Goal: Task Accomplishment & Management: Use online tool/utility

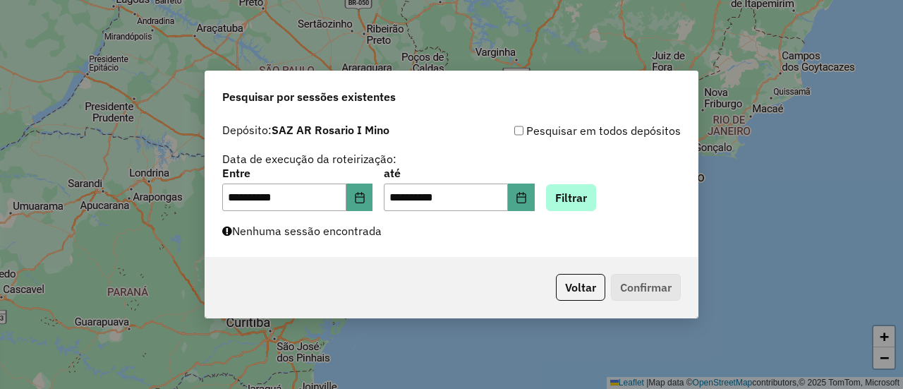
click at [592, 194] on button "Filtrar" at bounding box center [571, 197] width 50 height 27
click at [591, 194] on button "Filtrar" at bounding box center [571, 197] width 50 height 27
click at [593, 200] on button "Filtrar" at bounding box center [571, 197] width 50 height 27
click at [592, 205] on button "Filtrar" at bounding box center [571, 197] width 50 height 27
click at [596, 202] on button "Filtrar" at bounding box center [571, 197] width 50 height 27
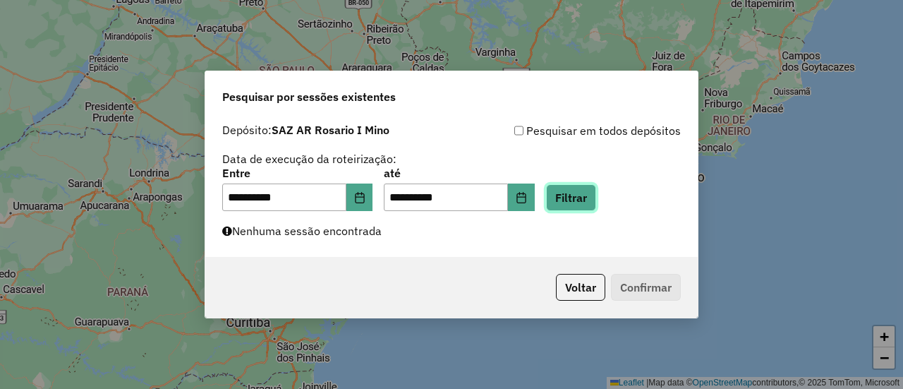
click at [596, 201] on button "Filtrar" at bounding box center [571, 197] width 50 height 27
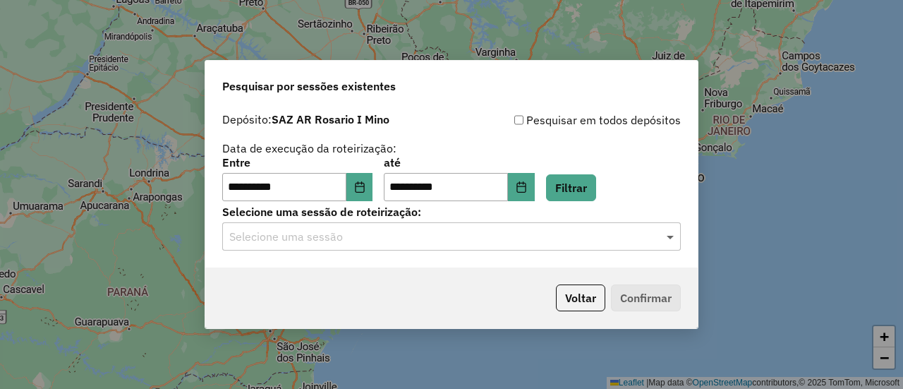
click at [669, 241] on span at bounding box center [672, 236] width 18 height 17
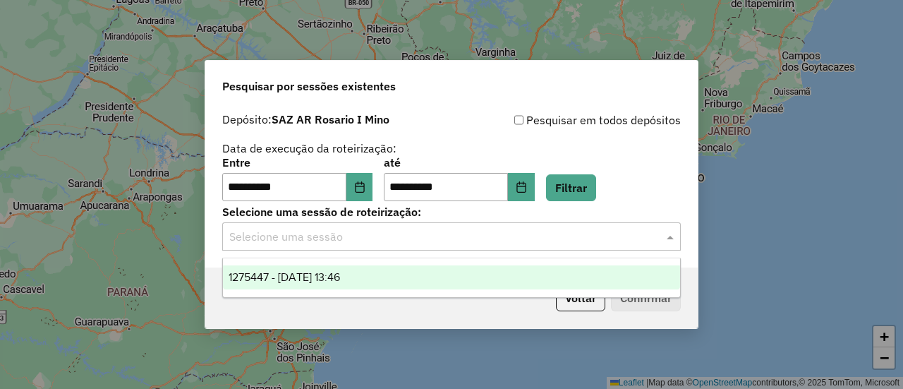
click at [368, 277] on div "1275447 - 15/09/2025 13:46" at bounding box center [451, 277] width 457 height 24
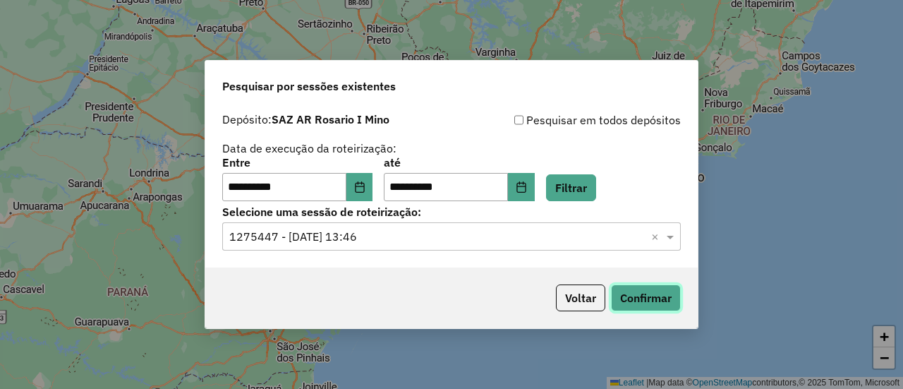
click at [649, 298] on button "Confirmar" at bounding box center [646, 297] width 70 height 27
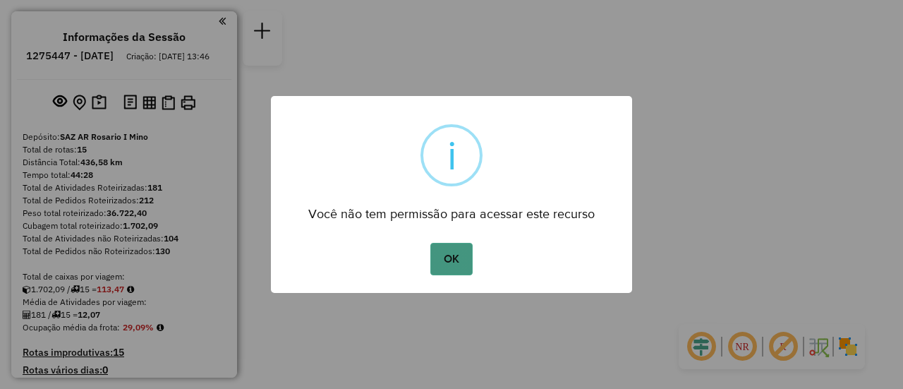
click at [457, 255] on button "OK" at bounding box center [451, 259] width 42 height 32
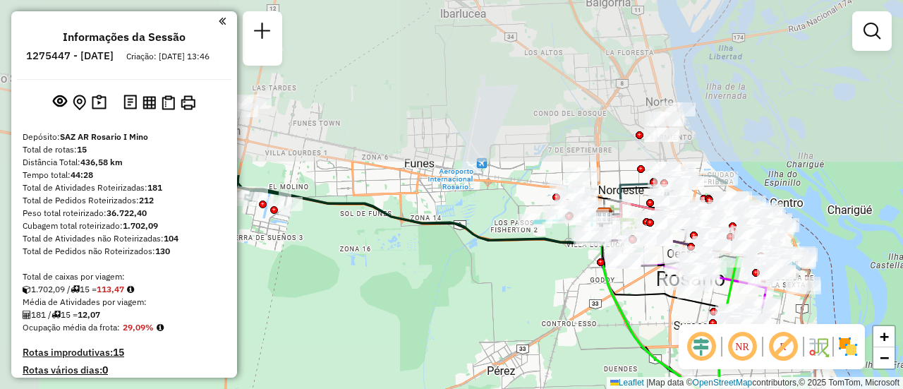
drag, startPoint x: 425, startPoint y: 174, endPoint x: 531, endPoint y: 398, distance: 247.8
click at [531, 388] on html "Aguarde... Pop-up bloqueado! Seu navegador bloqueou automáticamente a abertura …" at bounding box center [451, 194] width 903 height 389
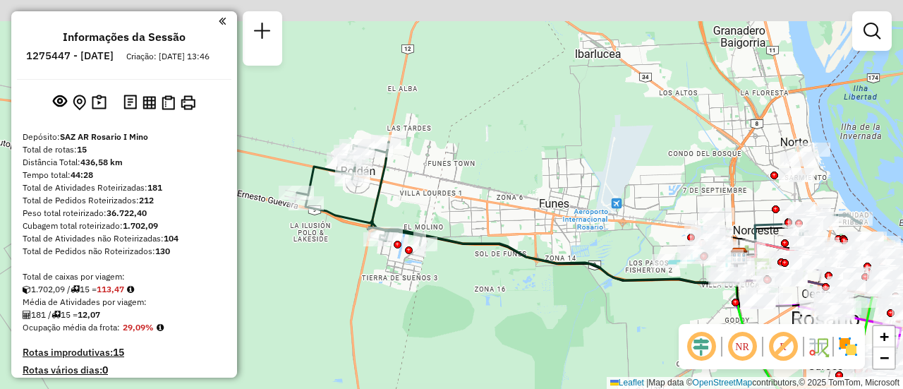
drag, startPoint x: 502, startPoint y: 183, endPoint x: 593, endPoint y: 205, distance: 94.3
click at [587, 205] on div "Janela de atendimento Grade de atendimento Capacidade Transportadoras Veículos …" at bounding box center [451, 194] width 903 height 389
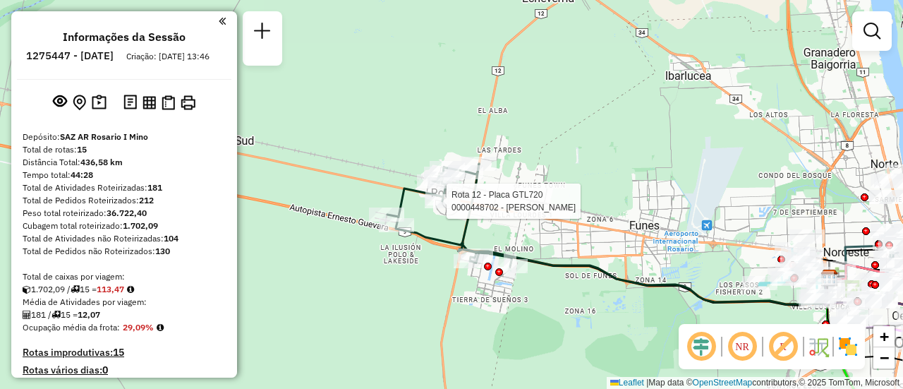
select select "**********"
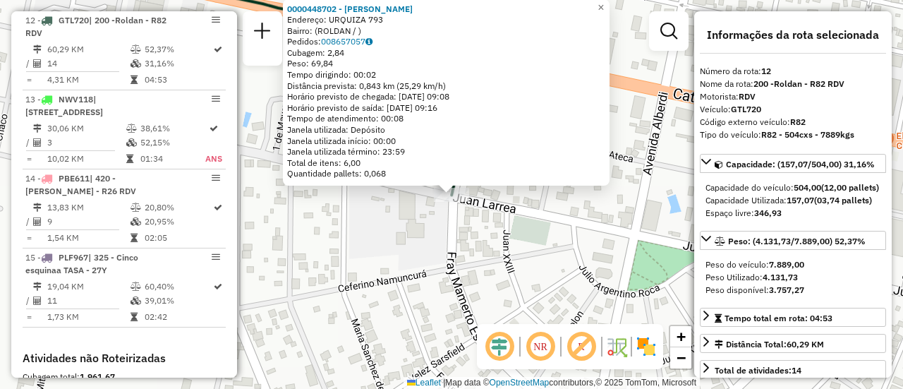
scroll to position [141, 0]
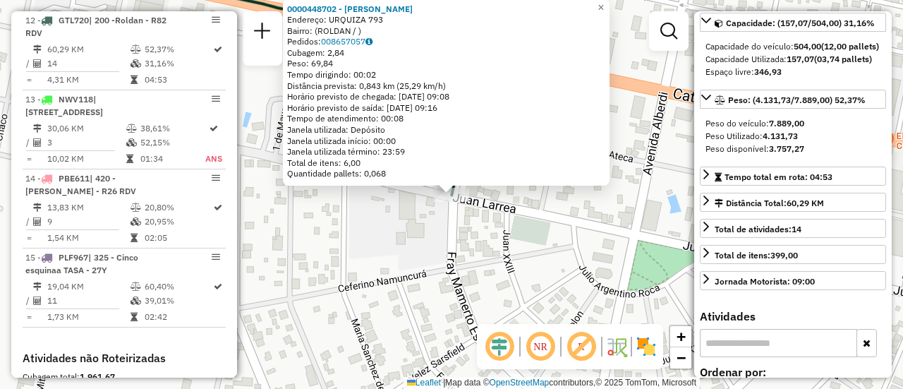
click at [449, 245] on div "0000448702 - HATAR SERGIO RUBEN Endereço: URQUIZA 793 Bairro: (ROLDAN / ) Pedid…" at bounding box center [451, 194] width 903 height 389
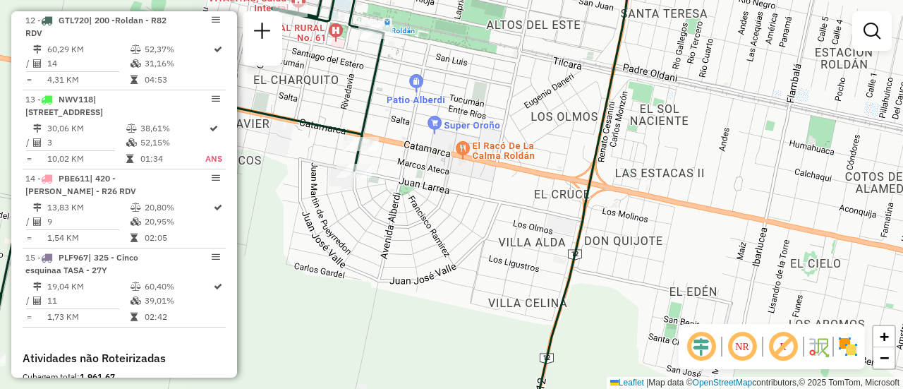
drag, startPoint x: 533, startPoint y: 174, endPoint x: 352, endPoint y: 173, distance: 181.3
click at [354, 173] on div "Janela de atendimento Grade de atendimento Capacidade Transportadoras Veículos …" at bounding box center [451, 194] width 903 height 389
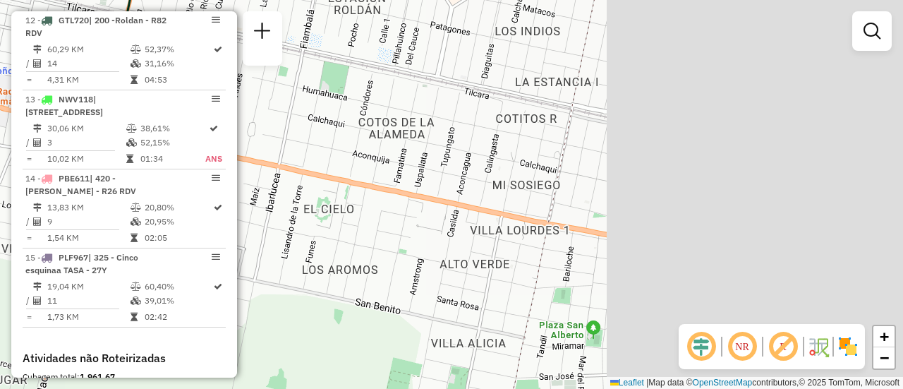
drag, startPoint x: 633, startPoint y: 207, endPoint x: 332, endPoint y: 154, distance: 305.9
click at [324, 152] on div "Janela de atendimento Grade de atendimento Capacidade Transportadoras Veículos …" at bounding box center [451, 194] width 903 height 389
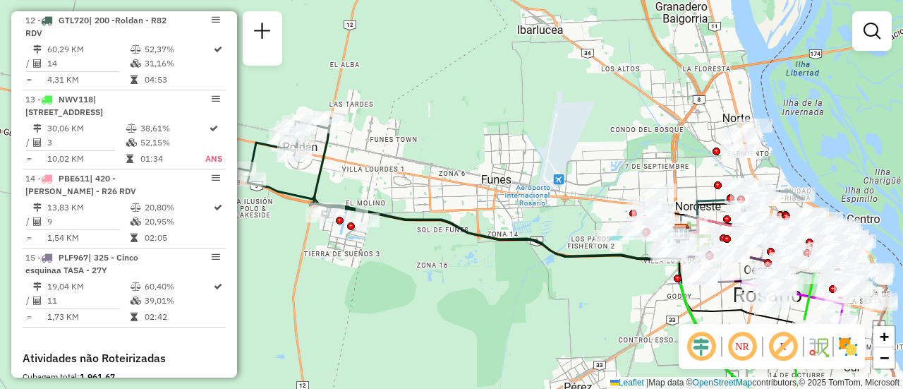
drag, startPoint x: 540, startPoint y: 193, endPoint x: 449, endPoint y: 186, distance: 90.5
click at [445, 186] on div "Janela de atendimento Grade de atendimento Capacidade Transportadoras Veículos …" at bounding box center [451, 194] width 903 height 389
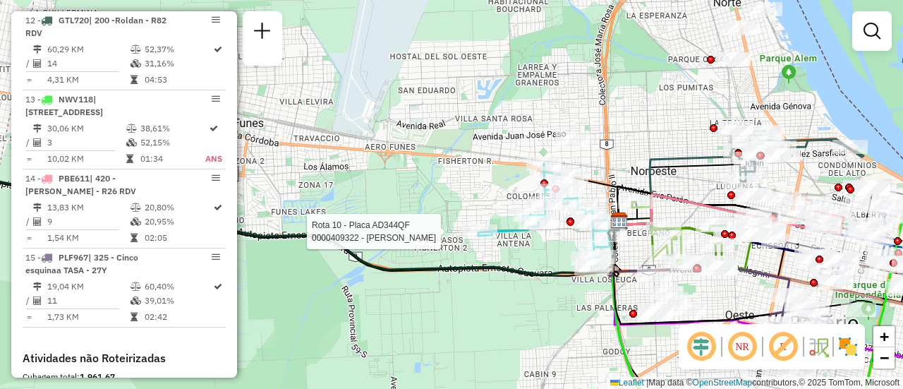
select select "**********"
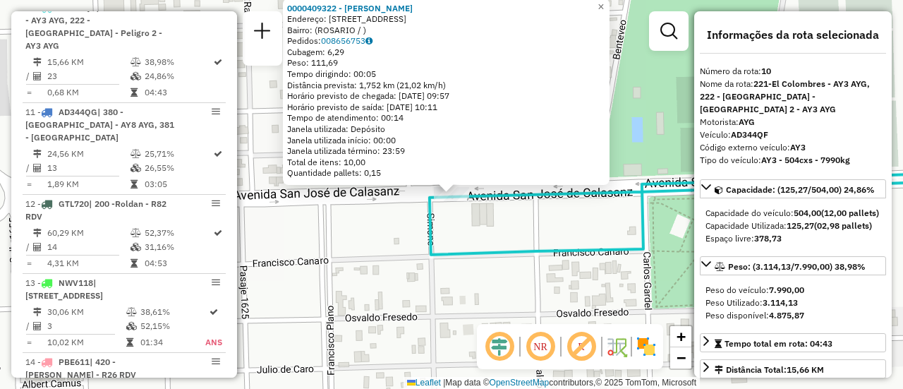
scroll to position [71, 0]
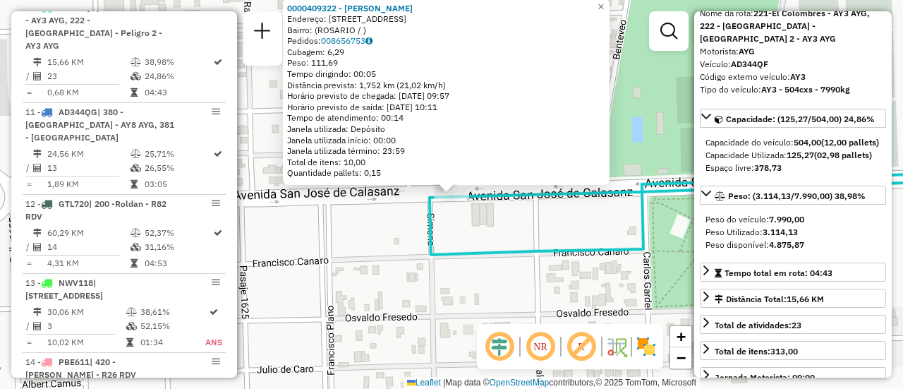
click at [381, 260] on div "0000409322 - BLANCO NELSON OSCAR Endereço: AV SAN JOSE DE CALASANZ 0 9064 Bairr…" at bounding box center [451, 194] width 903 height 389
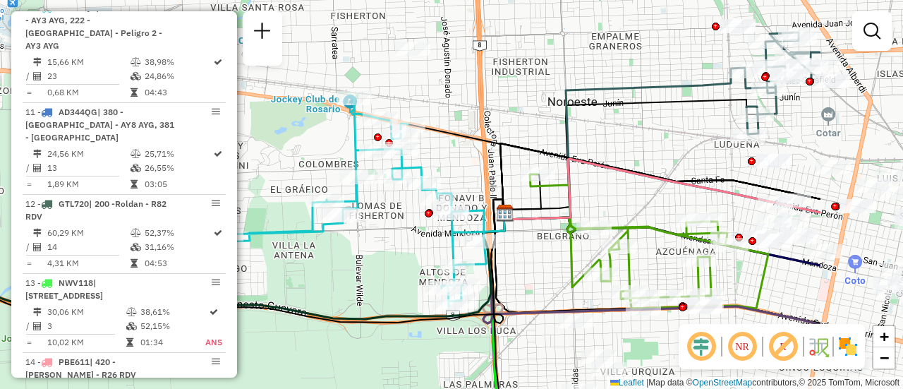
drag, startPoint x: 643, startPoint y: 182, endPoint x: 468, endPoint y: 169, distance: 175.5
click at [468, 169] on div "Janela de atendimento Grade de atendimento Capacidade Transportadoras Veículos …" at bounding box center [451, 194] width 903 height 389
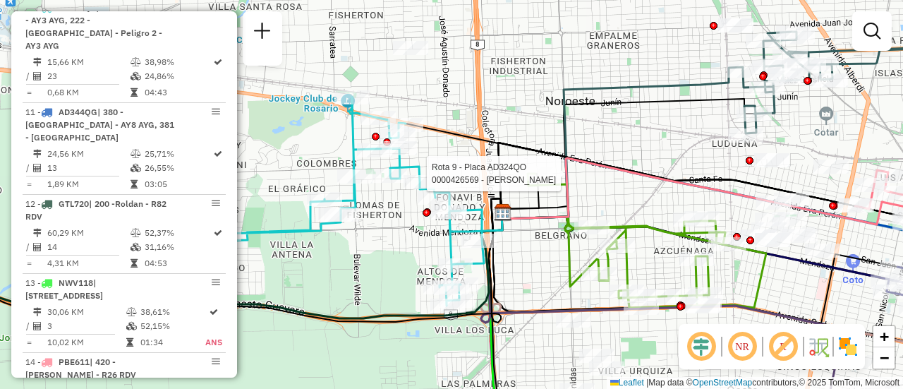
select select "**********"
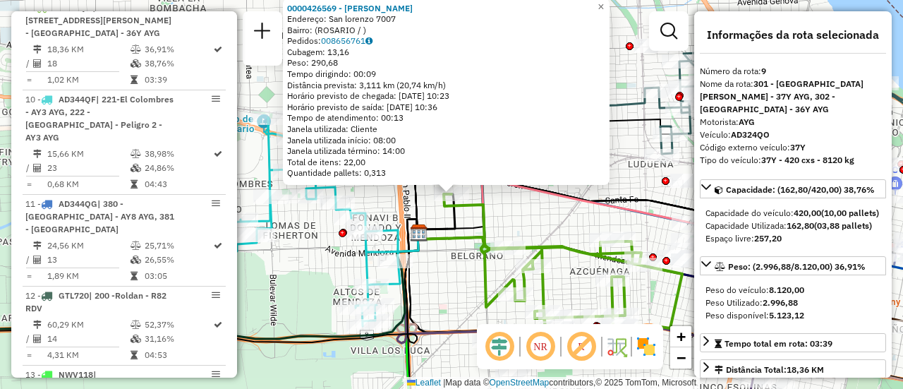
scroll to position [141, 0]
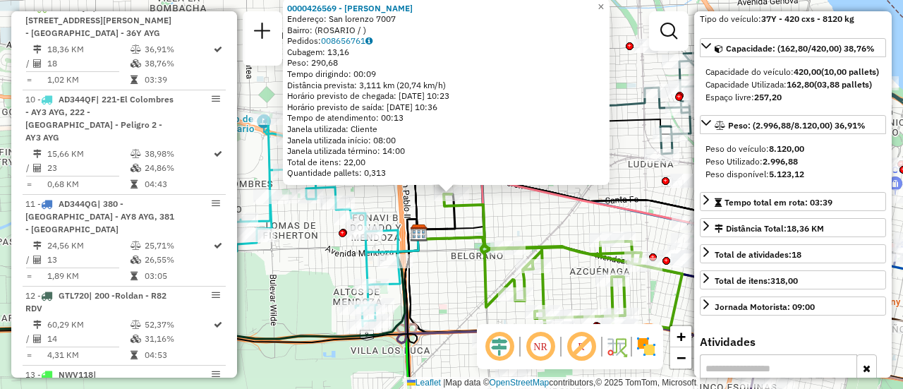
click at [531, 219] on div "0000426569 - LI YUHUI Endereço: San lorenzo 7007 Bairro: (ROSARIO / ) Pedidos: …" at bounding box center [451, 194] width 903 height 389
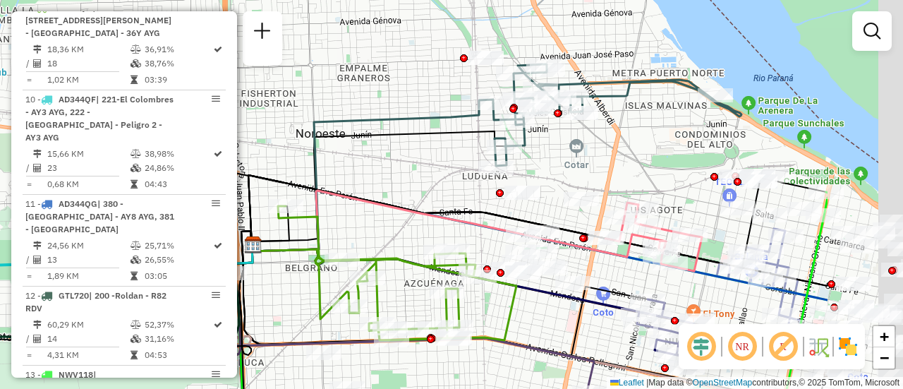
drag, startPoint x: 586, startPoint y: 147, endPoint x: 417, endPoint y: 159, distance: 169.1
click at [417, 159] on div "Janela de atendimento Grade de atendimento Capacidade Transportadoras Veículos …" at bounding box center [451, 194] width 903 height 389
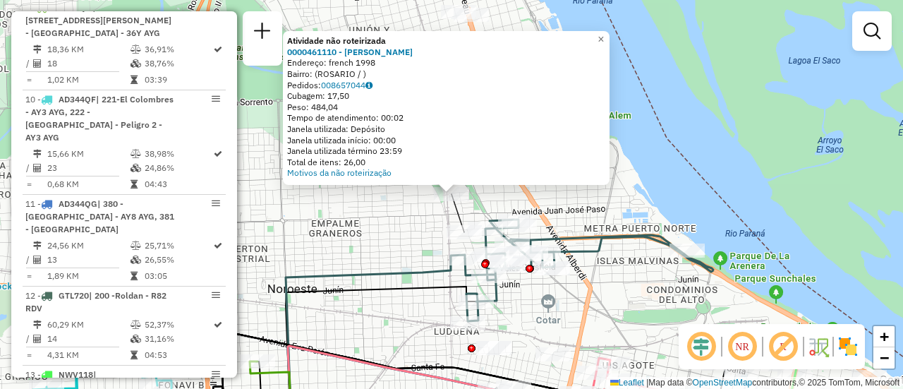
click at [385, 231] on div "Atividade não roteirizada 0000461110 - Gonzales Emanuel - RDV Endereço: french …" at bounding box center [451, 194] width 903 height 389
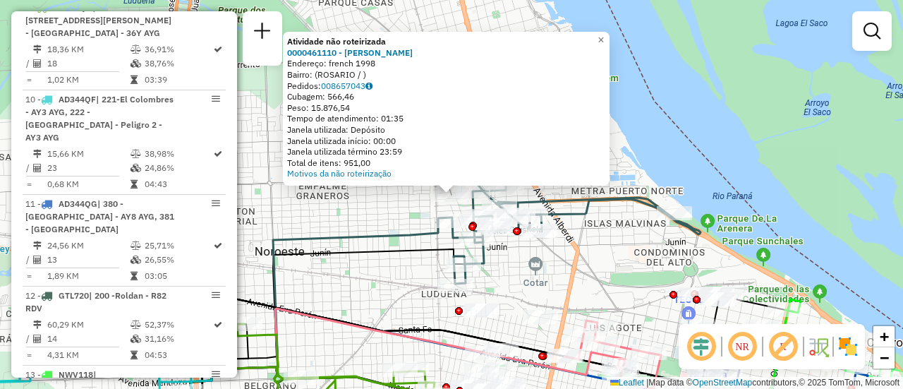
click at [368, 282] on div "Atividade não roteirizada 0000461110 - Gonzales Emanuel - RDV Endereço: french …" at bounding box center [451, 194] width 903 height 389
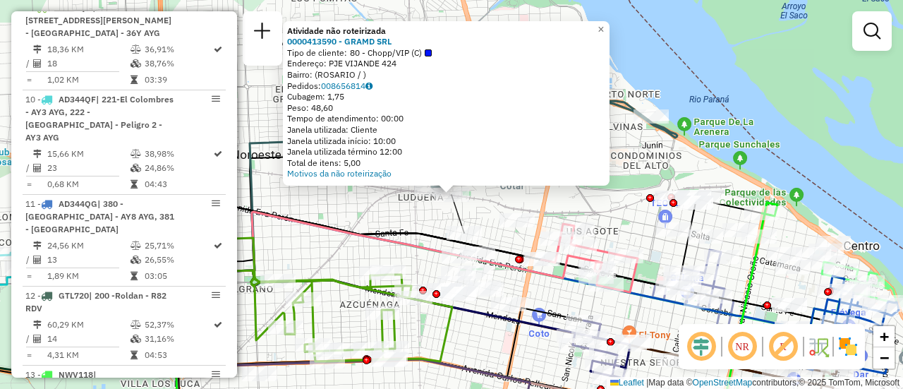
click at [370, 219] on div "Atividade não roteirizada 0000413590 - GRAMD SRL Tipo de cliente: 80 - Chopp/VI…" at bounding box center [451, 194] width 903 height 389
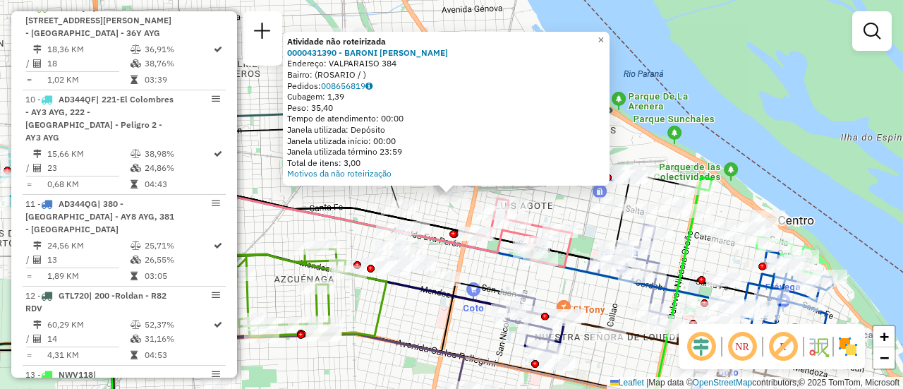
click at [295, 222] on div "Atividade não roteirizada 0000431390 - BARONI JUAN ALBERTO Endereço: VALPARAISO…" at bounding box center [451, 194] width 903 height 389
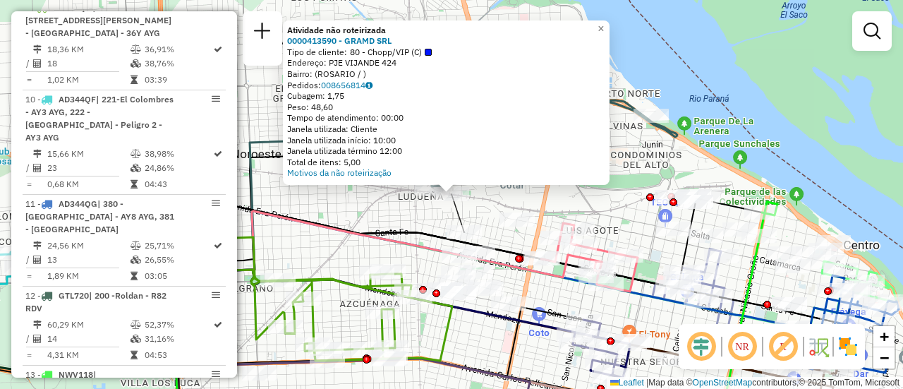
click at [392, 224] on icon at bounding box center [473, 241] width 578 height 92
select select "**********"
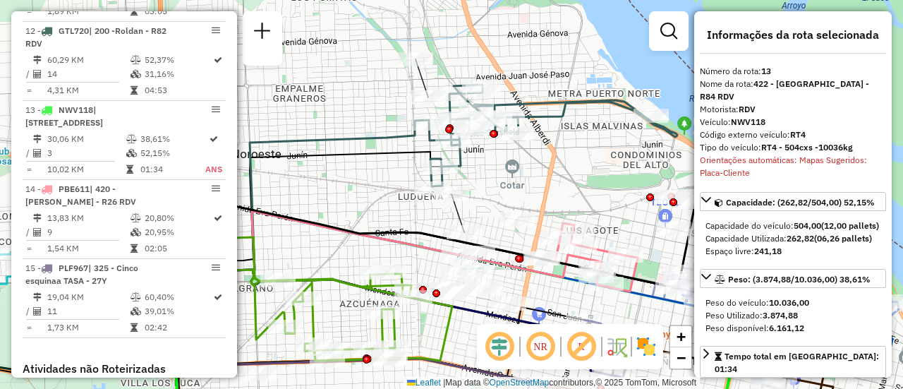
scroll to position [1489, 0]
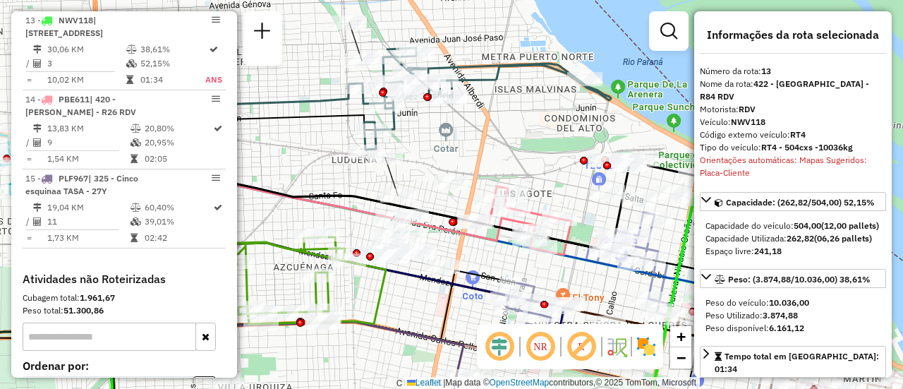
drag, startPoint x: 639, startPoint y: 201, endPoint x: 498, endPoint y: 148, distance: 150.7
click at [498, 148] on div "Janela de atendimento Grade de atendimento Capacidade Transportadoras Veículos …" at bounding box center [451, 194] width 903 height 389
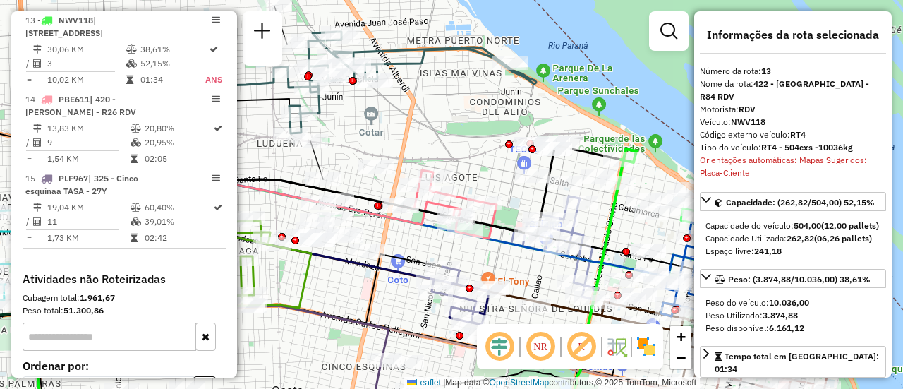
click at [475, 138] on div "Janela de atendimento Grade de atendimento Capacidade Transportadoras Veículos …" at bounding box center [451, 194] width 903 height 389
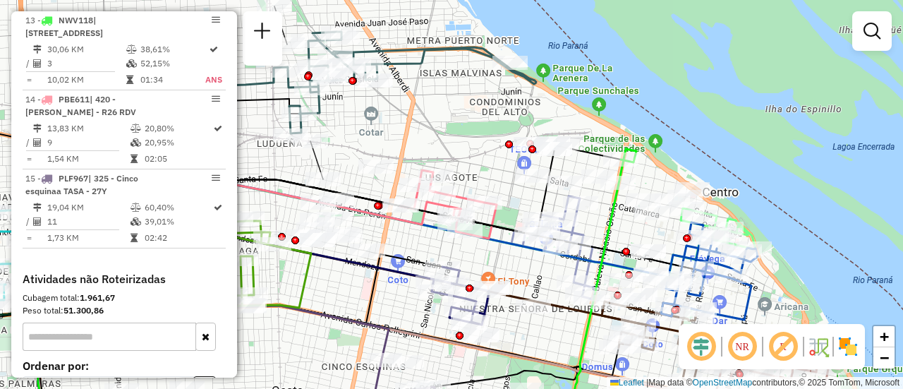
click at [530, 145] on div at bounding box center [532, 149] width 8 height 8
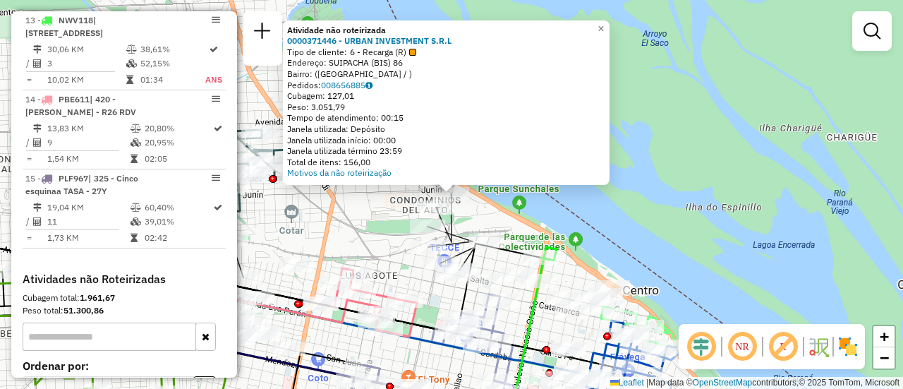
click at [359, 236] on div "Atividade não roteirizada 0000371446 - URBAN INVESTMENT S.R.L Tipo de cliente: …" at bounding box center [451, 194] width 903 height 389
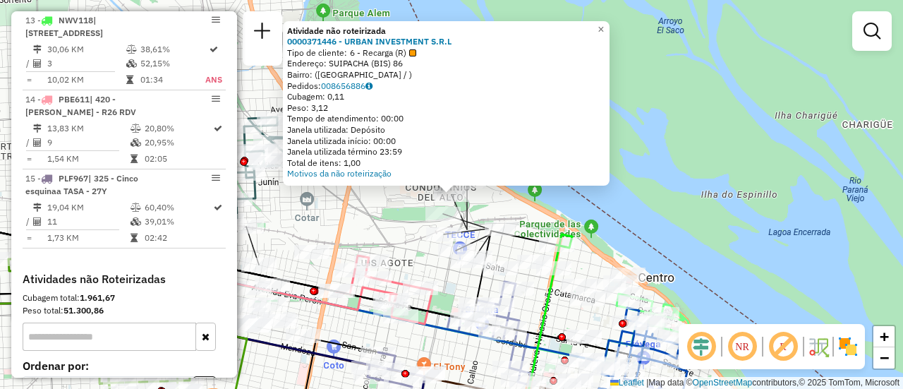
click at [385, 229] on div "Atividade não roteirizada 0000371446 - URBAN INVESTMENT S.R.L Tipo de cliente: …" at bounding box center [451, 194] width 903 height 389
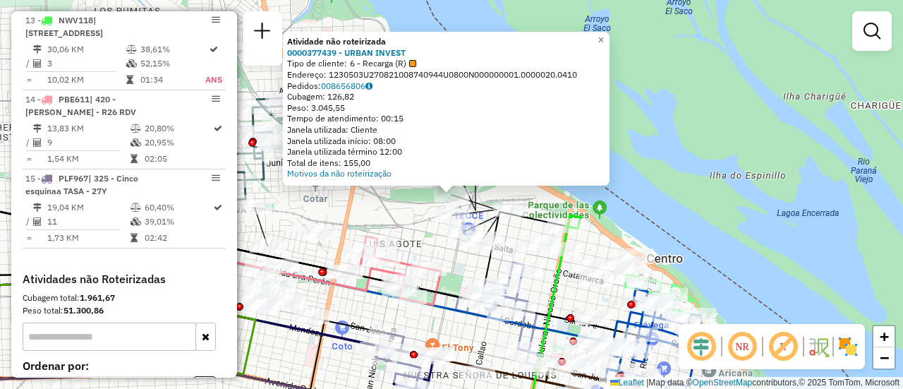
click at [382, 220] on div "Atividade não roteirizada 0000377439 - URBAN INVEST Tipo de cliente: 6 - Recarg…" at bounding box center [451, 194] width 903 height 389
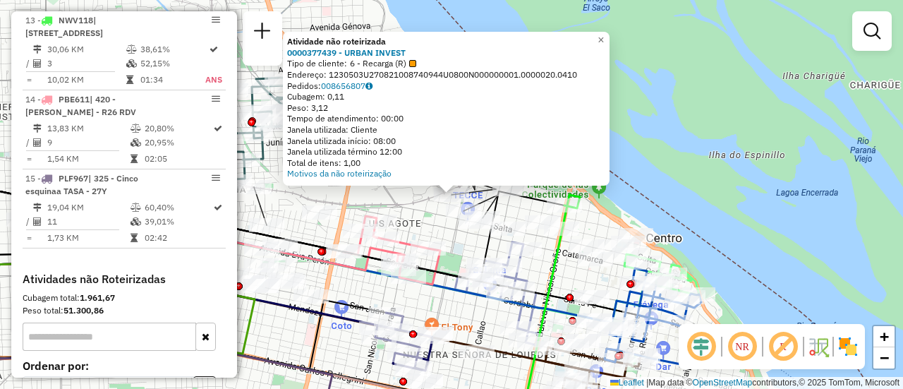
click at [406, 212] on div "Atividade não roteirizada 0000377439 - URBAN INVEST Tipo de cliente: 6 - Recarg…" at bounding box center [451, 194] width 903 height 389
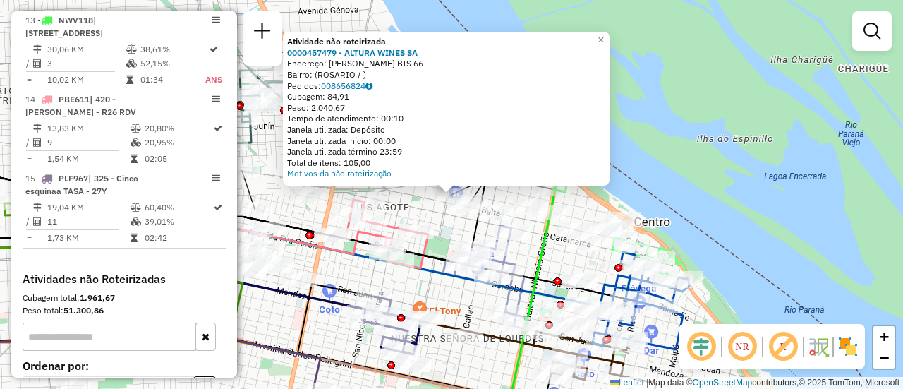
click at [417, 215] on div "Atividade não roteirizada 0000457479 - ALTURA WINES SA Endereço: [PERSON_NAME] …" at bounding box center [451, 194] width 903 height 389
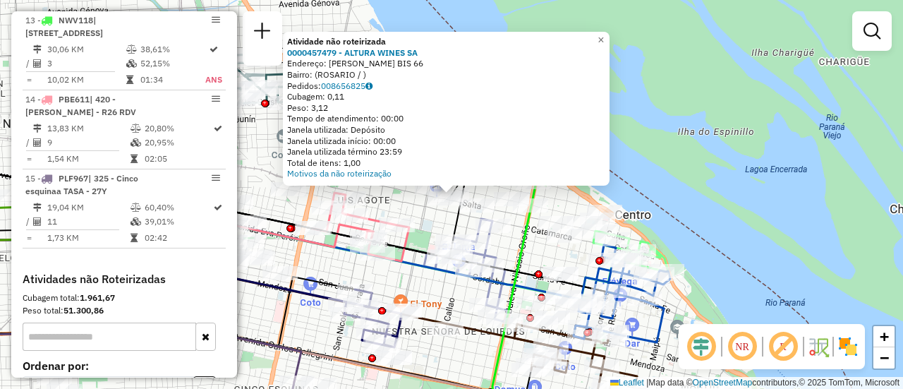
click at [420, 205] on div "Atividade não roteirizada 0000457479 - ALTURA WINES SA Endereço: OVIDIO LAGOS B…" at bounding box center [451, 194] width 903 height 389
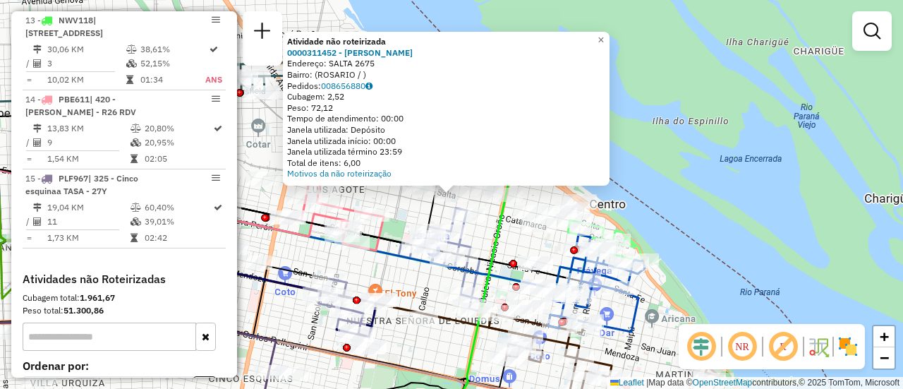
drag, startPoint x: 399, startPoint y: 212, endPoint x: 413, endPoint y: 212, distance: 14.1
click at [400, 212] on div "Atividade não roteirizada 0000311452 - WENG XUEJUAN Endereço: SALTA 2675 Bairro…" at bounding box center [451, 194] width 903 height 389
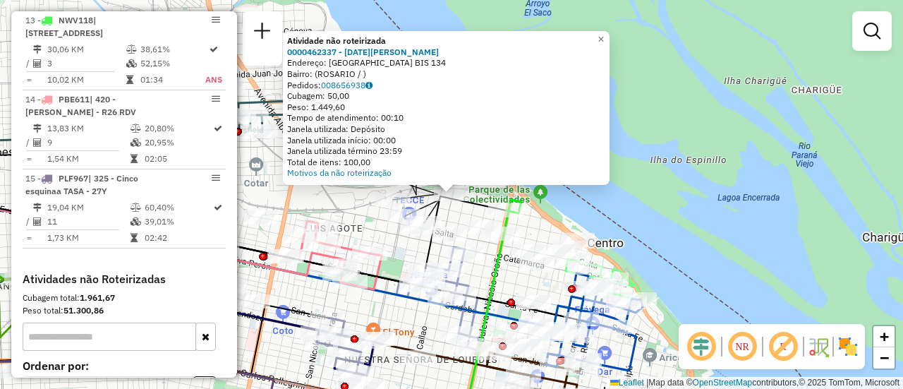
click at [365, 238] on div "Atividade não roteirizada 0000462337 - Natale Gustavo Ernesto Endereço: CALLAO …" at bounding box center [451, 194] width 903 height 389
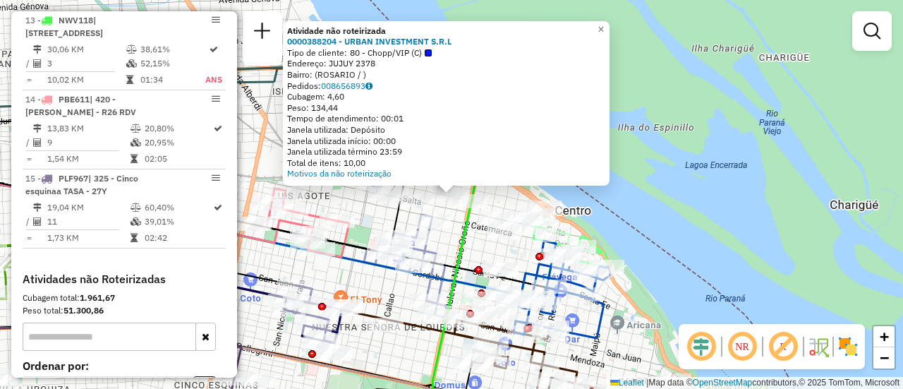
click at [362, 216] on div "Atividade não roteirizada 0000388204 - URBAN INVESTMENT S.R.L Tipo de cliente: …" at bounding box center [451, 194] width 903 height 389
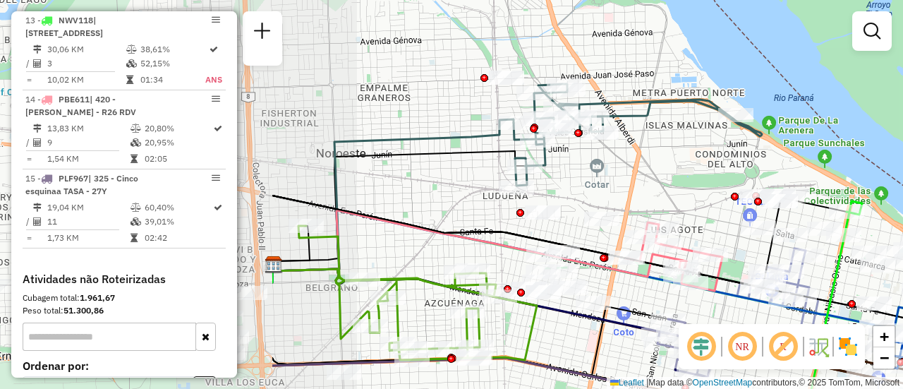
drag, startPoint x: 348, startPoint y: 162, endPoint x: 713, endPoint y: 190, distance: 365.9
click at [713, 190] on div "Janela de atendimento Grade de atendimento Capacidade Transportadoras Veículos …" at bounding box center [451, 194] width 903 height 389
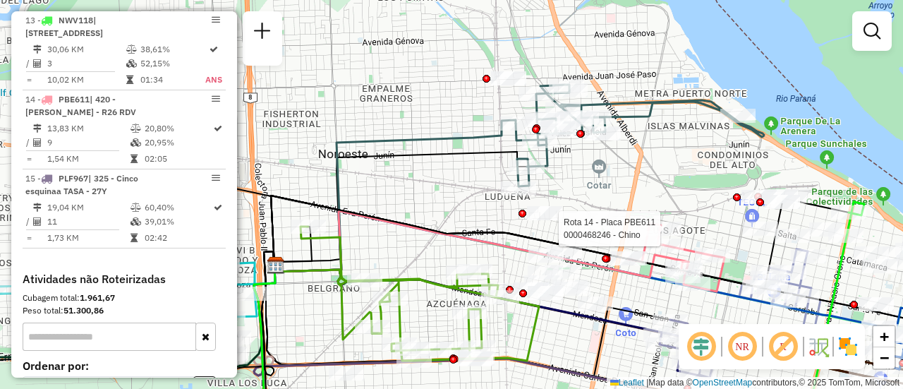
select select "**********"
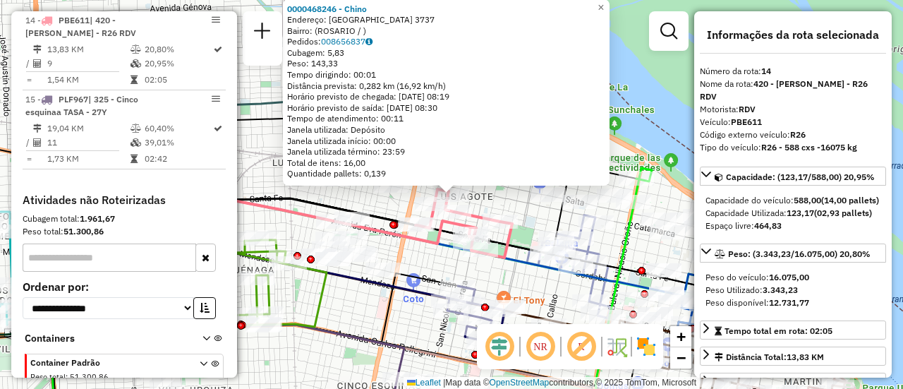
scroll to position [71, 0]
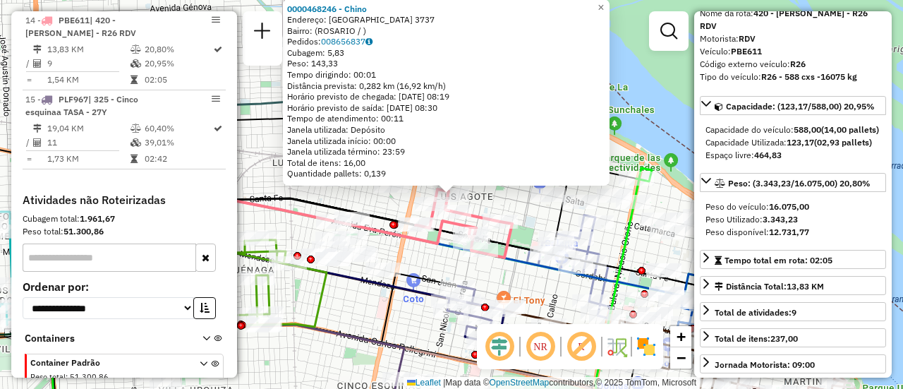
click at [427, 258] on div "0000468246 - Chino Endereço: SAN LORENZO 3737 Bairro: (ROSARIO / ) Pedidos: 008…" at bounding box center [451, 194] width 903 height 389
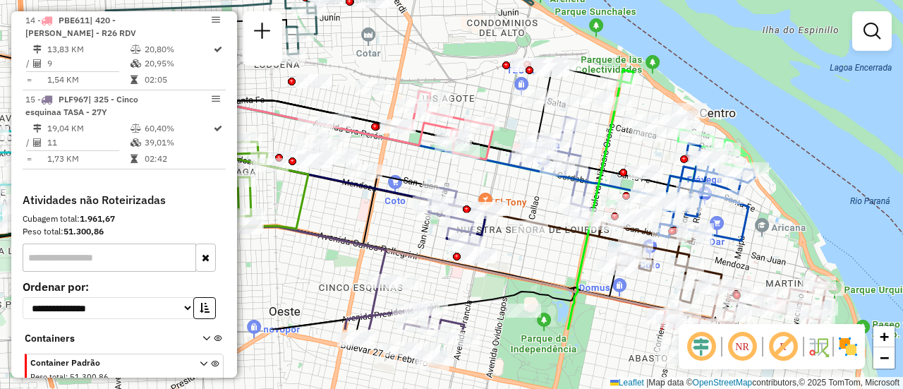
drag, startPoint x: 519, startPoint y: 277, endPoint x: 499, endPoint y: 176, distance: 102.1
click at [499, 176] on div "Janela de atendimento Grade de atendimento Capacidade Transportadoras Veículos …" at bounding box center [451, 194] width 903 height 389
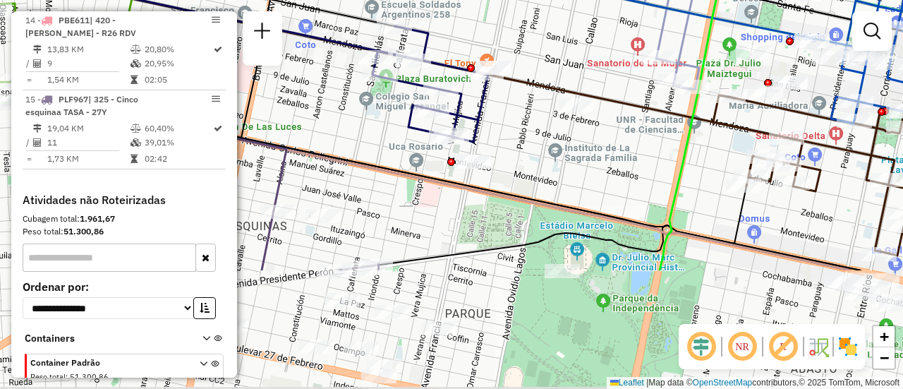
drag, startPoint x: 532, startPoint y: 272, endPoint x: 554, endPoint y: 115, distance: 158.9
click at [554, 115] on div "Janela de atendimento Grade de atendimento Capacidade Transportadoras Veículos …" at bounding box center [451, 194] width 903 height 389
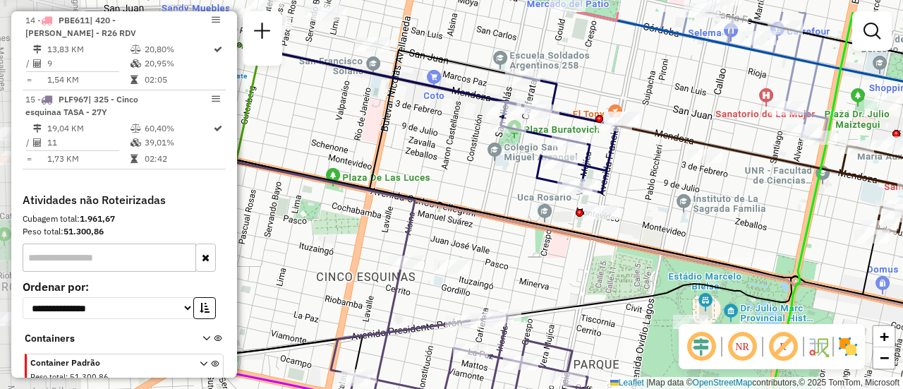
drag, startPoint x: 461, startPoint y: 184, endPoint x: 589, endPoint y: 235, distance: 138.1
click at [589, 235] on icon at bounding box center [580, 263] width 1084 height 216
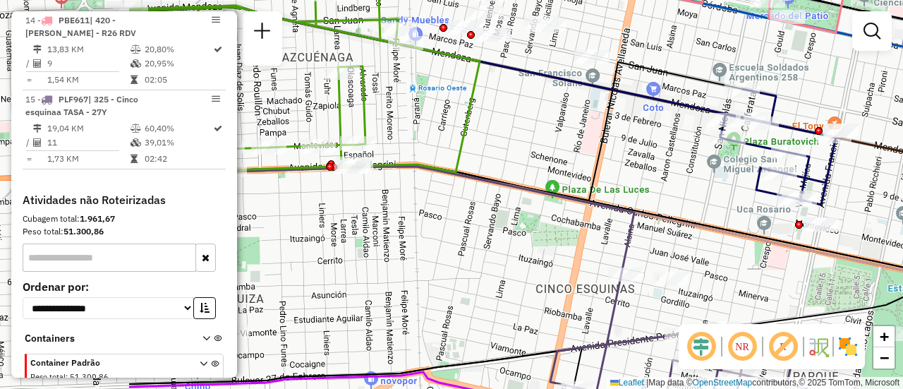
drag, startPoint x: 512, startPoint y: 259, endPoint x: 758, endPoint y: 274, distance: 246.7
click at [758, 274] on div "Janela de atendimento Grade de atendimento Capacidade Transportadoras Veículos …" at bounding box center [451, 194] width 903 height 389
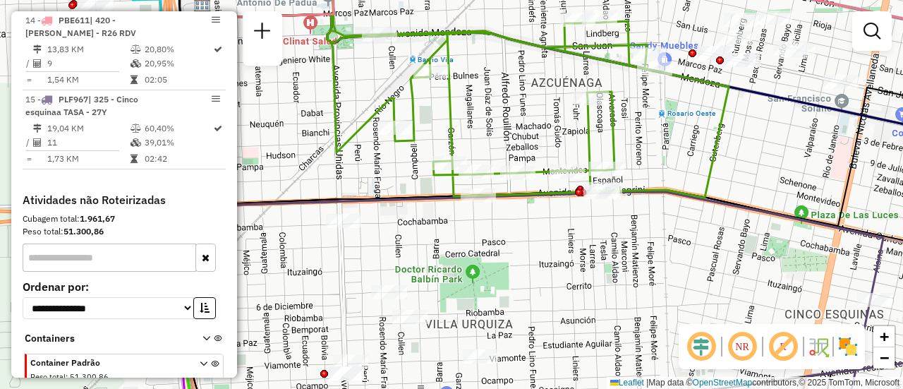
drag, startPoint x: 525, startPoint y: 224, endPoint x: 747, endPoint y: 247, distance: 223.4
click at [747, 247] on div "Janela de atendimento Grade de atendimento Capacidade Transportadoras Veículos …" at bounding box center [451, 194] width 903 height 389
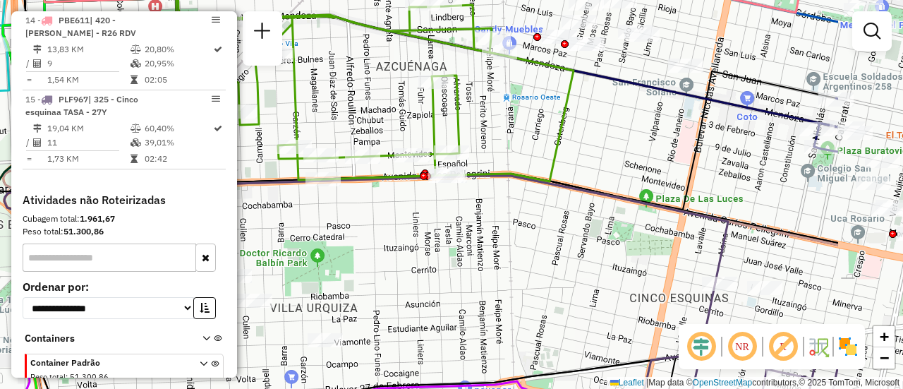
drag, startPoint x: 488, startPoint y: 116, endPoint x: 301, endPoint y: 99, distance: 187.0
click at [303, 98] on div "Janela de atendimento Grade de atendimento Capacidade Transportadoras Veículos …" at bounding box center [451, 194] width 903 height 389
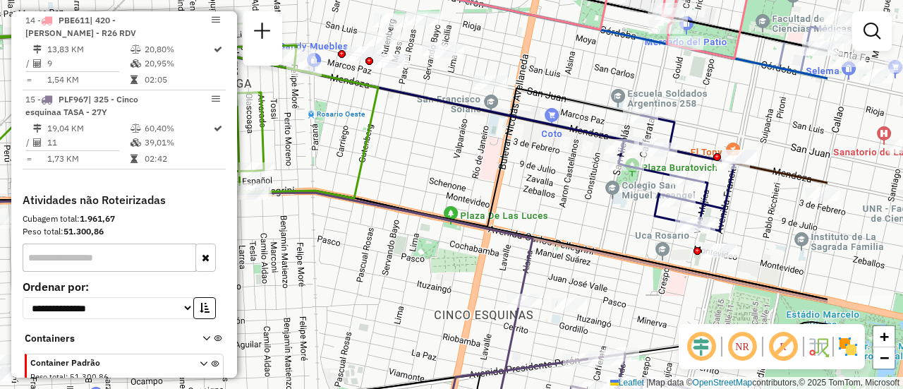
drag, startPoint x: 741, startPoint y: 185, endPoint x: 575, endPoint y: 203, distance: 166.8
click at [575, 203] on div "Janela de atendimento Grade de atendimento Capacidade Transportadoras Veículos …" at bounding box center [451, 194] width 903 height 389
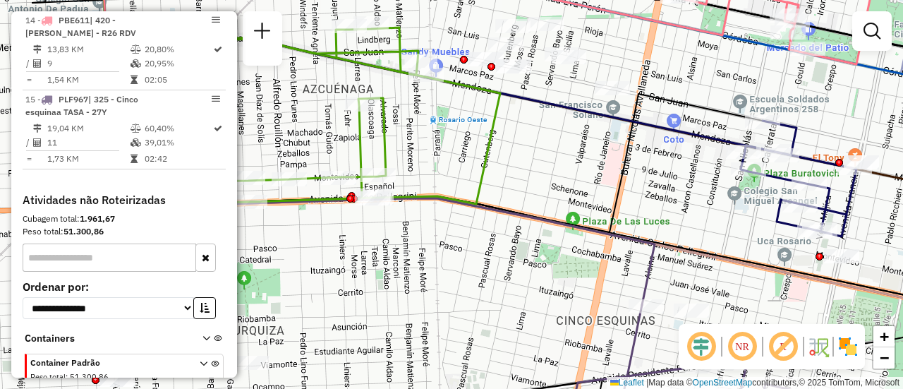
drag, startPoint x: 457, startPoint y: 166, endPoint x: 579, endPoint y: 171, distance: 122.2
click at [579, 171] on div "Janela de atendimento Grade de atendimento Capacidade Transportadoras Veículos …" at bounding box center [451, 194] width 903 height 389
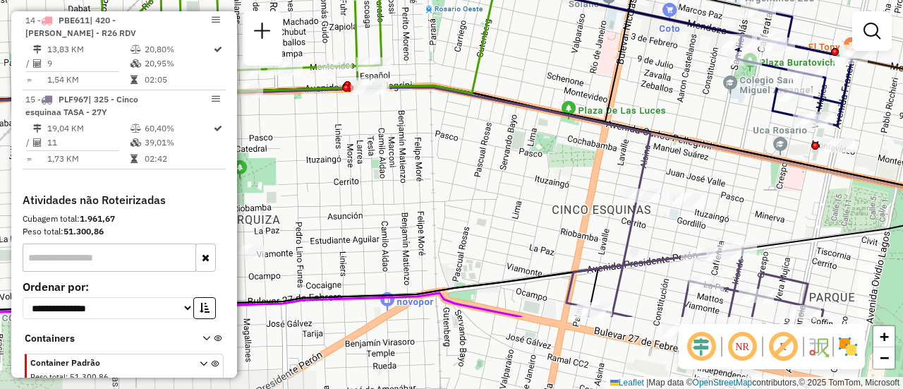
drag, startPoint x: 713, startPoint y: 273, endPoint x: 709, endPoint y: 161, distance: 112.3
click at [709, 161] on div "Janela de atendimento Grade de atendimento Capacidade Transportadoras Veículos …" at bounding box center [451, 194] width 903 height 389
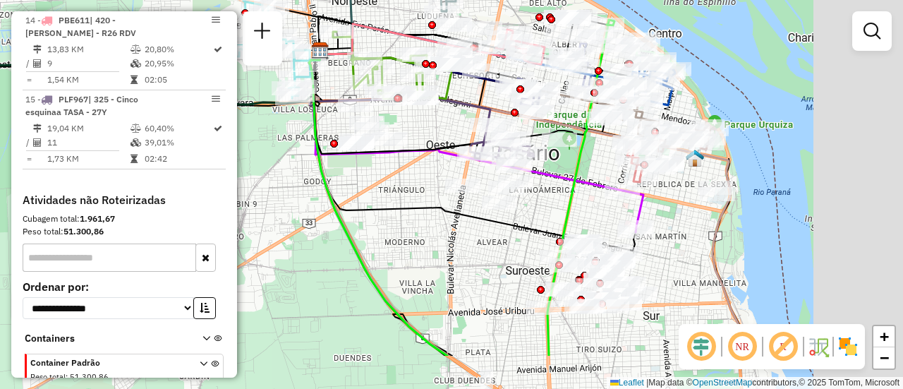
drag, startPoint x: 754, startPoint y: 259, endPoint x: 512, endPoint y: 178, distance: 255.3
click at [512, 178] on div "Janela de atendimento Grade de atendimento Capacidade Transportadoras Veículos …" at bounding box center [451, 194] width 903 height 389
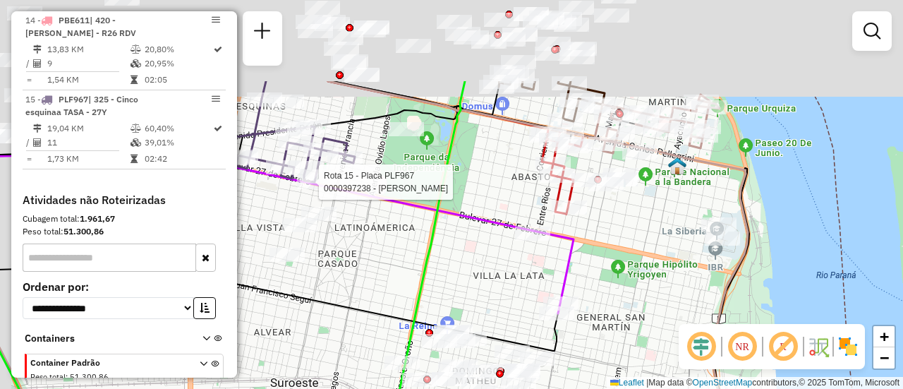
drag, startPoint x: 627, startPoint y: 131, endPoint x: 675, endPoint y: 313, distance: 187.8
click at [675, 313] on div "Rota 15 - Placa PLF967 0000397238 - MARINELLI NATALIA BELEN Janela de atendimen…" at bounding box center [451, 194] width 903 height 389
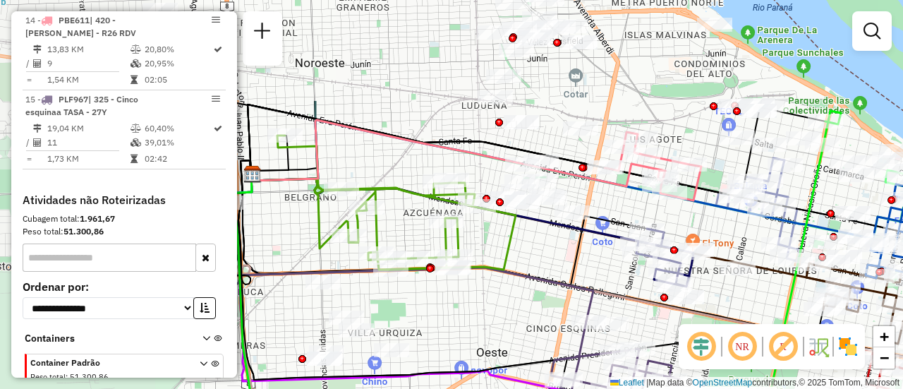
drag, startPoint x: 475, startPoint y: 176, endPoint x: 771, endPoint y: 315, distance: 327.6
click at [771, 315] on div "Rota 15 - Placa PLF967 0000397238 - MARINELLI NATALIA BELEN Janela de atendimen…" at bounding box center [451, 194] width 903 height 389
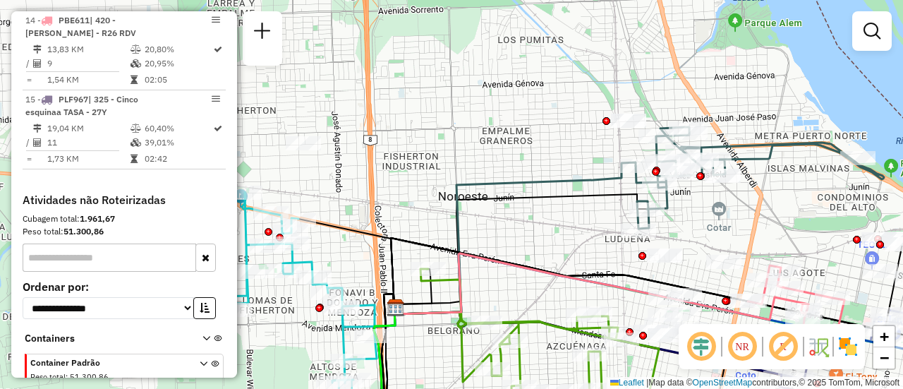
drag, startPoint x: 688, startPoint y: 138, endPoint x: 802, endPoint y: 259, distance: 165.7
click at [802, 259] on div "Rota 15 - Placa PLF967 0000397238 - MARINELLI NATALIA BELEN Janela de atendimen…" at bounding box center [451, 194] width 903 height 389
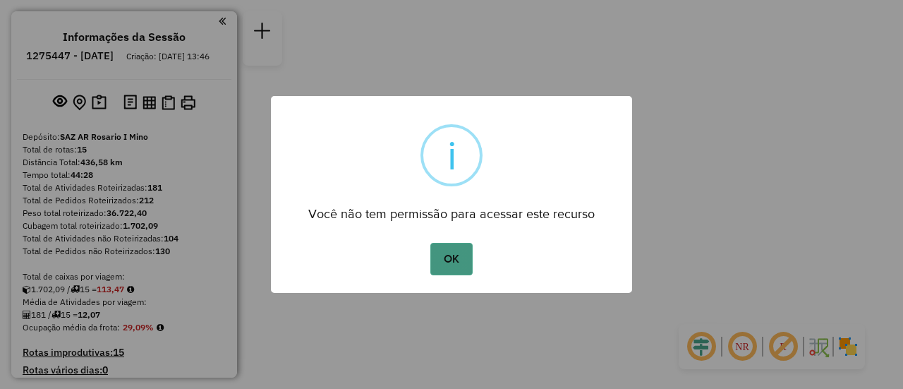
click at [455, 259] on button "OK" at bounding box center [451, 259] width 42 height 32
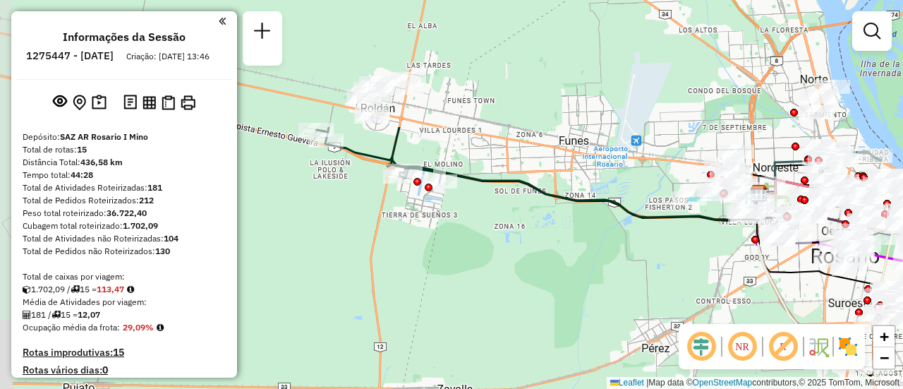
drag, startPoint x: 419, startPoint y: 147, endPoint x: 578, endPoint y: 313, distance: 229.6
click at [578, 313] on div "Janela de atendimento Grade de atendimento Capacidade Transportadoras Veículos …" at bounding box center [451, 194] width 903 height 389
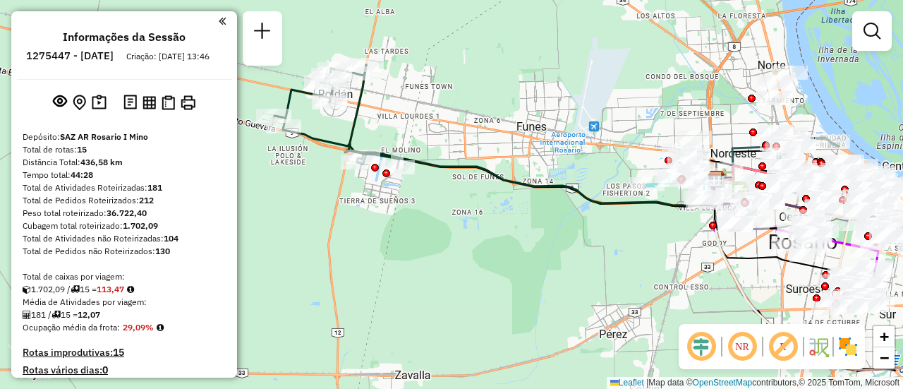
drag, startPoint x: 610, startPoint y: 146, endPoint x: 504, endPoint y: 157, distance: 106.4
click at [485, 140] on div "Janela de atendimento Grade de atendimento Capacidade Transportadoras Veículos …" at bounding box center [451, 194] width 903 height 389
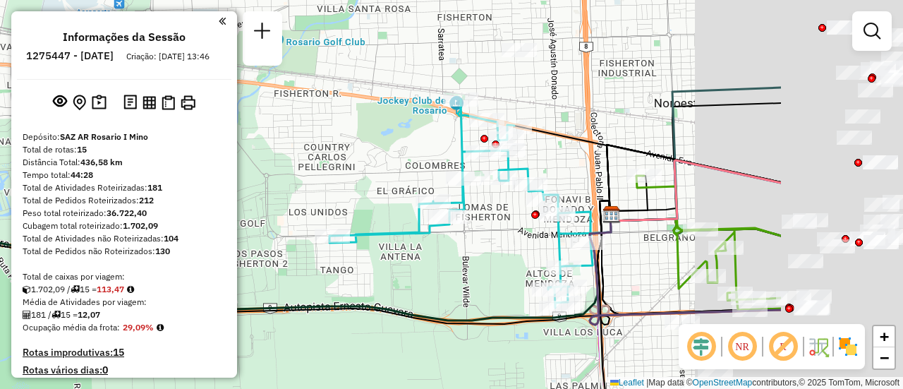
drag, startPoint x: 707, startPoint y: 77, endPoint x: 521, endPoint y: 202, distance: 224.3
click at [521, 202] on div "Janela de atendimento Grade de atendimento Capacidade Transportadoras Veículos …" at bounding box center [451, 194] width 903 height 389
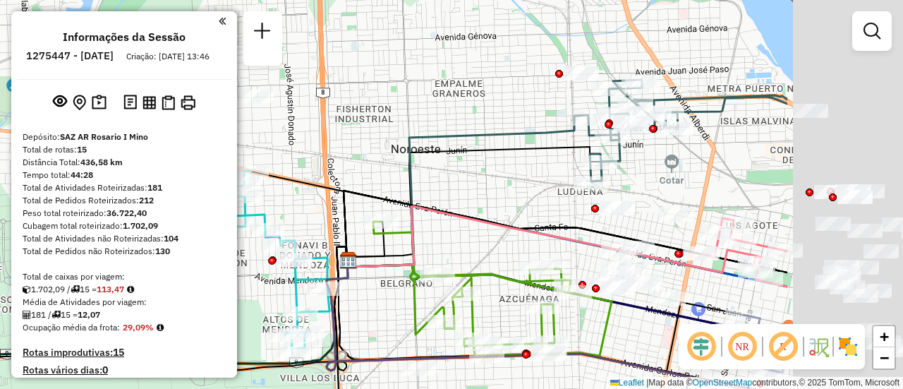
drag, startPoint x: 701, startPoint y: 128, endPoint x: 509, endPoint y: 142, distance: 192.4
click at [509, 142] on icon at bounding box center [467, 191] width 241 height 152
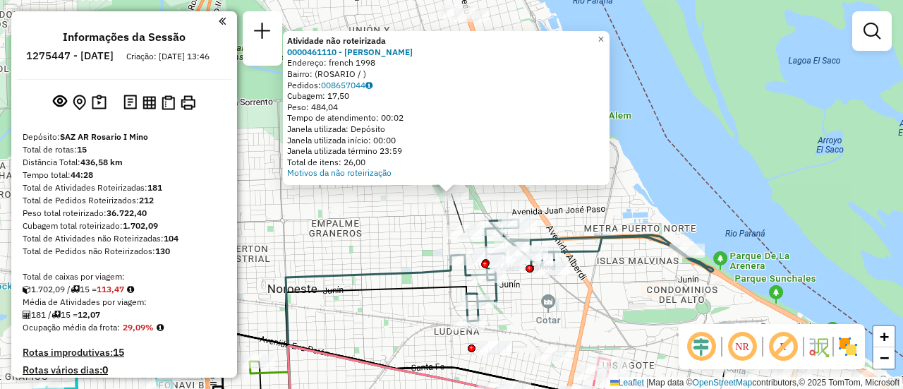
click at [377, 241] on div "Atividade não roteirizada 0000461110 - Gonzales Emanuel - RDV Endereço: french …" at bounding box center [451, 194] width 903 height 389
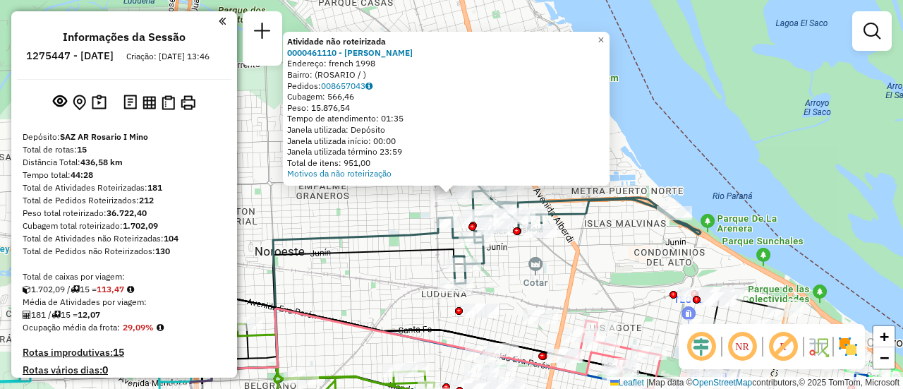
click at [381, 215] on div "Atividade não roteirizada 0000461110 - Gonzales Emanuel - RDV Endereço: french …" at bounding box center [451, 194] width 903 height 389
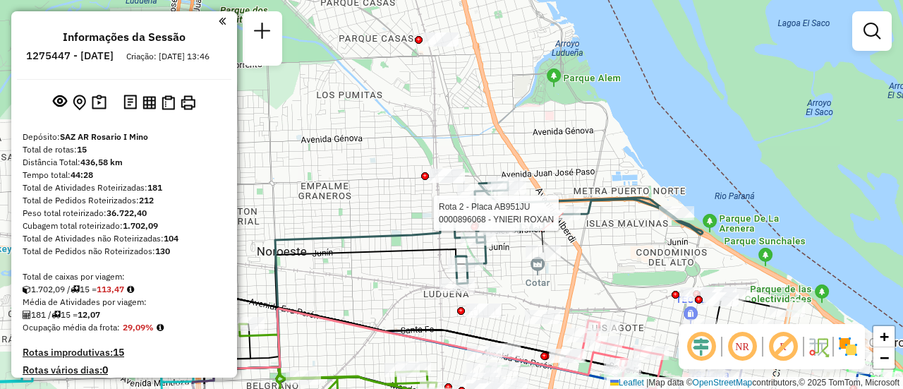
select select "**********"
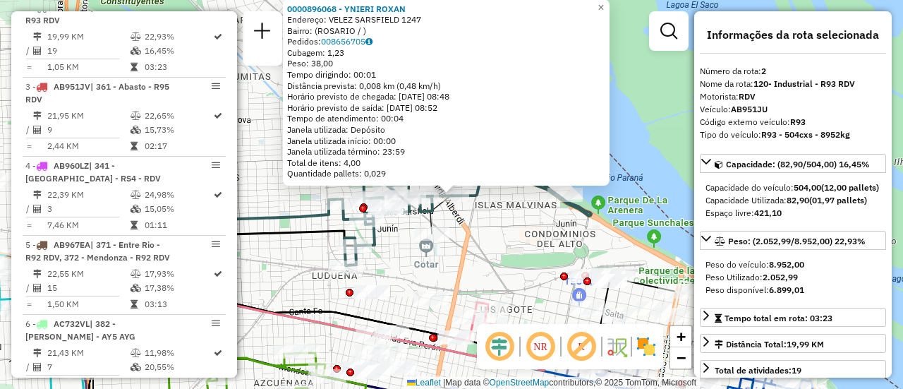
scroll to position [71, 0]
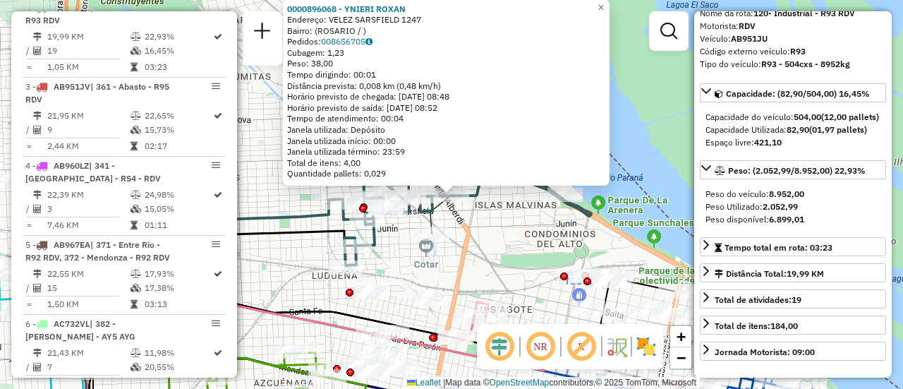
click at [508, 225] on div "0000896068 - YNIERI ROXAN Endereço: VELEZ SARSFIELD 1247 Bairro: (ROSARIO / ) P…" at bounding box center [451, 194] width 903 height 389
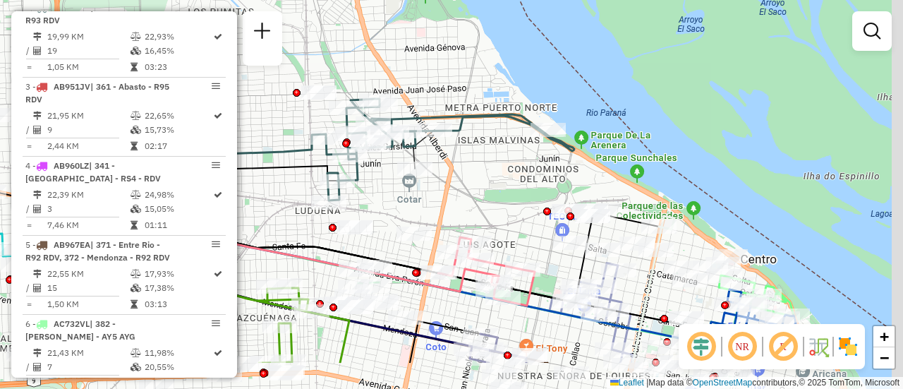
drag, startPoint x: 516, startPoint y: 221, endPoint x: 488, endPoint y: 161, distance: 66.0
click at [488, 161] on div "Janela de atendimento Grade de atendimento Capacidade Transportadoras Veículos …" at bounding box center [451, 194] width 903 height 389
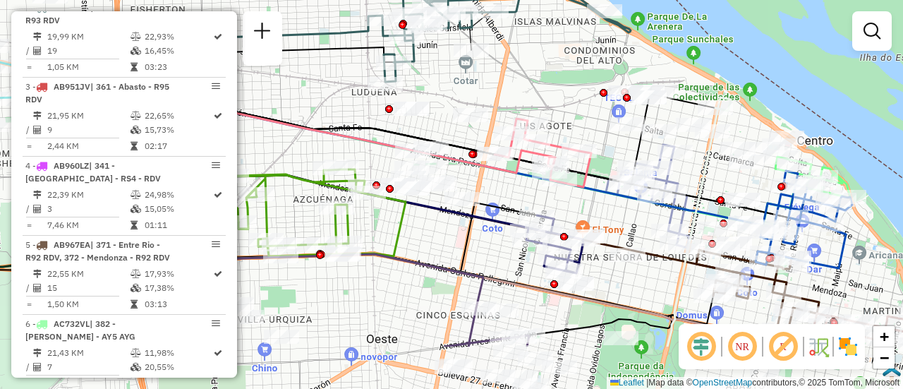
drag, startPoint x: 483, startPoint y: 201, endPoint x: 561, endPoint y: 120, distance: 112.8
click at [561, 120] on div "Janela de atendimento Grade de atendimento Capacidade Transportadoras Veículos …" at bounding box center [451, 194] width 903 height 389
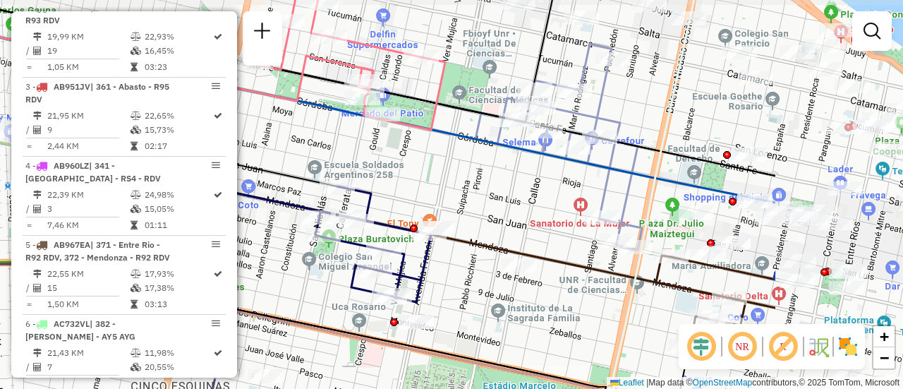
drag, startPoint x: 500, startPoint y: 122, endPoint x: 282, endPoint y: 150, distance: 219.8
click at [282, 150] on div "Janela de atendimento Grade de atendimento Capacidade Transportadoras Veículos …" at bounding box center [451, 194] width 903 height 389
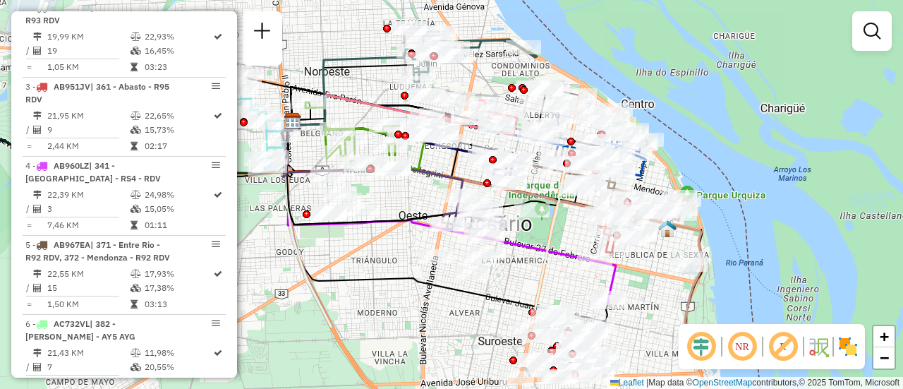
drag, startPoint x: 577, startPoint y: 335, endPoint x: 563, endPoint y: 235, distance: 101.2
click at [563, 235] on div "Janela de atendimento Grade de atendimento Capacidade Transportadoras Veículos …" at bounding box center [451, 194] width 903 height 389
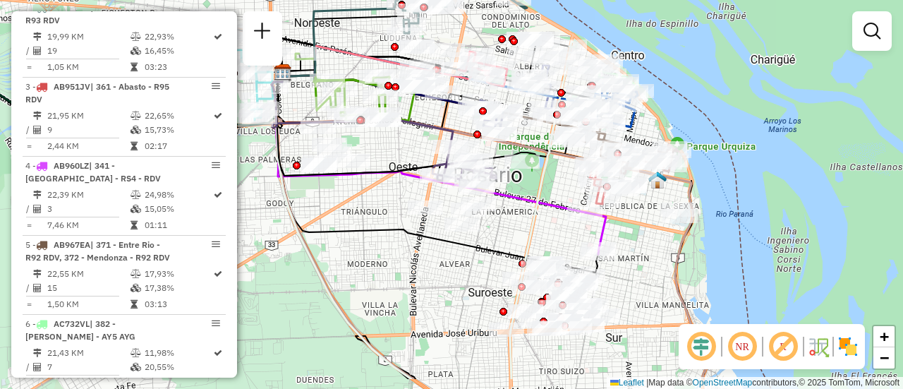
drag, startPoint x: 549, startPoint y: 294, endPoint x: 536, endPoint y: 231, distance: 63.5
click at [536, 231] on div "Janela de atendimento Grade de atendimento Capacidade Transportadoras Veículos …" at bounding box center [451, 194] width 903 height 389
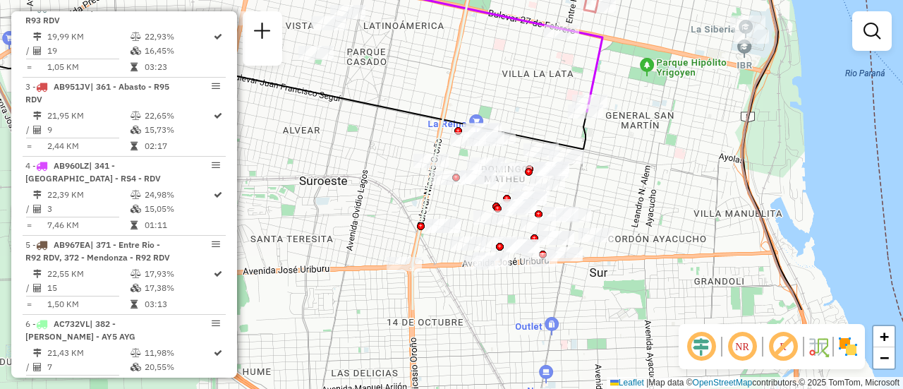
drag, startPoint x: 570, startPoint y: 210, endPoint x: 459, endPoint y: 92, distance: 161.7
click at [459, 92] on div "Janela de atendimento Grade de atendimento Capacidade Transportadoras Veículos …" at bounding box center [451, 194] width 903 height 389
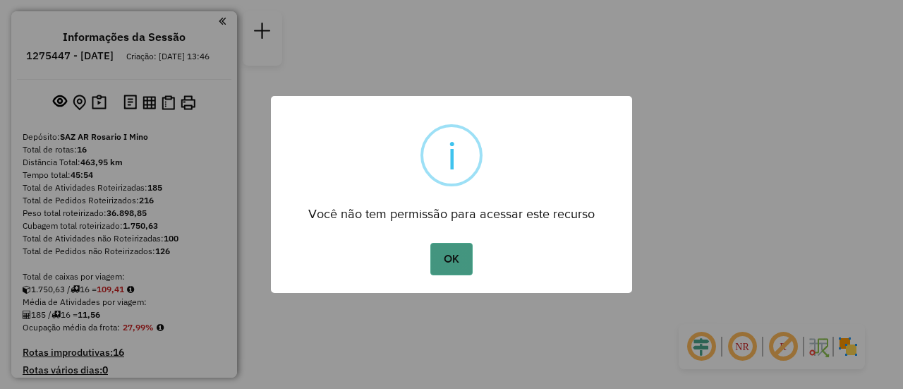
click at [456, 257] on button "OK" at bounding box center [451, 259] width 42 height 32
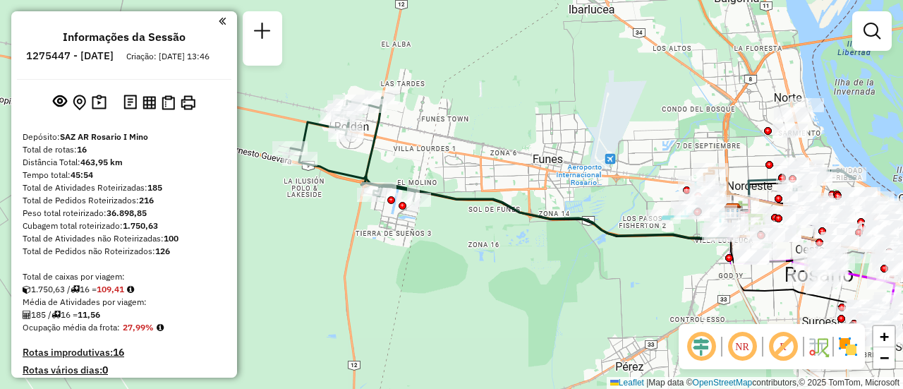
drag, startPoint x: 433, startPoint y: 80, endPoint x: 594, endPoint y: 180, distance: 189.8
click at [594, 180] on div "Janela de atendimento Grade de atendimento Capacidade Transportadoras Veículos …" at bounding box center [451, 194] width 903 height 389
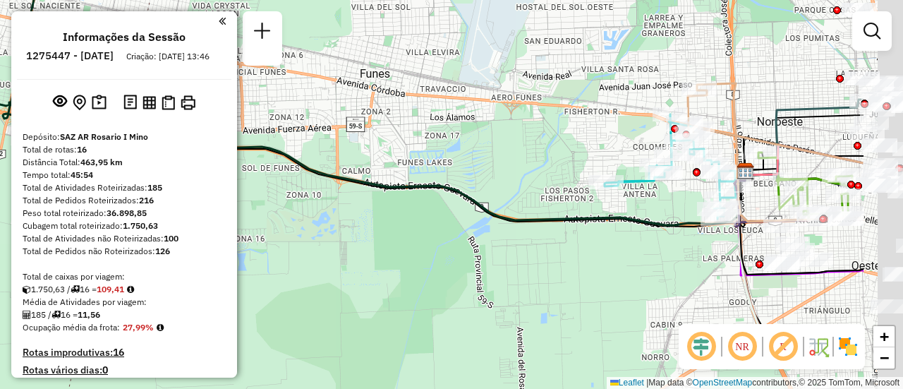
drag, startPoint x: 678, startPoint y: 151, endPoint x: 366, endPoint y: 76, distance: 320.7
click at [369, 75] on div "Janela de atendimento Grade de atendimento Capacidade Transportadoras Veículos …" at bounding box center [451, 194] width 903 height 389
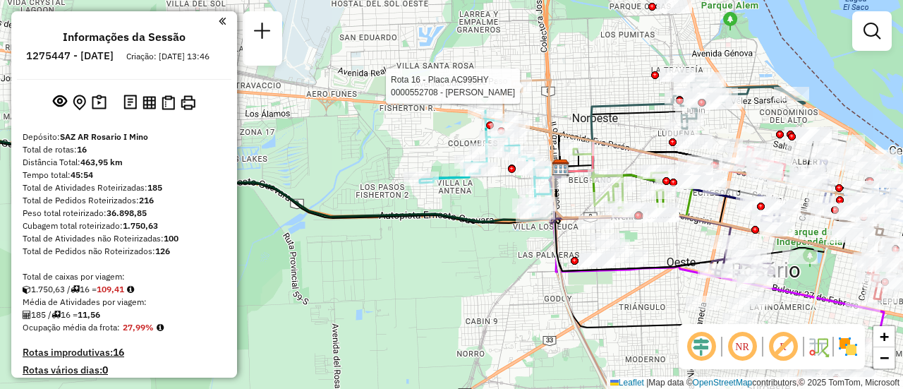
select select "**********"
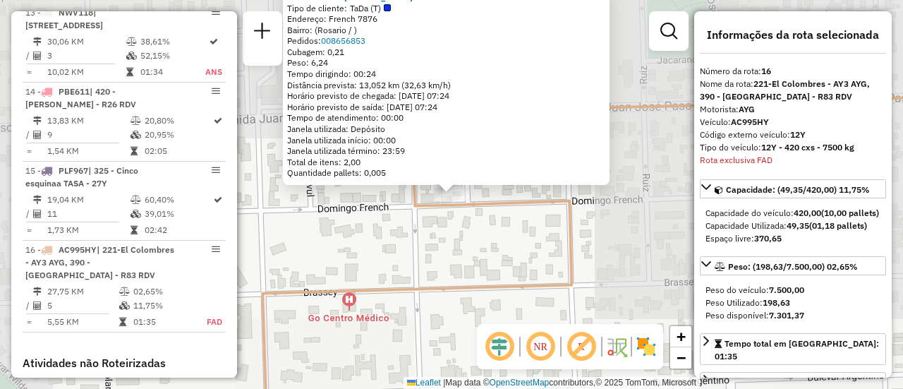
scroll to position [1698, 0]
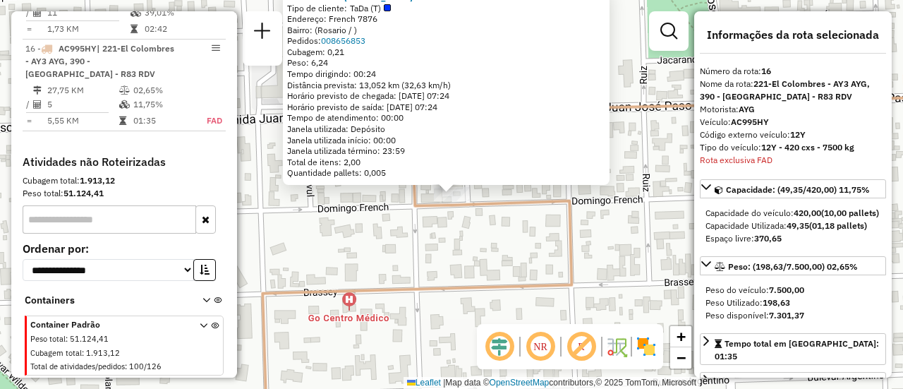
click at [453, 246] on div "0000552708 - Fabian Campos Tipo de cliente: TaDa (T) Endereço: French 7876 Bair…" at bounding box center [451, 194] width 903 height 389
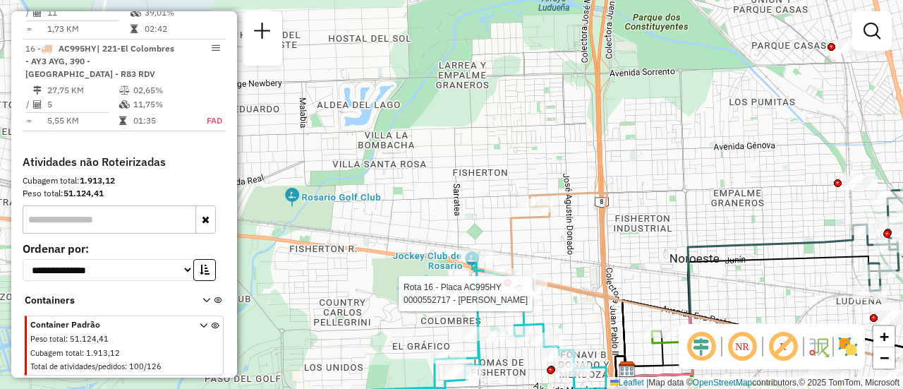
select select "**********"
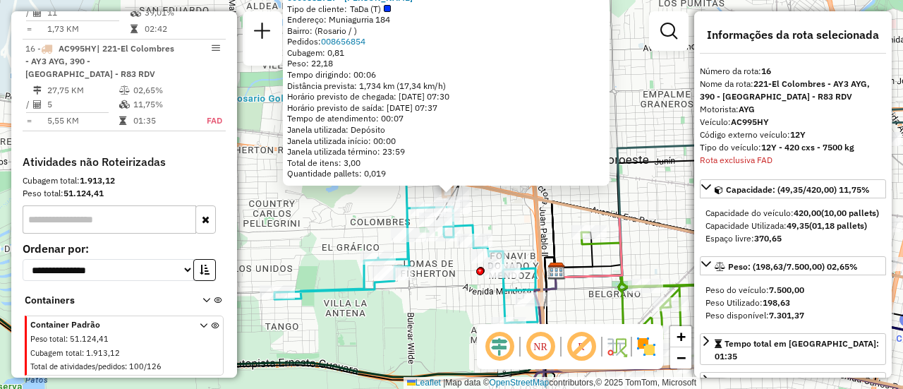
click at [562, 232] on div "0000552717 - Paola Rizzotto Tipo de cliente: TaDa (T) Endereço: Muniagurria 184…" at bounding box center [451, 194] width 903 height 389
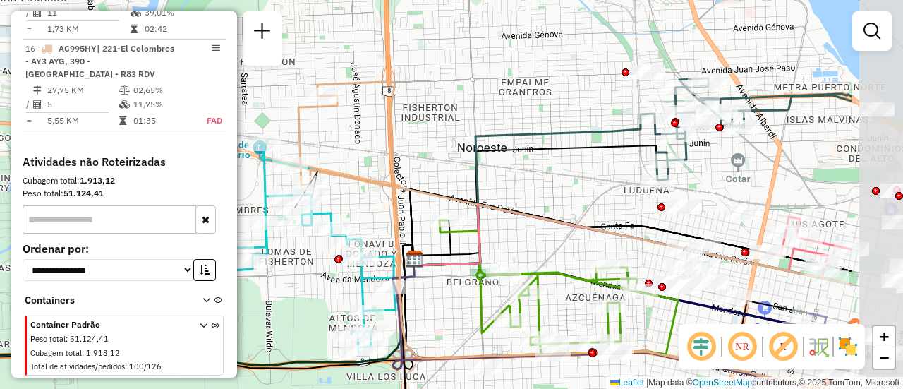
drag, startPoint x: 660, startPoint y: 190, endPoint x: 388, endPoint y: 171, distance: 273.0
click at [385, 173] on div "Janela de atendimento Grade de atendimento Capacidade Transportadoras Veículos …" at bounding box center [451, 194] width 903 height 389
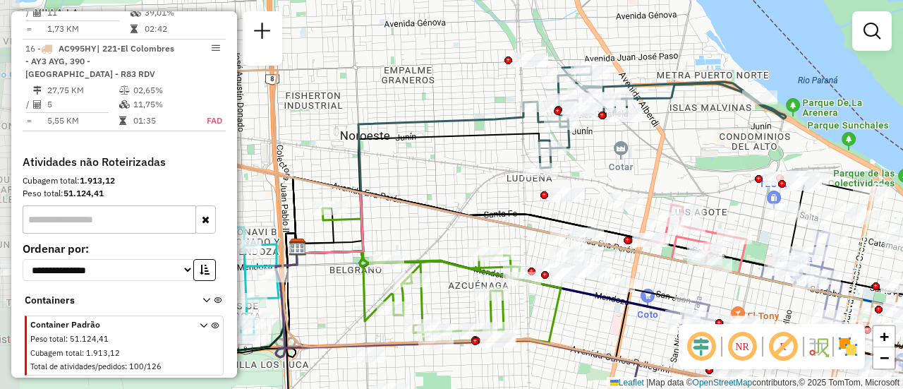
drag, startPoint x: 550, startPoint y: 181, endPoint x: 654, endPoint y: 173, distance: 104.8
click at [654, 173] on div "Janela de atendimento Grade de atendimento Capacidade Transportadoras Veículos …" at bounding box center [451, 194] width 903 height 389
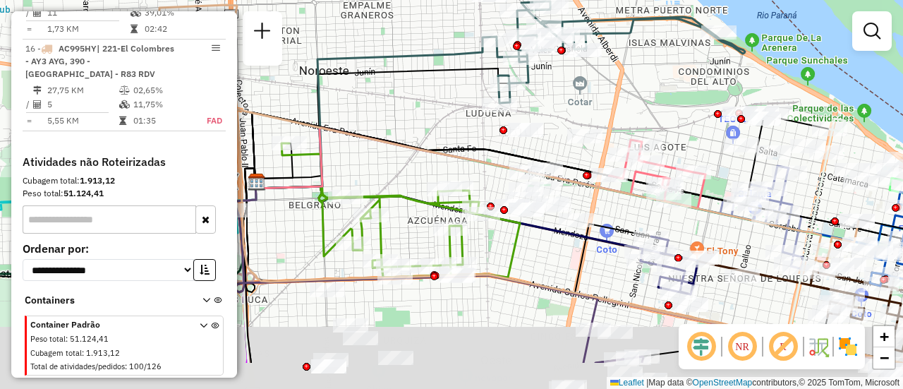
drag, startPoint x: 701, startPoint y: 164, endPoint x: 660, endPoint y: 99, distance: 76.7
click at [660, 99] on div "Janela de atendimento Grade de atendimento Capacidade Transportadoras Veículos …" at bounding box center [451, 194] width 903 height 389
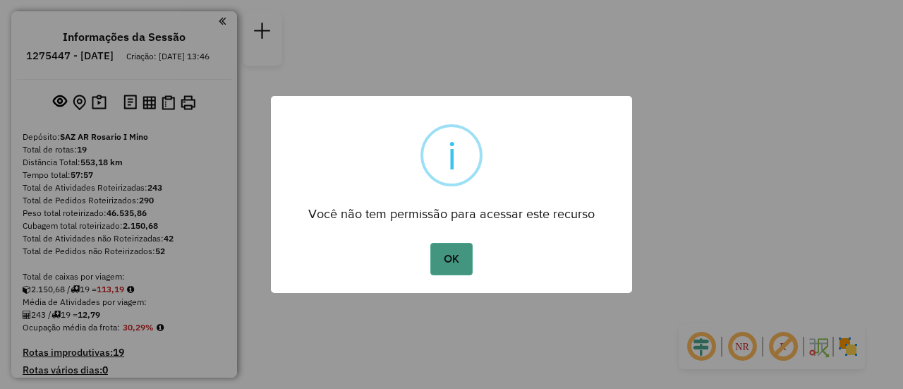
click at [452, 253] on button "OK" at bounding box center [451, 259] width 42 height 32
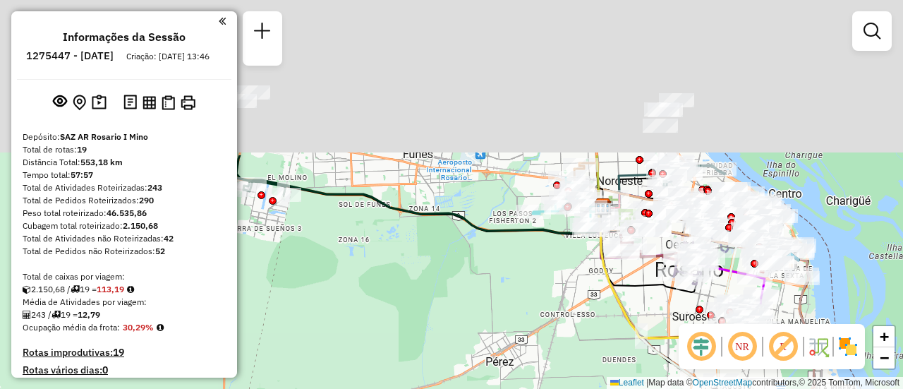
drag, startPoint x: 427, startPoint y: 123, endPoint x: 449, endPoint y: 405, distance: 283.1
click at [449, 388] on html "Aguarde... Pop-up bloqueado! Seu navegador bloqueou automáticamente a abertura …" at bounding box center [451, 194] width 903 height 389
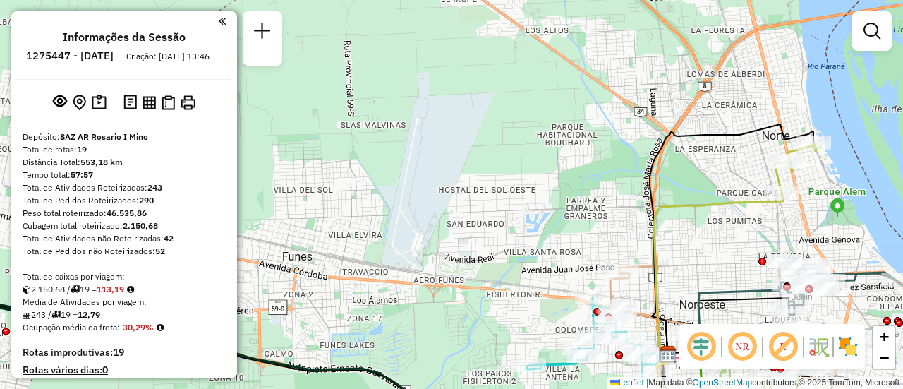
drag, startPoint x: 662, startPoint y: 254, endPoint x: 563, endPoint y: 176, distance: 126.1
click at [654, 193] on icon at bounding box center [718, 278] width 129 height 171
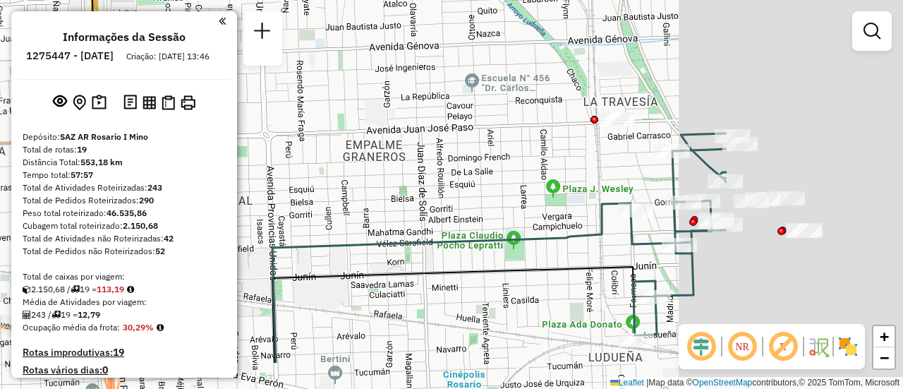
drag, startPoint x: 739, startPoint y: 214, endPoint x: 306, endPoint y: 116, distance: 444.2
click at [284, 111] on div "Janela de atendimento Grade de atendimento Capacidade Transportadoras Veículos …" at bounding box center [451, 194] width 903 height 389
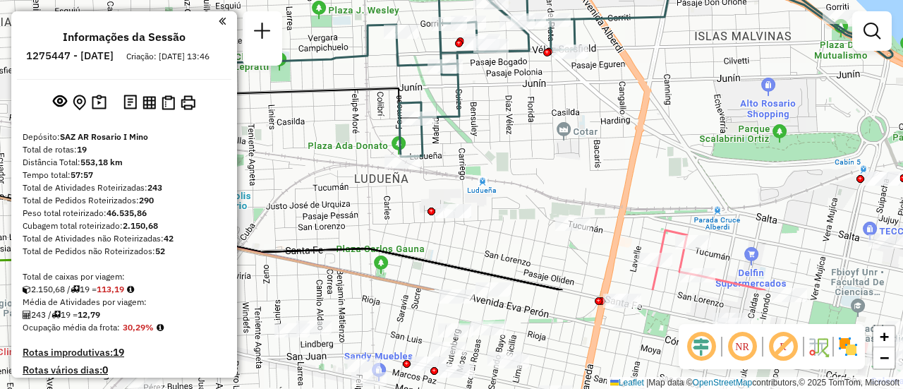
drag, startPoint x: 739, startPoint y: 268, endPoint x: 679, endPoint y: 85, distance: 192.6
click at [679, 85] on div "Janela de atendimento Grade de atendimento Capacidade Transportadoras Veículos …" at bounding box center [451, 194] width 903 height 389
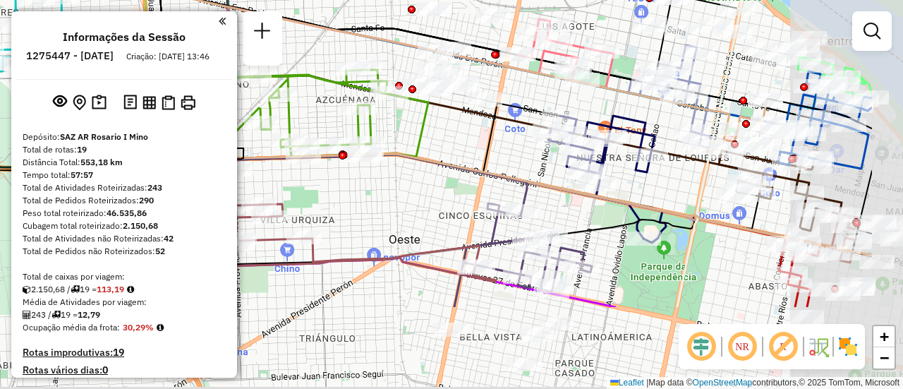
drag, startPoint x: 857, startPoint y: 235, endPoint x: 720, endPoint y: 102, distance: 190.6
click at [721, 104] on icon at bounding box center [408, 20] width 718 height 244
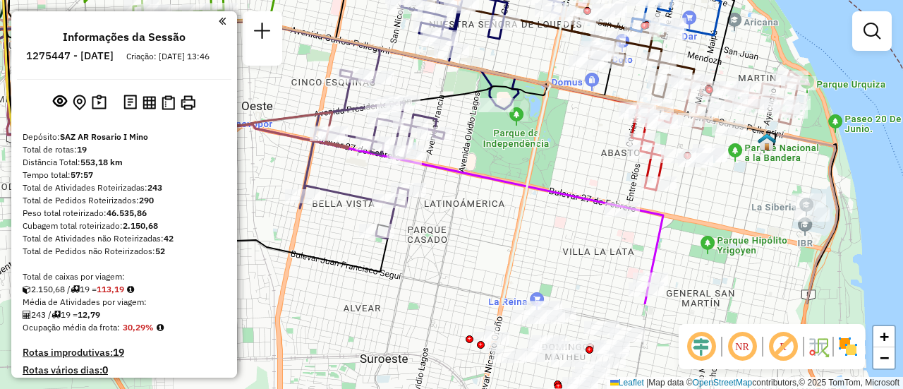
drag, startPoint x: 715, startPoint y: 277, endPoint x: 583, endPoint y: 153, distance: 180.7
click at [583, 153] on div "Janela de atendimento Grade de atendimento Capacidade Transportadoras Veículos …" at bounding box center [451, 194] width 903 height 389
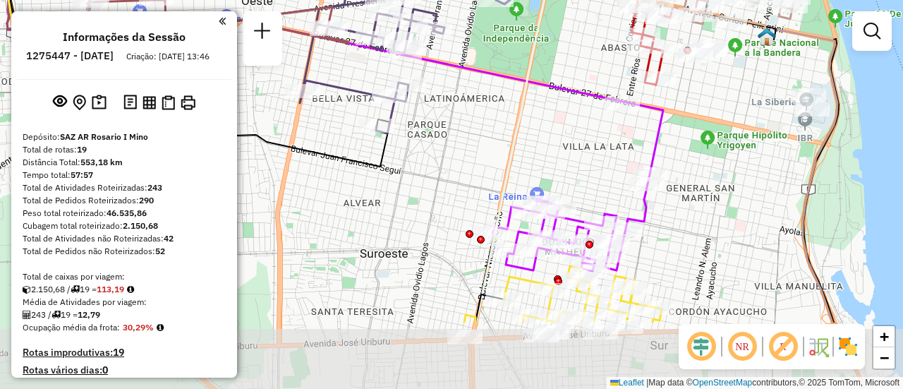
drag, startPoint x: 659, startPoint y: 252, endPoint x: 659, endPoint y: 145, distance: 106.5
click at [659, 145] on icon at bounding box center [578, 186] width 169 height 169
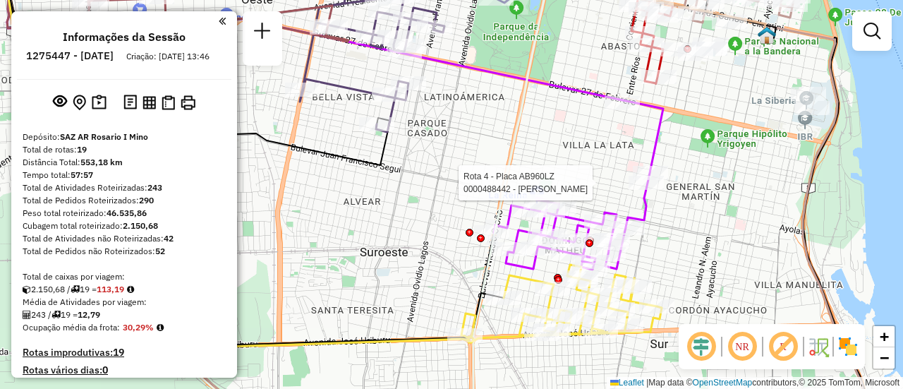
select select "**********"
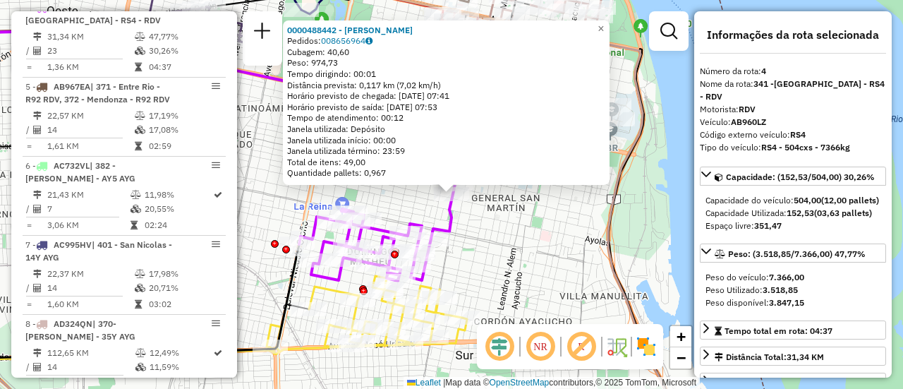
scroll to position [71, 0]
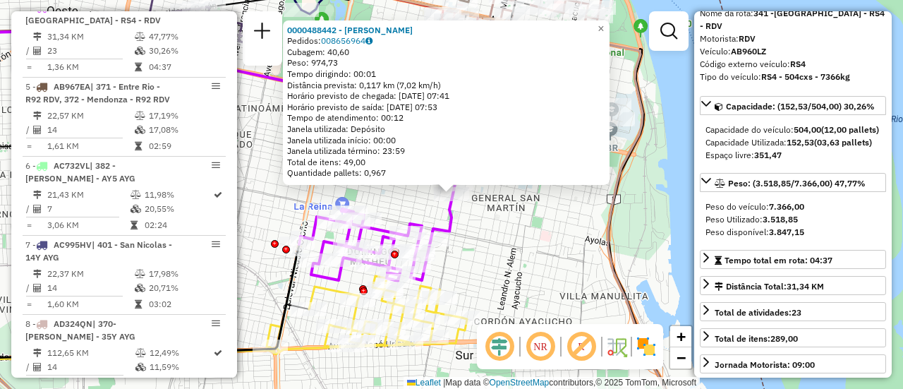
drag, startPoint x: 536, startPoint y: 248, endPoint x: 504, endPoint y: 264, distance: 35.7
click at [536, 248] on div "0000488442 - [PERSON_NAME]: 008656964 Cubagem: 40,60 Peso: 974,73 Tempo dirigin…" at bounding box center [451, 194] width 903 height 389
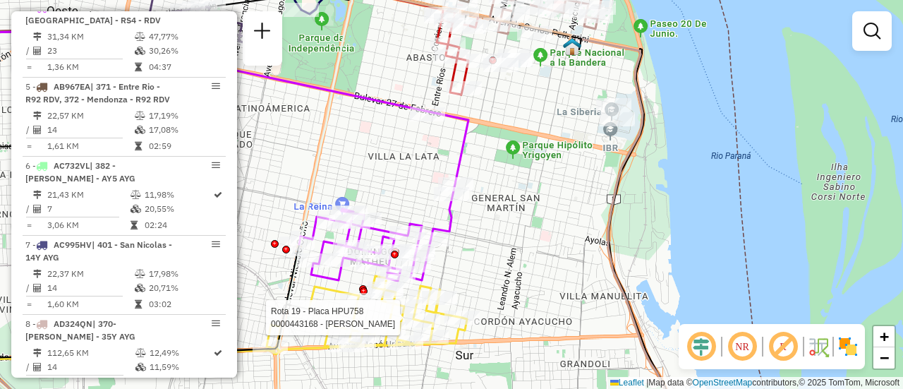
select select "**********"
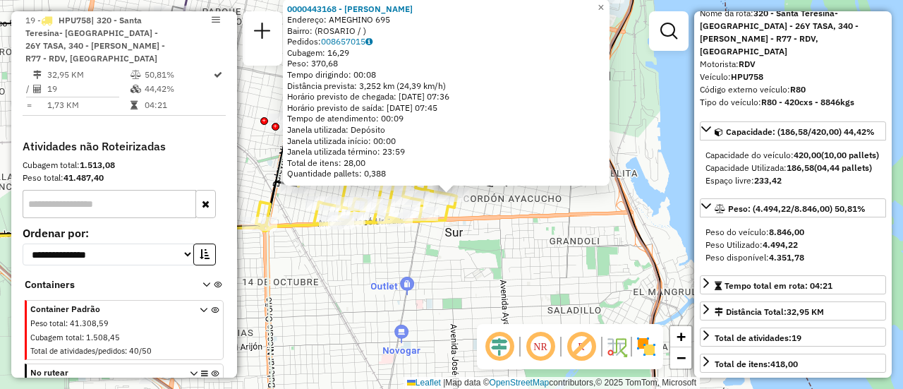
scroll to position [141, 0]
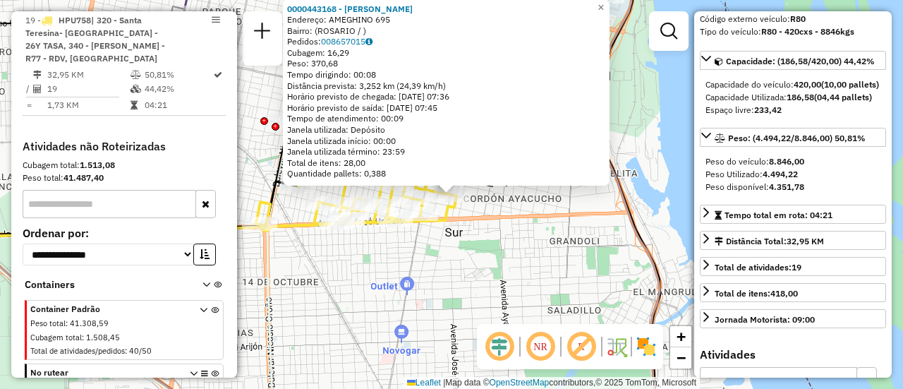
click at [533, 243] on div "0000443168 - MARQUEZ NATALIA FERNANDA Endereço: AMEGHINO 695 Bairro: (ROSARIO /…" at bounding box center [451, 194] width 903 height 389
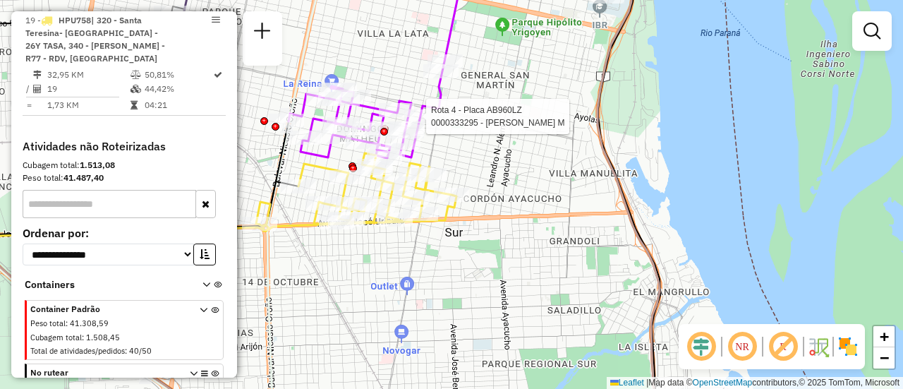
select select "**********"
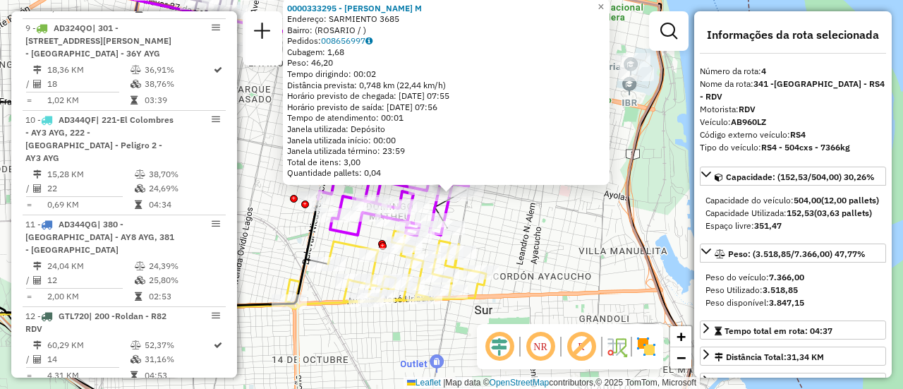
scroll to position [739, 0]
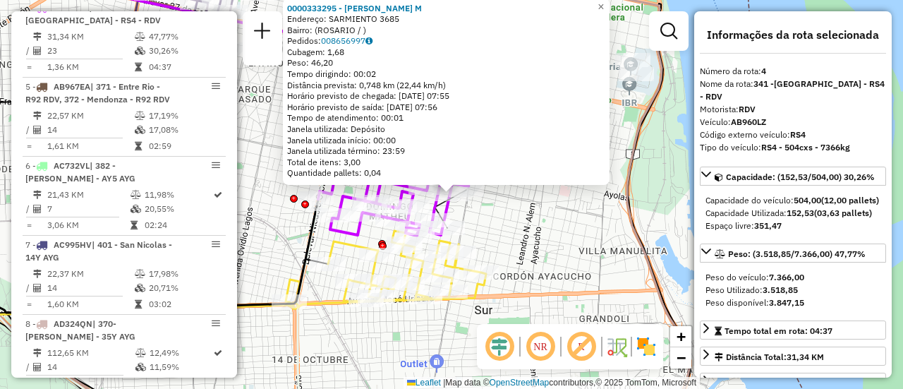
click at [526, 235] on div "0000333295 - ZELIKOWICZ M Endereço: SARMIENTO 3685 Bairro: (ROSARIO / ) Pedidos…" at bounding box center [451, 194] width 903 height 389
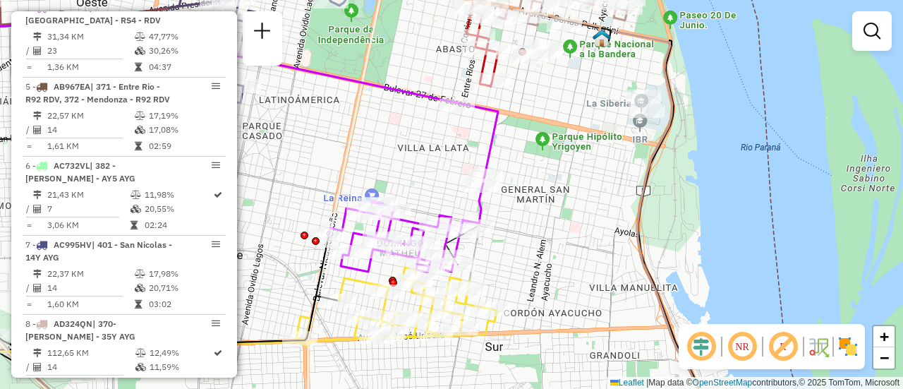
drag, startPoint x: 528, startPoint y: 222, endPoint x: 553, endPoint y: 295, distance: 77.7
click at [550, 296] on div "Janela de atendimento Grade de atendimento Capacidade Transportadoras Veículos …" at bounding box center [451, 194] width 903 height 389
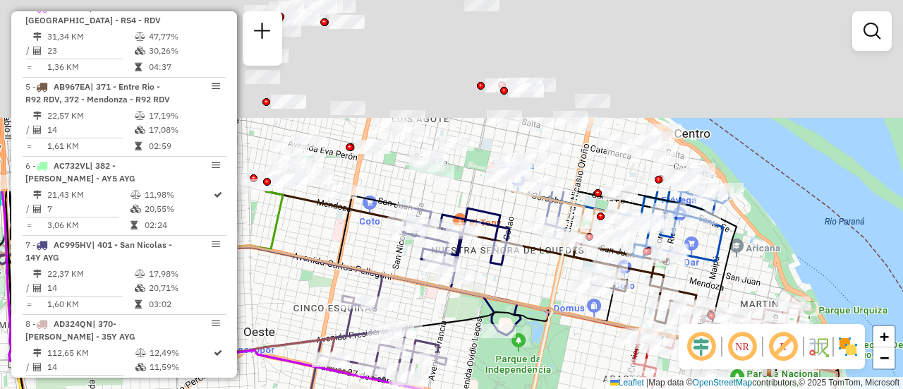
drag, startPoint x: 461, startPoint y: 66, endPoint x: 559, endPoint y: 377, distance: 326.3
click at [559, 377] on div "Janela de atendimento Grade de atendimento Capacidade Transportadoras Veículos …" at bounding box center [451, 194] width 903 height 389
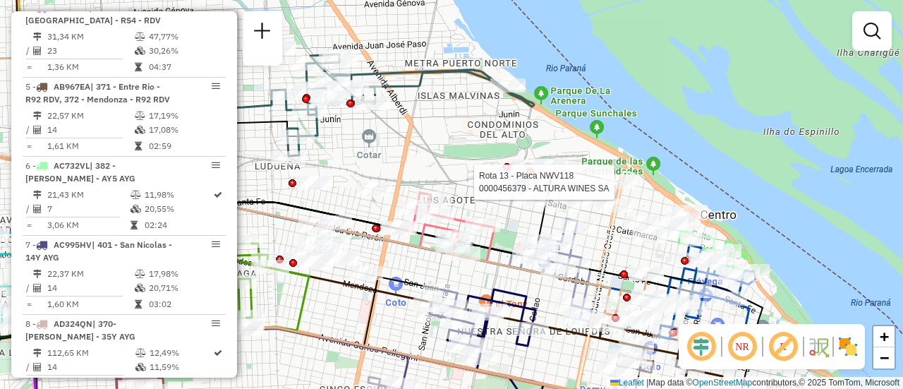
select select "**********"
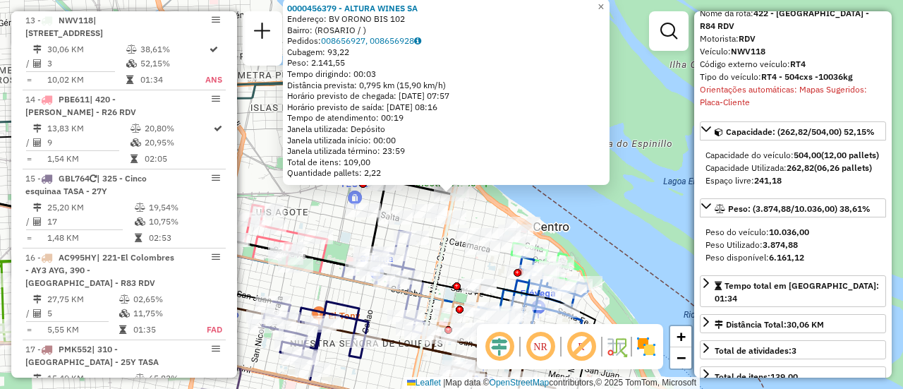
scroll to position [141, 0]
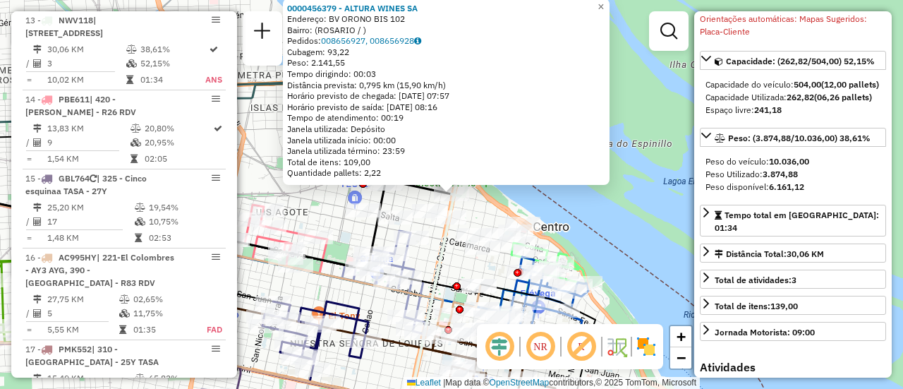
click at [447, 259] on icon at bounding box center [436, 305] width 62 height 244
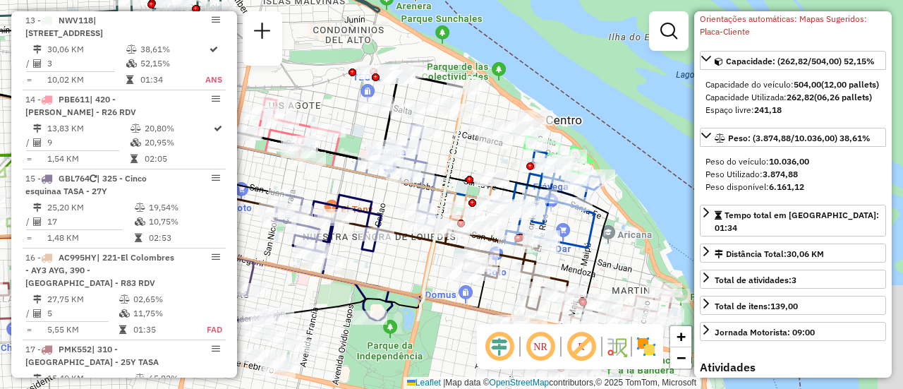
drag, startPoint x: 291, startPoint y: 142, endPoint x: 297, endPoint y: 34, distance: 108.1
click at [297, 34] on div "Janela de atendimento Grade de atendimento Capacidade Transportadoras Veículos …" at bounding box center [451, 194] width 903 height 389
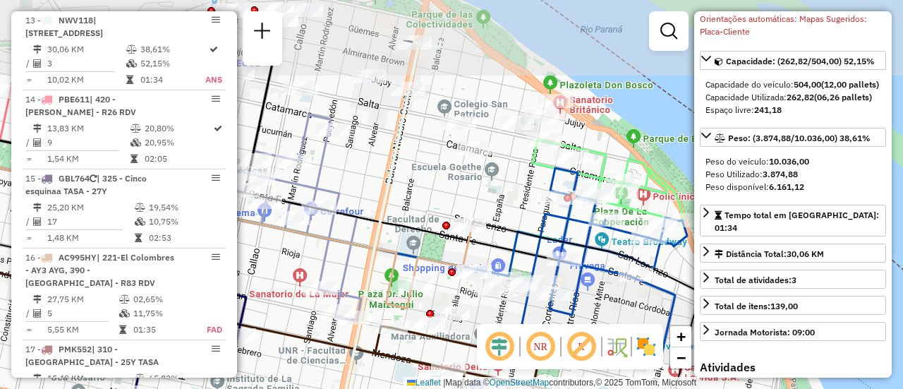
drag, startPoint x: 467, startPoint y: 110, endPoint x: 506, endPoint y: 192, distance: 90.6
click at [504, 190] on div "Janela de atendimento Grade de atendimento Capacidade Transportadoras Veículos …" at bounding box center [451, 194] width 903 height 389
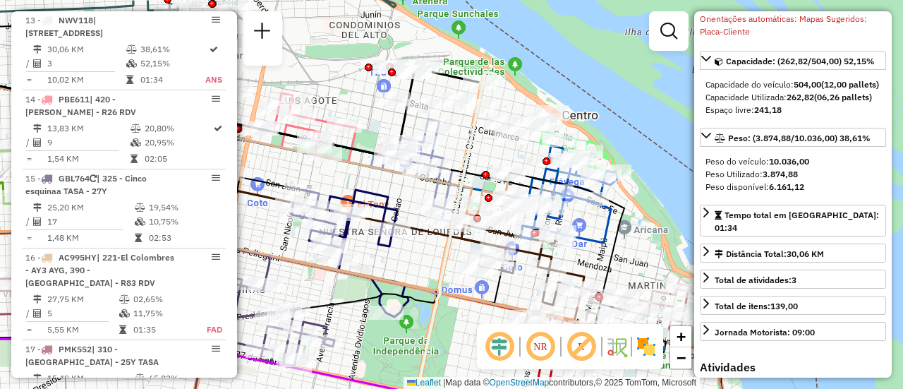
click at [618, 99] on div "Janela de atendimento Grade de atendimento Capacidade Transportadoras Veículos …" at bounding box center [451, 194] width 903 height 389
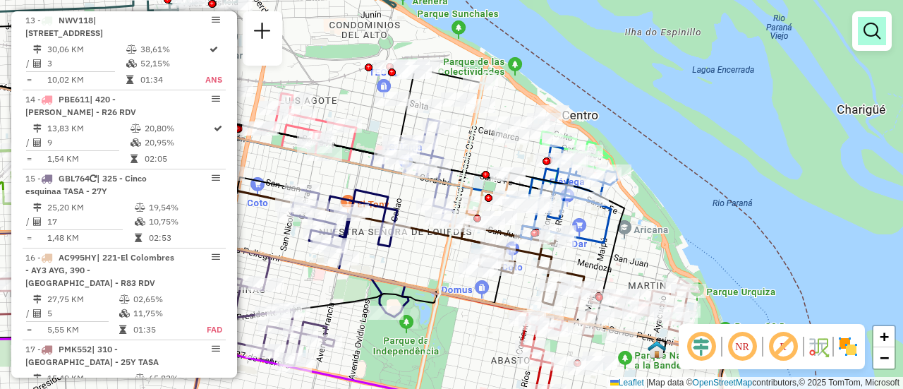
click at [874, 25] on em at bounding box center [872, 31] width 17 height 17
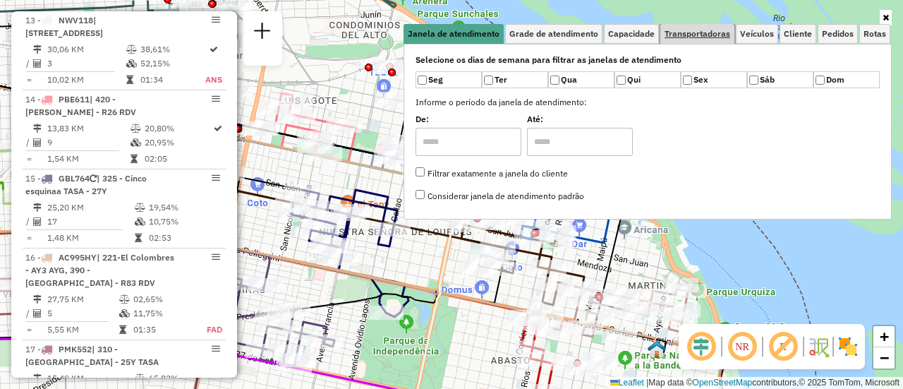
click at [724, 32] on span "Transportadoras" at bounding box center [698, 34] width 66 height 8
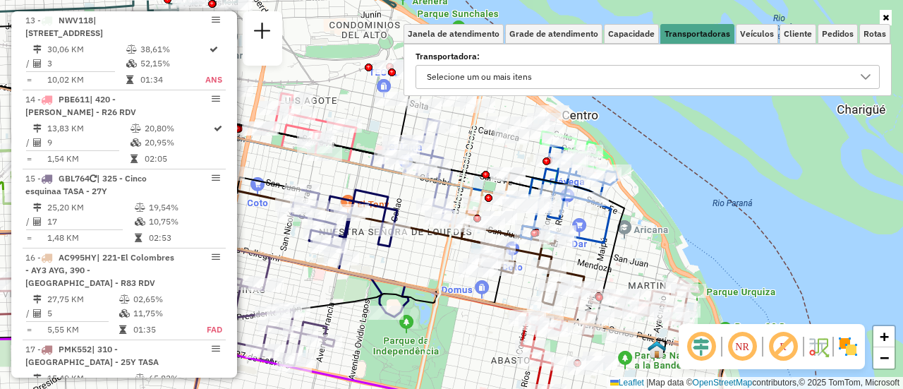
click at [869, 79] on icon at bounding box center [865, 76] width 11 height 11
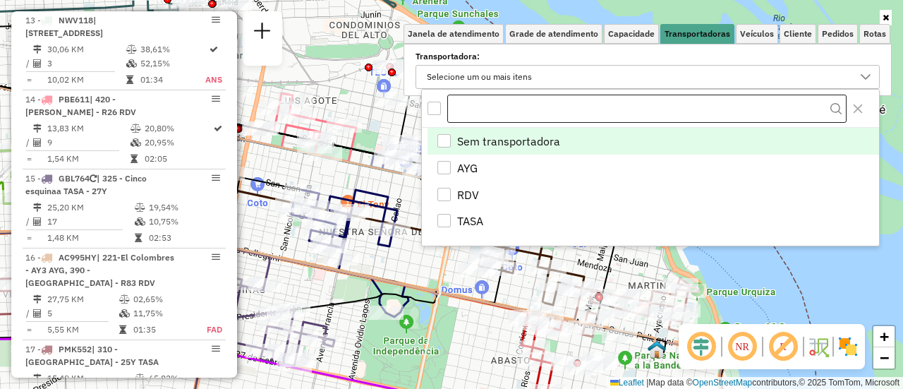
scroll to position [8, 49]
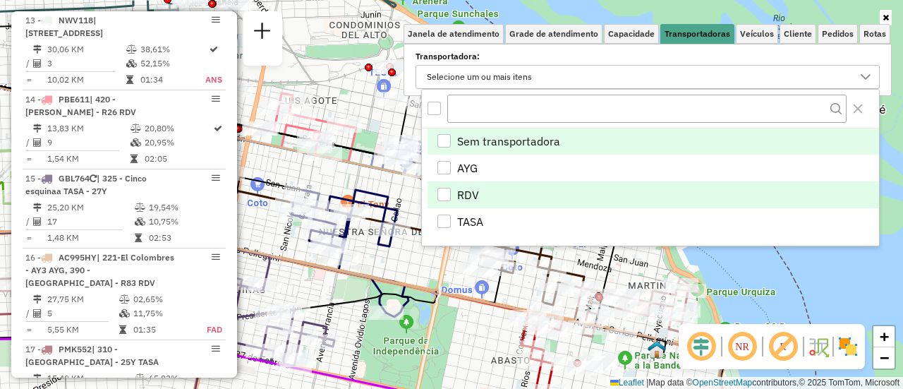
click at [443, 193] on div "RDV" at bounding box center [443, 194] width 13 height 13
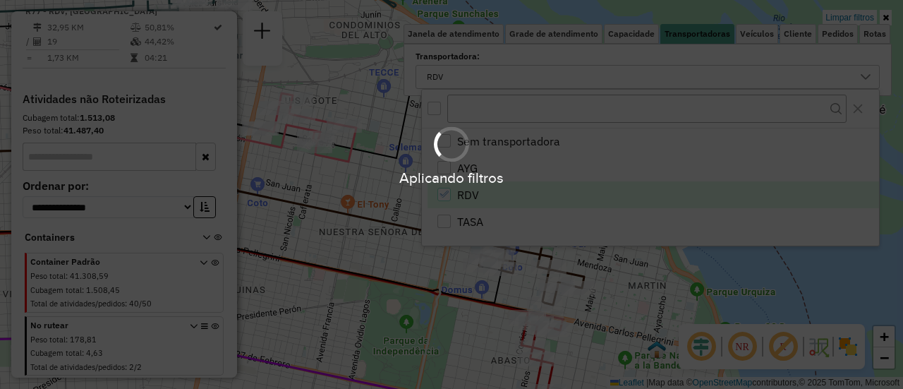
scroll to position [898, 0]
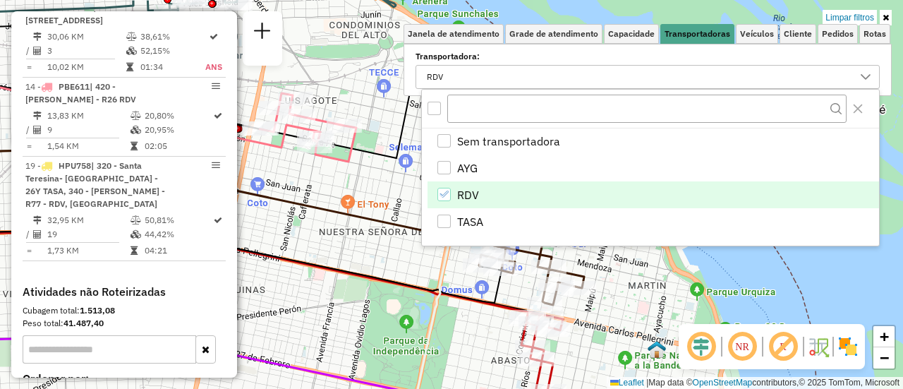
click at [411, 270] on div "Limpar filtros Janela de atendimento Grade de atendimento Capacidade Transporta…" at bounding box center [451, 194] width 903 height 389
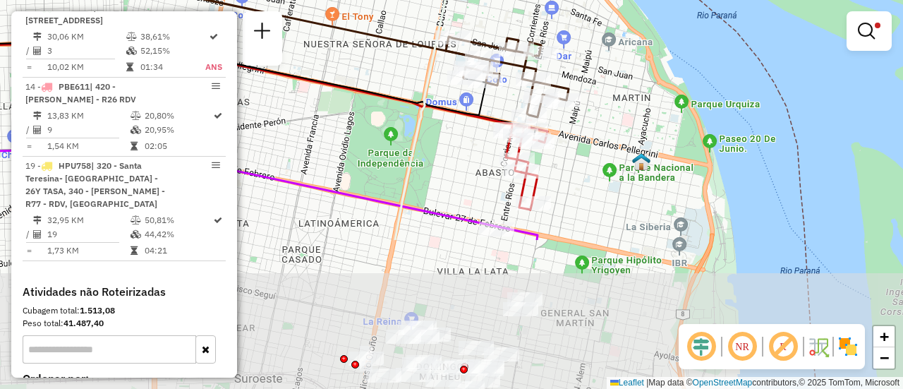
drag, startPoint x: 638, startPoint y: 312, endPoint x: 620, endPoint y: 81, distance: 231.5
click at [620, 85] on div "Limpar filtros Janela de atendimento Grade de atendimento Capacidade Transporta…" at bounding box center [451, 194] width 903 height 389
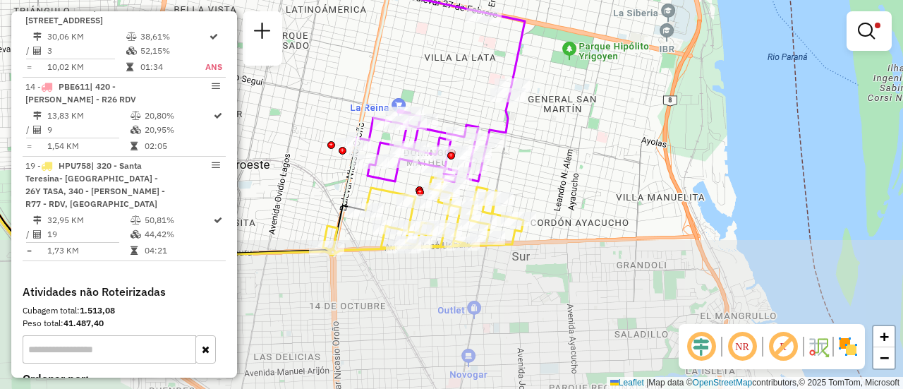
drag, startPoint x: 587, startPoint y: 291, endPoint x: 575, endPoint y: 101, distance: 190.9
click at [575, 102] on div "Limpar filtros Janela de atendimento Grade de atendimento Capacidade Transporta…" at bounding box center [451, 194] width 903 height 389
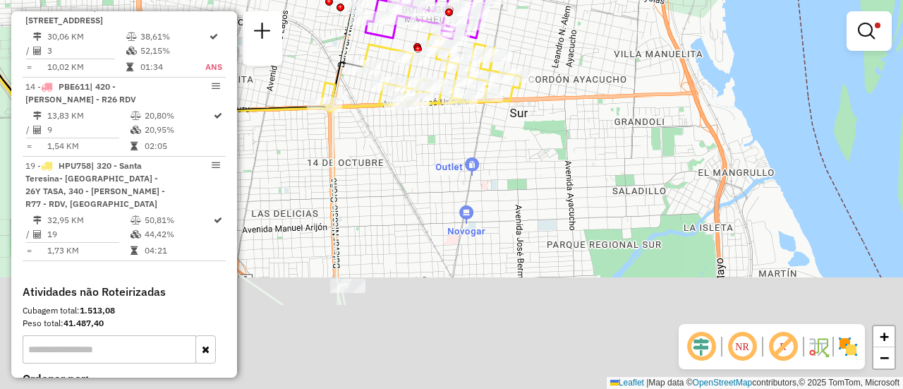
drag, startPoint x: 550, startPoint y: 326, endPoint x: 551, endPoint y: 162, distance: 164.4
click at [551, 162] on div "Limpar filtros Janela de atendimento Grade de atendimento Capacidade Transporta…" at bounding box center [451, 194] width 903 height 389
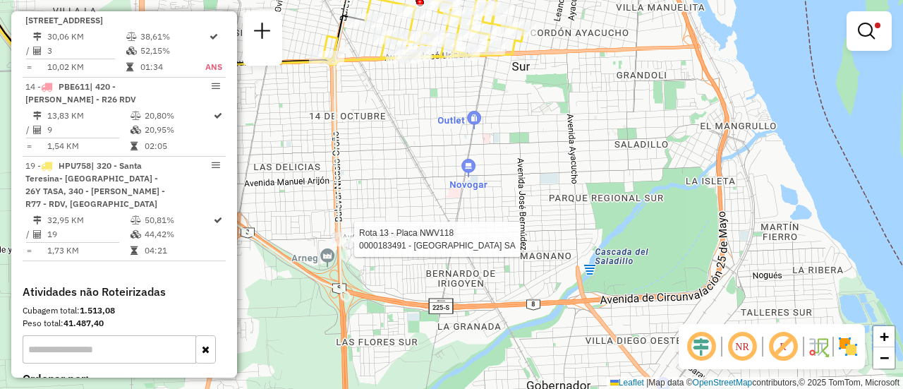
select select "**********"
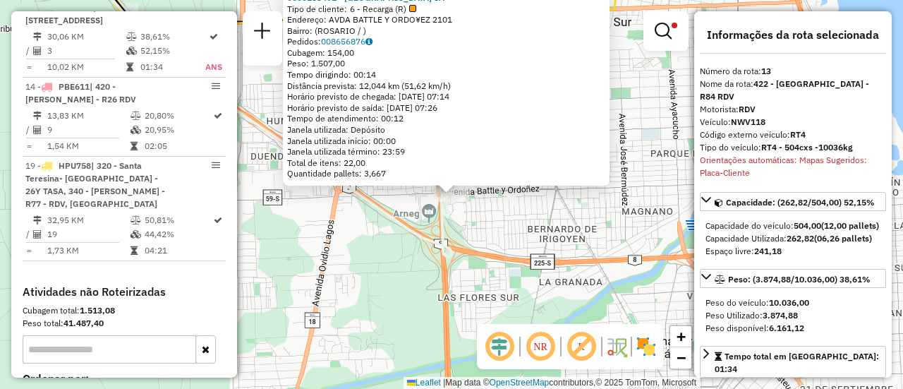
click at [559, 230] on div "0000183491 - CASINO DE ROSARIO SA Tipo de cliente: 6 - Recarga (R) Endereço: AV…" at bounding box center [451, 194] width 903 height 389
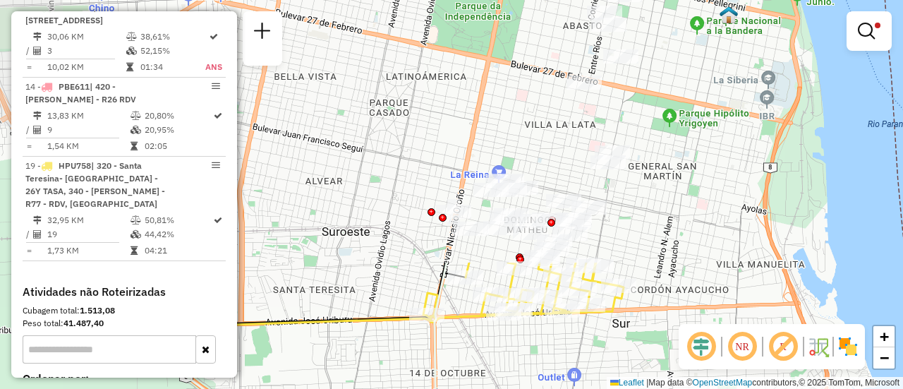
drag, startPoint x: 572, startPoint y: 121, endPoint x: 571, endPoint y: 422, distance: 301.3
click at [571, 388] on html "Aplicando filtros Pop-up bloqueado! Seu navegador bloqueou automáticamente a ab…" at bounding box center [451, 194] width 903 height 389
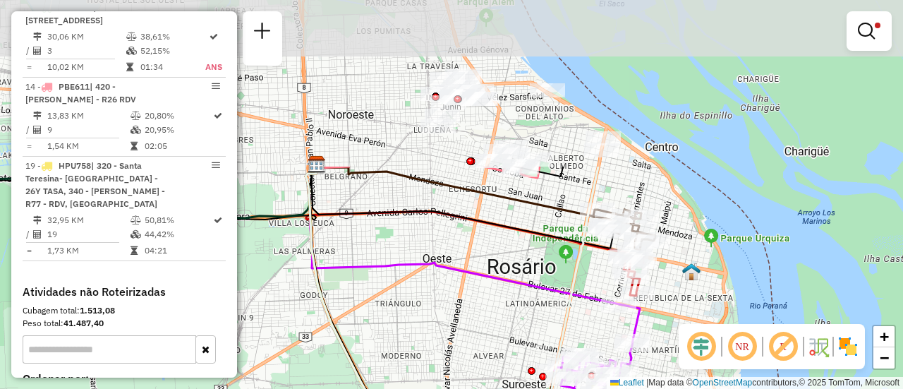
drag, startPoint x: 682, startPoint y: 123, endPoint x: 673, endPoint y: 326, distance: 202.7
click at [672, 339] on div "Limpar filtros Janela de atendimento Grade de atendimento Capacidade Transporta…" at bounding box center [451, 194] width 903 height 389
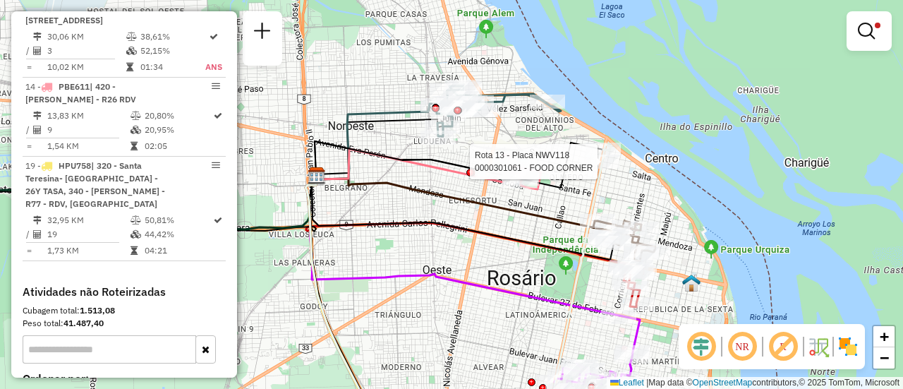
select select "**********"
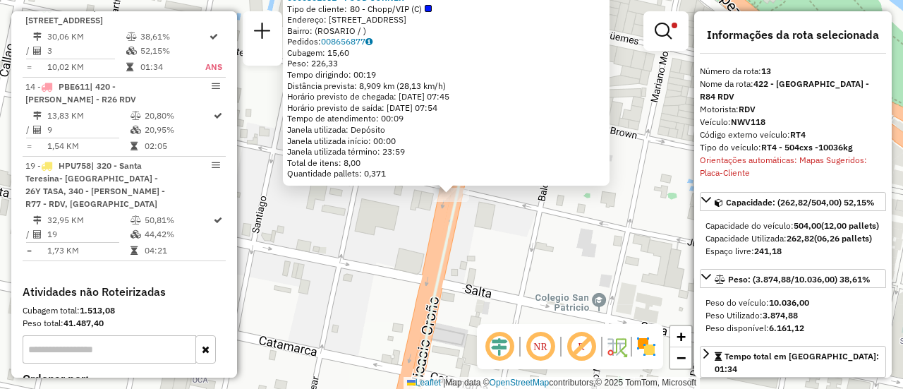
click at [561, 230] on div "0000301061 - FOOD CORNER Tipo de cliente: 80 - Chopp/VIP (C) Endereço: BLVD ORO…" at bounding box center [451, 194] width 903 height 389
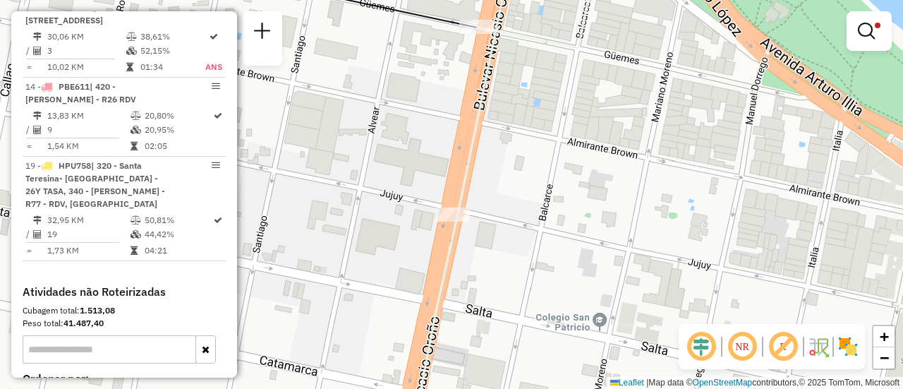
drag, startPoint x: 524, startPoint y: 155, endPoint x: 537, endPoint y: 219, distance: 65.5
click at [534, 244] on div "Limpar filtros Janela de atendimento Grade de atendimento Capacidade Transporta…" at bounding box center [451, 194] width 903 height 389
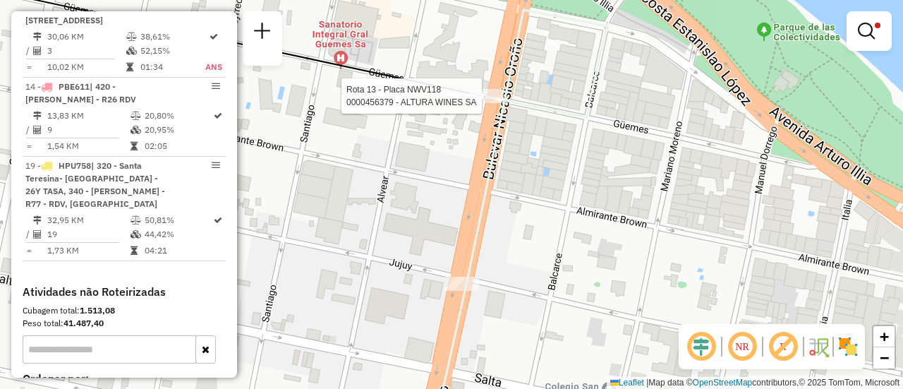
select select "**********"
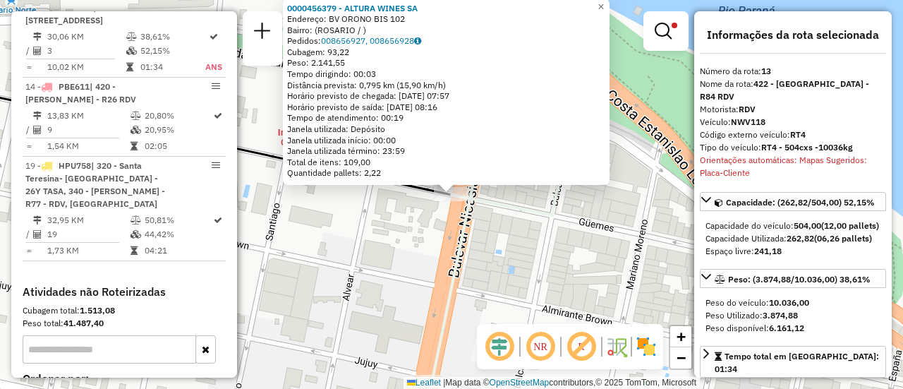
click at [528, 238] on div "0000456379 - ALTURA WINES SA Endereço: BV ORONO BIS 102 Bairro: (ROSARIO / ) Pe…" at bounding box center [451, 194] width 903 height 389
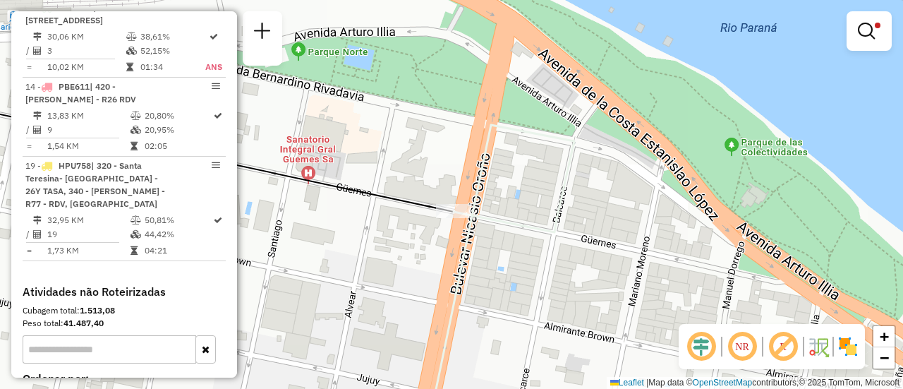
drag, startPoint x: 401, startPoint y: 128, endPoint x: 418, endPoint y: 171, distance: 46.9
click at [417, 171] on div "Limpar filtros Janela de atendimento Grade de atendimento Capacidade Transporta…" at bounding box center [451, 194] width 903 height 389
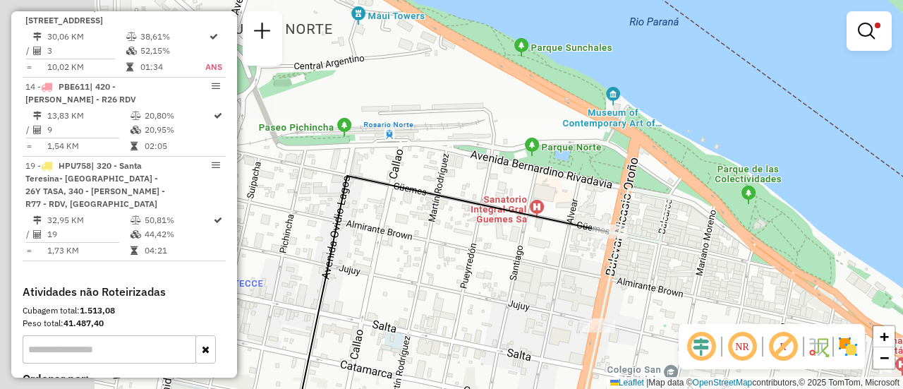
drag, startPoint x: 377, startPoint y: 147, endPoint x: 760, endPoint y: 224, distance: 390.1
click at [739, 222] on div "Limpar filtros Janela de atendimento Grade de atendimento Capacidade Transporta…" at bounding box center [451, 194] width 903 height 389
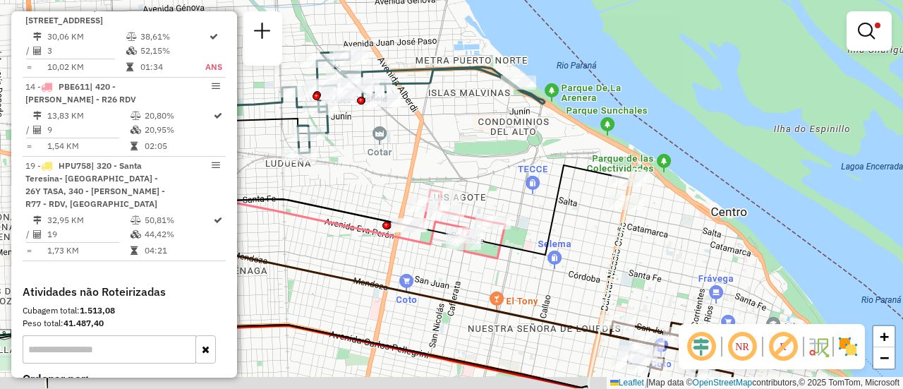
drag, startPoint x: 563, startPoint y: 269, endPoint x: 562, endPoint y: 219, distance: 50.1
click at [562, 219] on div "Limpar filtros Janela de atendimento Grade de atendimento Capacidade Transporta…" at bounding box center [451, 194] width 903 height 389
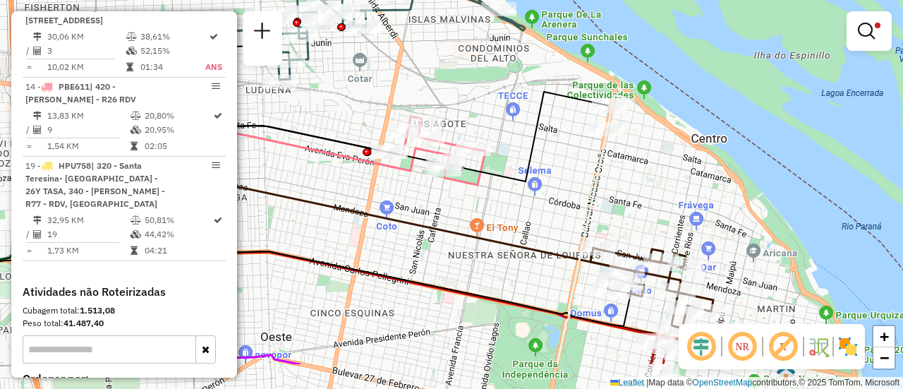
drag, startPoint x: 495, startPoint y: 157, endPoint x: 448, endPoint y: 51, distance: 116.6
click at [453, 61] on div "Limpar filtros Janela de atendimento Grade de atendimento Capacidade Transporta…" at bounding box center [451, 194] width 903 height 389
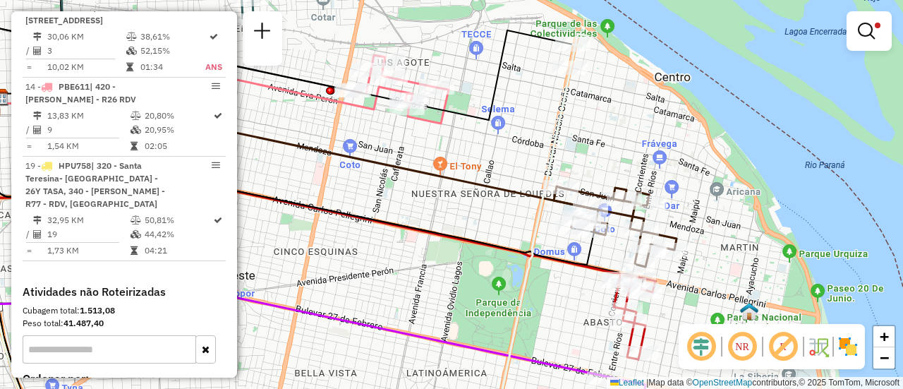
drag, startPoint x: 576, startPoint y: 168, endPoint x: 466, endPoint y: 99, distance: 129.6
click at [468, 100] on div "Limpar filtros Janela de atendimento Grade de atendimento Capacidade Transporta…" at bounding box center [451, 194] width 903 height 389
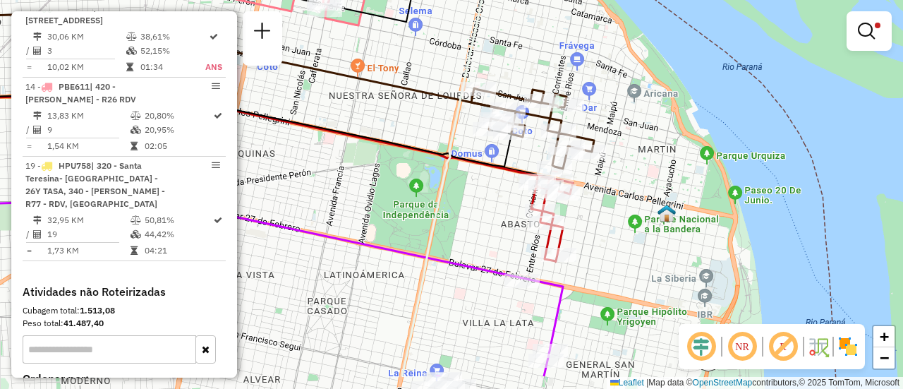
drag, startPoint x: 617, startPoint y: 209, endPoint x: 626, endPoint y: 75, distance: 133.7
click at [625, 75] on div "Limpar filtros Janela de atendimento Grade de atendimento Capacidade Transporta…" at bounding box center [451, 194] width 903 height 389
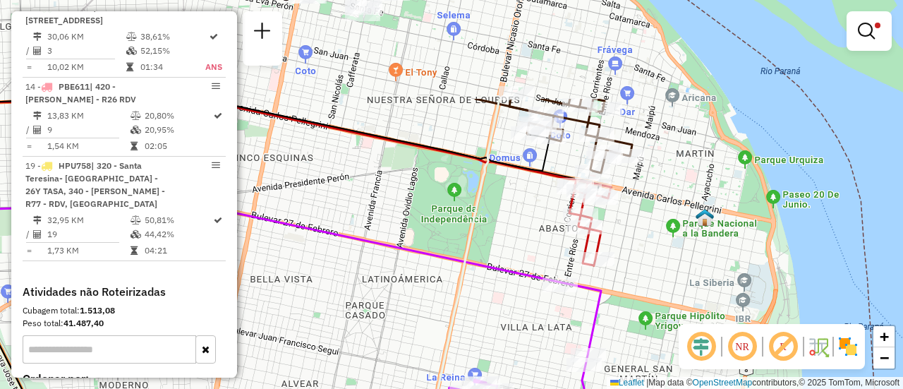
drag, startPoint x: 486, startPoint y: 84, endPoint x: 516, endPoint y: 222, distance: 140.7
click at [516, 222] on div "Limpar filtros Janela de atendimento Grade de atendimento Capacidade Transporta…" at bounding box center [451, 194] width 903 height 389
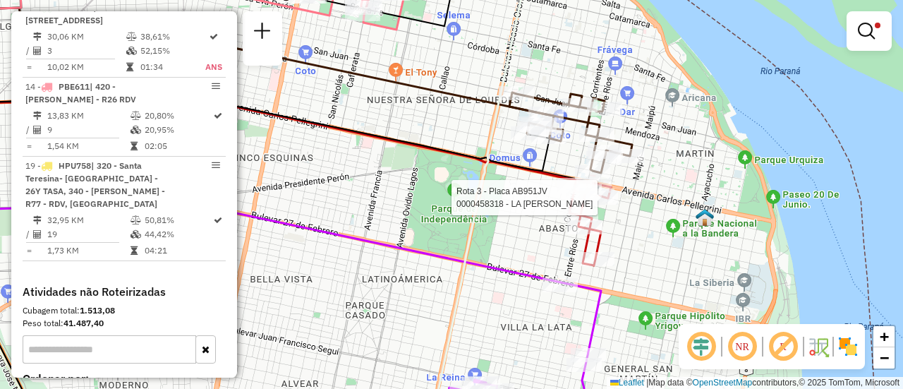
select select "**********"
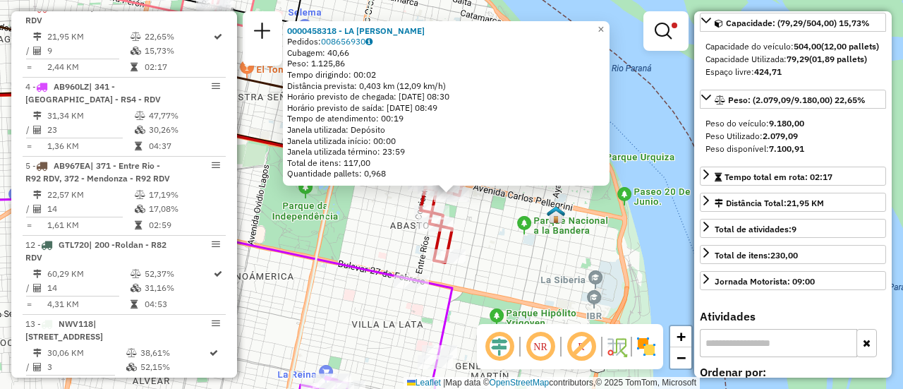
scroll to position [71, 0]
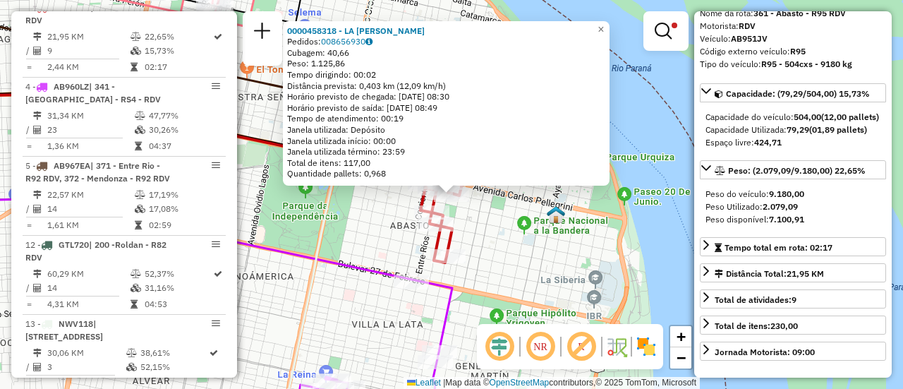
click at [528, 236] on div "0000458318 - LA ROSA MARCELO Pedidos: 008656930 Cubagem: 40,66 Peso: 1.125,86 T…" at bounding box center [451, 194] width 903 height 389
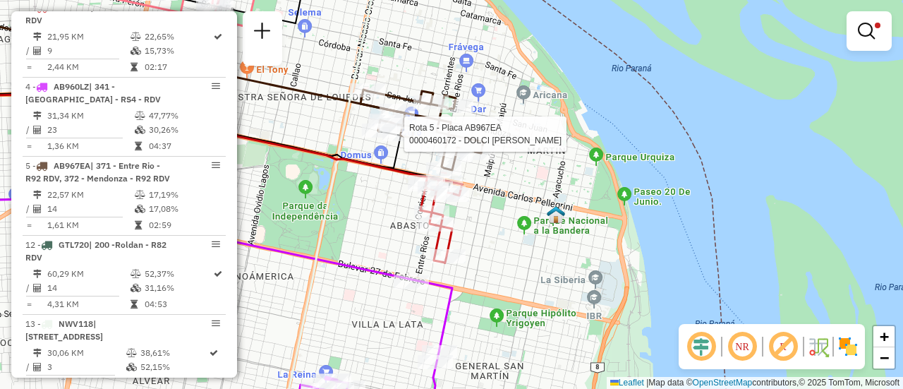
select select "**********"
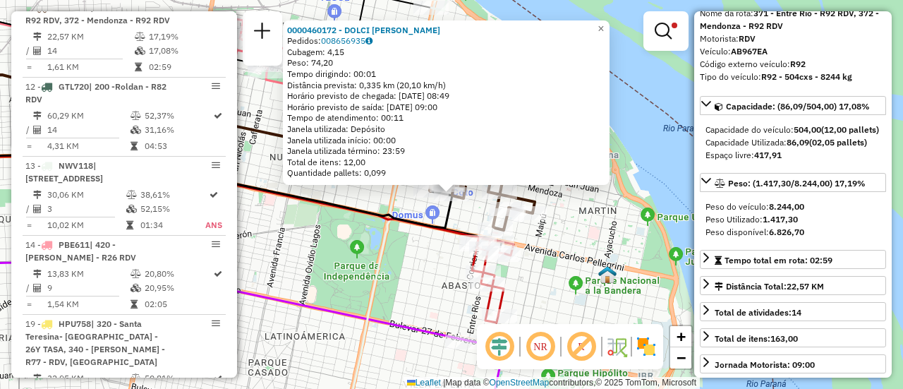
scroll to position [0, 0]
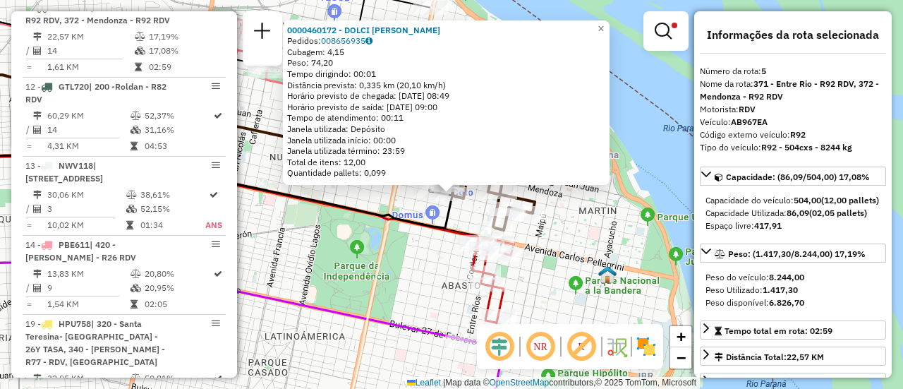
click at [415, 260] on div "0000460172 - DOLCI RODRIGO DAMIAN Pedidos: 008656935 Cubagem: 4,15 Peso: 74,20 …" at bounding box center [451, 194] width 903 height 389
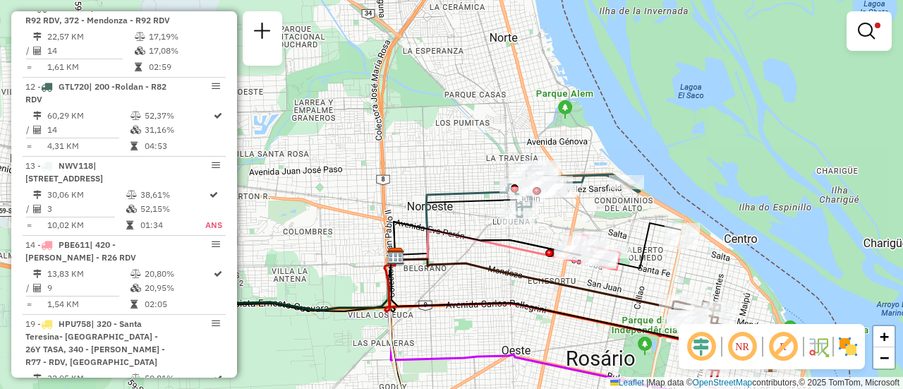
drag, startPoint x: 423, startPoint y: 109, endPoint x: 640, endPoint y: 265, distance: 267.1
click at [640, 268] on icon at bounding box center [538, 245] width 289 height 47
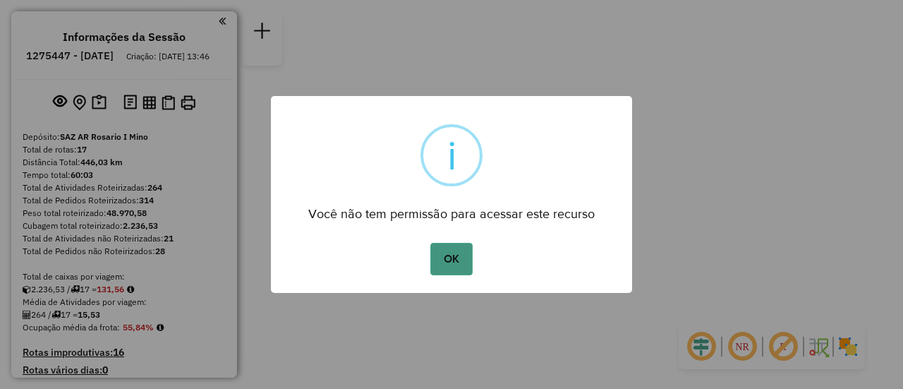
click at [445, 260] on button "OK" at bounding box center [451, 259] width 42 height 32
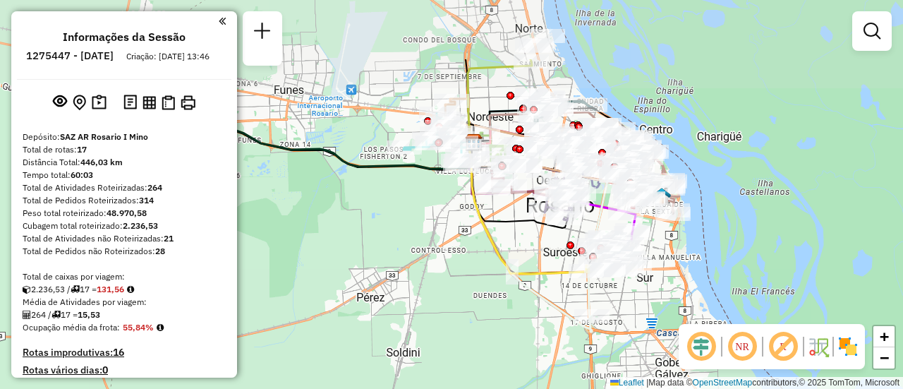
drag, startPoint x: 463, startPoint y: 159, endPoint x: 382, endPoint y: 258, distance: 126.8
click at [382, 258] on div "Janela de atendimento Grade de atendimento Capacidade Transportadoras Veículos …" at bounding box center [451, 194] width 903 height 389
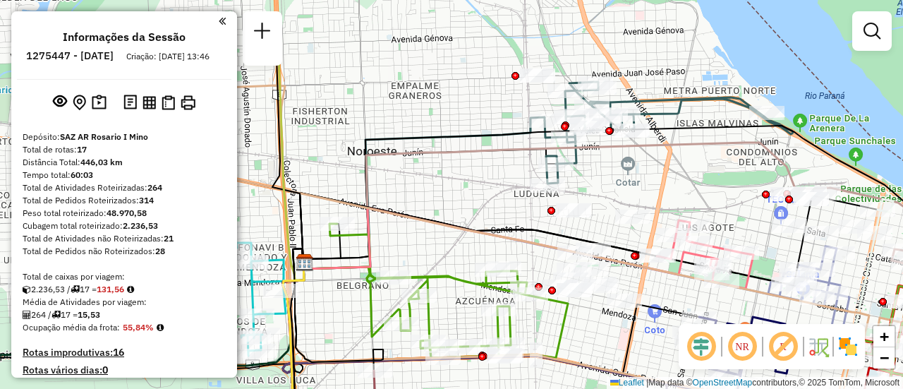
drag, startPoint x: 638, startPoint y: 111, endPoint x: 636, endPoint y: 186, distance: 74.8
click at [636, 186] on div "Janela de atendimento Grade de atendimento Capacidade Transportadoras Veículos …" at bounding box center [451, 194] width 903 height 389
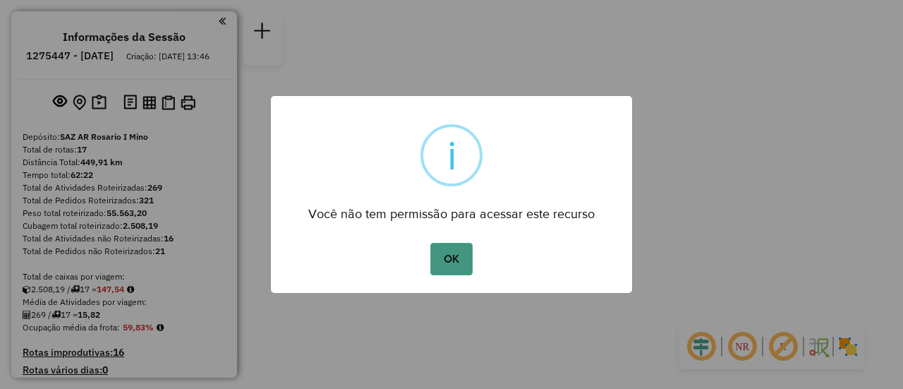
click at [449, 258] on button "OK" at bounding box center [451, 259] width 42 height 32
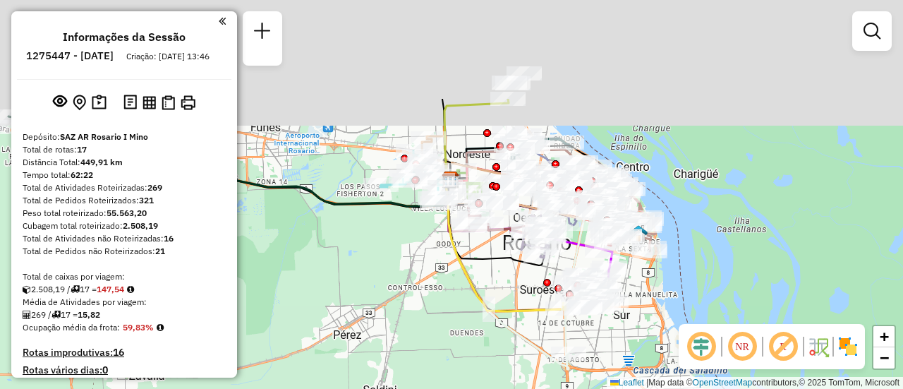
drag, startPoint x: 460, startPoint y: 189, endPoint x: 429, endPoint y: 283, distance: 98.8
click at [426, 283] on div "Janela de atendimento Grade de atendimento Capacidade Transportadoras Veículos …" at bounding box center [451, 194] width 903 height 389
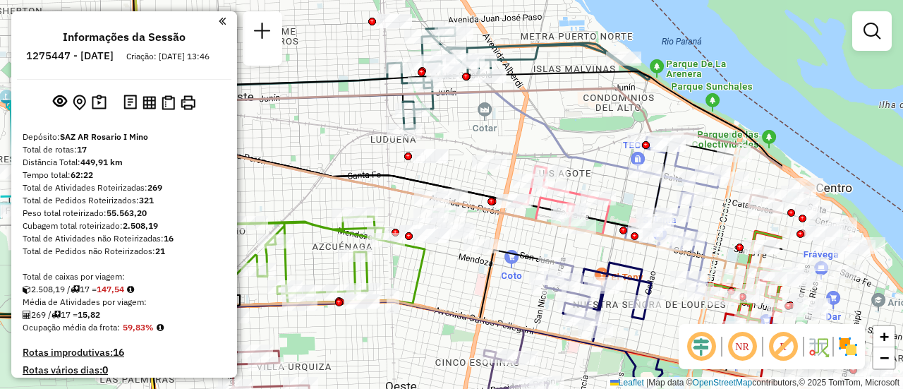
drag, startPoint x: 576, startPoint y: 136, endPoint x: 365, endPoint y: 164, distance: 212.9
click at [365, 164] on div "Janela de atendimento Grade de atendimento Capacidade Transportadoras Veículos …" at bounding box center [451, 194] width 903 height 389
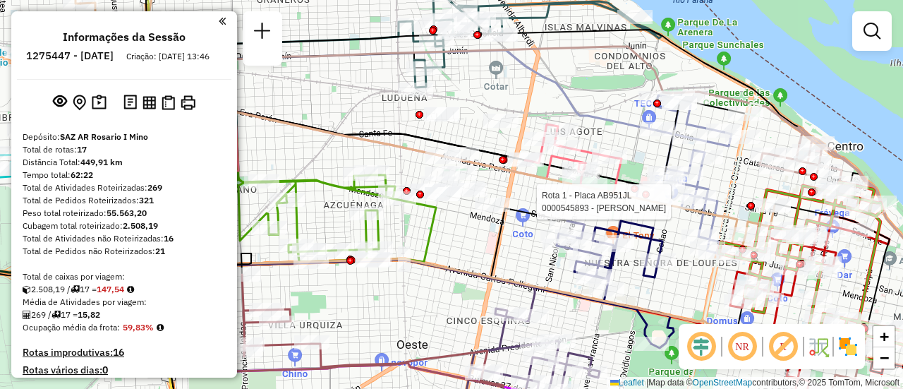
select select "**********"
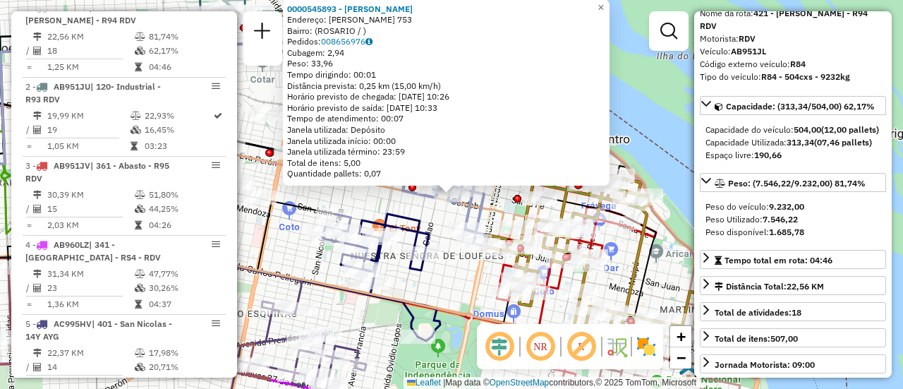
scroll to position [141, 0]
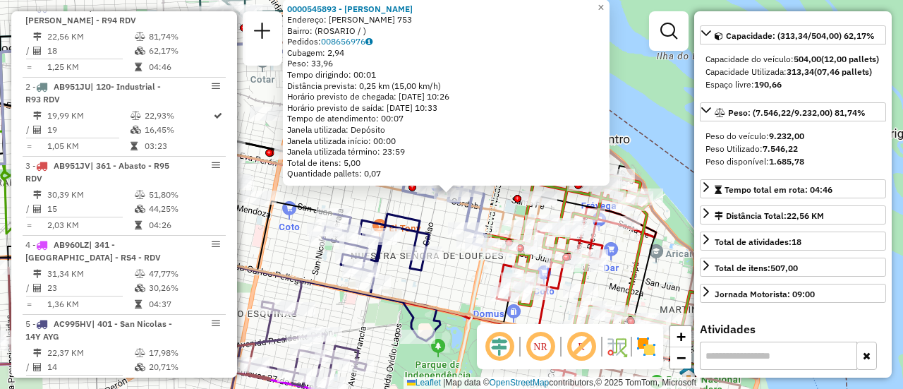
click at [454, 286] on div "0000545893 - [PERSON_NAME]: [PERSON_NAME] 753 Bairro: ([GEOGRAPHIC_DATA] / ) Pe…" at bounding box center [451, 194] width 903 height 389
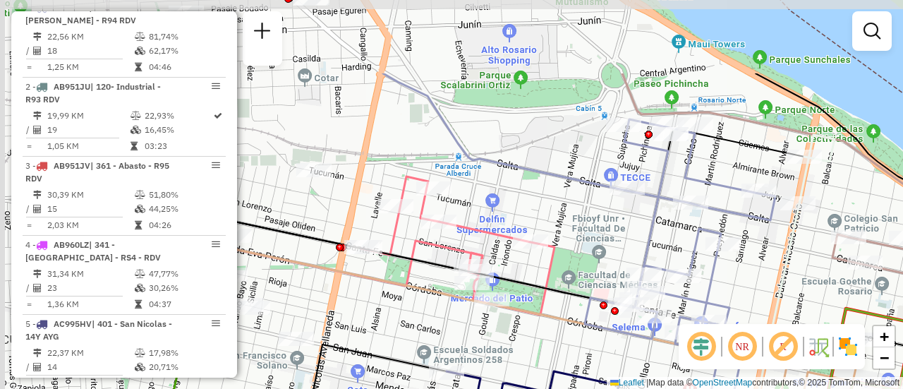
drag, startPoint x: 437, startPoint y: 57, endPoint x: 699, endPoint y: 169, distance: 284.8
click at [699, 169] on div "Janela de atendimento Grade de atendimento Capacidade Transportadoras Veículos …" at bounding box center [451, 194] width 903 height 389
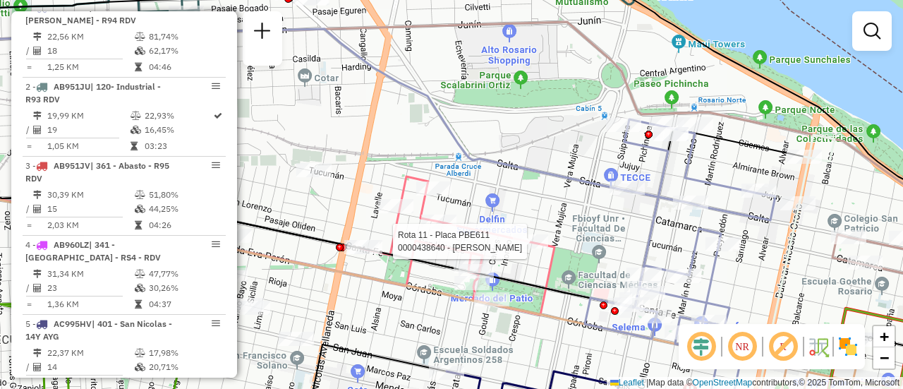
select select "**********"
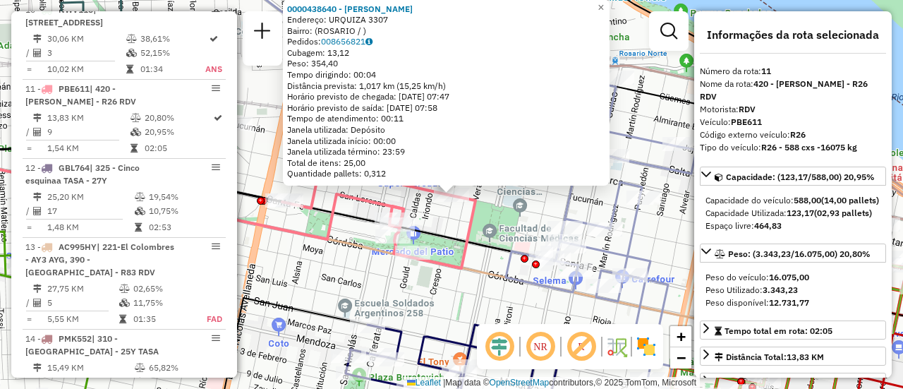
scroll to position [1318, 0]
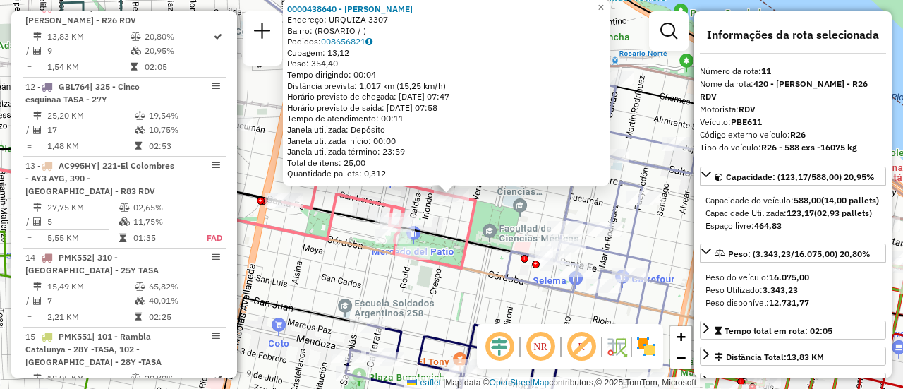
click at [495, 224] on div "0000438640 - [PERSON_NAME] Endereço: URQUIZA 3307 Bairro: ([GEOGRAPHIC_DATA] / …" at bounding box center [451, 194] width 903 height 389
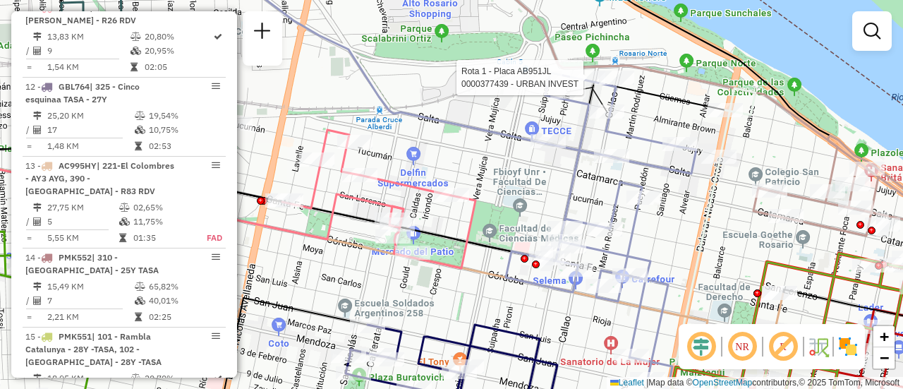
select select "**********"
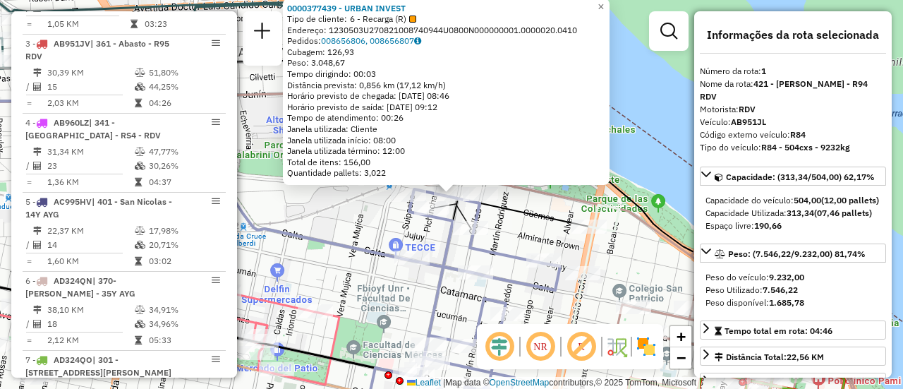
scroll to position [502, 0]
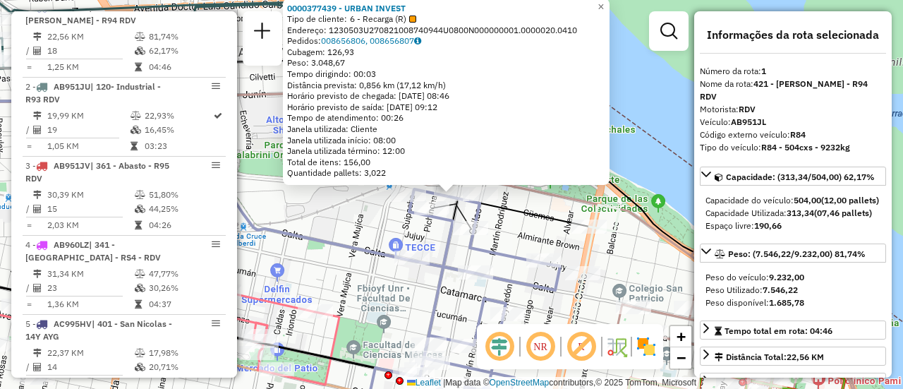
click at [537, 224] on div "0000377439 - URBAN INVEST Tipo de cliente: 6 - Recarga (R) Endereço: 1230503U27…" at bounding box center [451, 194] width 903 height 389
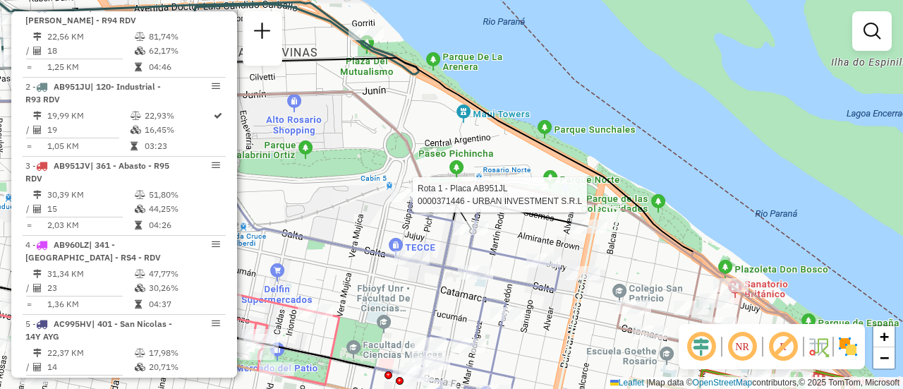
select select "**********"
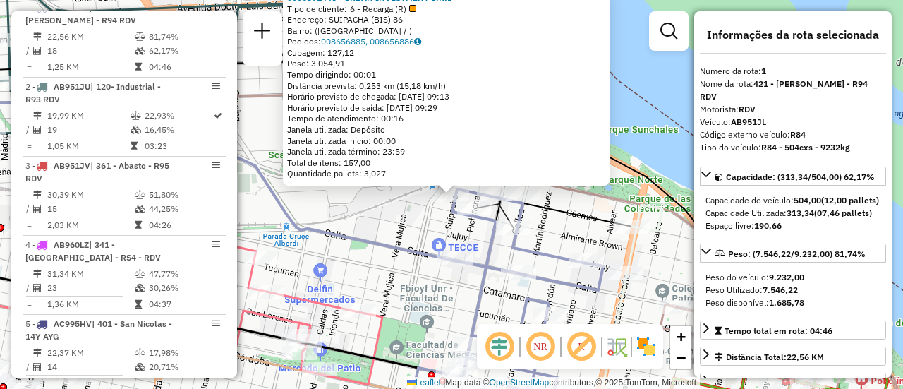
click at [380, 214] on div "0000371446 - URBAN INVESTMENT S.R.L Tipo de cliente: 6 - Recarga (R) Endereço: …" at bounding box center [451, 194] width 903 height 389
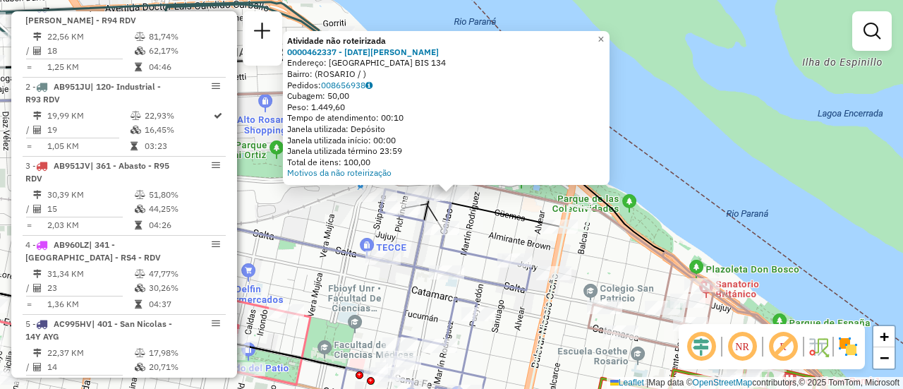
click at [500, 214] on icon at bounding box center [235, 287] width 651 height 179
select select "**********"
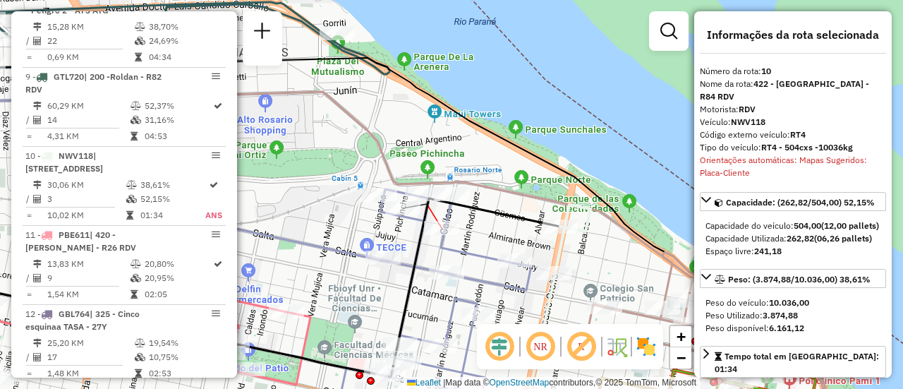
scroll to position [1239, 0]
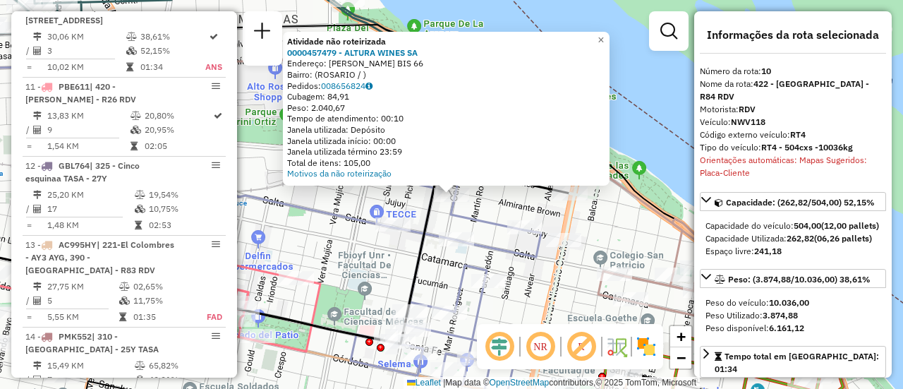
click at [481, 218] on icon at bounding box center [446, 292] width 191 height 272
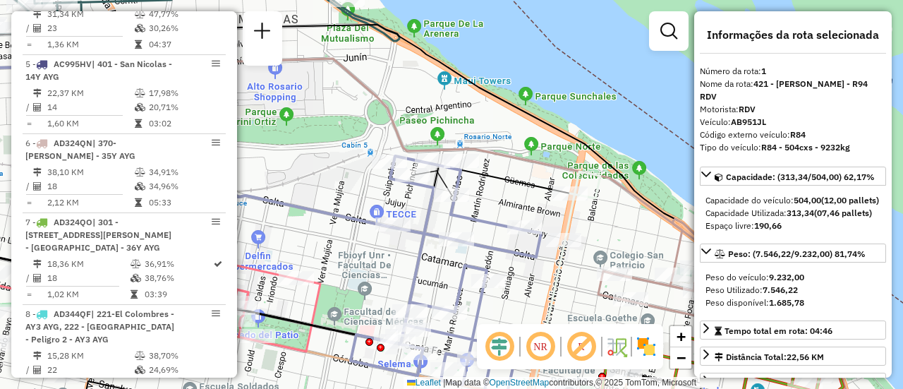
scroll to position [502, 0]
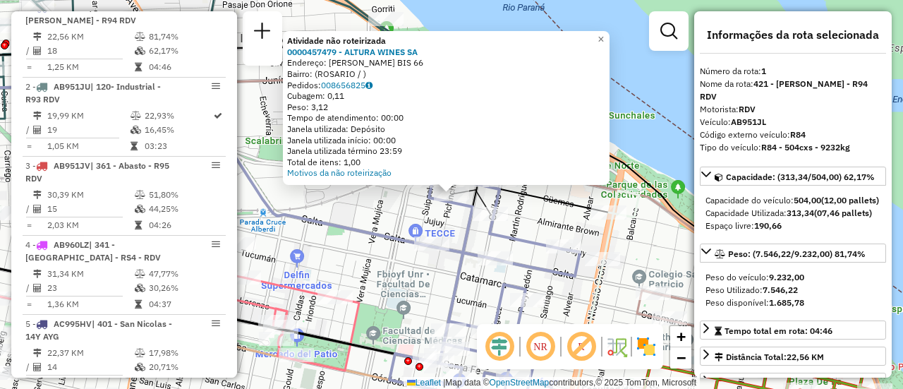
click at [372, 207] on div "Atividade não roteirizada 0000457479 - ALTURA WINES SA Endereço: OVIDIO LAGOS B…" at bounding box center [451, 194] width 903 height 389
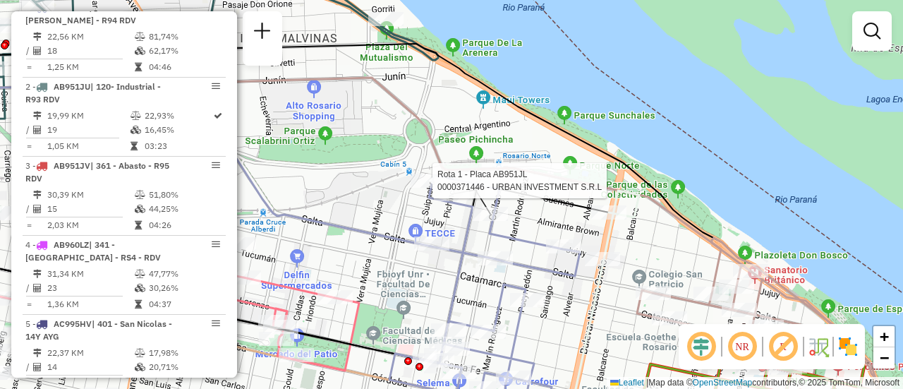
select select "**********"
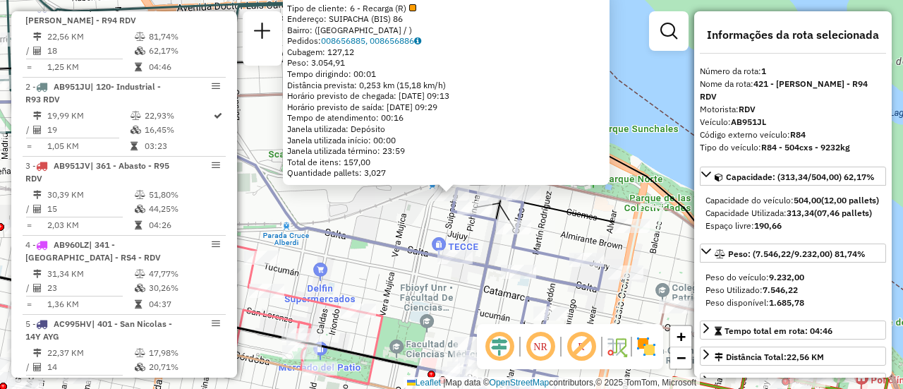
click at [372, 223] on div "0000371446 - URBAN INVESTMENT S.R.L Tipo de cliente: 6 - Recarga (R) Endereço: …" at bounding box center [451, 194] width 903 height 389
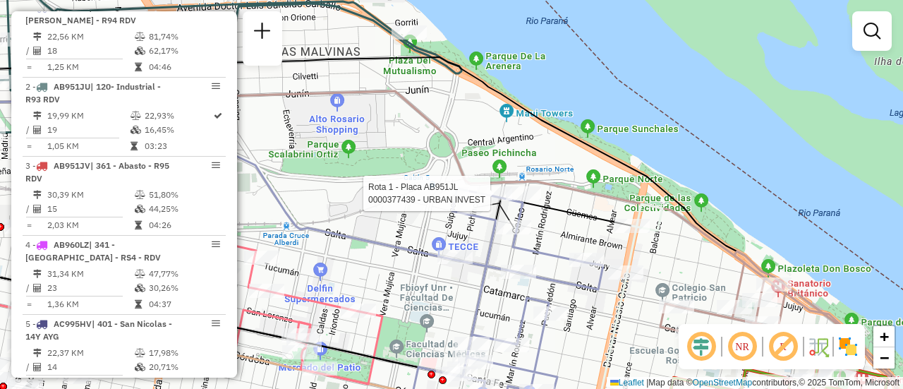
select select "**********"
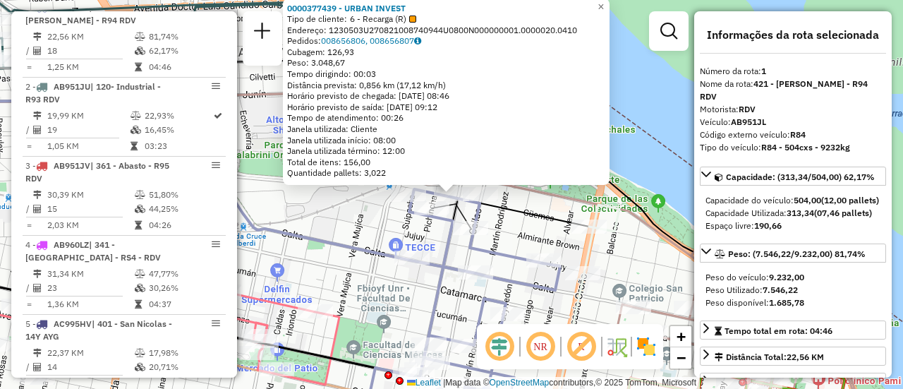
drag, startPoint x: 358, startPoint y: 223, endPoint x: 447, endPoint y: 223, distance: 89.6
click at [358, 224] on div "0000377439 - URBAN INVEST Tipo de cliente: 6 - Recarga (R) Endereço: 1230503U27…" at bounding box center [451, 194] width 903 height 389
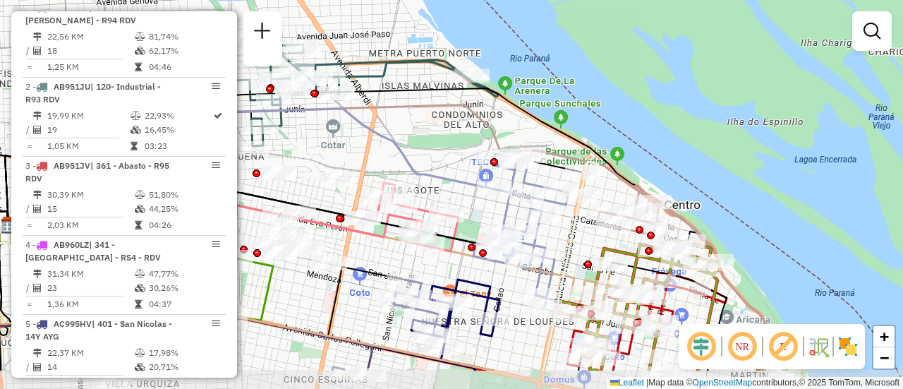
drag, startPoint x: 398, startPoint y: 224, endPoint x: 434, endPoint y: 164, distance: 69.9
click at [434, 164] on icon at bounding box center [251, 170] width 486 height 123
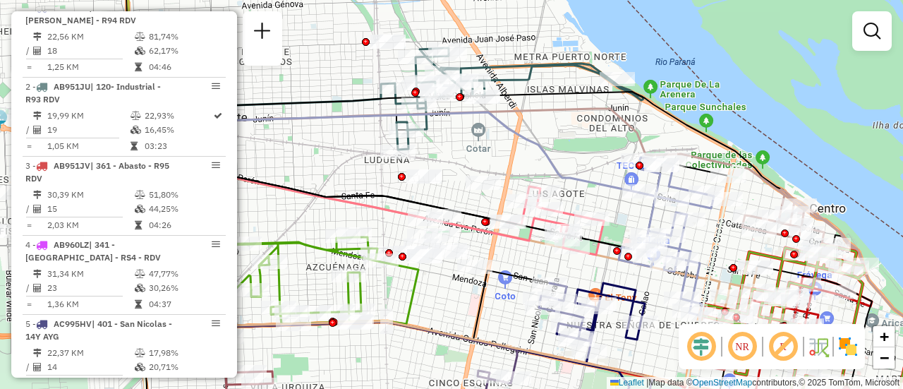
drag, startPoint x: 411, startPoint y: 140, endPoint x: 555, endPoint y: 146, distance: 144.1
click at [555, 146] on div "Janela de atendimento Grade de atendimento Capacidade Transportadoras Veículos …" at bounding box center [451, 194] width 903 height 389
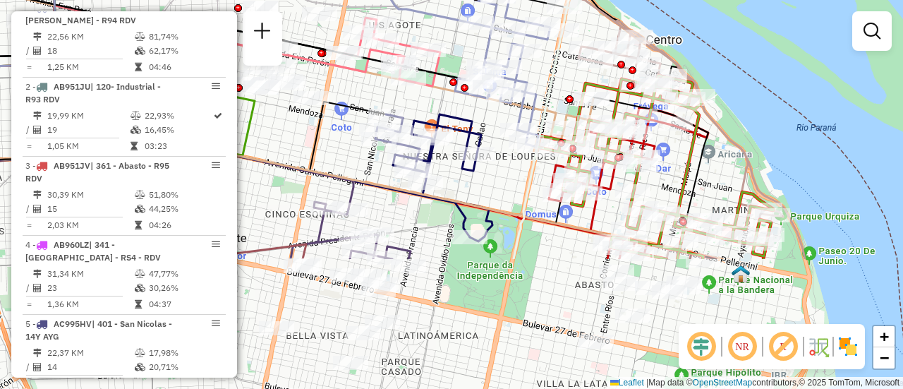
drag, startPoint x: 593, startPoint y: 267, endPoint x: 430, endPoint y: 99, distance: 235.0
click at [430, 99] on div "Janela de atendimento Grade de atendimento Capacidade Transportadoras Veículos …" at bounding box center [451, 194] width 903 height 389
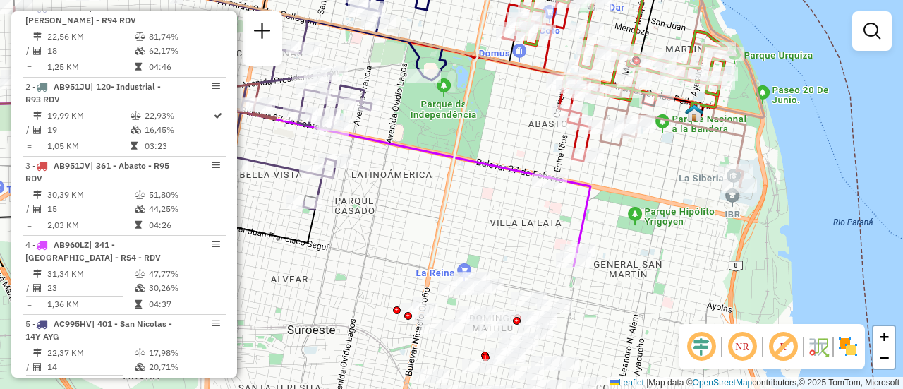
drag, startPoint x: 564, startPoint y: 257, endPoint x: 518, endPoint y: 96, distance: 167.5
click at [518, 96] on div "Janela de atendimento Grade de atendimento Capacidade Transportadoras Veículos …" at bounding box center [451, 194] width 903 height 389
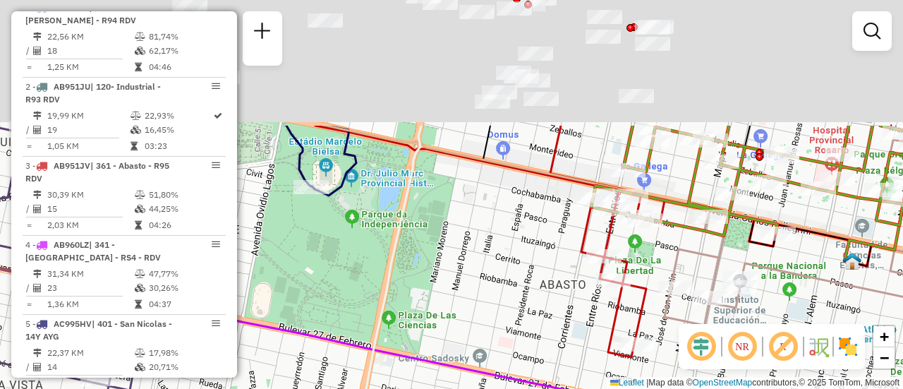
drag, startPoint x: 546, startPoint y: 78, endPoint x: 547, endPoint y: 271, distance: 193.3
click at [547, 271] on div "Janela de atendimento Grade de atendimento Capacidade Transportadoras Veículos …" at bounding box center [451, 194] width 903 height 389
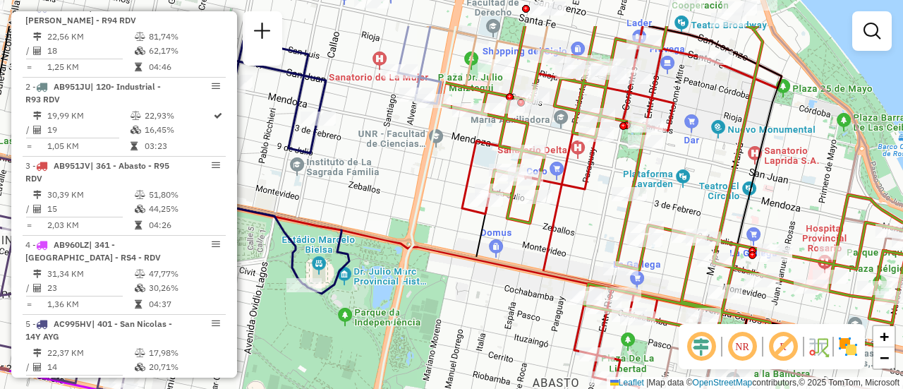
drag, startPoint x: 590, startPoint y: 150, endPoint x: 580, endPoint y: 214, distance: 65.7
click at [580, 214] on div "Janela de atendimento Grade de atendimento Capacidade Transportadoras Veículos …" at bounding box center [451, 194] width 903 height 389
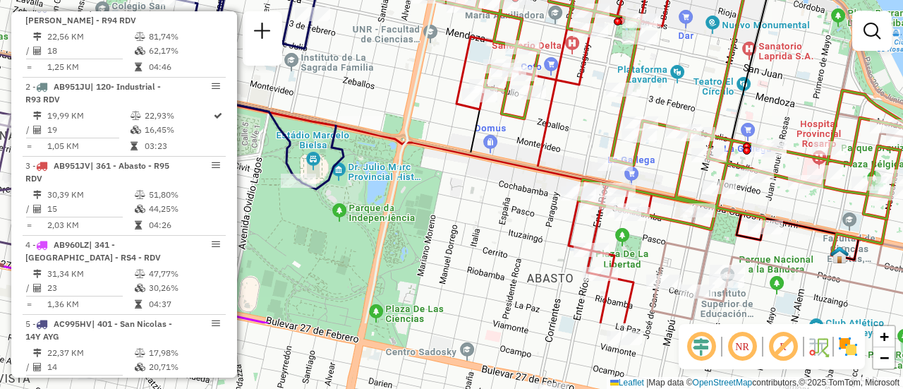
drag, startPoint x: 571, startPoint y: 250, endPoint x: 565, endPoint y: 145, distance: 104.6
click at [565, 145] on div "Janela de atendimento Grade de atendimento Capacidade Transportadoras Veículos …" at bounding box center [451, 194] width 903 height 389
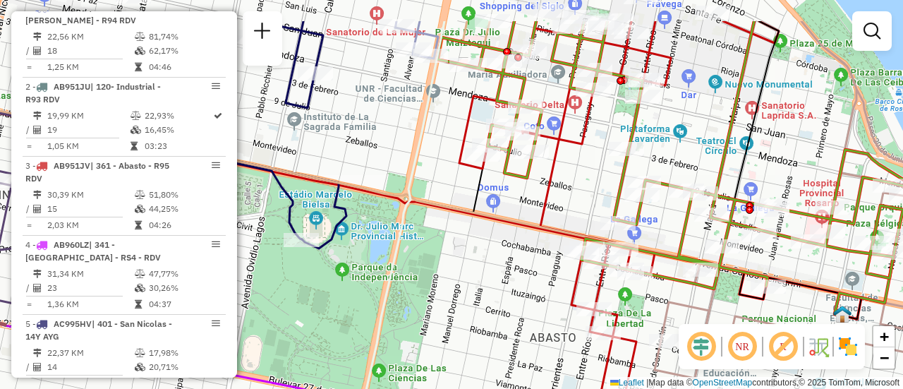
drag, startPoint x: 554, startPoint y: 140, endPoint x: 561, endPoint y: 222, distance: 82.2
click at [557, 221] on div "Janela de atendimento Grade de atendimento Capacidade Transportadoras Veículos …" at bounding box center [451, 194] width 903 height 389
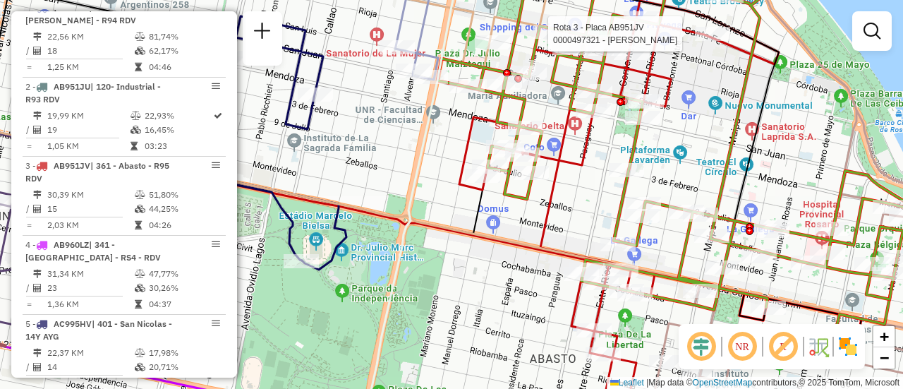
select select "**********"
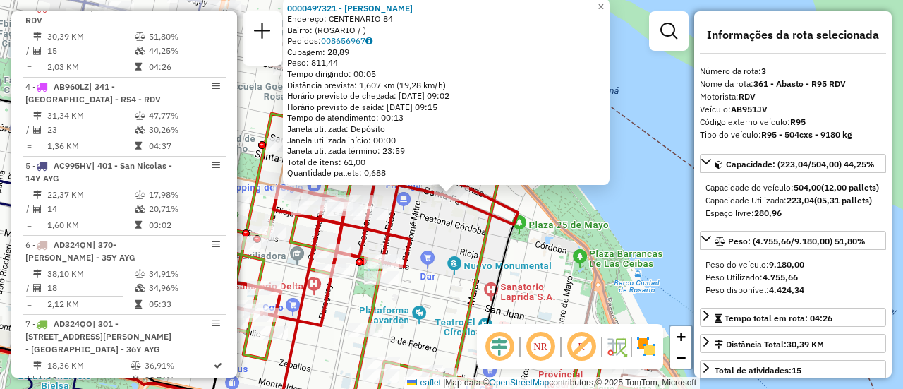
scroll to position [141, 0]
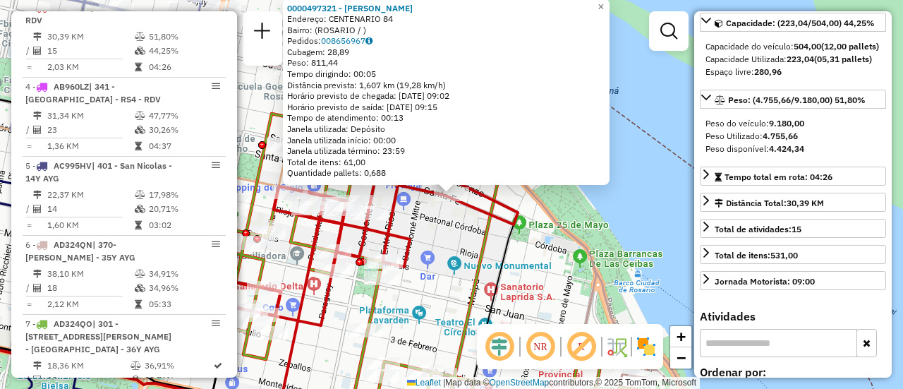
click at [548, 263] on div "0000497321 - Manzur Fortunato Alberto Endereço: CENTENARIO 84 Bairro: (ROSARIO …" at bounding box center [451, 194] width 903 height 389
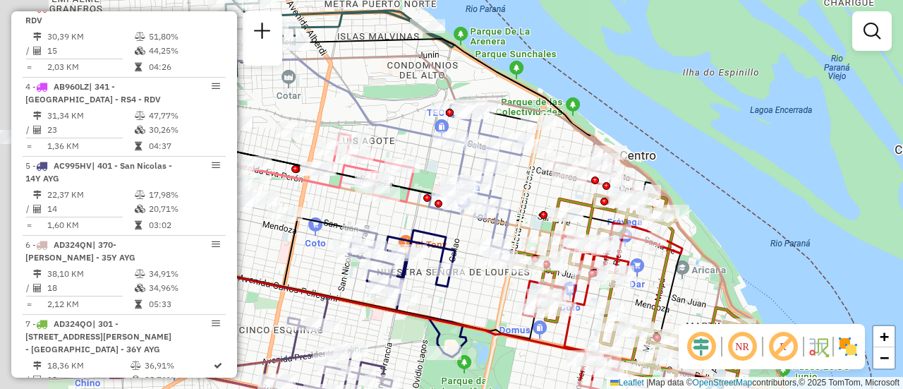
drag, startPoint x: 334, startPoint y: 187, endPoint x: 641, endPoint y: 234, distance: 311.2
click at [554, 232] on icon at bounding box center [513, 277] width 80 height 330
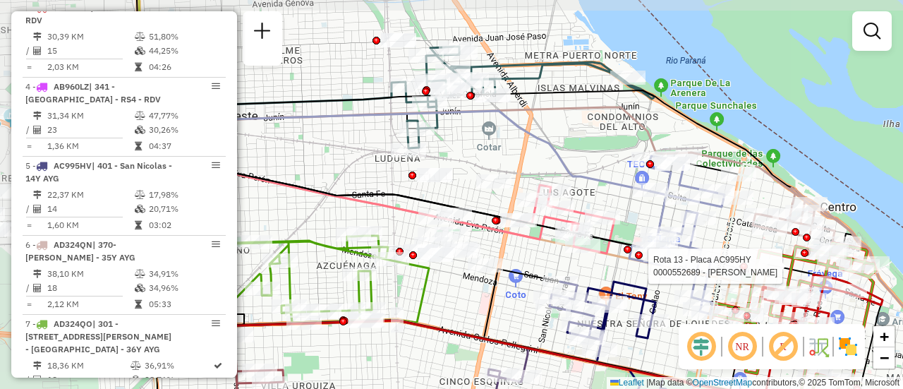
drag, startPoint x: 395, startPoint y: 122, endPoint x: 500, endPoint y: 140, distance: 106.7
click at [500, 140] on div "Rota 13 - Placa AC995HY 0000552689 - Andres Garin Janela de atendimento Grade d…" at bounding box center [451, 194] width 903 height 389
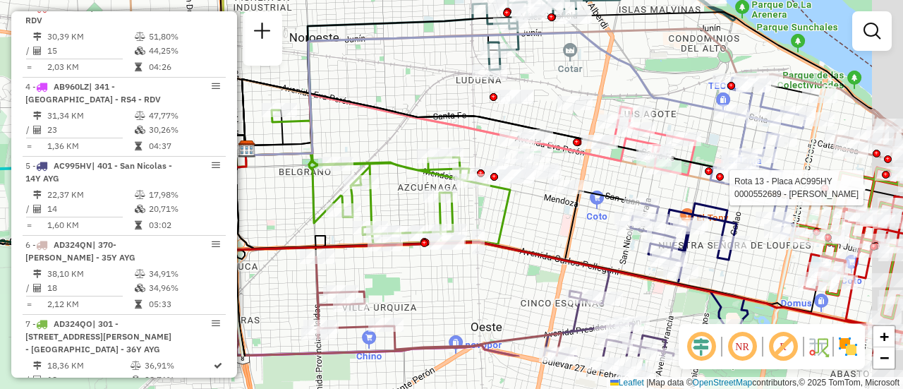
drag, startPoint x: 626, startPoint y: 107, endPoint x: 552, endPoint y: 52, distance: 92.3
click at [552, 52] on div "Rota 13 - Placa AC995HY 0000552689 - Andres Garin Janela de atendimento Grade d…" at bounding box center [451, 194] width 903 height 389
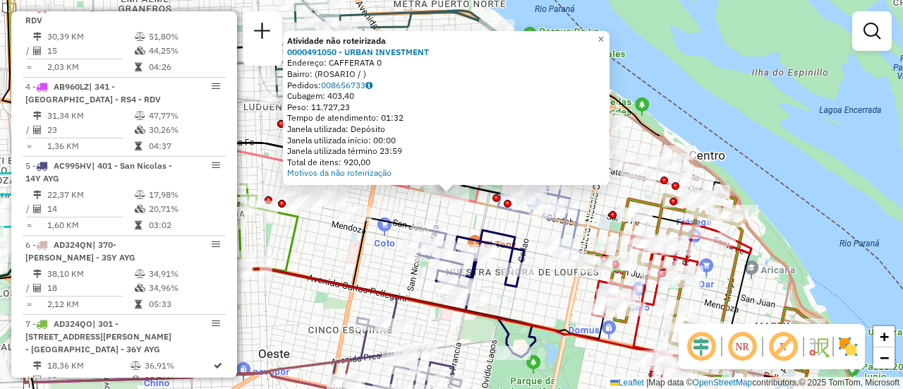
click at [399, 208] on div "Atividade não roteirizada 0000491050 - URBAN INVESTMENT Endereço: CAFFERATA 0 B…" at bounding box center [451, 194] width 903 height 389
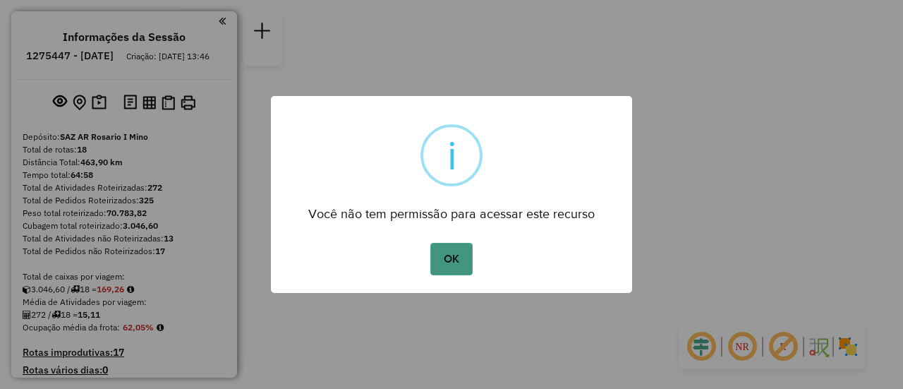
click at [452, 265] on button "OK" at bounding box center [451, 259] width 42 height 32
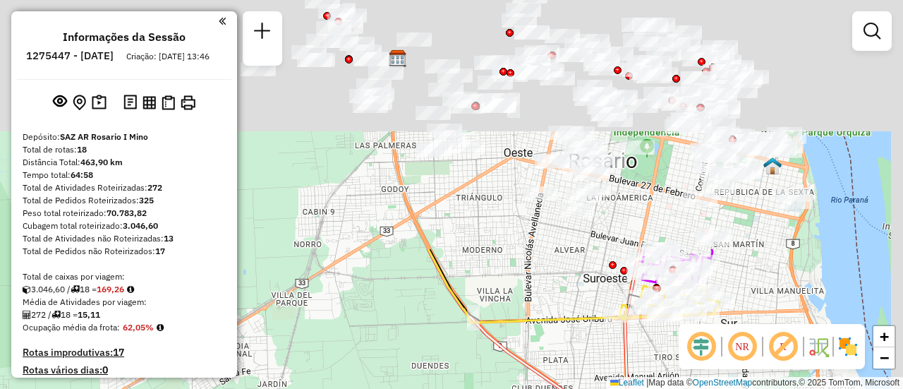
drag, startPoint x: 561, startPoint y: 65, endPoint x: 500, endPoint y: 422, distance: 362.3
click at [500, 388] on html "Aguarde... Pop-up bloqueado! Seu navegador bloqueou automáticamente a abertura …" at bounding box center [451, 194] width 903 height 389
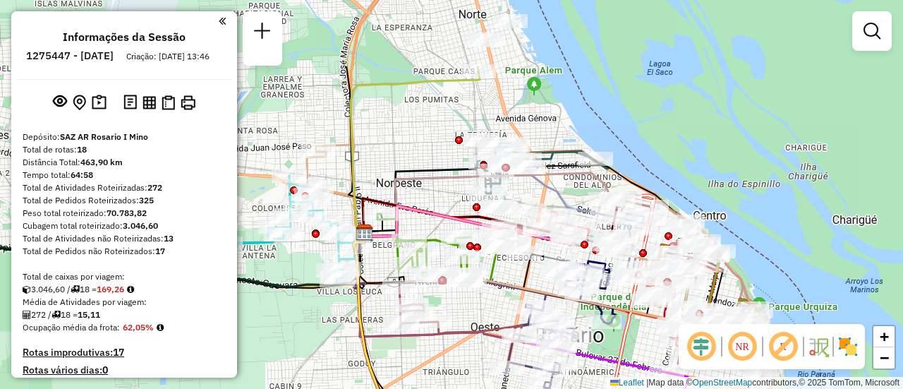
drag, startPoint x: 533, startPoint y: 190, endPoint x: 507, endPoint y: 295, distance: 108.2
click at [507, 295] on div "Janela de atendimento Grade de atendimento Capacidade Transportadoras Veículos …" at bounding box center [451, 194] width 903 height 389
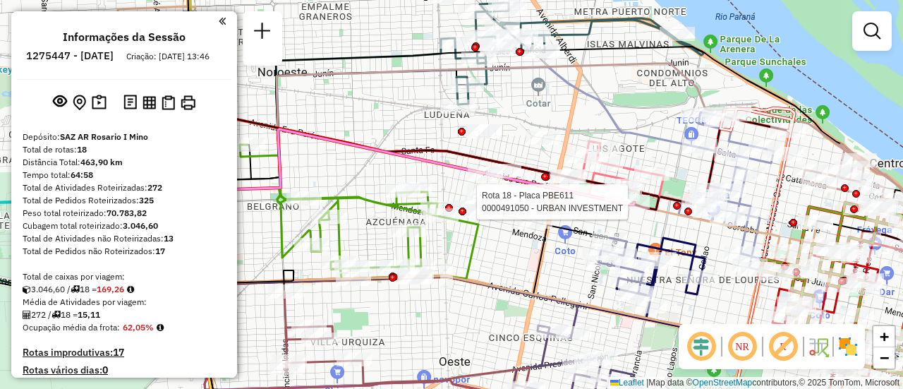
select select "**********"
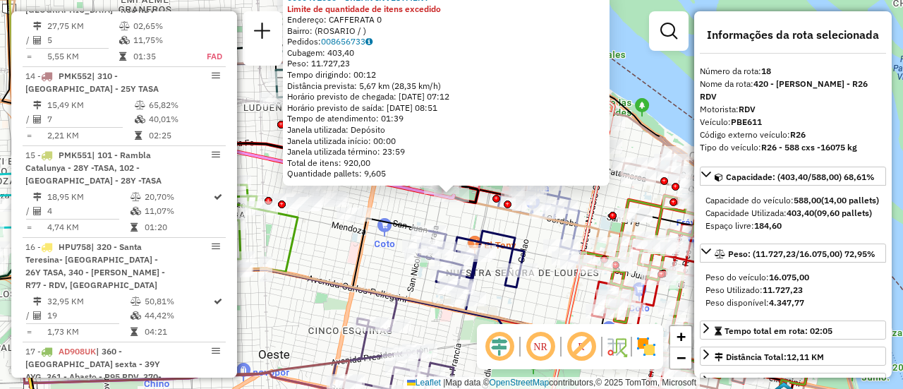
scroll to position [1998, 0]
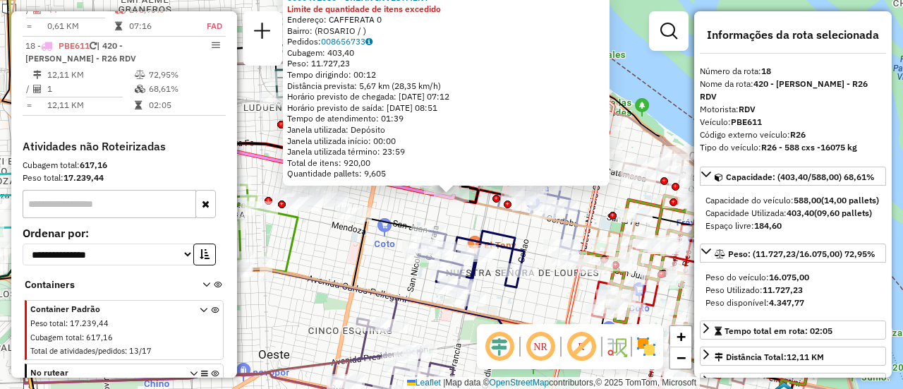
click at [370, 254] on div "0000491050 - URBAN INVESTMENT Limite de quantidade de itens excedido Endereço: …" at bounding box center [451, 194] width 903 height 389
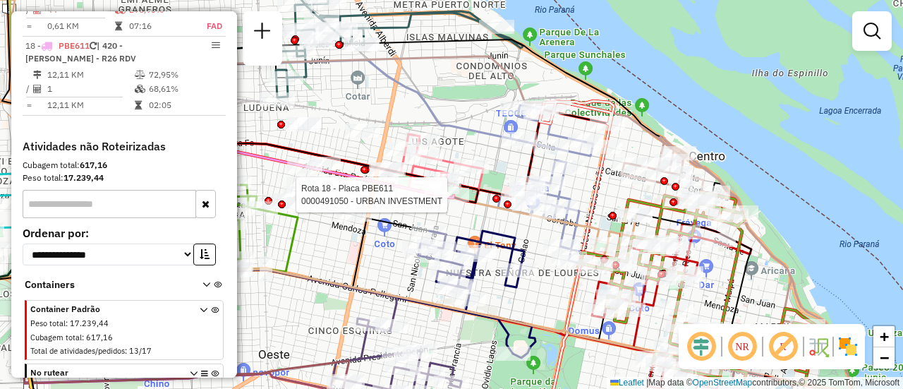
select select "**********"
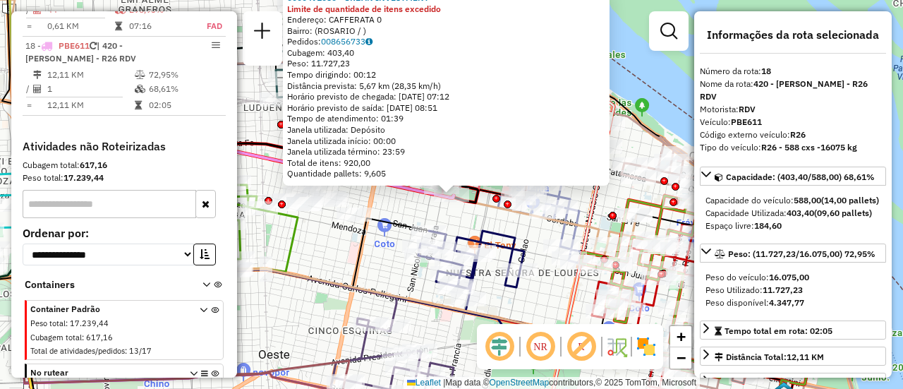
click at [393, 209] on div "0000491050 - URBAN INVESTMENT Limite de quantidade de itens excedido Endereço: …" at bounding box center [451, 194] width 903 height 389
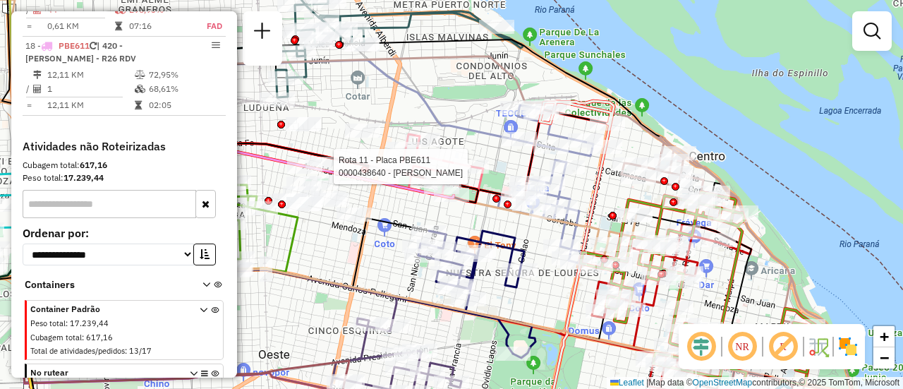
select select "**********"
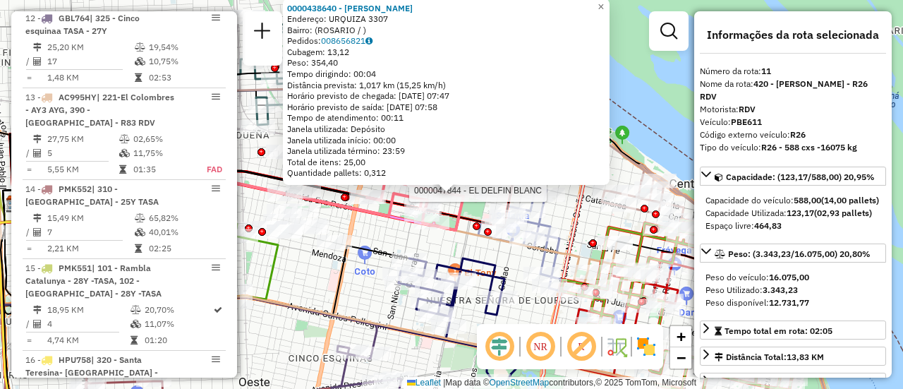
scroll to position [1318, 0]
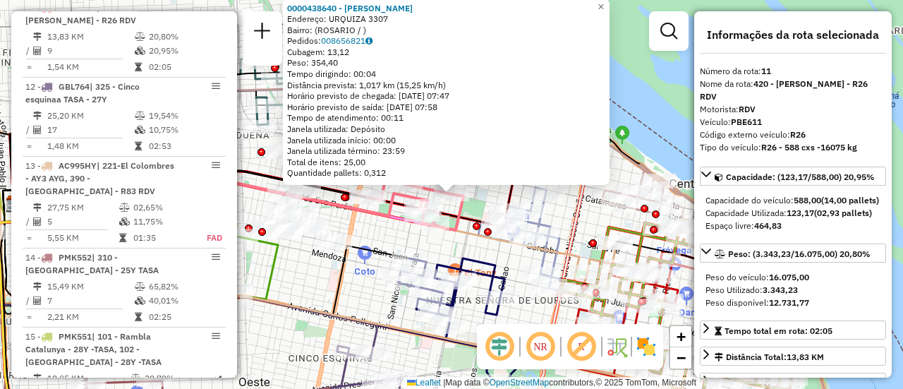
click at [374, 237] on div "0000438640 - [PERSON_NAME] Endereço: URQUIZA 3307 Bairro: ([GEOGRAPHIC_DATA] / …" at bounding box center [451, 194] width 903 height 389
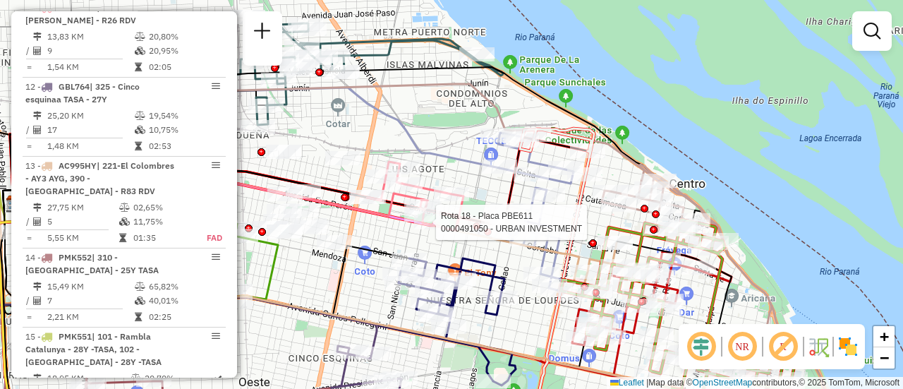
select select "**********"
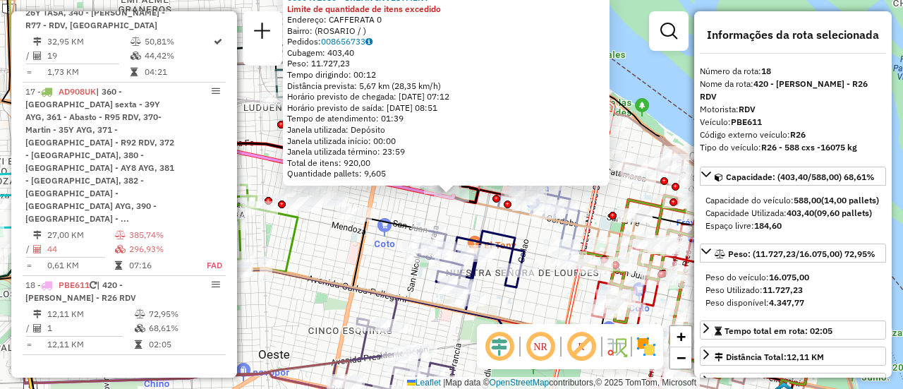
scroll to position [1998, 0]
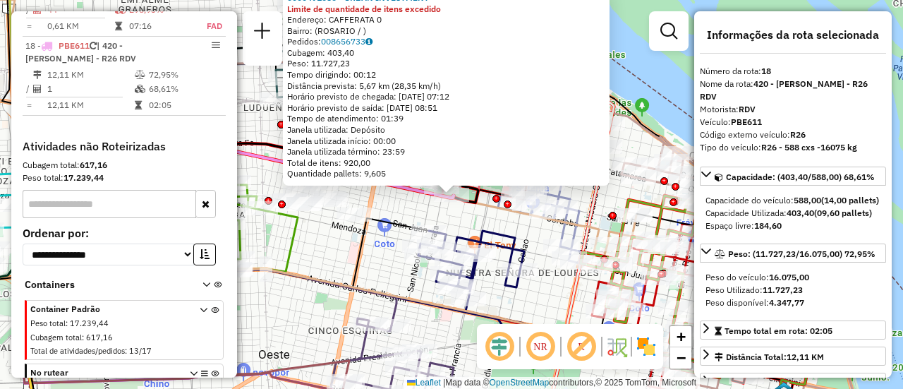
click at [391, 208] on div "0000491050 - URBAN INVESTMENT Limite de quantidade de itens excedido Endereço: …" at bounding box center [451, 194] width 903 height 389
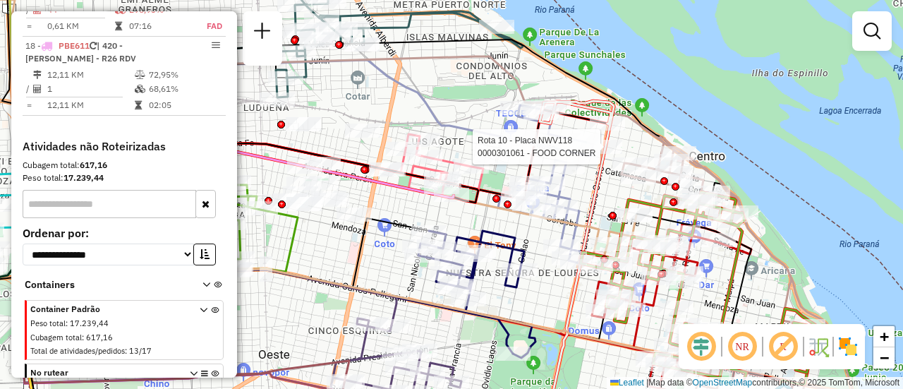
select select "**********"
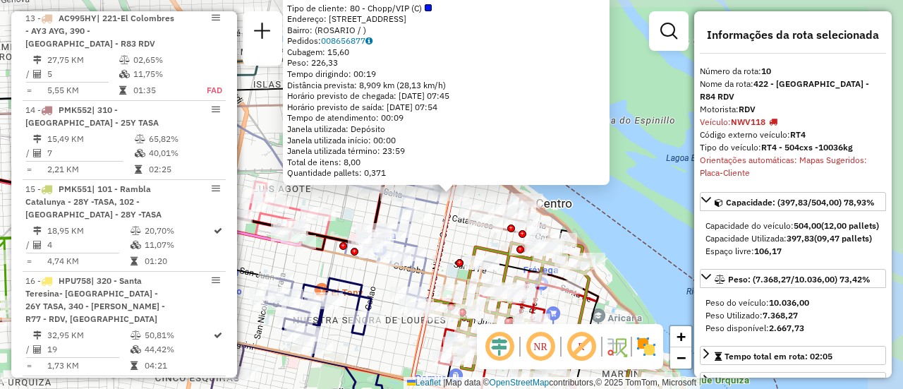
scroll to position [1239, 0]
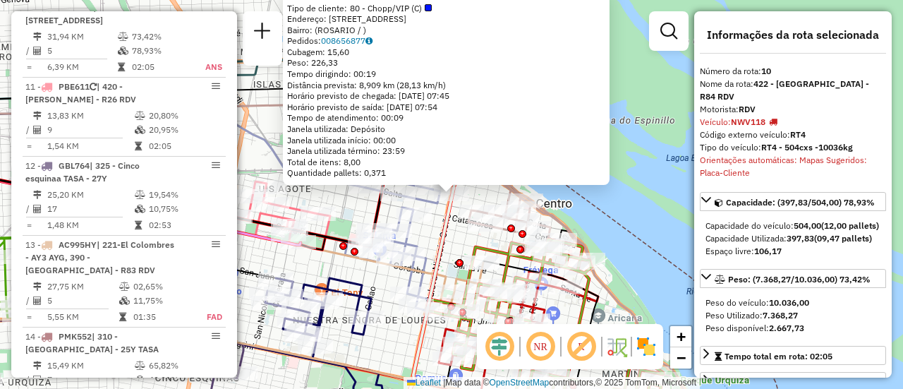
click at [625, 258] on div "0000301061 - FOOD CORNER Tipo de cliente: 80 - Chopp/VIP (C) Endereço: BLVD ORO…" at bounding box center [451, 194] width 903 height 389
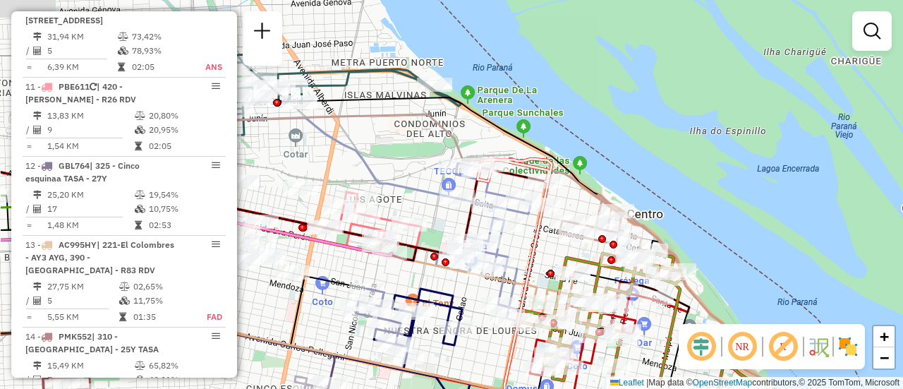
drag, startPoint x: 336, startPoint y: 205, endPoint x: 518, endPoint y: 218, distance: 182.5
click at [518, 218] on div "Janela de atendimento Grade de atendimento Capacidade Transportadoras Veículos …" at bounding box center [451, 194] width 903 height 389
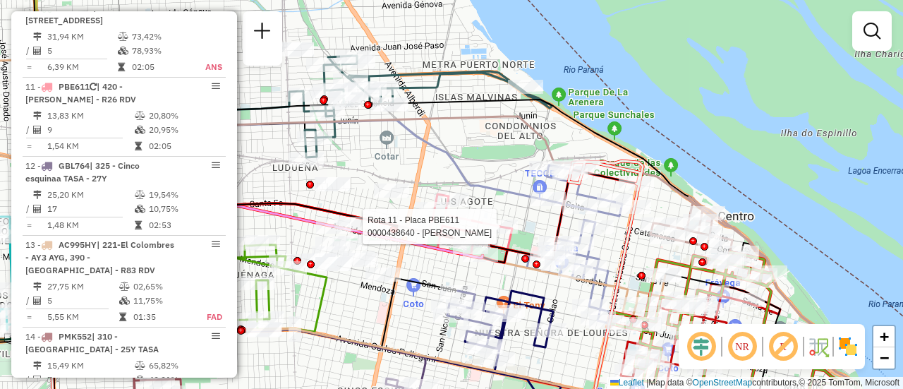
select select "**********"
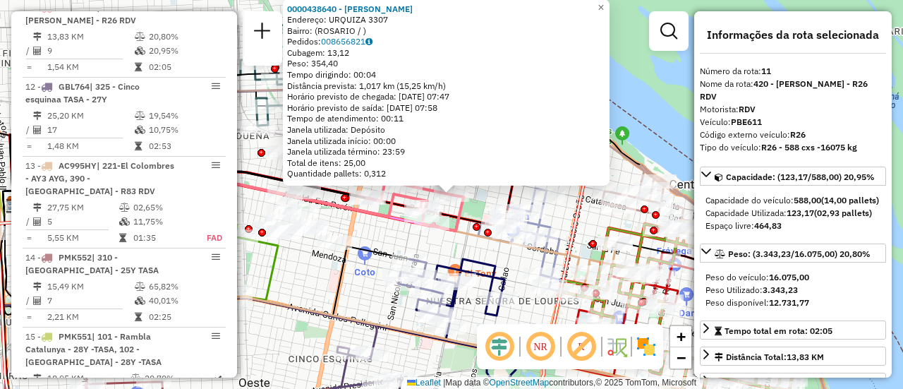
scroll to position [71, 0]
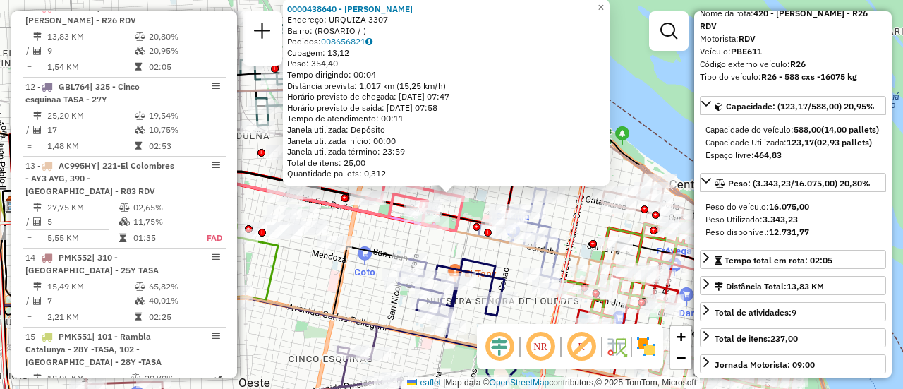
click at [469, 246] on div "0000438640 - [PERSON_NAME] Endereço: URQUIZA 3307 Bairro: ([GEOGRAPHIC_DATA] / …" at bounding box center [451, 194] width 903 height 389
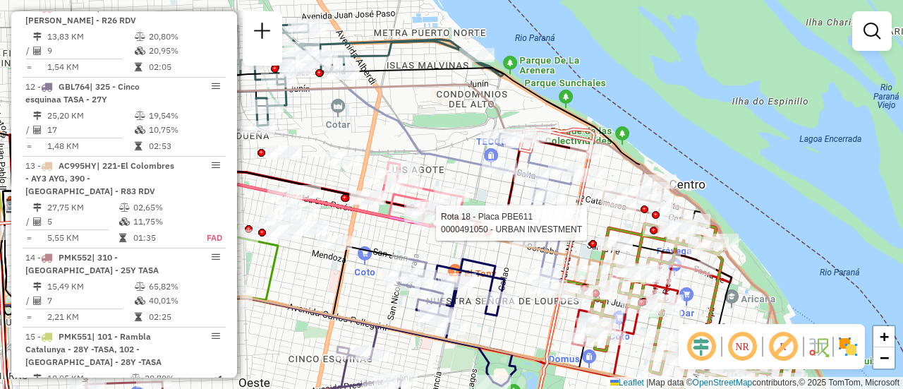
select select "**********"
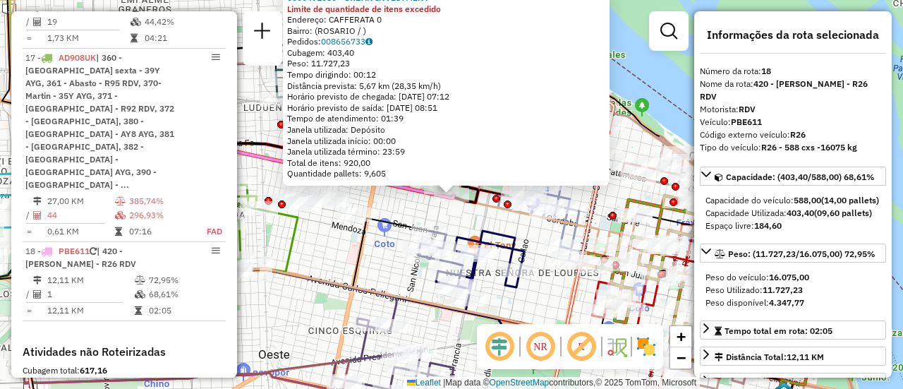
scroll to position [1998, 0]
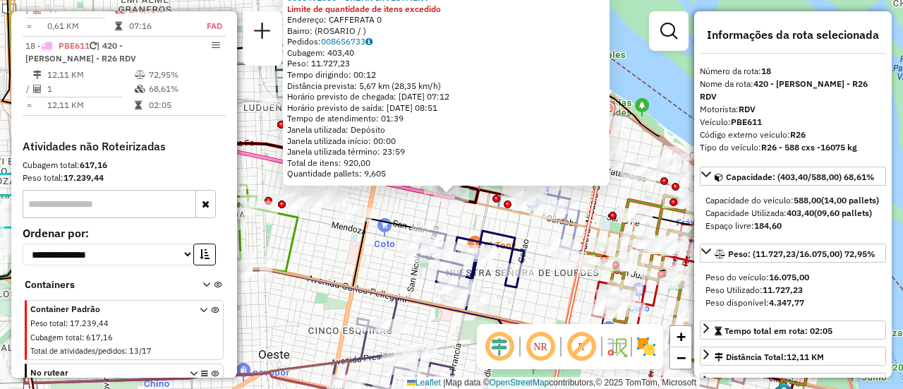
click at [490, 221] on div "0000491050 - URBAN INVESTMENT Limite de quantidade de itens excedido Endereço: …" at bounding box center [451, 194] width 903 height 389
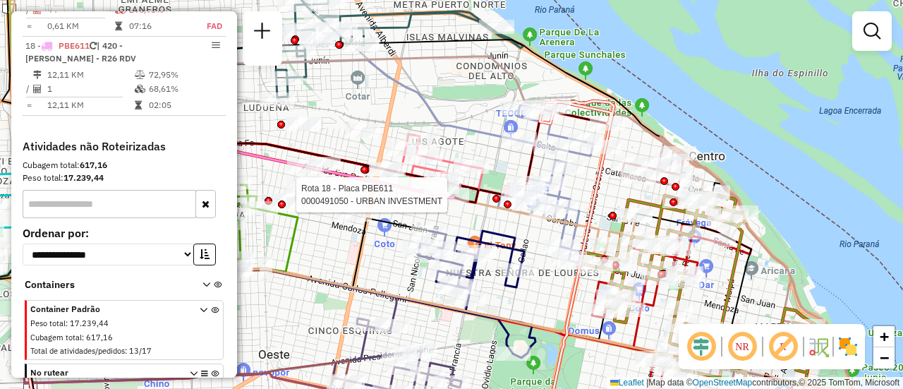
select select "**********"
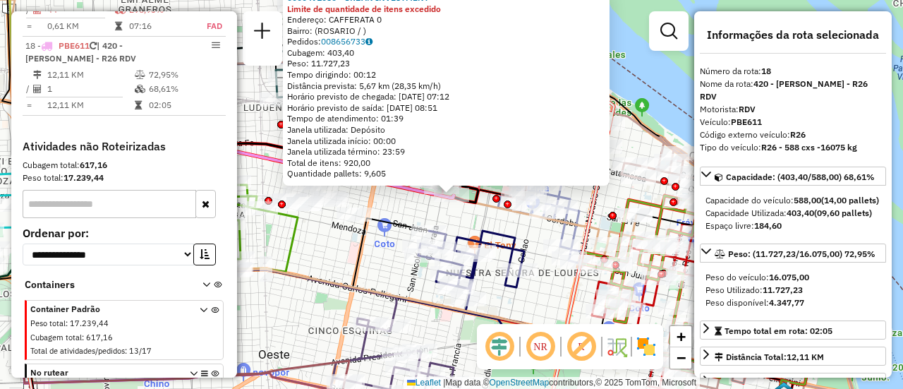
click at [466, 223] on div "0000491050 - URBAN INVESTMENT Limite de quantidade de itens excedido Endereço: …" at bounding box center [451, 194] width 903 height 389
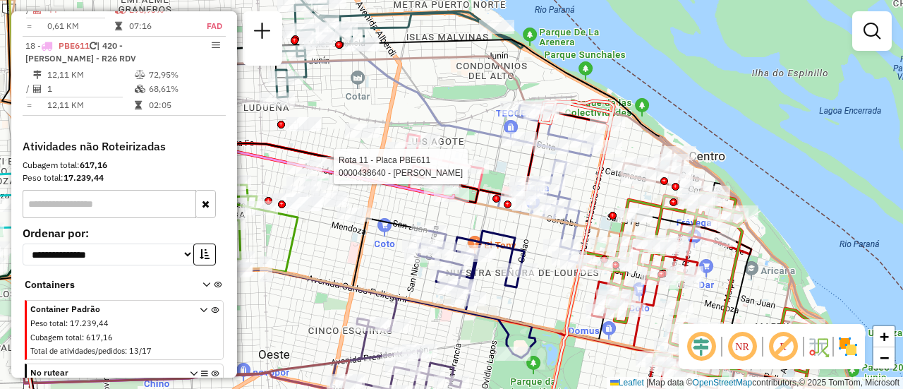
select select "**********"
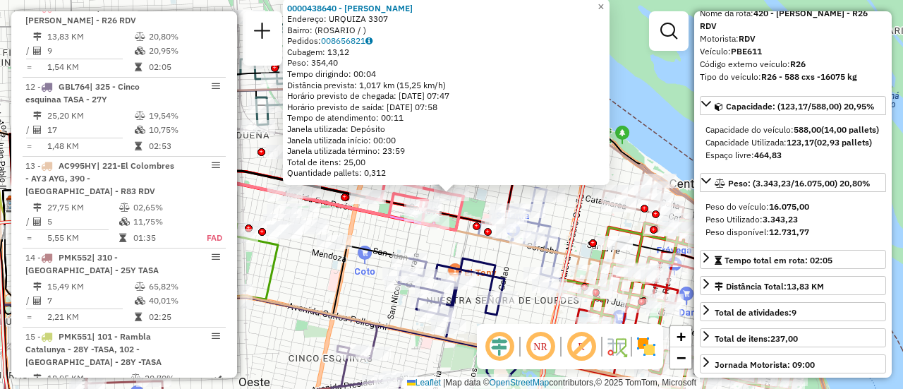
scroll to position [141, 0]
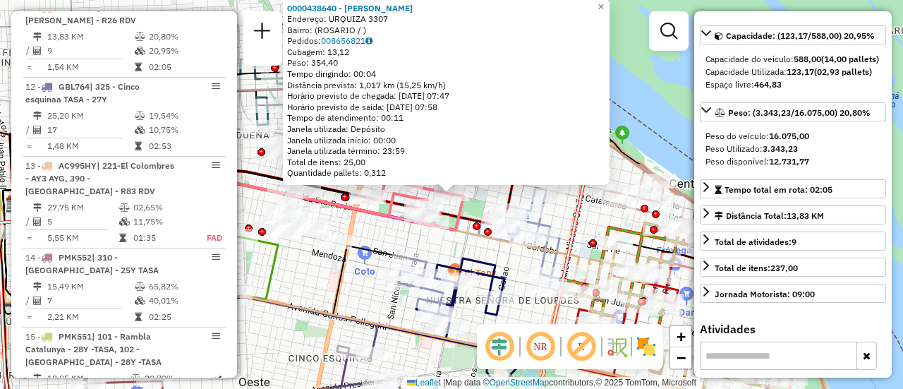
click at [476, 250] on div "0000438640 - WANG LINGPING Endereço: URQUIZA 3307 Bairro: (ROSARIO / ) Pedidos:…" at bounding box center [451, 194] width 903 height 389
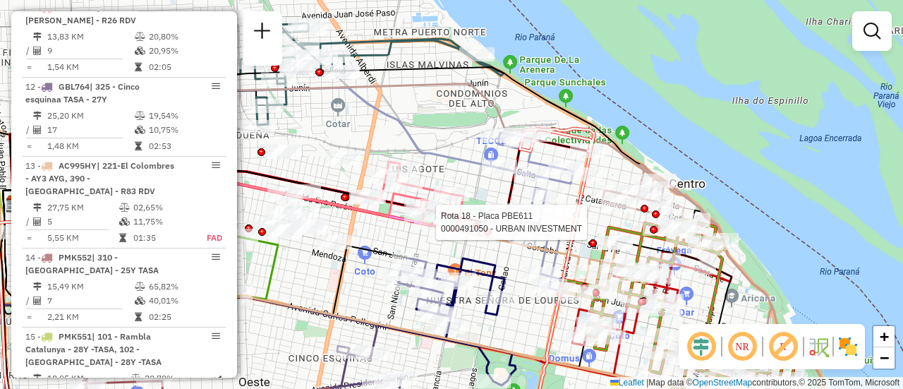
select select "**********"
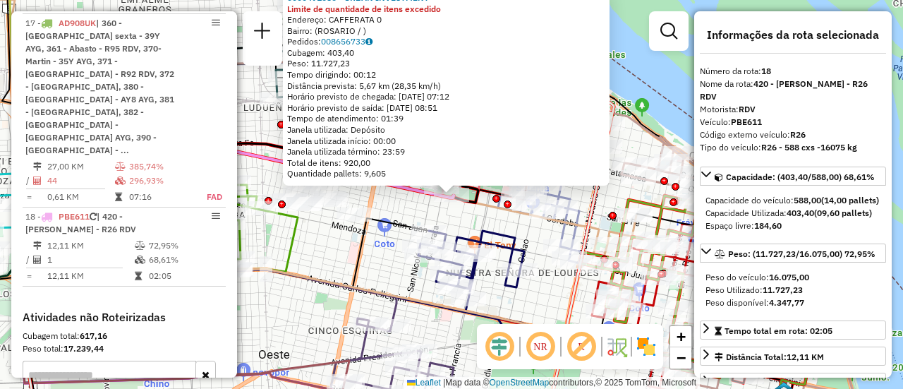
scroll to position [1998, 0]
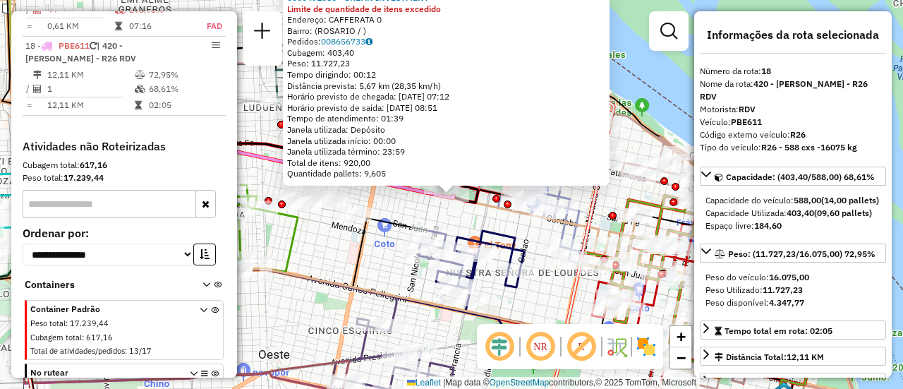
click at [530, 236] on div "0000491050 - URBAN INVESTMENT Limite de quantidade de itens excedido Endereço: …" at bounding box center [451, 194] width 903 height 389
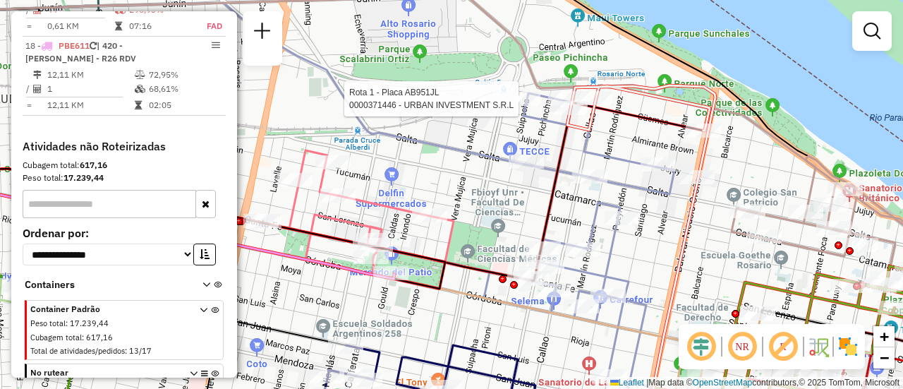
select select "**********"
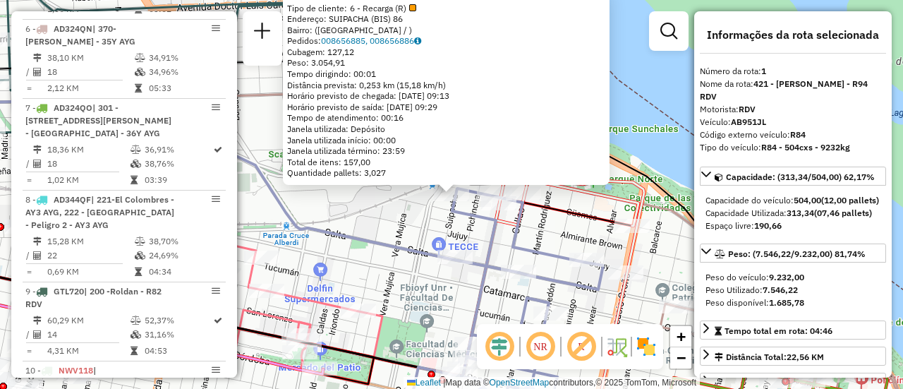
scroll to position [502, 0]
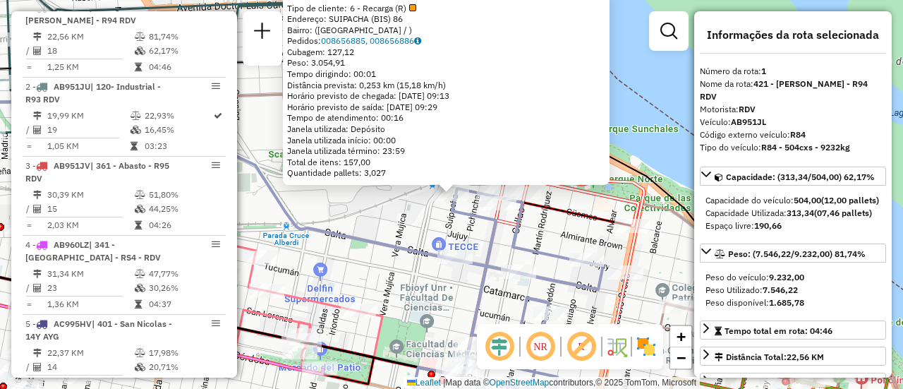
click at [378, 212] on div "0000371446 - URBAN INVESTMENT S.R.L Tipo de cliente: 6 - Recarga (R) Endereço: …" at bounding box center [451, 194] width 903 height 389
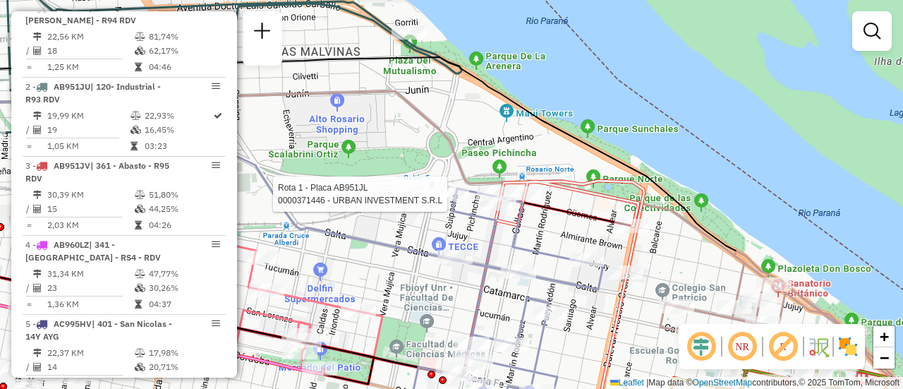
select select "**********"
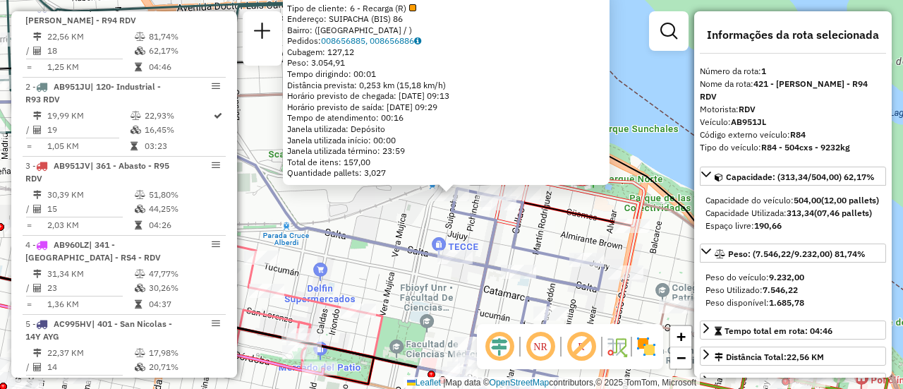
click at [373, 226] on div "0000371446 - URBAN INVESTMENT S.R.L Tipo de cliente: 6 - Recarga (R) Endereço: …" at bounding box center [451, 194] width 903 height 389
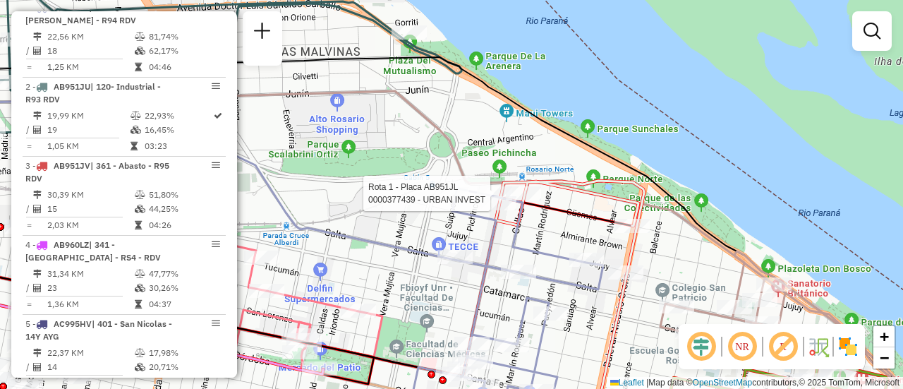
select select "**********"
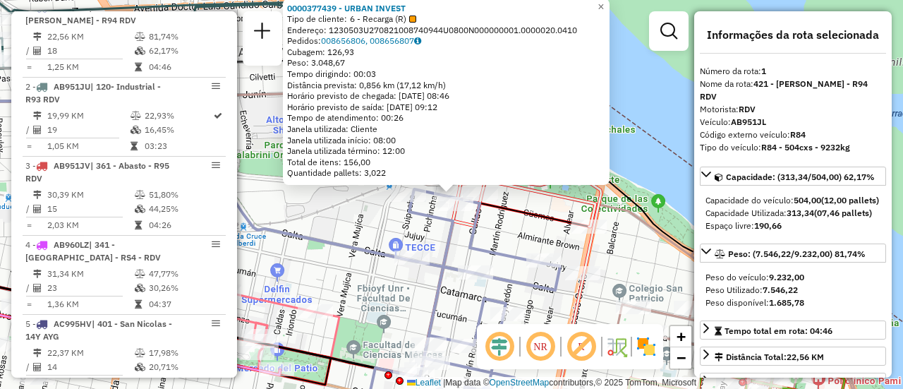
click at [337, 227] on div "0000377439 - URBAN INVEST Tipo de cliente: 6 - Recarga (R) Endereço: 1230503U27…" at bounding box center [451, 194] width 903 height 389
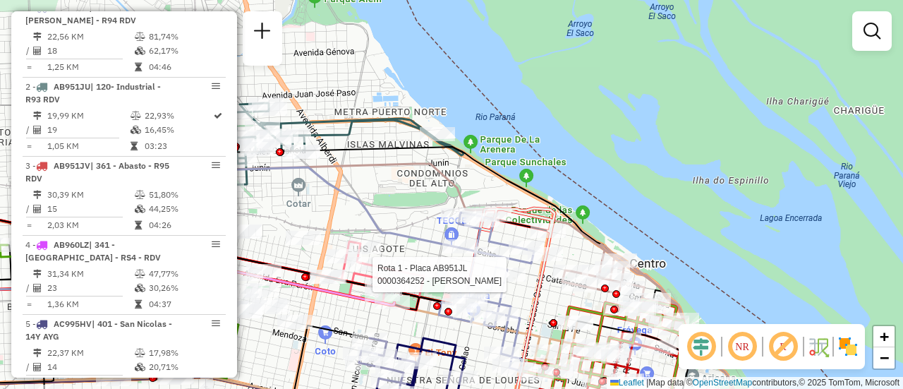
select select "**********"
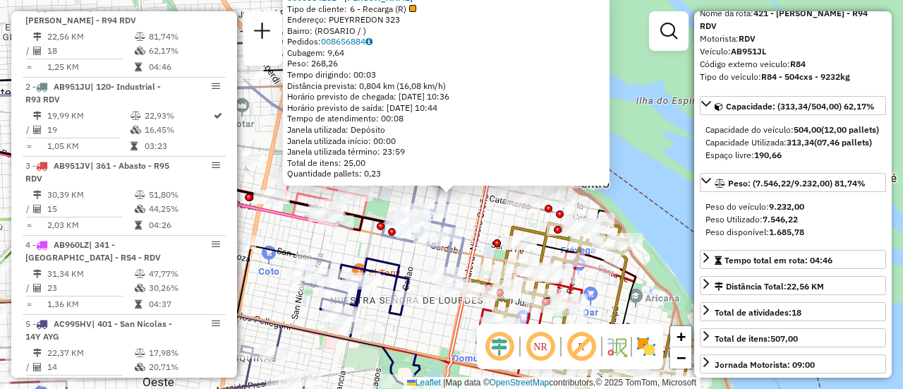
scroll to position [212, 0]
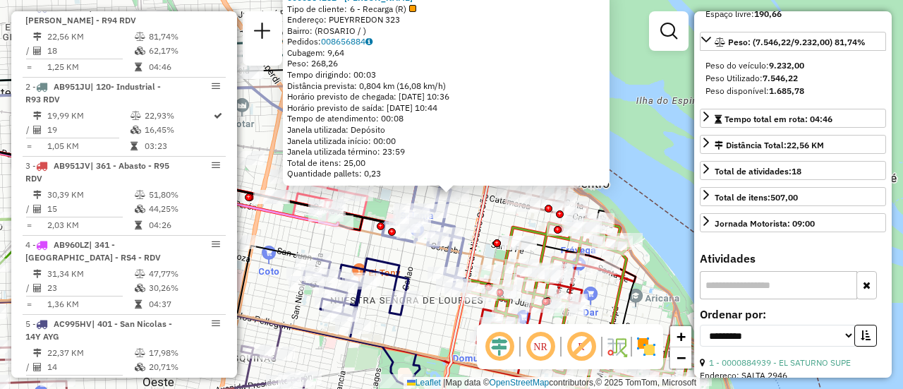
click at [461, 217] on div "0000364252 - WANG CHENG P Tipo de cliente: 6 - Recarga (R) Endereço: PUEYRREDON…" at bounding box center [451, 194] width 903 height 389
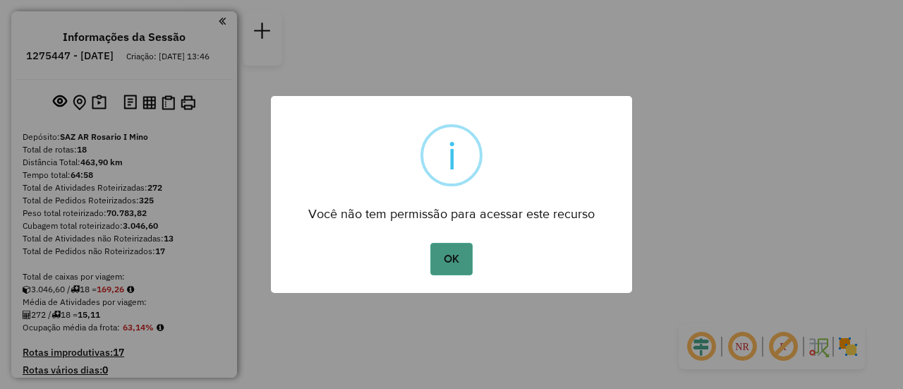
click at [447, 255] on button "OK" at bounding box center [451, 259] width 42 height 32
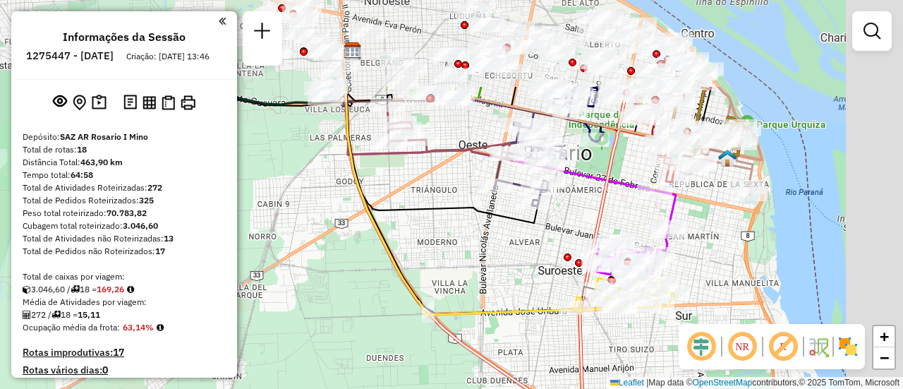
drag, startPoint x: 676, startPoint y: 62, endPoint x: 571, endPoint y: 207, distance: 178.8
click at [571, 207] on div "Janela de atendimento Grade de atendimento Capacidade Transportadoras Veículos …" at bounding box center [451, 194] width 903 height 389
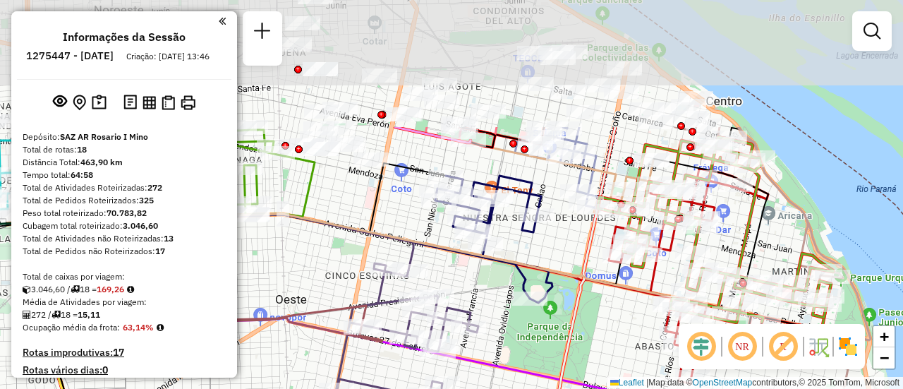
drag, startPoint x: 706, startPoint y: 52, endPoint x: 747, endPoint y: 262, distance: 213.4
click at [747, 262] on icon at bounding box center [716, 230] width 236 height 186
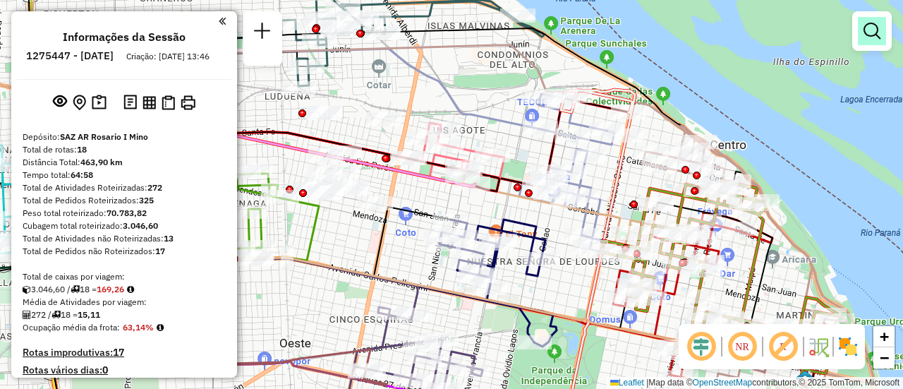
click at [875, 29] on em at bounding box center [872, 31] width 17 height 17
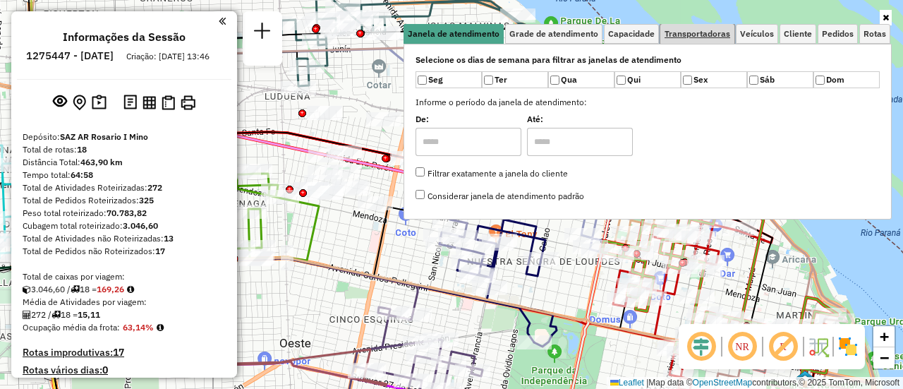
click at [709, 32] on span "Transportadoras" at bounding box center [698, 34] width 66 height 8
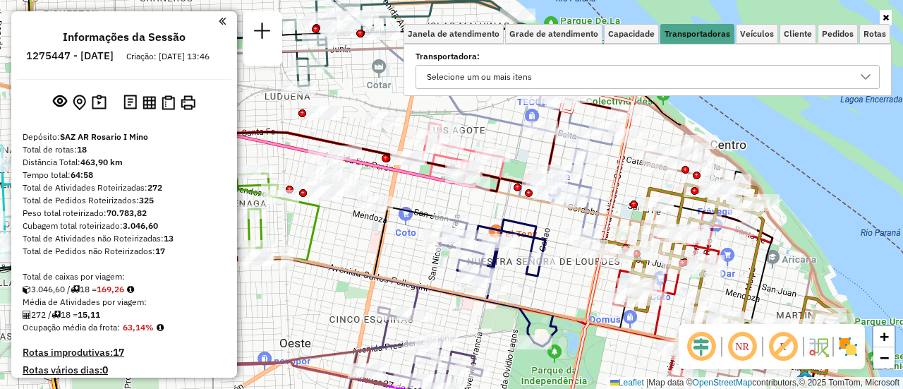
click at [864, 75] on icon at bounding box center [865, 76] width 11 height 11
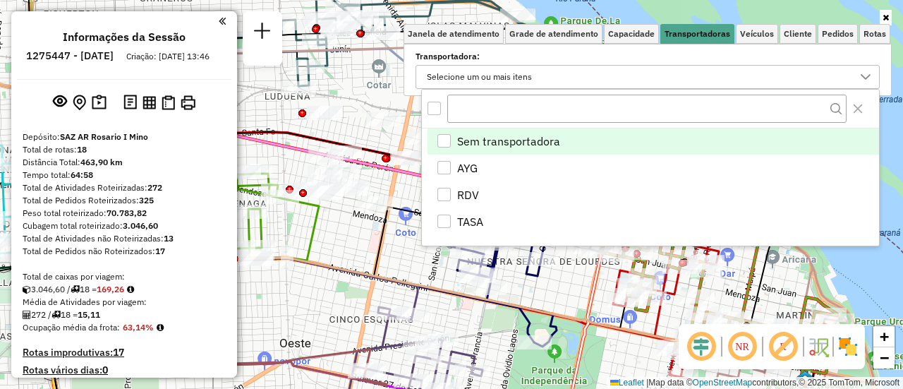
scroll to position [8, 49]
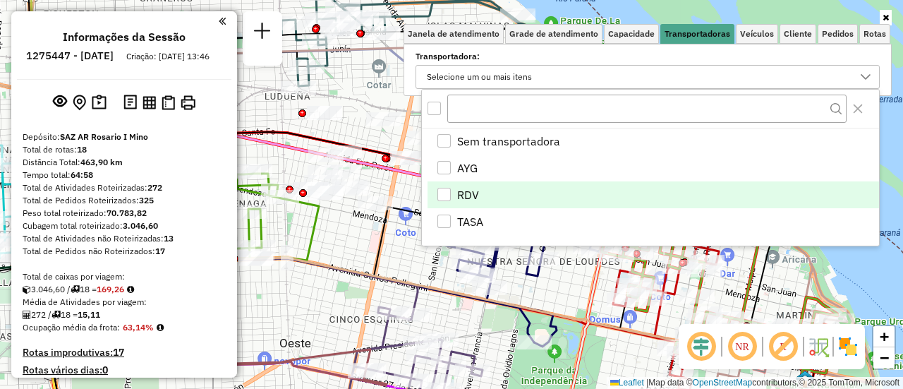
click at [445, 190] on div "RDV" at bounding box center [443, 194] width 13 height 13
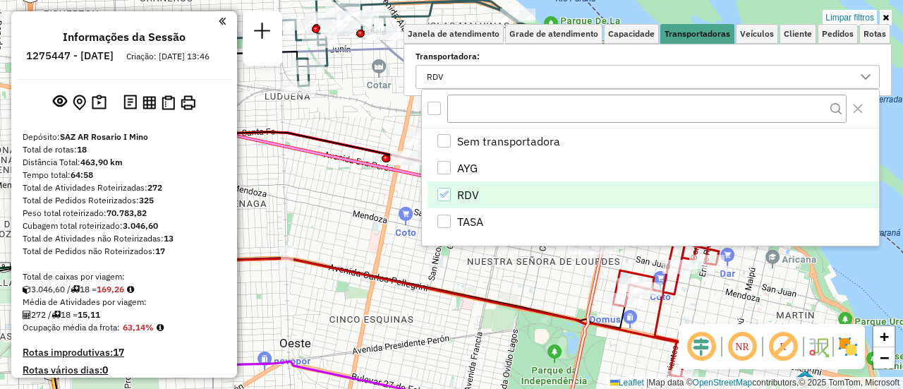
click at [533, 290] on div "Limpar filtros Janela de atendimento Grade de atendimento Capacidade Transporta…" at bounding box center [451, 194] width 903 height 389
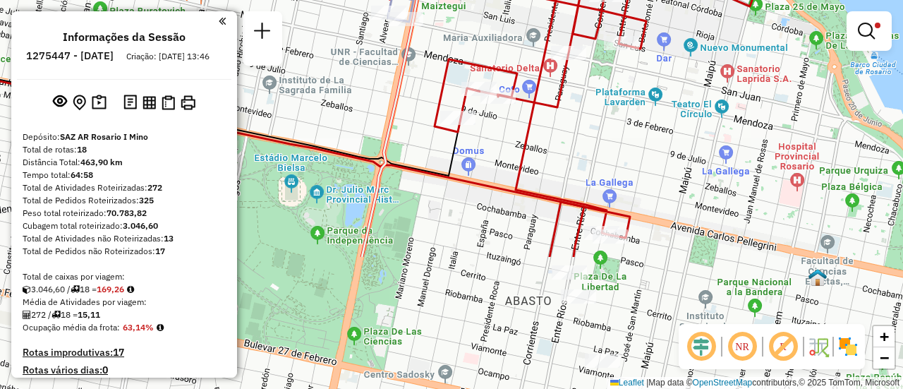
drag, startPoint x: 707, startPoint y: 291, endPoint x: 627, endPoint y: 119, distance: 189.1
click at [627, 119] on div "Limpar filtros Janela de atendimento Grade de atendimento Capacidade Transporta…" at bounding box center [451, 194] width 903 height 389
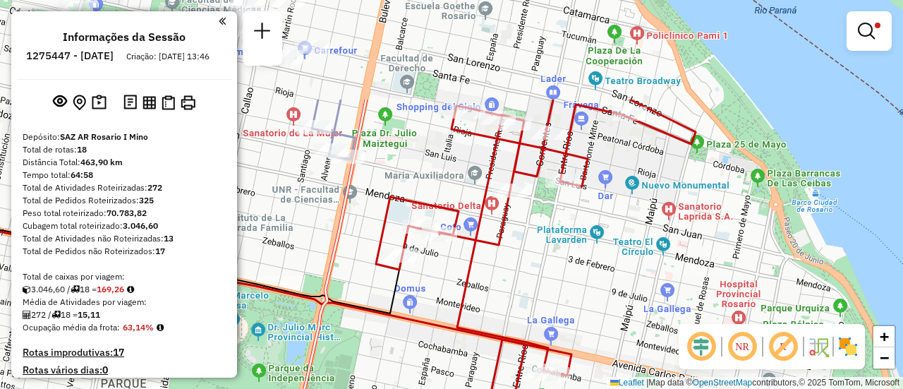
drag, startPoint x: 629, startPoint y: 126, endPoint x: 572, endPoint y: 265, distance: 149.9
click at [572, 265] on div "Limpar filtros Janela de atendimento Grade de atendimento Capacidade Transporta…" at bounding box center [451, 194] width 903 height 389
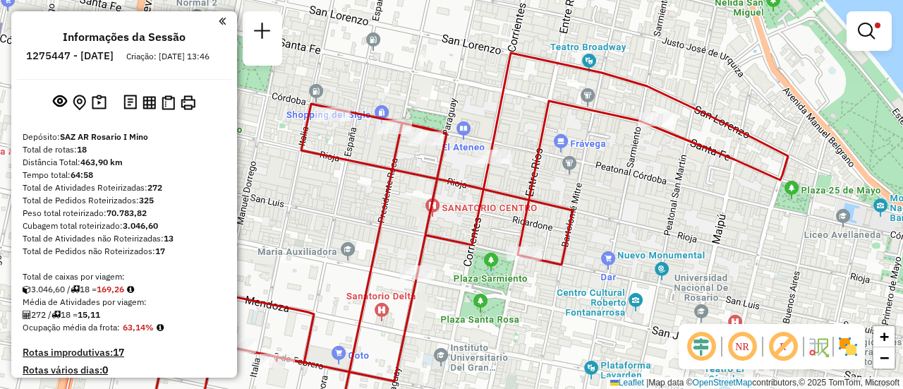
drag, startPoint x: 571, startPoint y: 207, endPoint x: 564, endPoint y: 269, distance: 61.8
click at [564, 269] on icon at bounding box center [469, 271] width 639 height 436
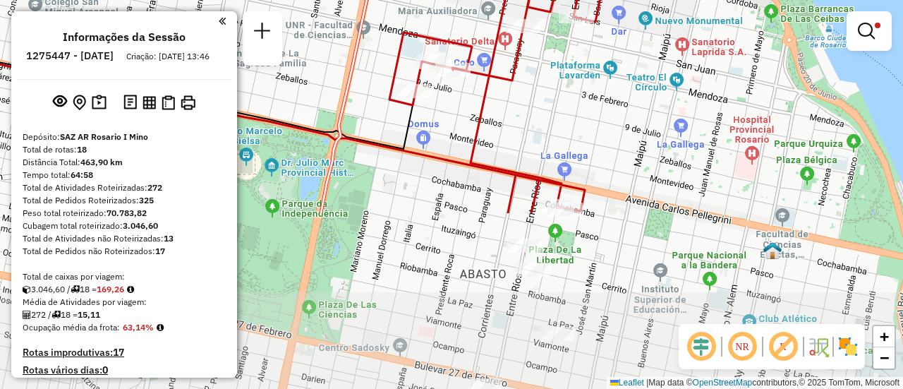
drag, startPoint x: 574, startPoint y: 293, endPoint x: 572, endPoint y: 69, distance: 223.7
click at [569, 73] on div "Limpar filtros Janela de atendimento Grade de atendimento Capacidade Transporta…" at bounding box center [451, 194] width 903 height 389
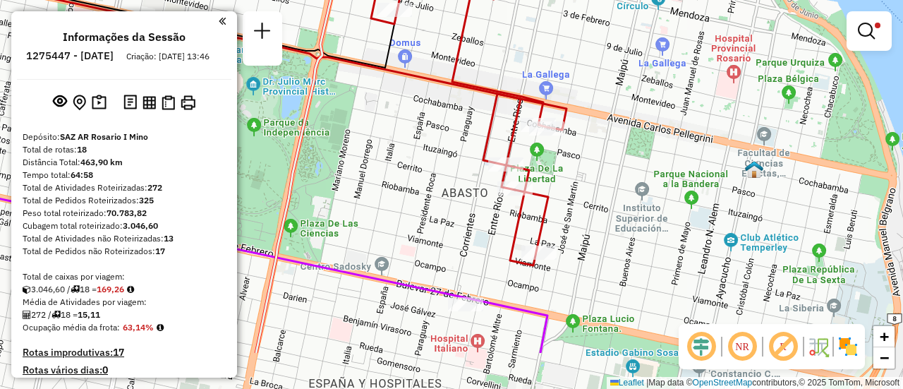
drag, startPoint x: 576, startPoint y: 254, endPoint x: 562, endPoint y: 215, distance: 41.3
click at [562, 217] on div "Limpar filtros Janela de atendimento Grade de atendimento Capacidade Transporta…" at bounding box center [451, 194] width 903 height 389
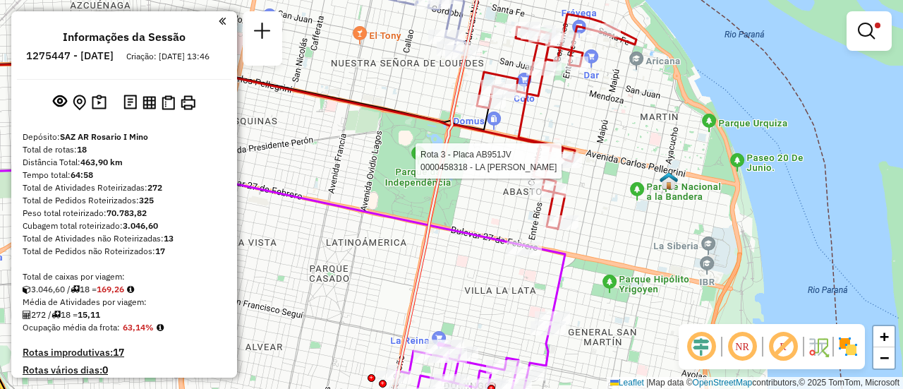
select select "**********"
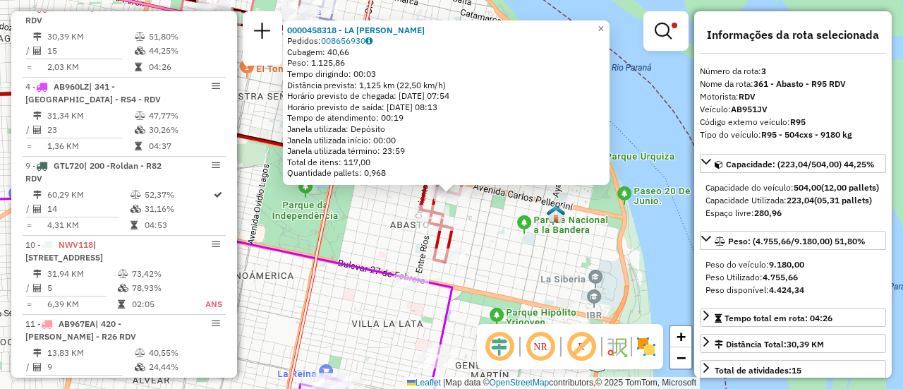
scroll to position [71, 0]
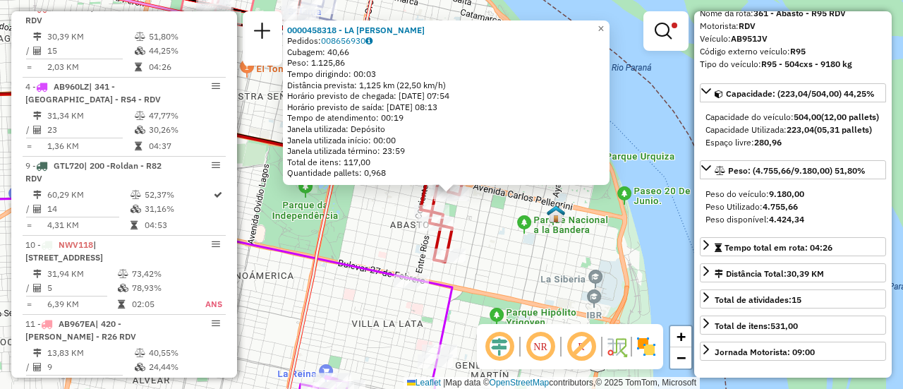
click at [526, 226] on div "0000458318 - LA ROSA MARCELO Pedidos: 008656930 Cubagem: 40,66 Peso: 1.125,86 T…" at bounding box center [451, 194] width 903 height 389
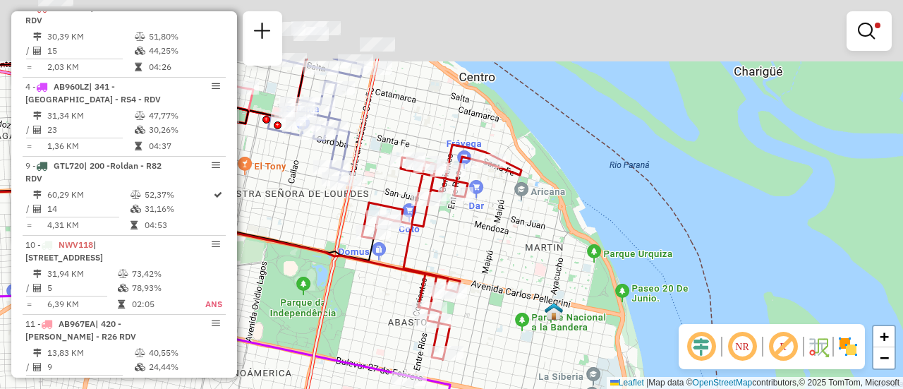
drag, startPoint x: 519, startPoint y: 122, endPoint x: 518, endPoint y: 256, distance: 134.1
click at [520, 269] on div "Limpar filtros Janela de atendimento Grade de atendimento Capacidade Transporta…" at bounding box center [451, 194] width 903 height 389
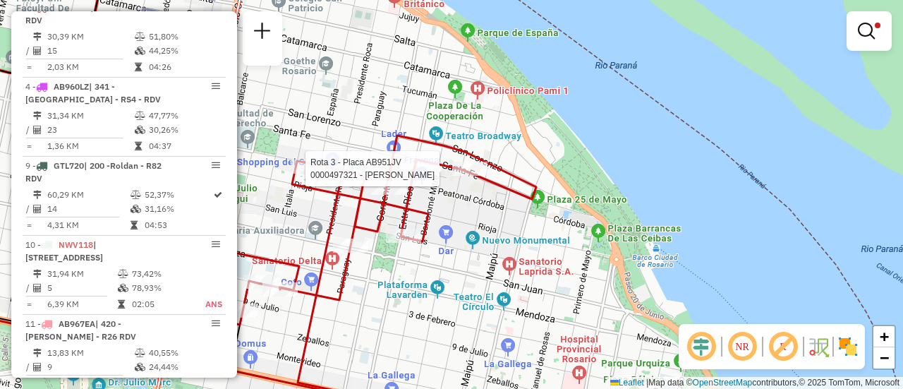
select select "**********"
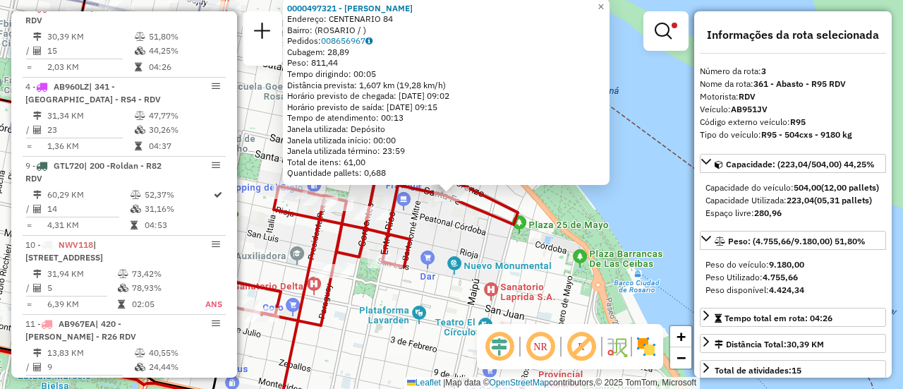
click at [461, 247] on div "0000497321 - Manzur Fortunato Alberto Endereço: CENTENARIO 84 Bairro: (ROSARIO …" at bounding box center [451, 194] width 903 height 389
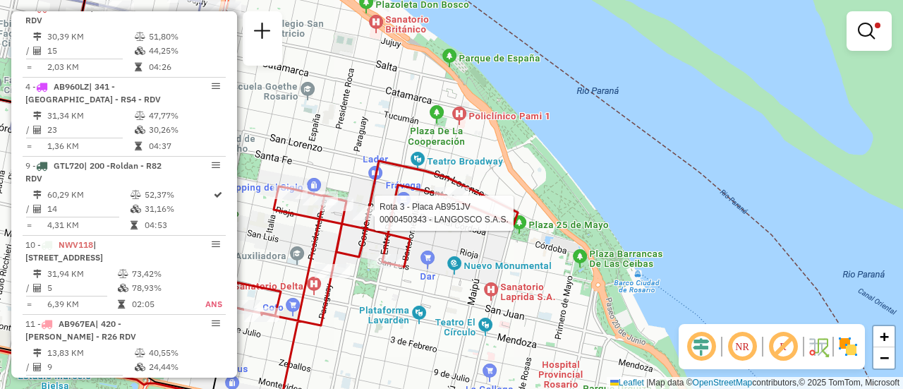
select select "**********"
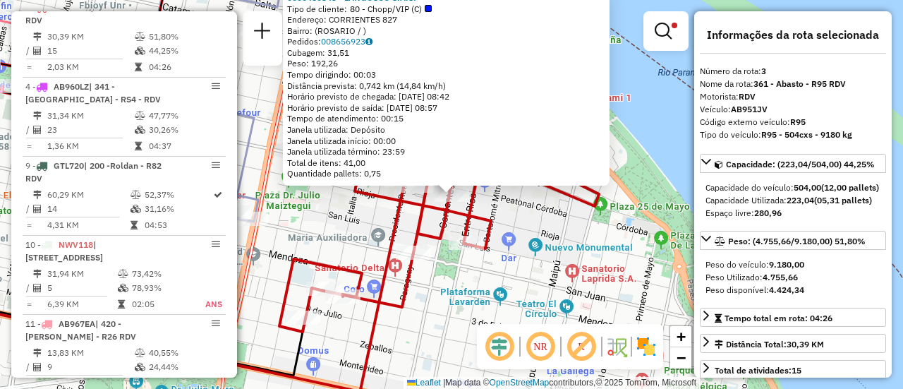
drag, startPoint x: 540, startPoint y: 227, endPoint x: 468, endPoint y: 230, distance: 72.0
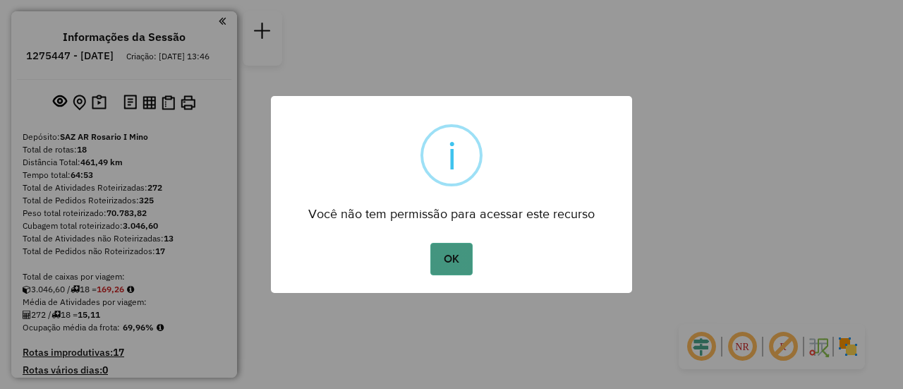
click at [449, 260] on button "OK" at bounding box center [451, 259] width 42 height 32
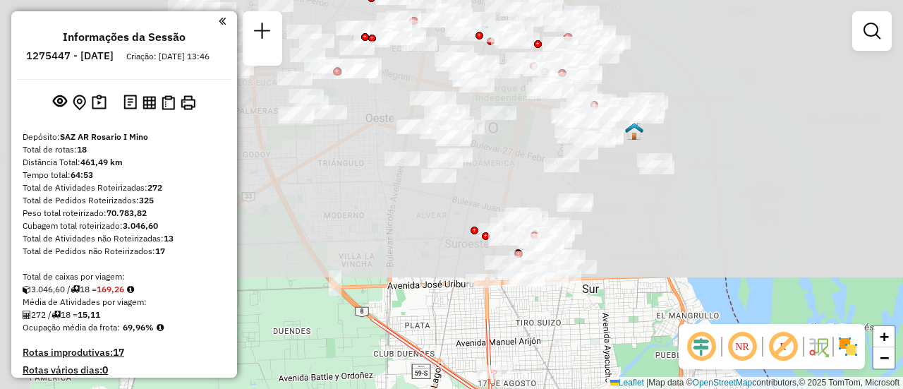
drag, startPoint x: 457, startPoint y: 64, endPoint x: 574, endPoint y: 422, distance: 376.4
click at [574, 388] on html "Aguarde... Pop-up bloqueado! Seu navegador bloqueou automáticamente a abertura …" at bounding box center [451, 194] width 903 height 389
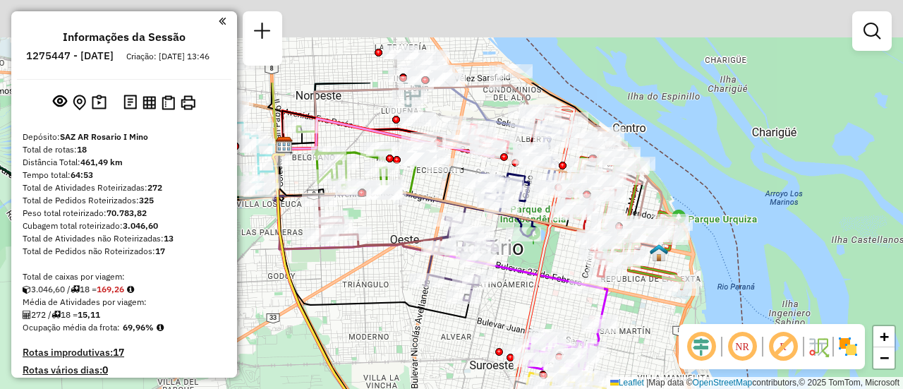
drag, startPoint x: 496, startPoint y: 240, endPoint x: 552, endPoint y: 394, distance: 163.6
click at [552, 388] on html "Aguarde... Pop-up bloqueado! Seu navegador bloqueou automáticamente a abertura …" at bounding box center [451, 194] width 903 height 389
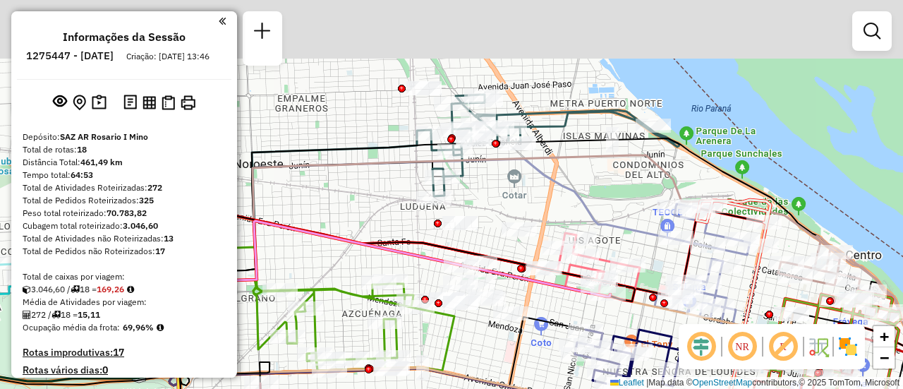
drag, startPoint x: 467, startPoint y: 234, endPoint x: 501, endPoint y: 413, distance: 182.4
click at [501, 388] on html "Aguarde... Pop-up bloqueado! Seu navegador bloqueou automáticamente a abertura …" at bounding box center [451, 194] width 903 height 389
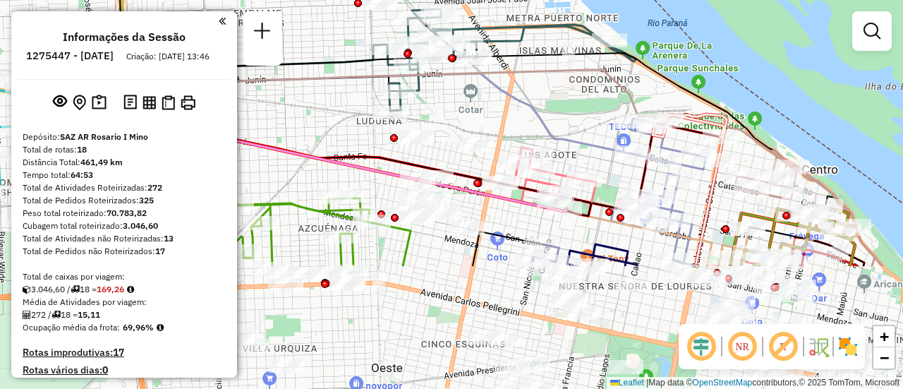
drag, startPoint x: 567, startPoint y: 257, endPoint x: 498, endPoint y: 111, distance: 161.0
click at [498, 111] on div "Rota 4 - Placa AB960LZ 0000395489 - XU SHUNXIANG Janela de atendimento Grade de…" at bounding box center [451, 194] width 903 height 389
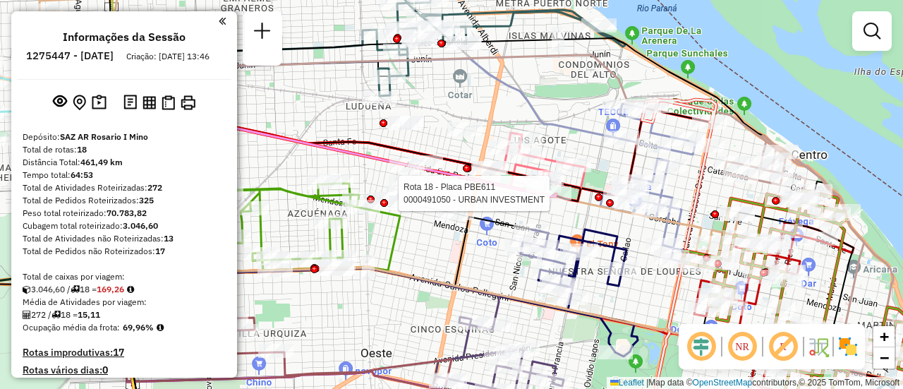
select select "**********"
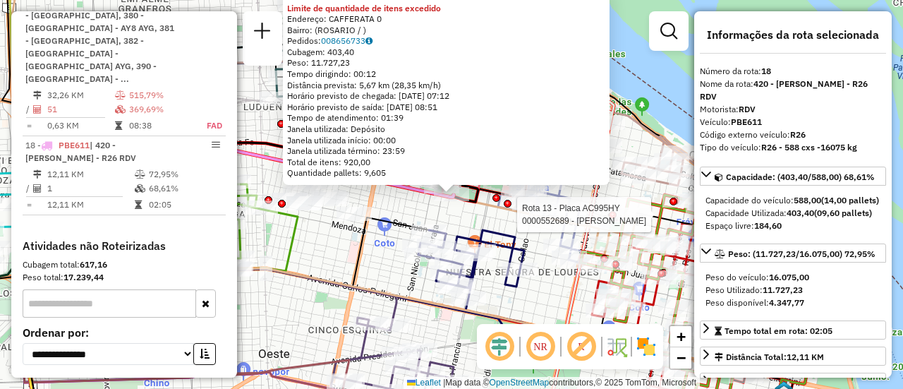
scroll to position [1998, 0]
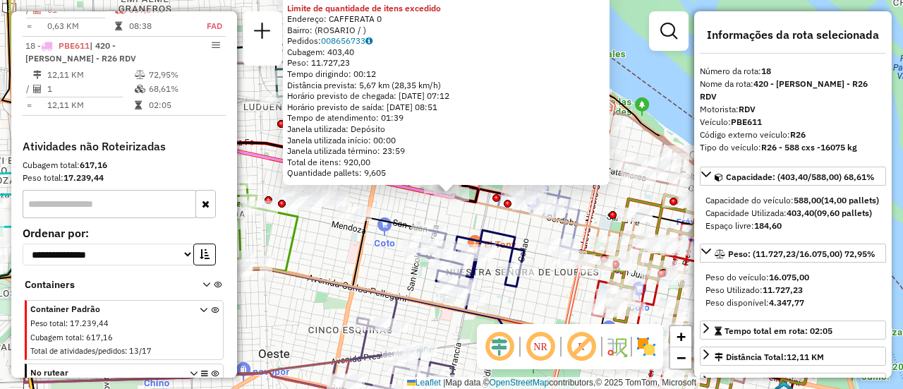
click at [523, 308] on div "0000491050 - URBAN INVESTMENT Limite de quantidade de itens excedido Endereço: …" at bounding box center [451, 194] width 903 height 389
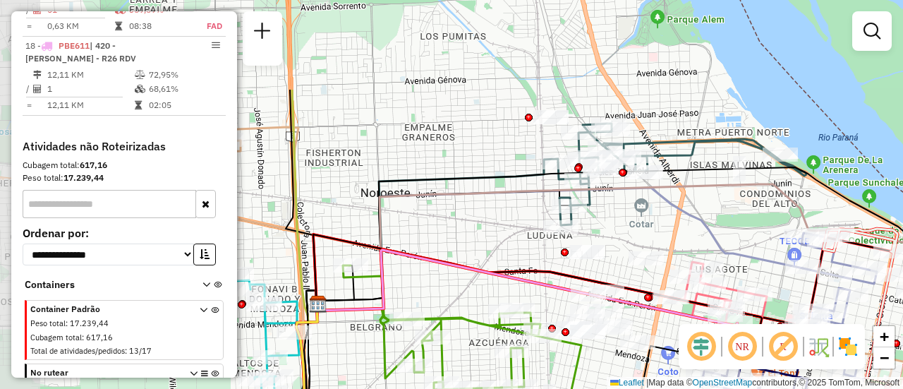
drag, startPoint x: 389, startPoint y: 200, endPoint x: 672, endPoint y: 328, distance: 311.4
click at [672, 328] on div "Janela de atendimento Grade de atendimento Capacidade Transportadoras Veículos …" at bounding box center [451, 194] width 903 height 389
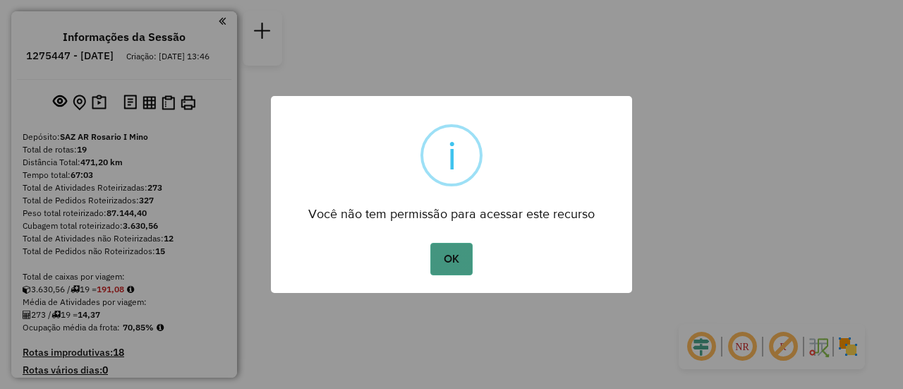
click at [455, 252] on button "OK" at bounding box center [451, 259] width 42 height 32
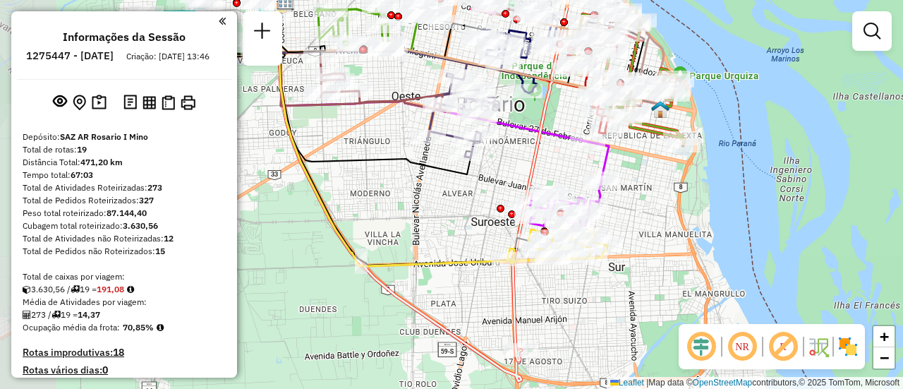
drag, startPoint x: 487, startPoint y: 155, endPoint x: 665, endPoint y: 205, distance: 184.5
click at [664, 205] on div "Janela de atendimento Grade de atendimento Capacidade Transportadoras Veículos …" at bounding box center [451, 194] width 903 height 389
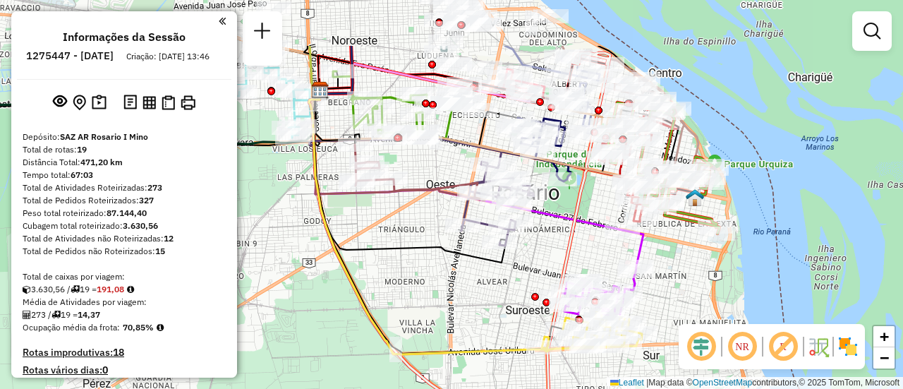
drag, startPoint x: 570, startPoint y: 163, endPoint x: 593, endPoint y: 236, distance: 77.0
click at [593, 236] on div "Janela de atendimento Grade de atendimento Capacidade Transportadoras Veículos …" at bounding box center [451, 194] width 903 height 389
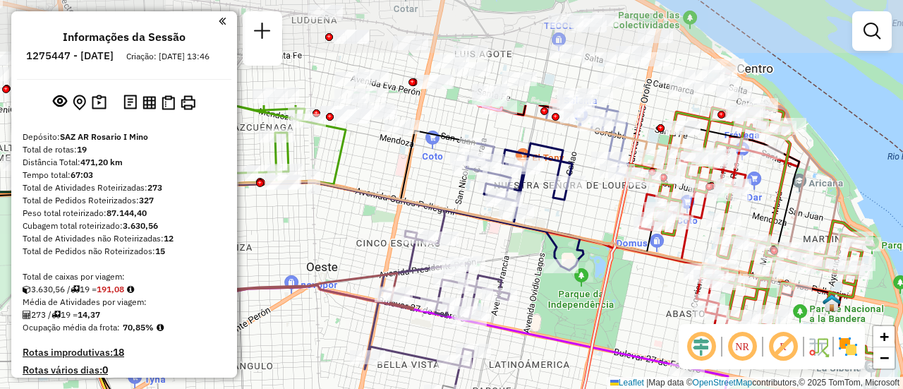
drag, startPoint x: 622, startPoint y: 179, endPoint x: 663, endPoint y: 280, distance: 109.5
click at [660, 283] on div "Janela de atendimento Grade de atendimento Capacidade Transportadoras Veículos …" at bounding box center [451, 194] width 903 height 389
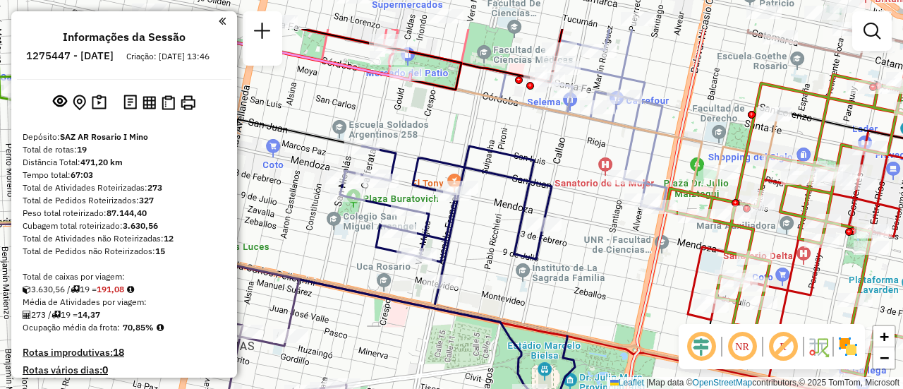
drag, startPoint x: 769, startPoint y: 160, endPoint x: 785, endPoint y: 228, distance: 69.7
click at [785, 228] on div "Janela de atendimento Grade de atendimento Capacidade Transportadoras Veículos …" at bounding box center [451, 194] width 903 height 389
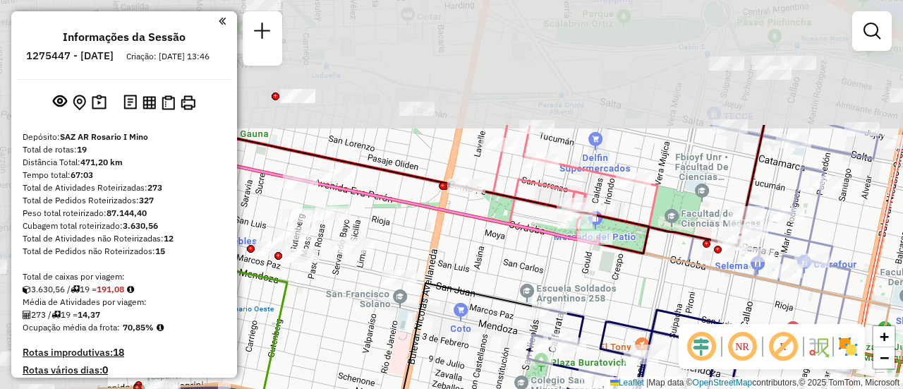
drag, startPoint x: 581, startPoint y: 158, endPoint x: 821, endPoint y: 311, distance: 284.6
click at [819, 321] on div "Janela de atendimento Grade de atendimento Capacidade Transportadoras Veículos …" at bounding box center [451, 194] width 903 height 389
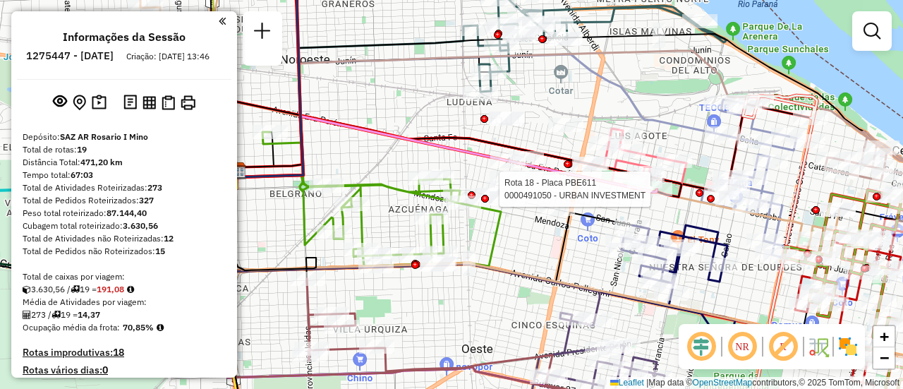
select select "**********"
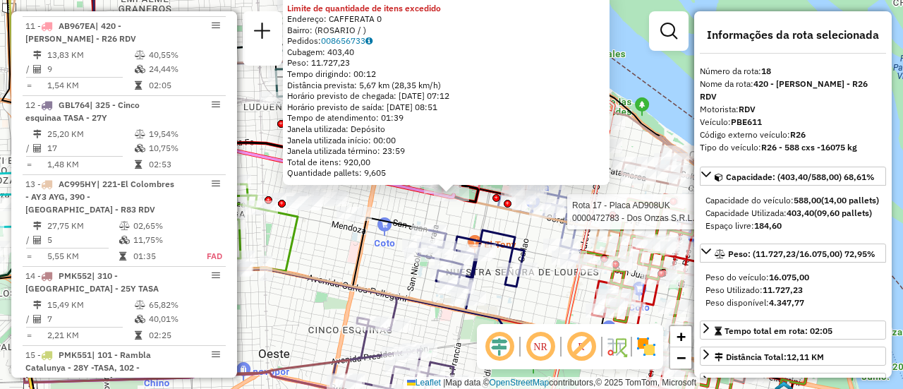
scroll to position [1998, 0]
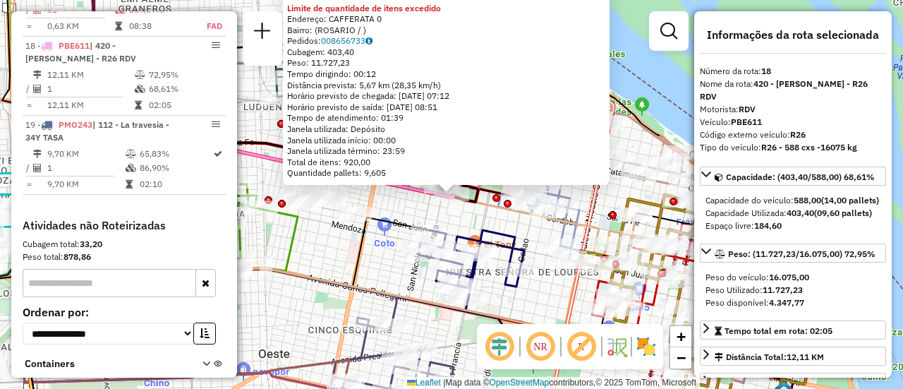
click at [569, 295] on icon at bounding box center [577, 263] width 74 height 327
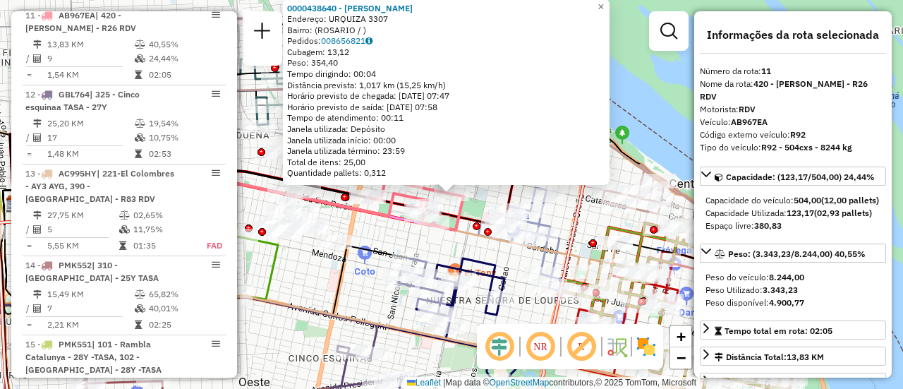
scroll to position [1318, 0]
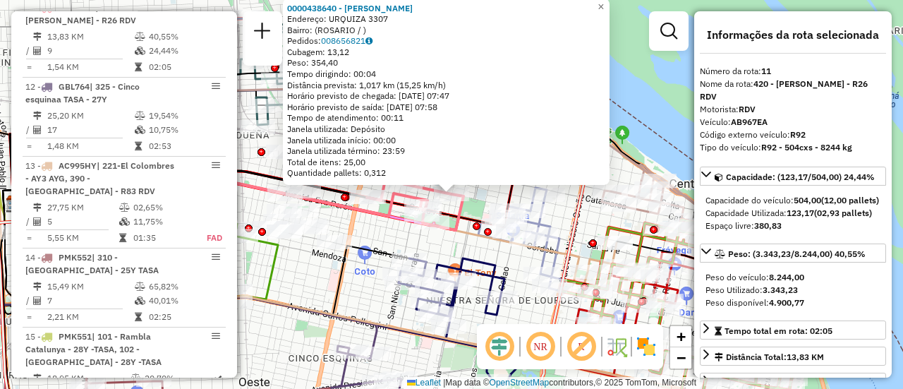
click at [455, 249] on div "0000438640 - WANG LINGPING Endereço: URQUIZA 3307 Bairro: (ROSARIO / ) Pedidos:…" at bounding box center [451, 194] width 903 height 389
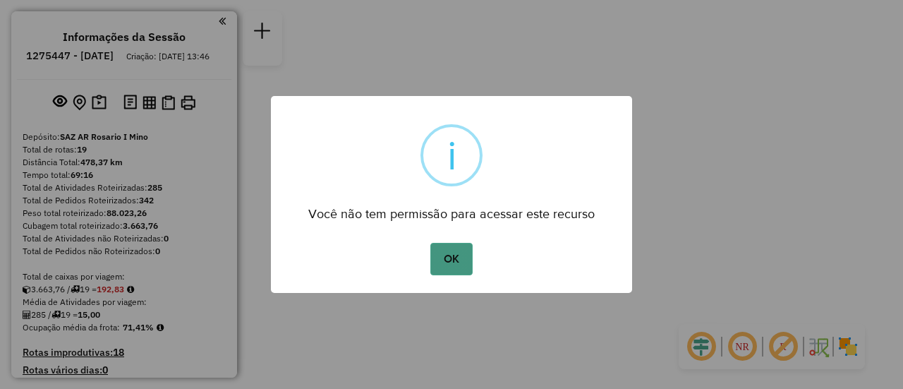
click at [458, 264] on button "OK" at bounding box center [451, 259] width 42 height 32
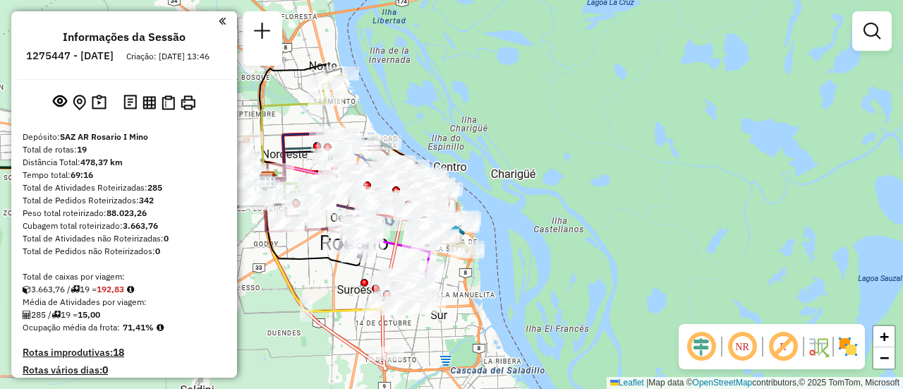
drag, startPoint x: 453, startPoint y: 141, endPoint x: 745, endPoint y: 181, distance: 294.9
click at [745, 181] on div "Janela de atendimento Grade de atendimento Capacidade Transportadoras Veículos …" at bounding box center [451, 194] width 903 height 389
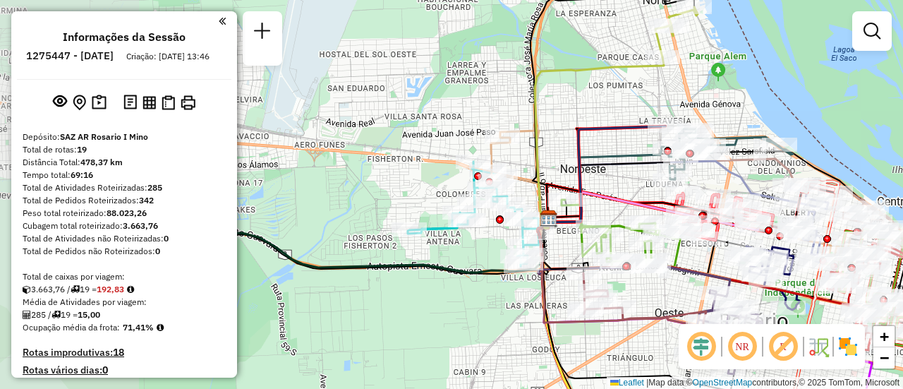
drag, startPoint x: 638, startPoint y: 202, endPoint x: 773, endPoint y: 170, distance: 139.1
click at [773, 170] on div "Janela de atendimento Grade de atendimento Capacidade Transportadoras Veículos …" at bounding box center [451, 194] width 903 height 389
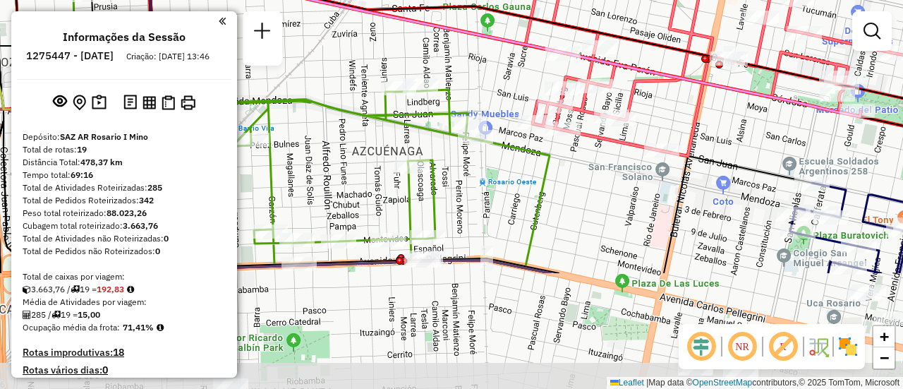
drag, startPoint x: 703, startPoint y: 154, endPoint x: 609, endPoint y: -6, distance: 186.0
click at [609, 0] on html "Aguarde... Pop-up bloqueado! Seu navegador bloqueou automáticamente a abertura …" at bounding box center [451, 194] width 903 height 389
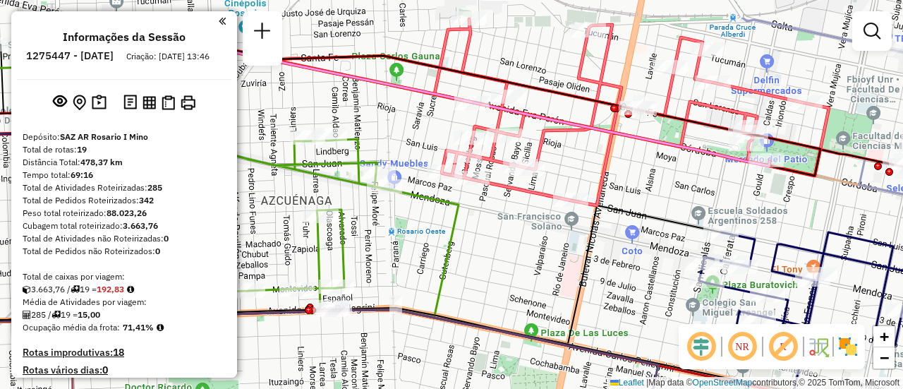
drag, startPoint x: 732, startPoint y: 114, endPoint x: 651, endPoint y: 171, distance: 98.8
click at [651, 171] on div "Janela de atendimento Grade de atendimento Capacidade Transportadoras Veículos …" at bounding box center [451, 194] width 903 height 389
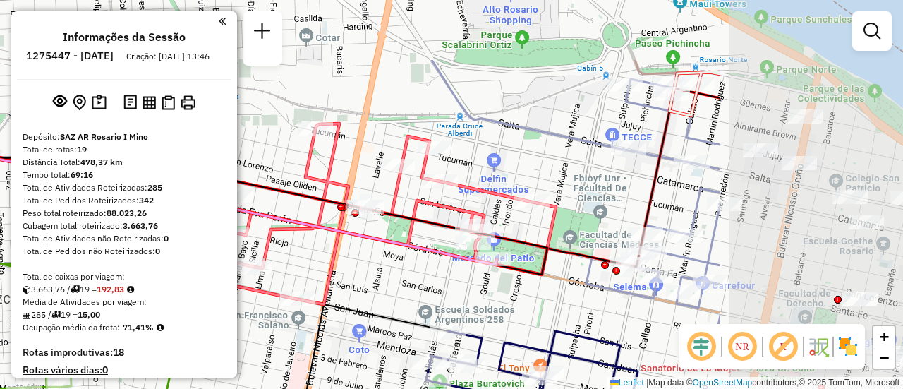
drag, startPoint x: 874, startPoint y: 97, endPoint x: 570, endPoint y: 199, distance: 320.9
click at [570, 199] on div "Janela de atendimento Grade de atendimento Capacidade Transportadoras Veículos …" at bounding box center [451, 194] width 903 height 389
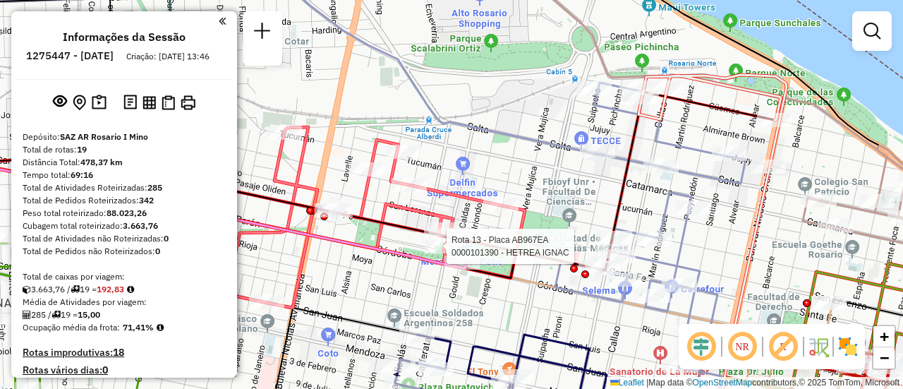
select select "**********"
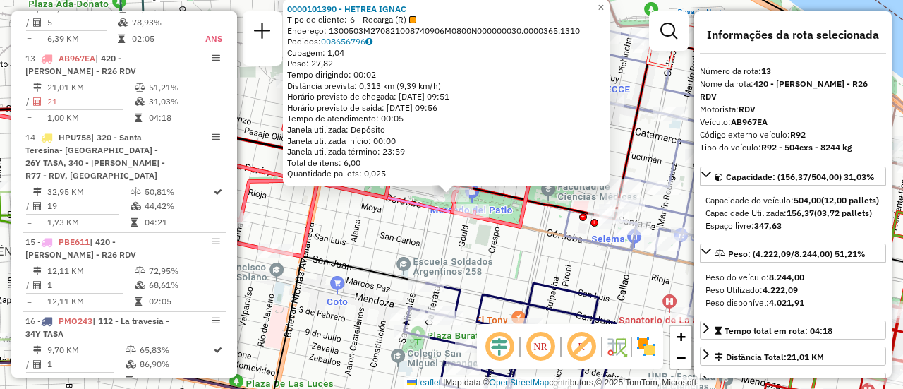
scroll to position [71, 0]
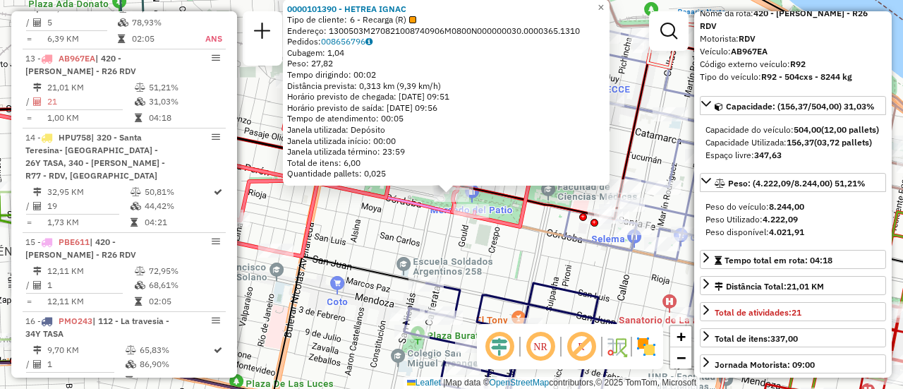
click at [550, 265] on div "0000101390 - HETREA IGNAC Tipo de cliente: 6 - Recarga (R) Endereço: 1300503M27…" at bounding box center [451, 194] width 903 height 389
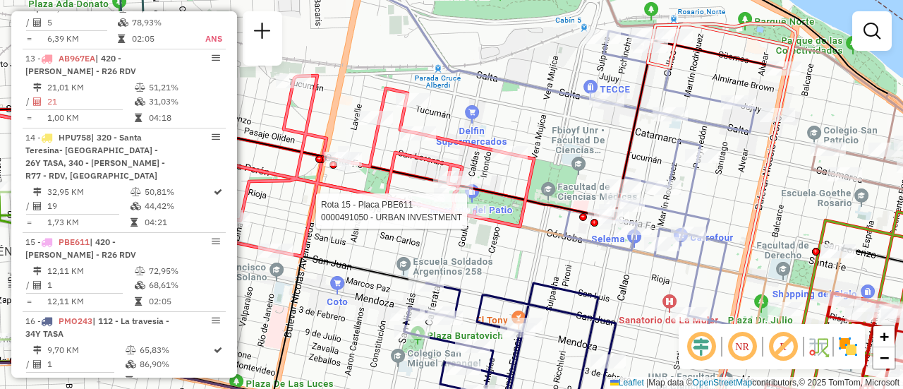
select select "**********"
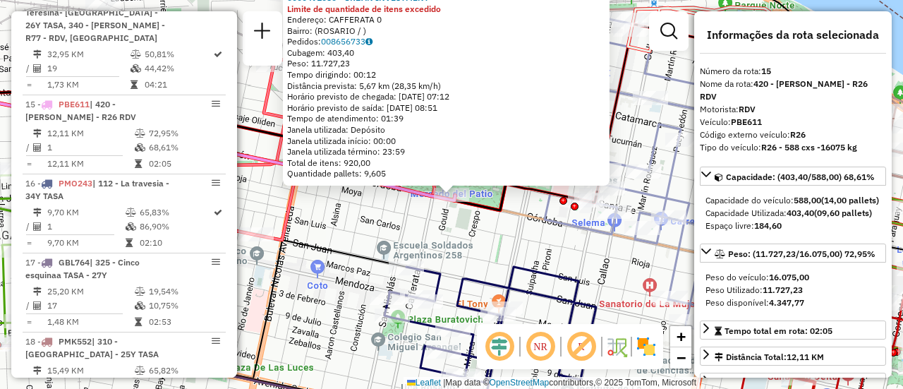
scroll to position [1736, 0]
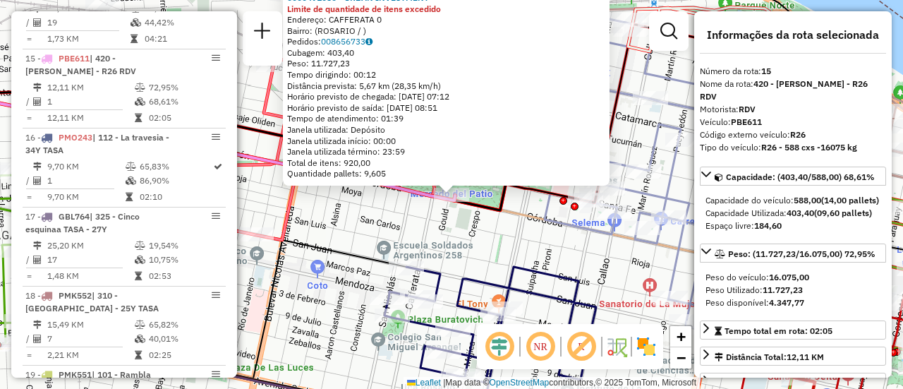
click at [542, 255] on div "0000491050 - URBAN INVESTMENT Limite de quantidade de itens excedido Endereço: …" at bounding box center [451, 194] width 903 height 389
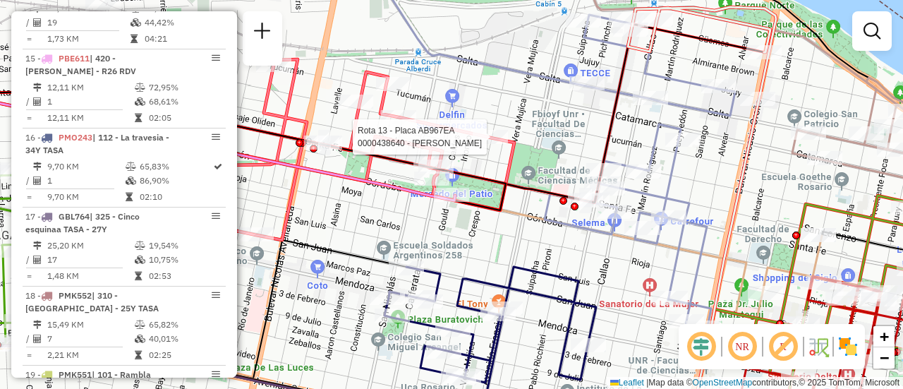
select select "**********"
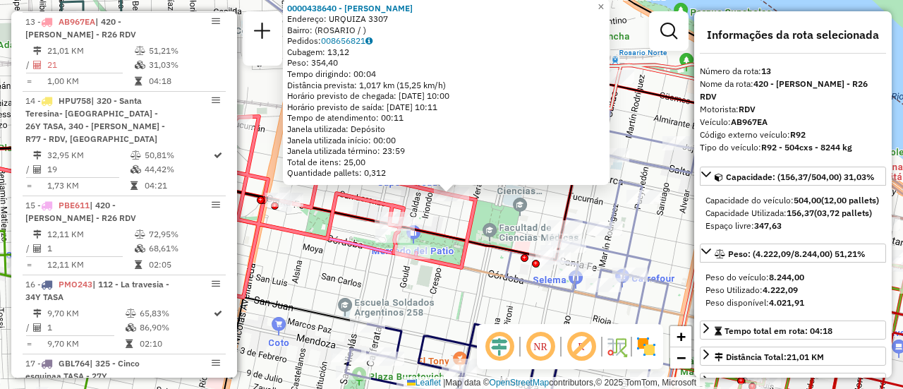
scroll to position [1552, 0]
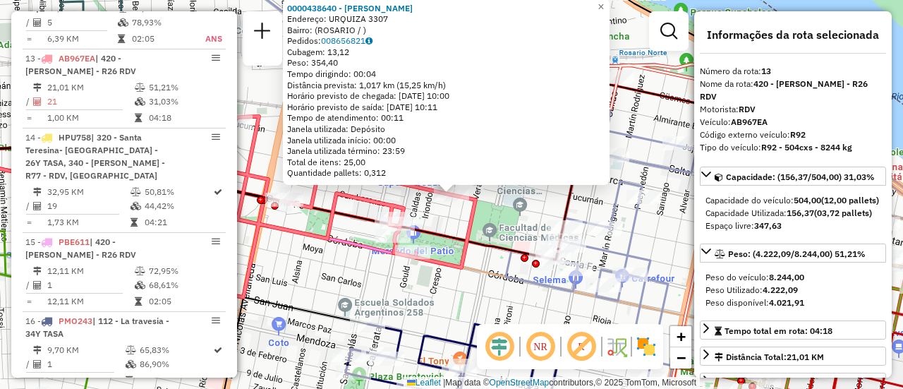
click at [487, 261] on div "0000438640 - WANG LINGPING Endereço: URQUIZA 3307 Bairro: (ROSARIO / ) Pedidos:…" at bounding box center [451, 194] width 903 height 389
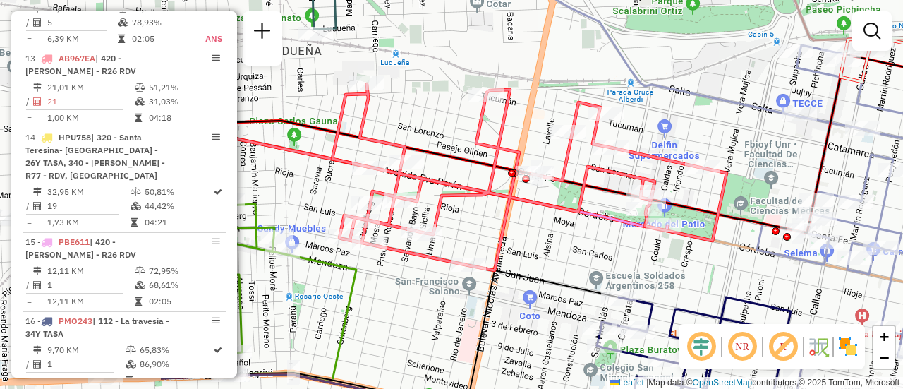
drag, startPoint x: 318, startPoint y: 205, endPoint x: 569, endPoint y: 178, distance: 252.6
click at [569, 178] on icon at bounding box center [529, 177] width 394 height 186
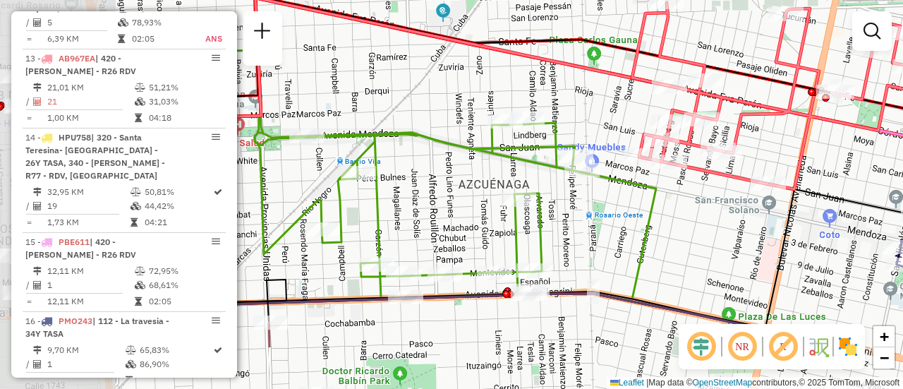
drag, startPoint x: 311, startPoint y: 189, endPoint x: 610, endPoint y: 109, distance: 309.1
click at [610, 109] on div "Janela de atendimento Grade de atendimento Capacidade Transportadoras Veículos …" at bounding box center [451, 194] width 903 height 389
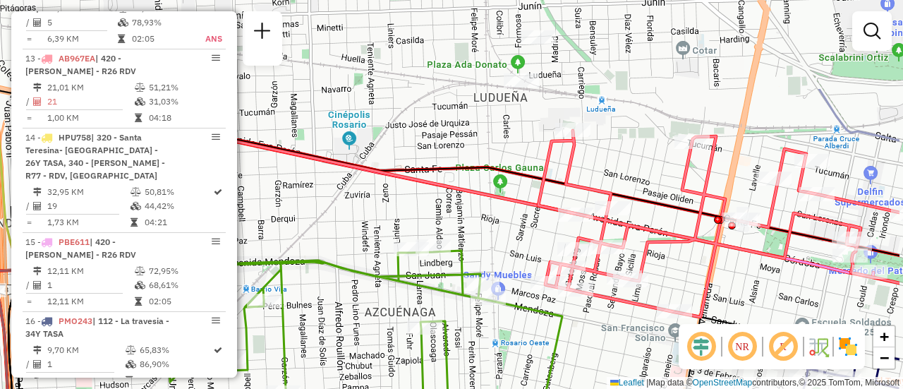
drag, startPoint x: 605, startPoint y: 96, endPoint x: 503, endPoint y: 243, distance: 179.1
click at [503, 243] on div "Janela de atendimento Grade de atendimento Capacidade Transportadoras Veículos …" at bounding box center [451, 194] width 903 height 389
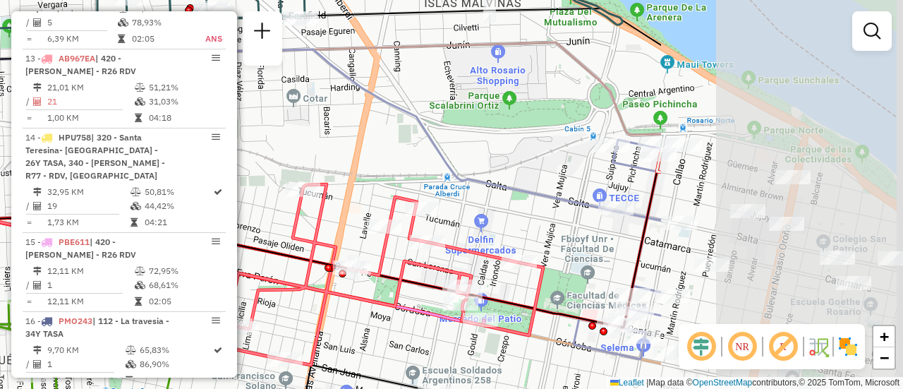
drag, startPoint x: 766, startPoint y: 181, endPoint x: 430, endPoint y: 190, distance: 336.0
click at [430, 190] on div "Janela de atendimento Grade de atendimento Capacidade Transportadoras Veículos …" at bounding box center [451, 194] width 903 height 389
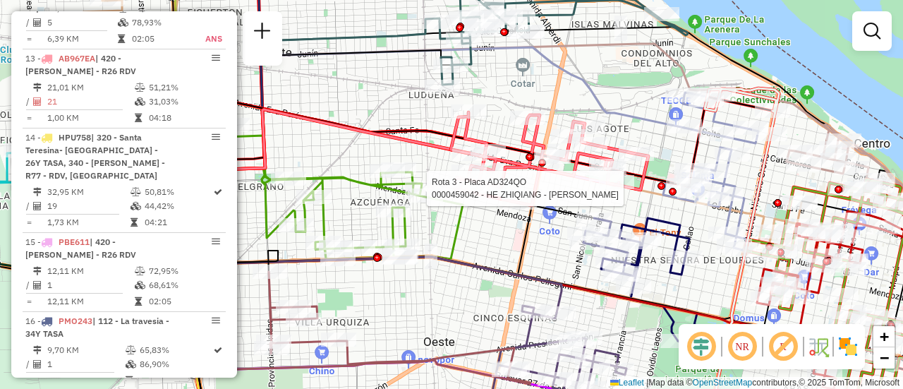
drag, startPoint x: 414, startPoint y: 270, endPoint x: 437, endPoint y: 247, distance: 32.9
click at [437, 247] on icon at bounding box center [343, 192] width 238 height 134
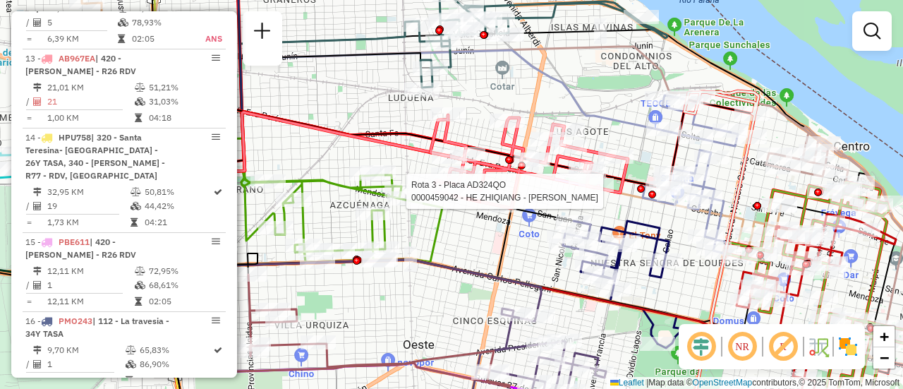
click at [471, 238] on div "Rota 3 - Placa AD324QO 0000459042 - HE ZHIQIANG - CHEN JUNFENG Janela de atendi…" at bounding box center [451, 194] width 903 height 389
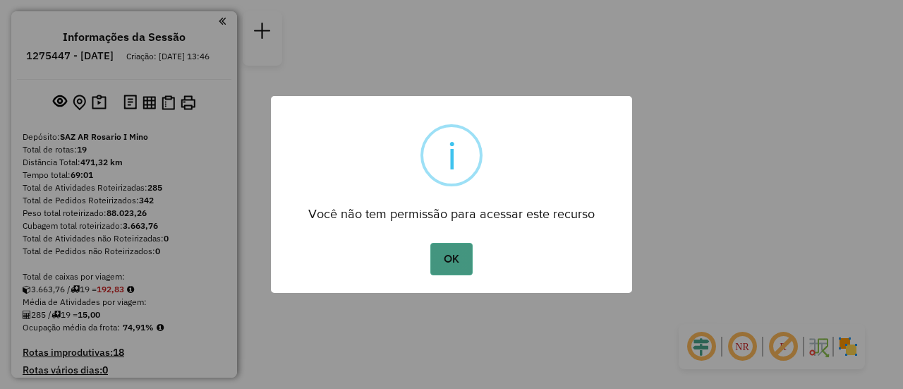
click at [449, 255] on button "OK" at bounding box center [451, 259] width 42 height 32
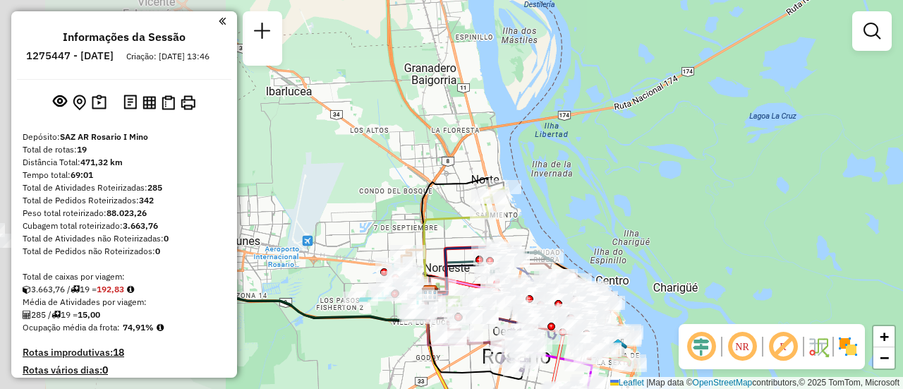
drag, startPoint x: 401, startPoint y: 221, endPoint x: 755, endPoint y: 145, distance: 362.3
click at [655, 186] on div "Janela de atendimento Grade de atendimento Capacidade Transportadoras Veículos …" at bounding box center [451, 194] width 903 height 389
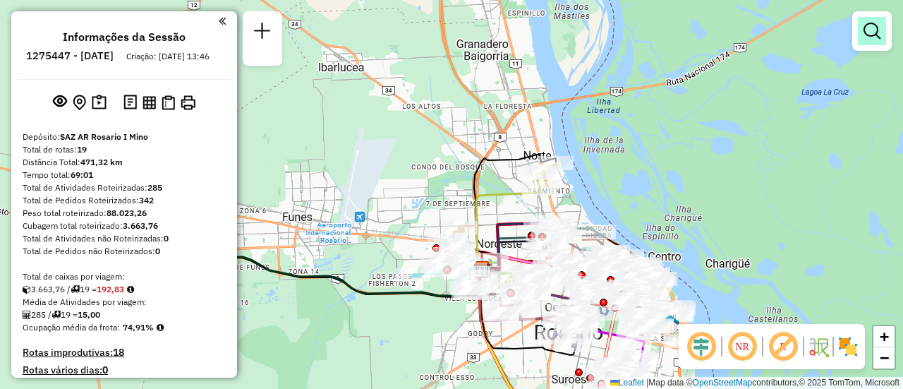
click at [874, 28] on em at bounding box center [872, 31] width 17 height 17
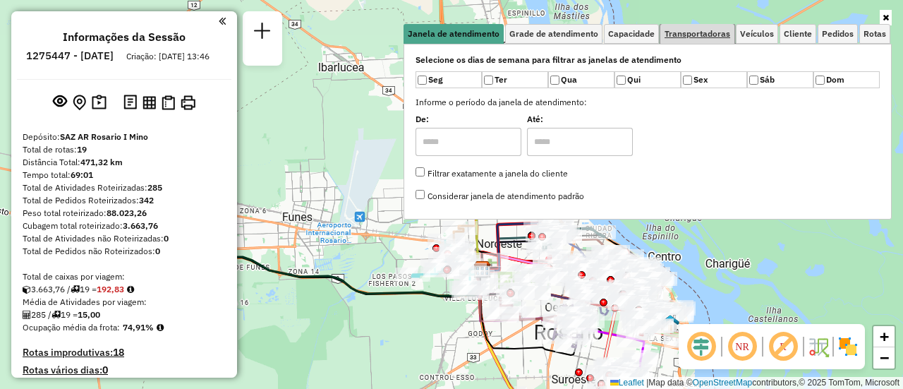
drag, startPoint x: 703, startPoint y: 31, endPoint x: 847, endPoint y: 83, distance: 152.9
click at [707, 32] on span "Transportadoras" at bounding box center [698, 34] width 66 height 8
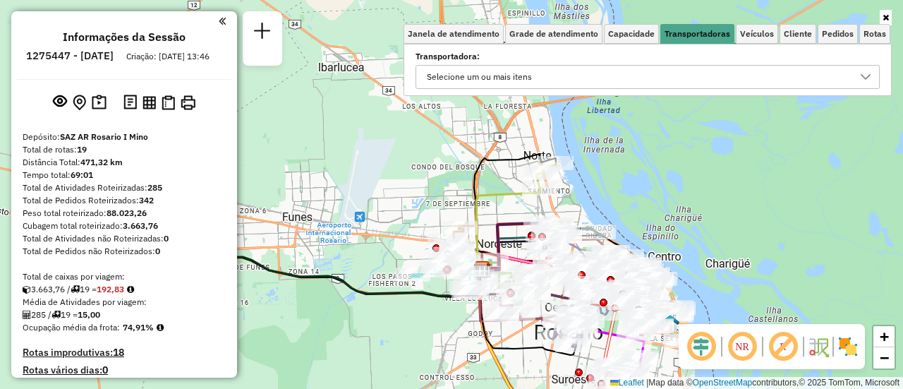
click at [866, 78] on icon at bounding box center [866, 77] width 10 height 6
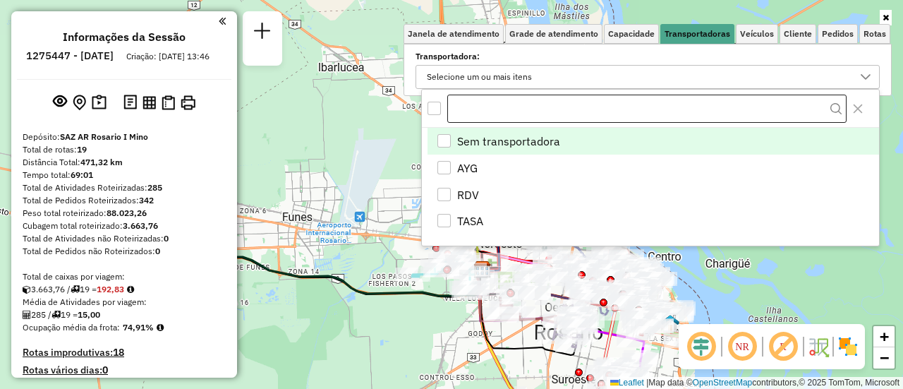
scroll to position [8, 49]
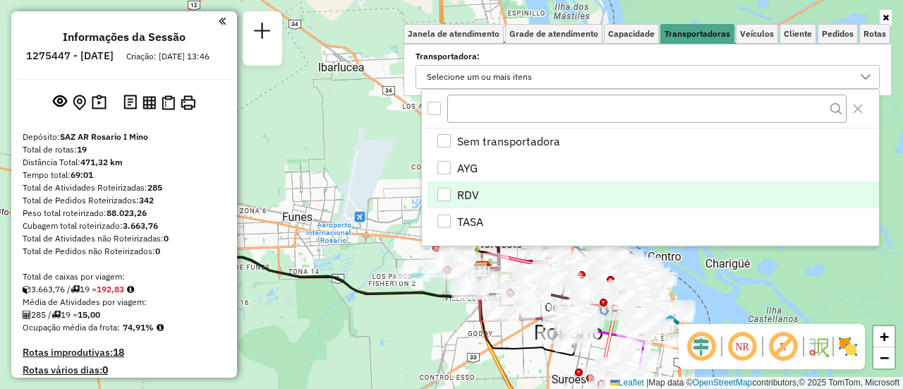
click at [443, 191] on div "RDV" at bounding box center [443, 194] width 13 height 13
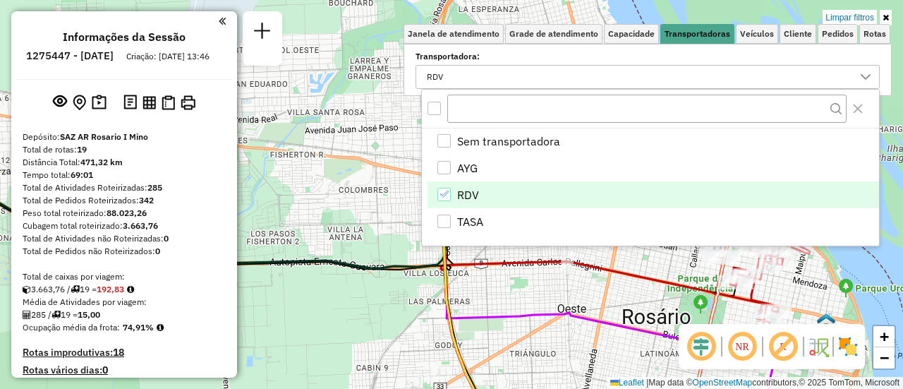
click at [344, 225] on div "Limpar filtros Janela de atendimento Grade de atendimento Capacidade Transporta…" at bounding box center [451, 194] width 903 height 389
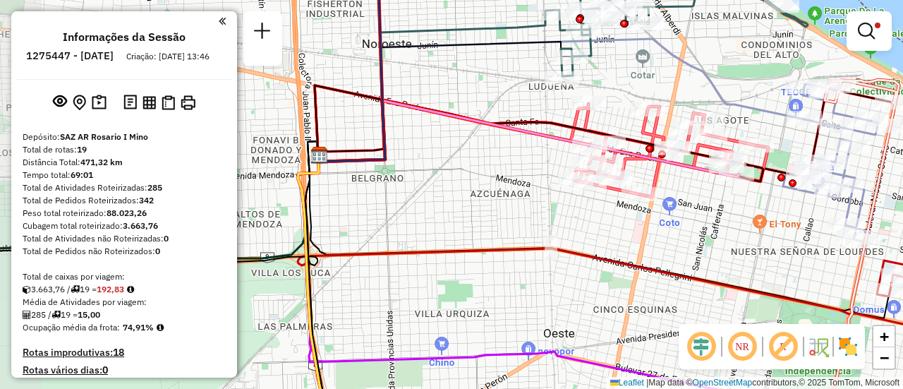
drag, startPoint x: 603, startPoint y: 93, endPoint x: 693, endPoint y: 88, distance: 90.5
click at [691, 88] on div "Limpar filtros Janela de atendimento Grade de atendimento Capacidade Transporta…" at bounding box center [451, 194] width 903 height 389
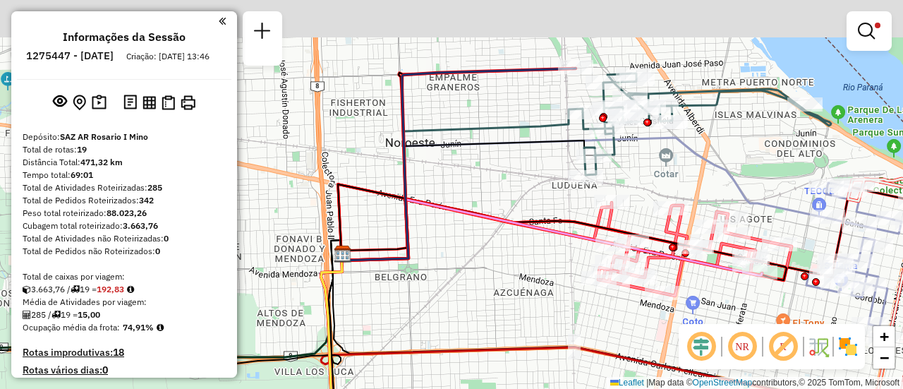
drag, startPoint x: 502, startPoint y: 102, endPoint x: 394, endPoint y: 271, distance: 201.2
click at [396, 272] on div "Limpar filtros Janela de atendimento Grade de atendimento Capacidade Transporta…" at bounding box center [451, 194] width 903 height 389
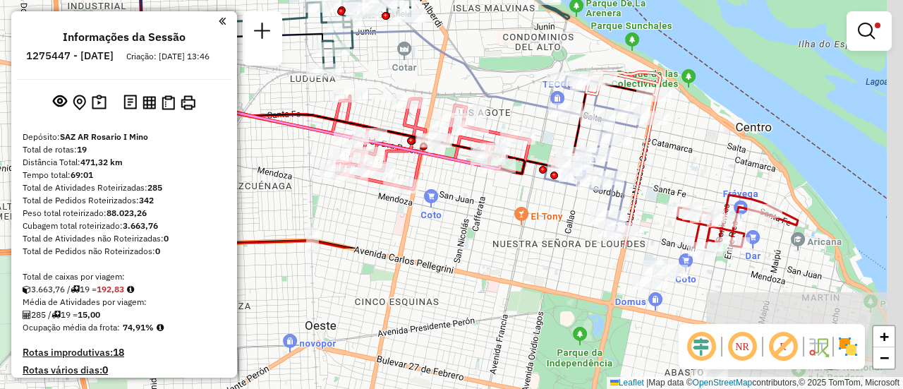
drag, startPoint x: 682, startPoint y: 222, endPoint x: 485, endPoint y: 39, distance: 268.1
click at [486, 40] on div "Limpar filtros Janela de atendimento Grade de atendimento Capacidade Transporta…" at bounding box center [451, 194] width 903 height 389
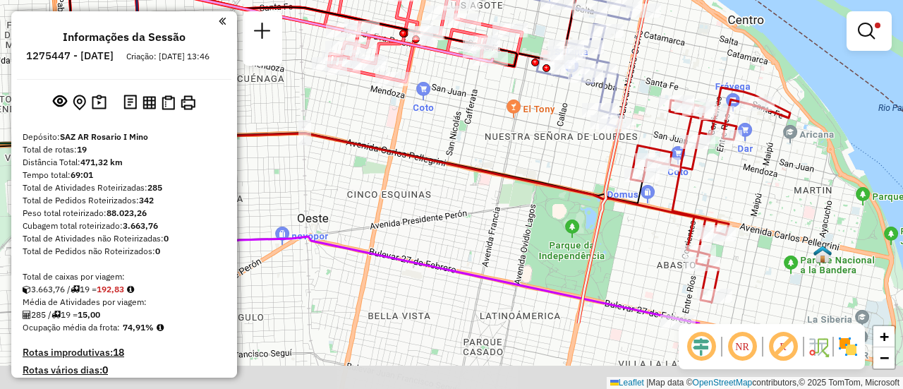
drag, startPoint x: 653, startPoint y: 218, endPoint x: 643, endPoint y: 85, distance: 133.0
click at [643, 85] on div "Limpar filtros Janela de atendimento Grade de atendimento Capacidade Transporta…" at bounding box center [451, 194] width 903 height 389
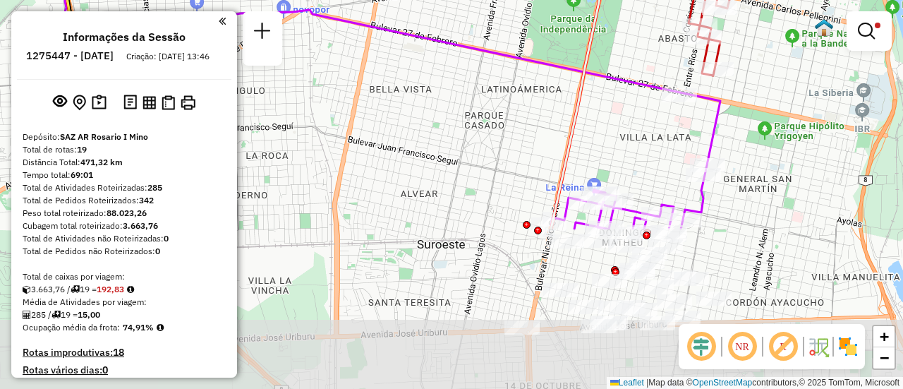
drag, startPoint x: 732, startPoint y: 289, endPoint x: 742, endPoint y: 69, distance: 220.4
click at [742, 69] on div "Limpar filtros Janela de atendimento Grade de atendimento Capacidade Transporta…" at bounding box center [451, 194] width 903 height 389
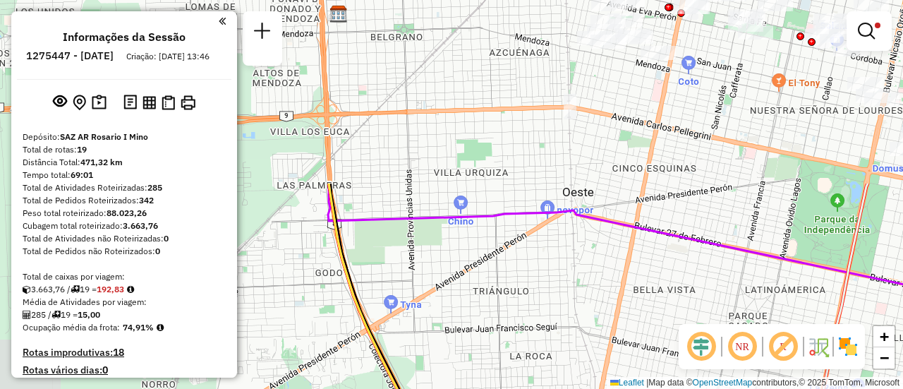
drag, startPoint x: 459, startPoint y: 150, endPoint x: 773, endPoint y: 251, distance: 329.8
click at [740, 339] on hb-router-mapa "Informações da Sessão 1275447 - 15/09/2025 Criação: 13/09/2025 13:46 Depósito: …" at bounding box center [451, 194] width 903 height 389
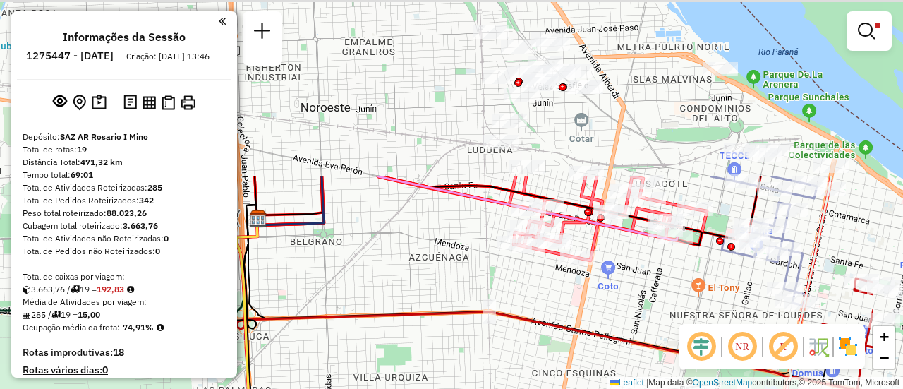
drag, startPoint x: 739, startPoint y: 171, endPoint x: 648, endPoint y: 355, distance: 205.4
click at [648, 355] on div "Limpar filtros Janela de atendimento Grade de atendimento Capacidade Transporta…" at bounding box center [451, 194] width 903 height 389
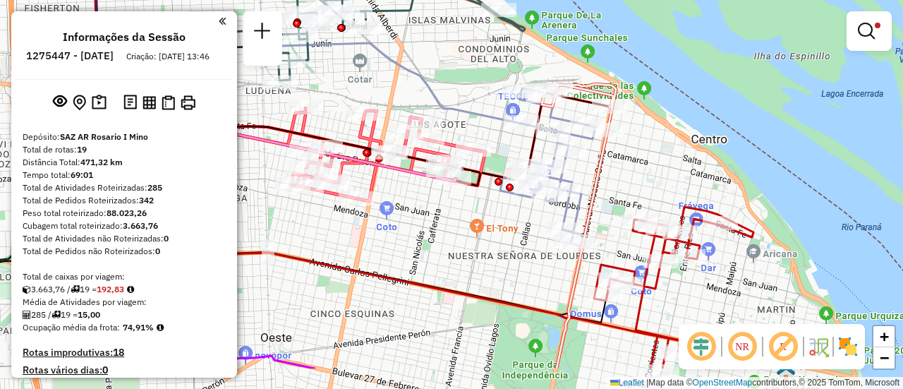
drag, startPoint x: 617, startPoint y: 292, endPoint x: 455, endPoint y: 256, distance: 166.2
click at [455, 256] on div "Limpar filtros Janela de atendimento Grade de atendimento Capacidade Transporta…" at bounding box center [451, 194] width 903 height 389
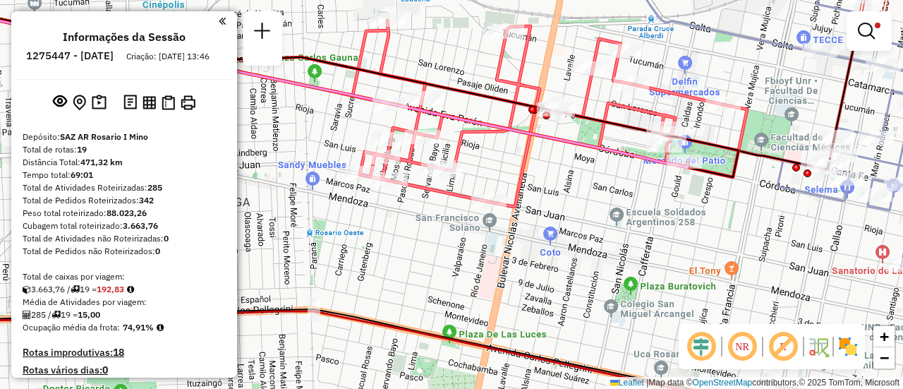
drag, startPoint x: 379, startPoint y: 169, endPoint x: 457, endPoint y: 162, distance: 78.7
click at [457, 162] on icon at bounding box center [550, 113] width 394 height 186
click at [476, 174] on div "Limpar filtros Janela de atendimento Grade de atendimento Capacidade Transporta…" at bounding box center [451, 194] width 903 height 389
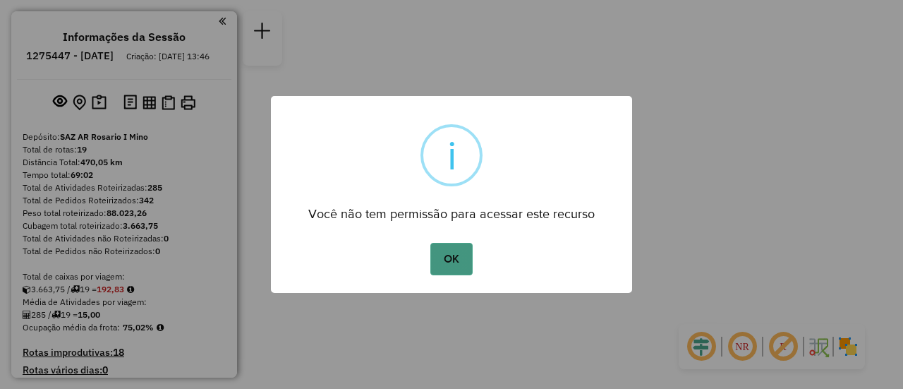
click at [462, 255] on button "OK" at bounding box center [451, 259] width 42 height 32
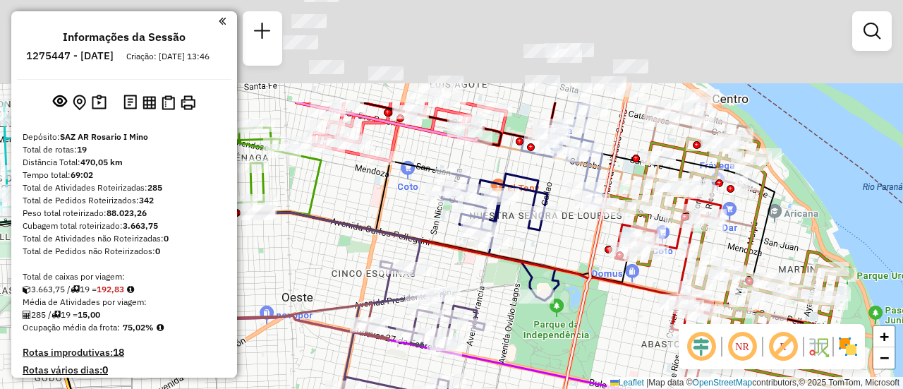
drag, startPoint x: 349, startPoint y: 61, endPoint x: 418, endPoint y: 246, distance: 197.0
click at [416, 246] on div "Janela de atendimento Grade de atendimento Capacidade Transportadoras Veículos …" at bounding box center [451, 194] width 903 height 389
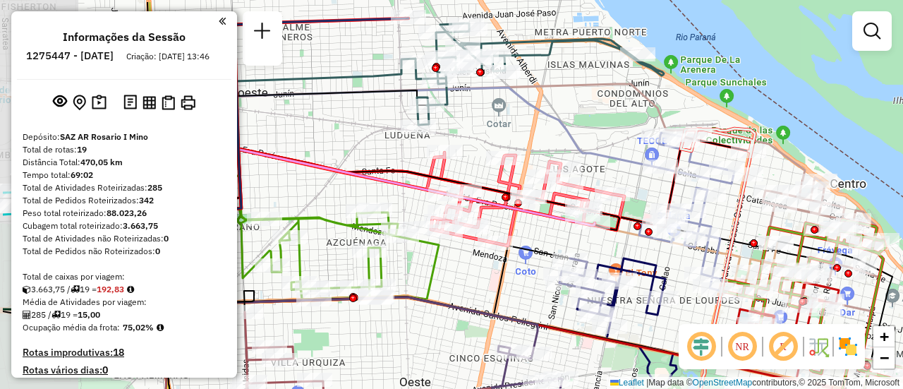
drag, startPoint x: 424, startPoint y: 193, endPoint x: 524, endPoint y: 238, distance: 109.9
click at [524, 238] on icon at bounding box center [526, 198] width 198 height 93
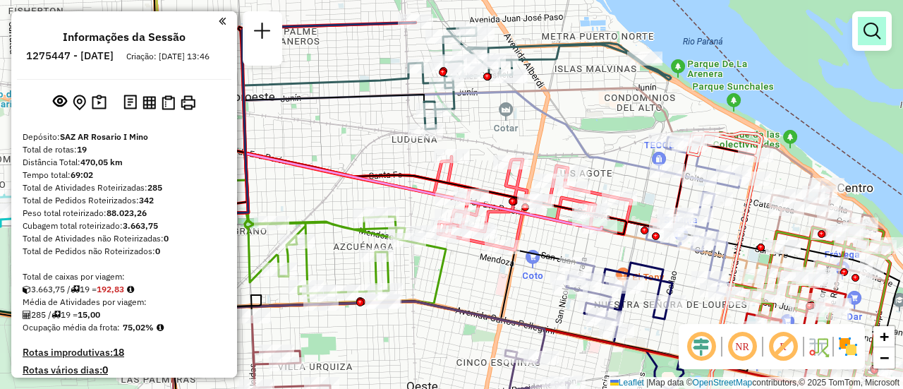
click at [878, 32] on em at bounding box center [872, 31] width 17 height 17
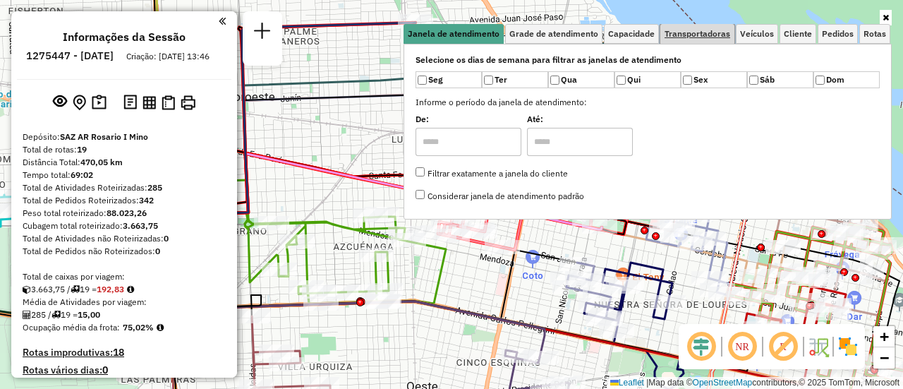
click at [720, 33] on span "Transportadoras" at bounding box center [698, 34] width 66 height 8
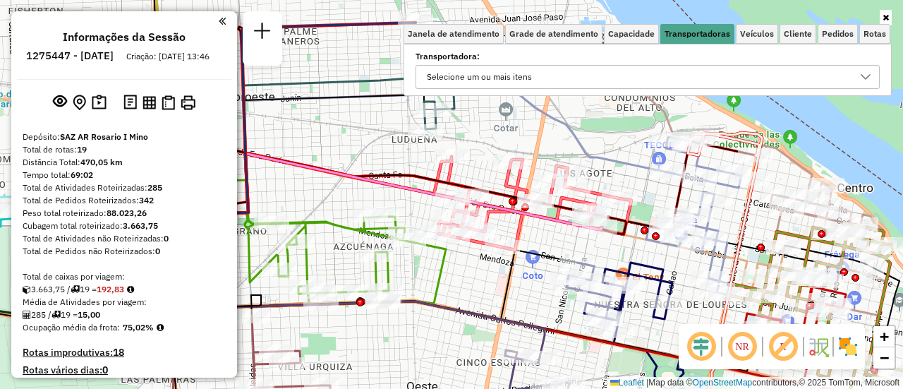
click at [866, 77] on icon at bounding box center [865, 76] width 11 height 11
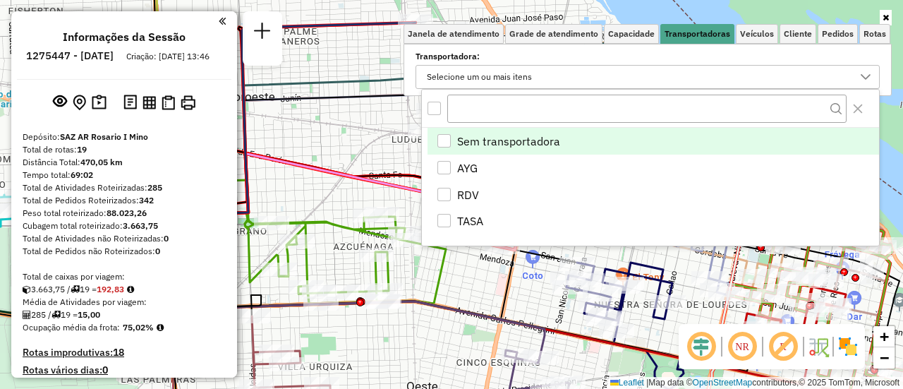
scroll to position [8, 49]
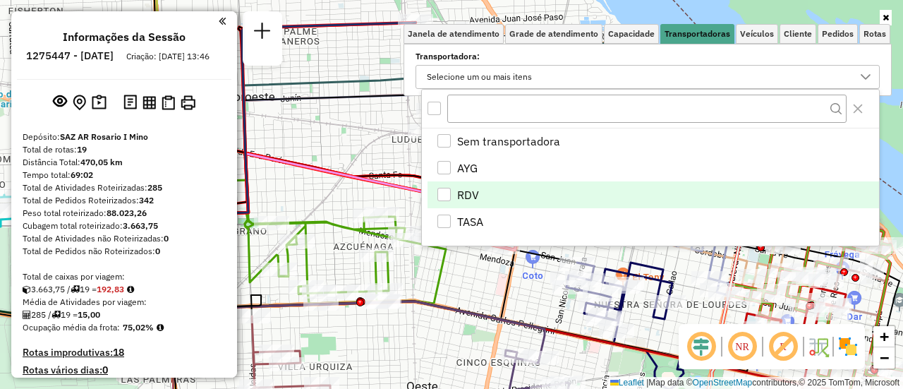
click at [440, 189] on div "RDV" at bounding box center [443, 194] width 13 height 13
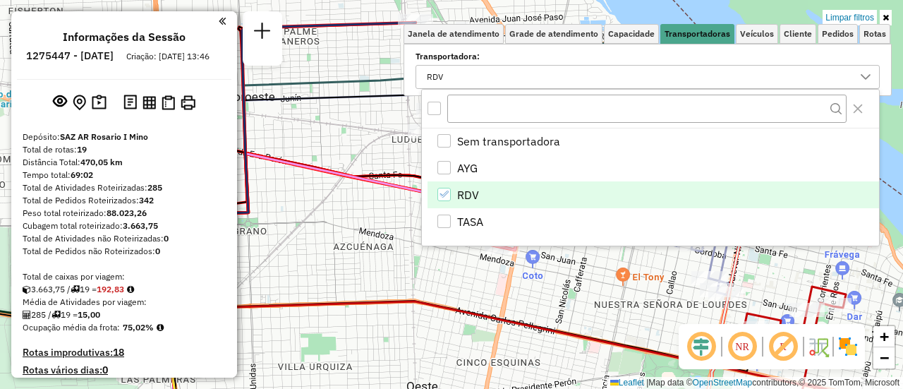
click at [593, 300] on div "Limpar filtros Janela de atendimento Grade de atendimento Capacidade Transporta…" at bounding box center [451, 194] width 903 height 389
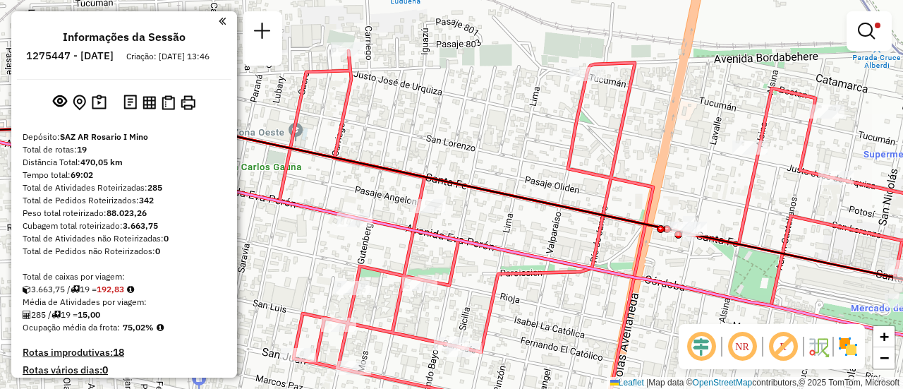
drag, startPoint x: 406, startPoint y: 71, endPoint x: 446, endPoint y: 28, distance: 58.9
click at [445, 35] on div "Limpar filtros Janela de atendimento Grade de atendimento Capacidade Transporta…" at bounding box center [451, 194] width 903 height 389
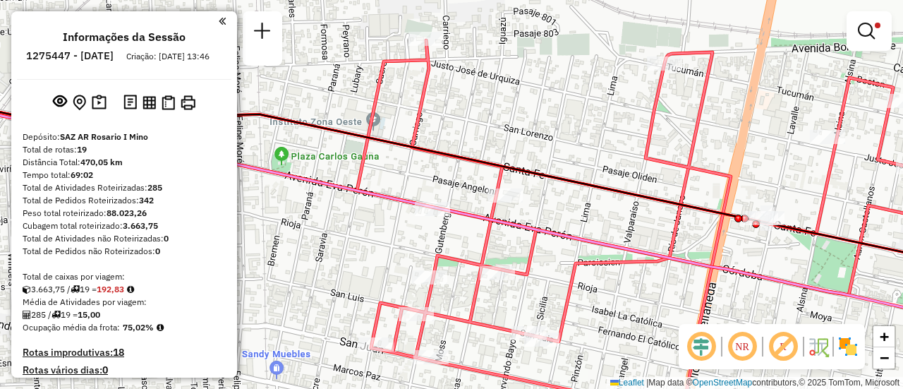
drag, startPoint x: 324, startPoint y: 192, endPoint x: 388, endPoint y: 253, distance: 88.3
click at [388, 253] on div "Limpar filtros Janela de atendimento Grade de atendimento Capacidade Transporta…" at bounding box center [451, 194] width 903 height 389
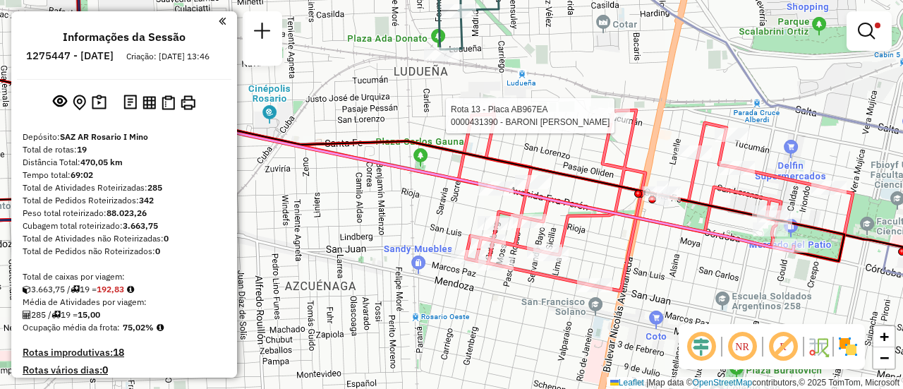
select select "**********"
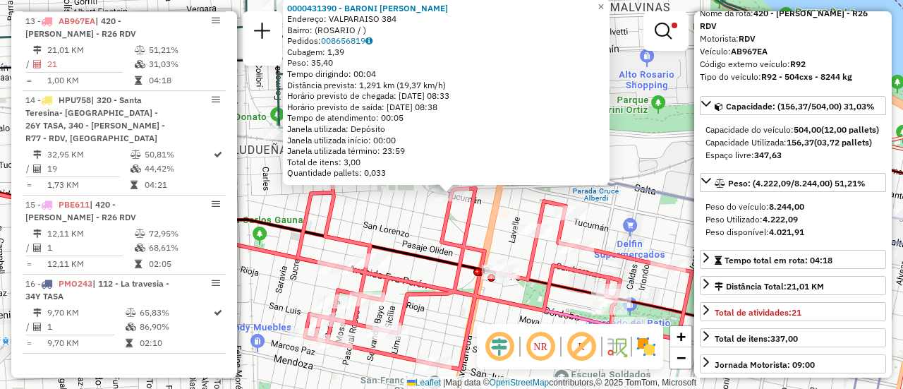
scroll to position [141, 0]
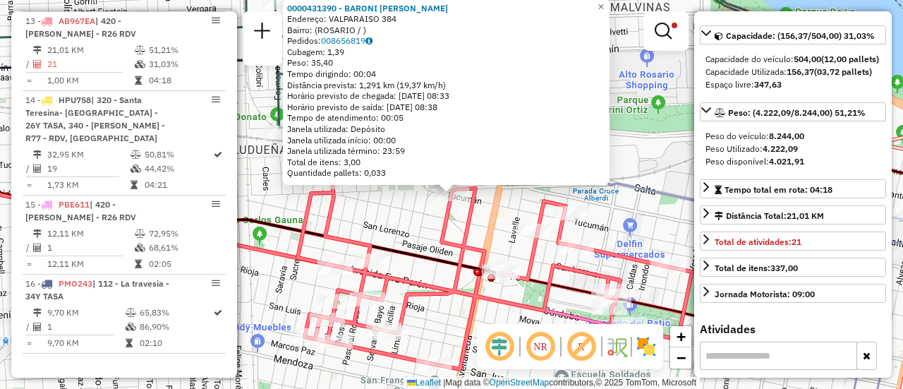
click at [420, 225] on div "0000431390 - BARONI [PERSON_NAME]: VALPARAISO 384 Bairro: ([GEOGRAPHIC_DATA] / …" at bounding box center [451, 194] width 903 height 389
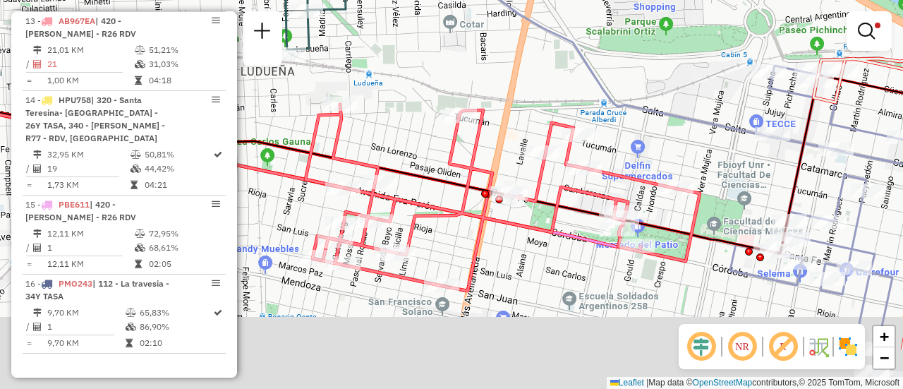
drag, startPoint x: 540, startPoint y: 184, endPoint x: 548, endPoint y: 64, distance: 120.2
click at [548, 64] on div "Limpar filtros Janela de atendimento Grade de atendimento Capacidade Transporta…" at bounding box center [451, 194] width 903 height 389
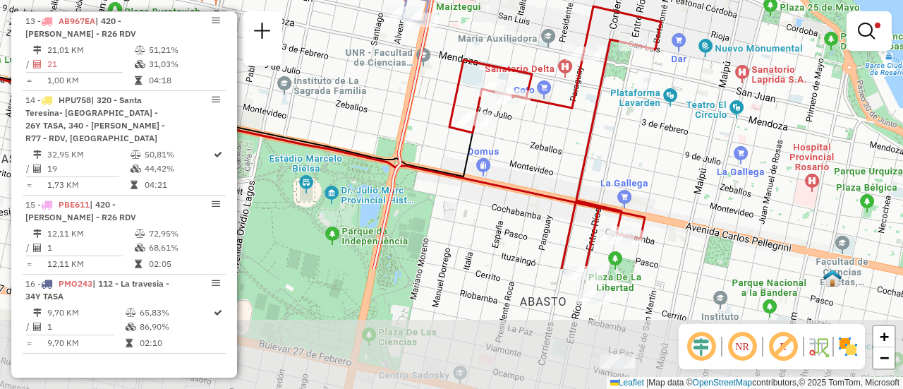
drag, startPoint x: 724, startPoint y: 282, endPoint x: 688, endPoint y: 108, distance: 177.3
click at [688, 108] on div "Limpar filtros Janela de atendimento Grade de atendimento Capacidade Transporta…" at bounding box center [451, 194] width 903 height 389
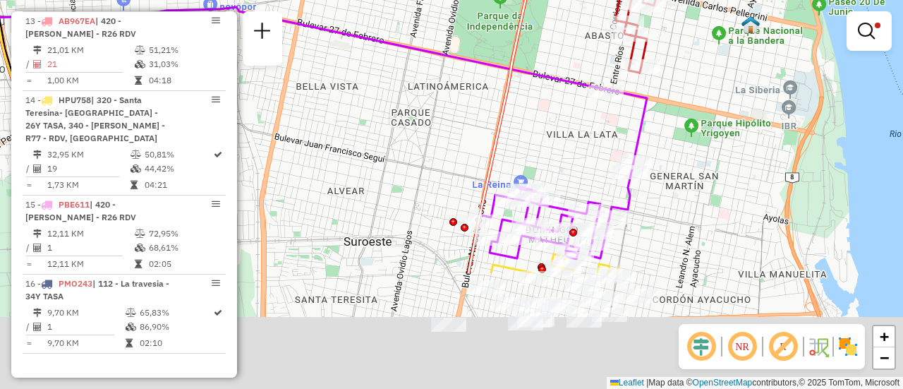
drag, startPoint x: 670, startPoint y: 298, endPoint x: 663, endPoint y: 128, distance: 169.5
click at [663, 134] on div "Limpar filtros Janela de atendimento Grade de atendimento Capacidade Transporta…" at bounding box center [451, 194] width 903 height 389
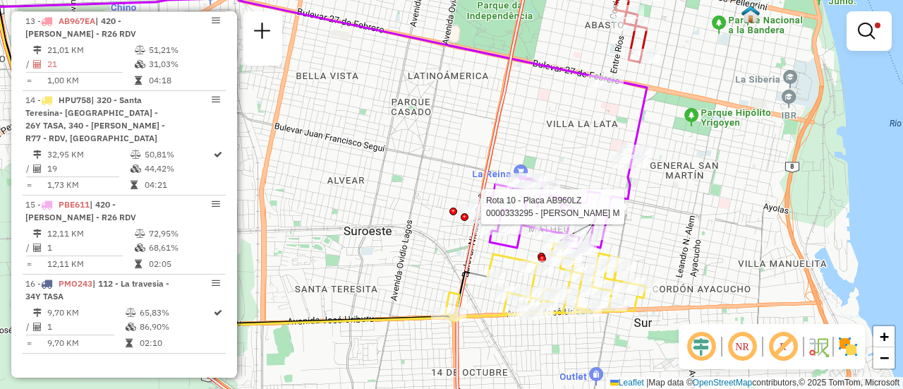
select select "**********"
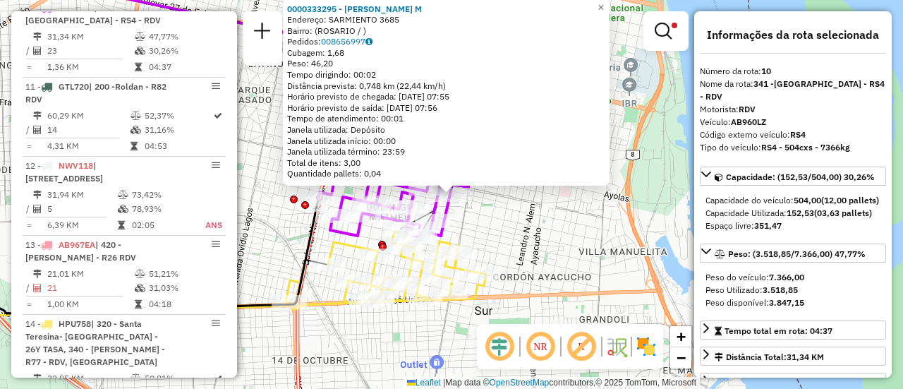
scroll to position [71, 0]
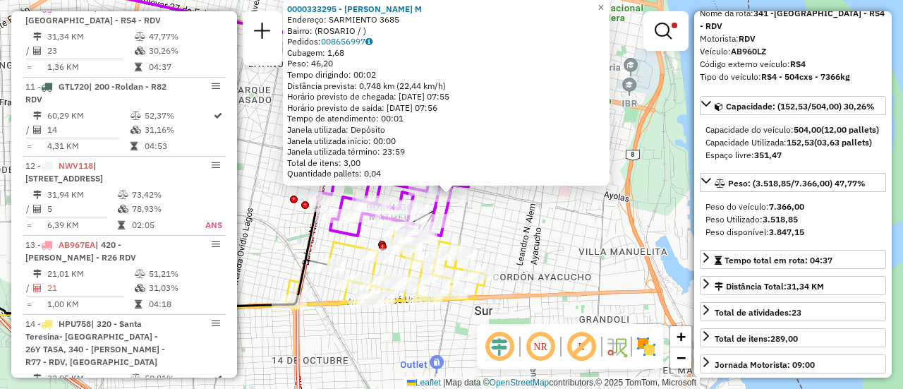
click at [564, 231] on div "0000333295 - ZELIKOWICZ M Endereço: SARMIENTO 3685 Bairro: (ROSARIO / ) Pedidos…" at bounding box center [451, 194] width 903 height 389
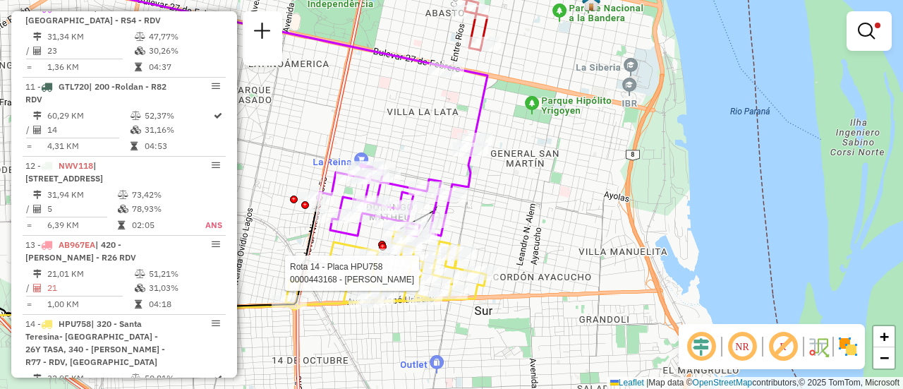
select select "**********"
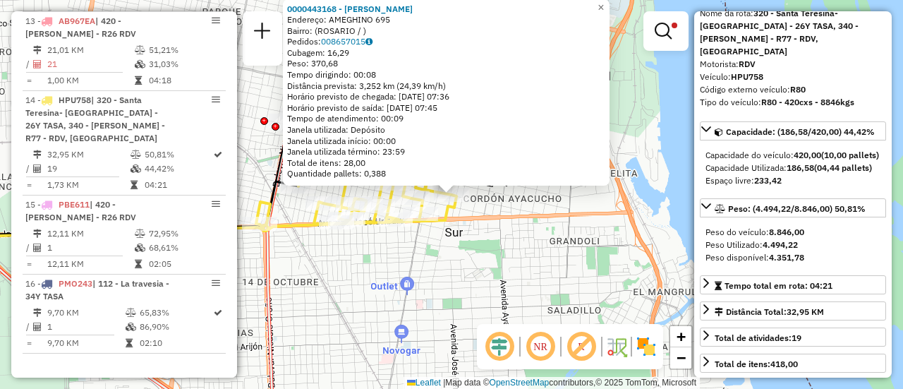
click at [529, 241] on div "0000443168 - MARQUEZ NATALIA FERNANDA Endereço: AMEGHINO 695 Bairro: (ROSARIO /…" at bounding box center [451, 194] width 903 height 389
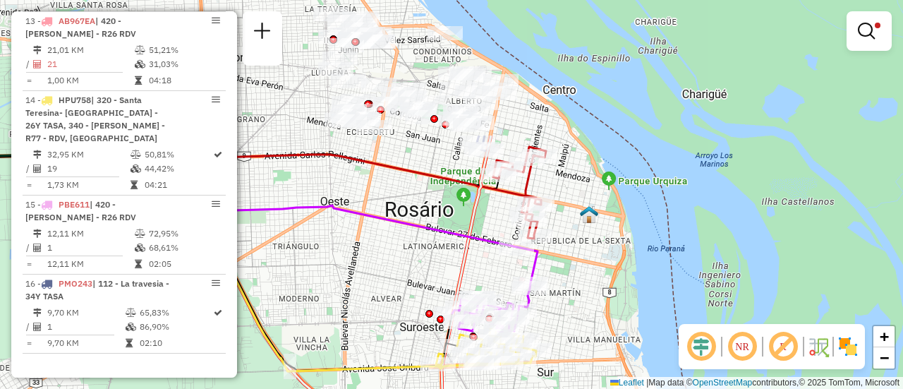
drag, startPoint x: 481, startPoint y: 248, endPoint x: 540, endPoint y: 422, distance: 184.1
click at [540, 388] on html "Aplicando filtros Pop-up bloqueado! Seu navegador bloqueou automáticamente a ab…" at bounding box center [451, 194] width 903 height 389
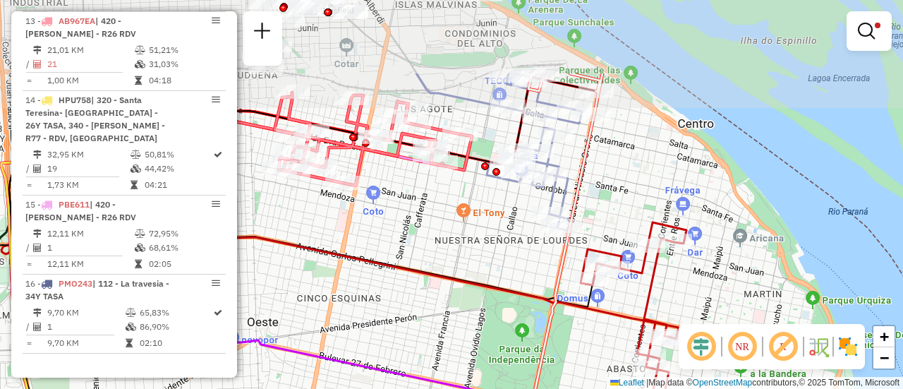
drag, startPoint x: 439, startPoint y: 106, endPoint x: 452, endPoint y: 282, distance: 176.2
click at [452, 282] on div "Limpar filtros Janela de atendimento Grade de atendimento Capacidade Transporta…" at bounding box center [451, 194] width 903 height 389
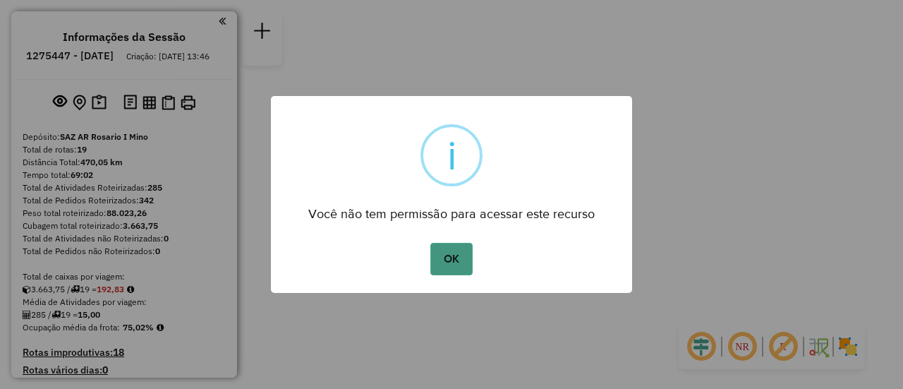
click at [457, 260] on button "OK" at bounding box center [451, 259] width 42 height 32
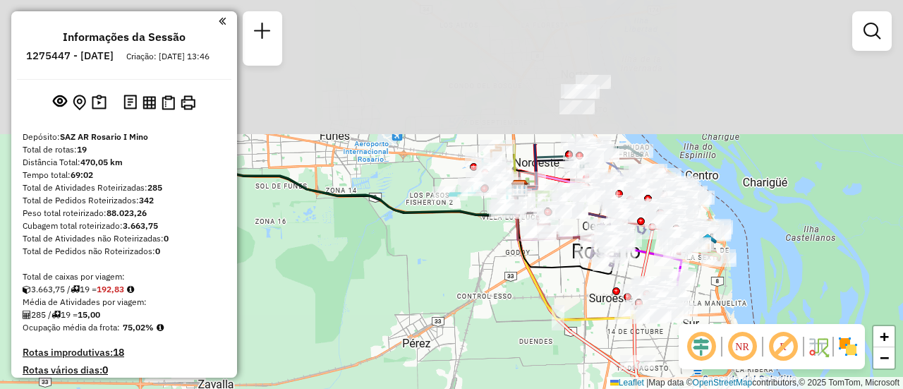
drag, startPoint x: 459, startPoint y: 146, endPoint x: 477, endPoint y: 325, distance: 180.1
click at [478, 330] on div "Janela de atendimento Grade de atendimento Capacidade Transportadoras Veículos …" at bounding box center [451, 194] width 903 height 389
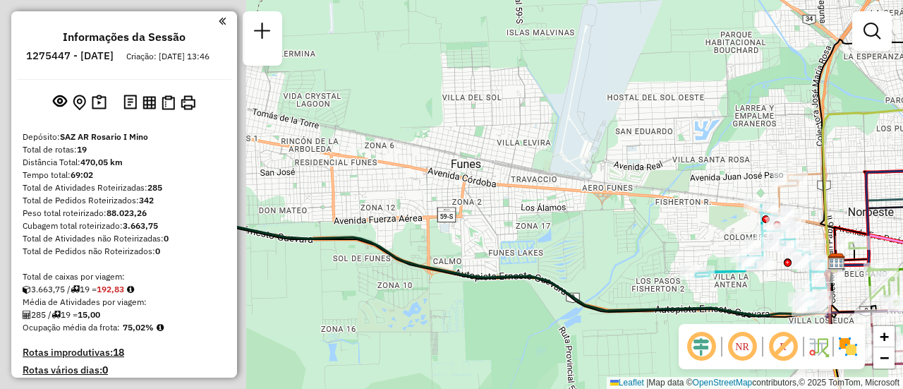
drag, startPoint x: 392, startPoint y: 200, endPoint x: 744, endPoint y: 217, distance: 352.5
click at [729, 220] on div "Janela de atendimento Grade de atendimento Capacidade Transportadoras Veículos …" at bounding box center [451, 194] width 903 height 389
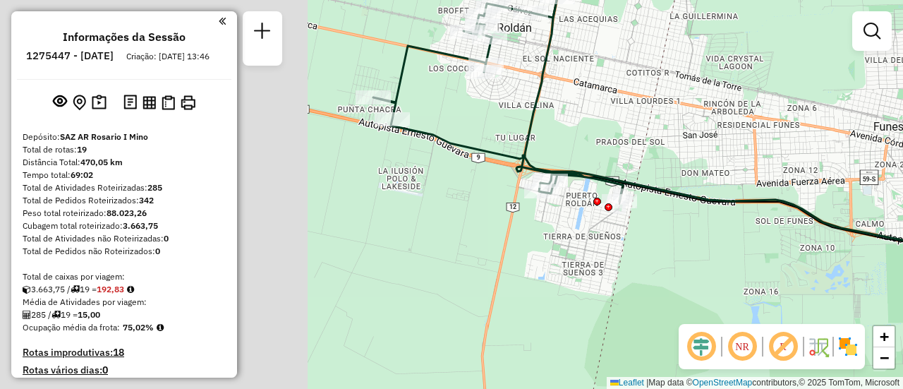
drag, startPoint x: 361, startPoint y: 210, endPoint x: 799, endPoint y: 184, distance: 438.2
click at [773, 181] on div "Janela de atendimento Grade de atendimento Capacidade Transportadoras Veículos …" at bounding box center [451, 194] width 903 height 389
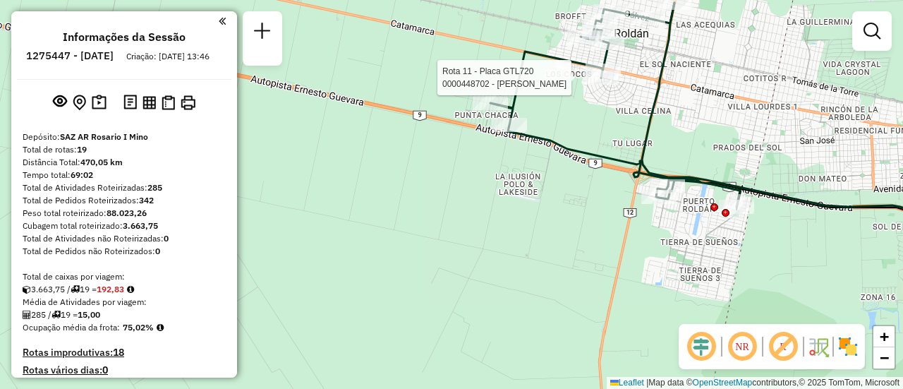
select select "**********"
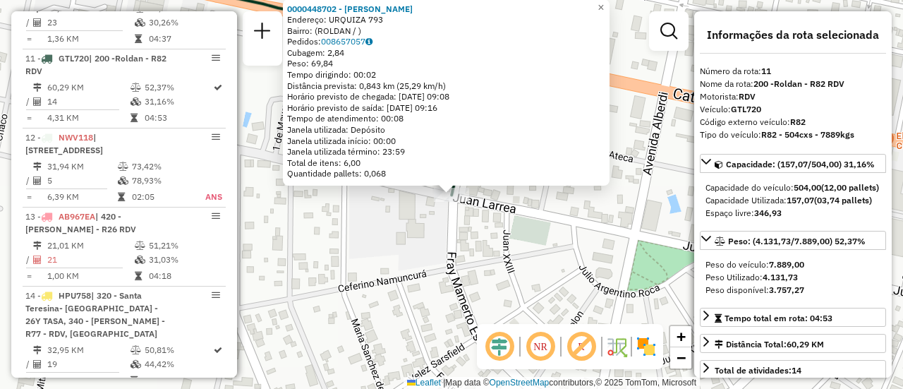
scroll to position [71, 0]
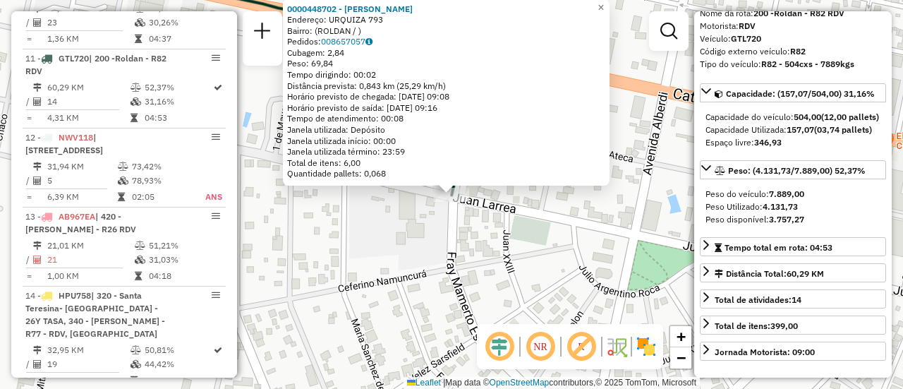
click at [572, 250] on div "0000448702 - HATAR SERGIO RUBEN Endereço: URQUIZA 793 Bairro: (ROLDAN / ) Pedid…" at bounding box center [451, 194] width 903 height 389
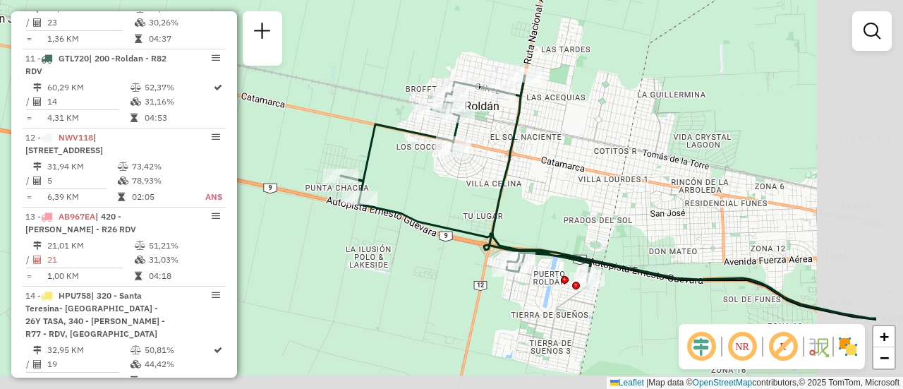
drag, startPoint x: 685, startPoint y: 229, endPoint x: 408, endPoint y: 121, distance: 297.8
click at [408, 121] on div "Janela de atendimento Grade de atendimento Capacidade Transportadoras Veículos …" at bounding box center [451, 194] width 903 height 389
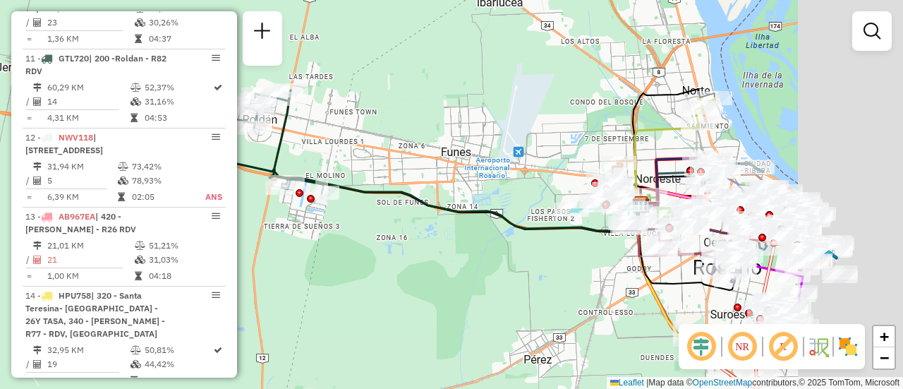
drag, startPoint x: 667, startPoint y: 176, endPoint x: 434, endPoint y: 175, distance: 232.8
click at [394, 159] on div "Janela de atendimento Grade de atendimento Capacidade Transportadoras Veículos …" at bounding box center [451, 194] width 903 height 389
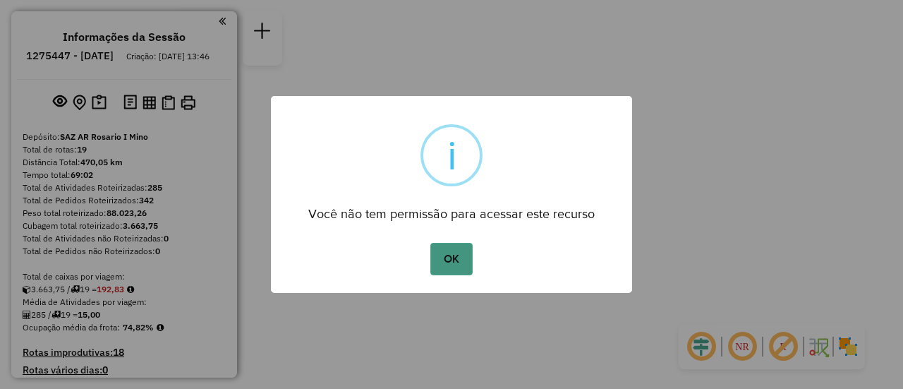
click at [449, 267] on button "OK" at bounding box center [451, 259] width 42 height 32
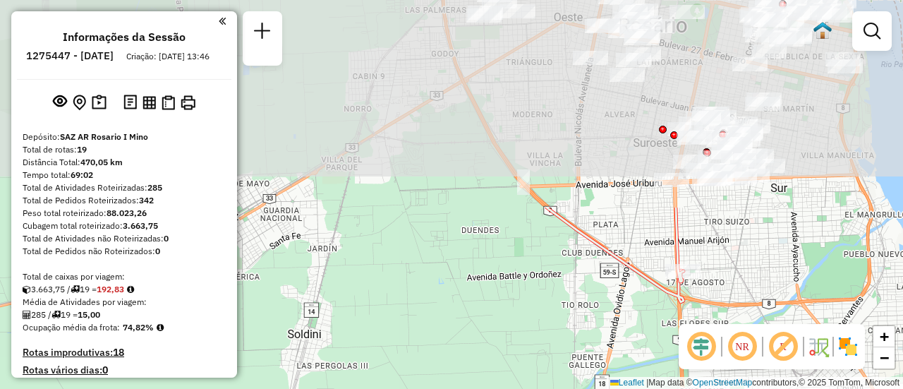
drag, startPoint x: 557, startPoint y: 71, endPoint x: 534, endPoint y: 301, distance: 230.5
click at [531, 327] on div "Janela de atendimento Grade de atendimento Capacidade Transportadoras Veículos …" at bounding box center [451, 194] width 903 height 389
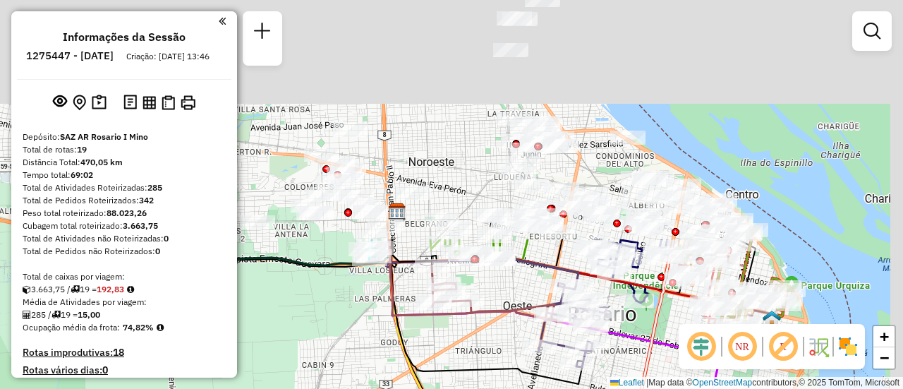
drag, startPoint x: 615, startPoint y: 116, endPoint x: 562, endPoint y: 396, distance: 285.1
click at [562, 388] on html "Aguarde... Pop-up bloqueado! Seu navegador bloqueou automáticamente a abertura …" at bounding box center [451, 194] width 903 height 389
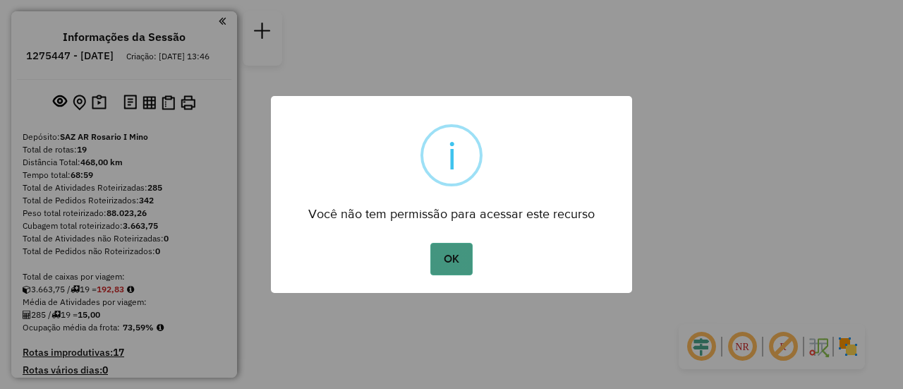
click at [453, 253] on button "OK" at bounding box center [451, 259] width 42 height 32
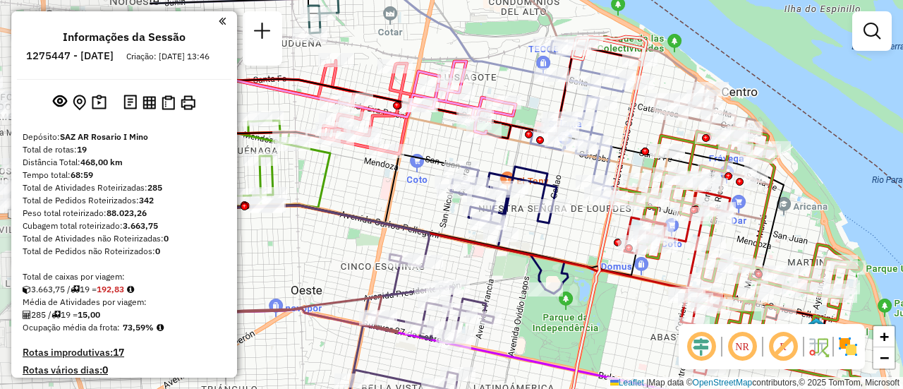
drag, startPoint x: 377, startPoint y: 145, endPoint x: 680, endPoint y: 172, distance: 304.6
click at [646, 172] on icon at bounding box center [603, 243] width 86 height 413
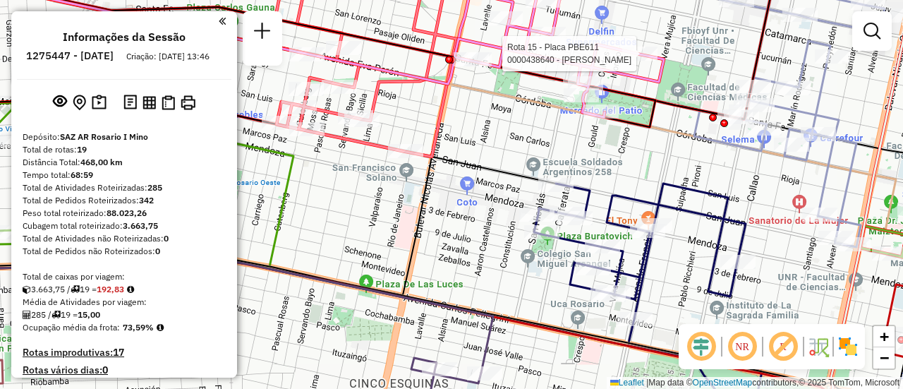
select select "**********"
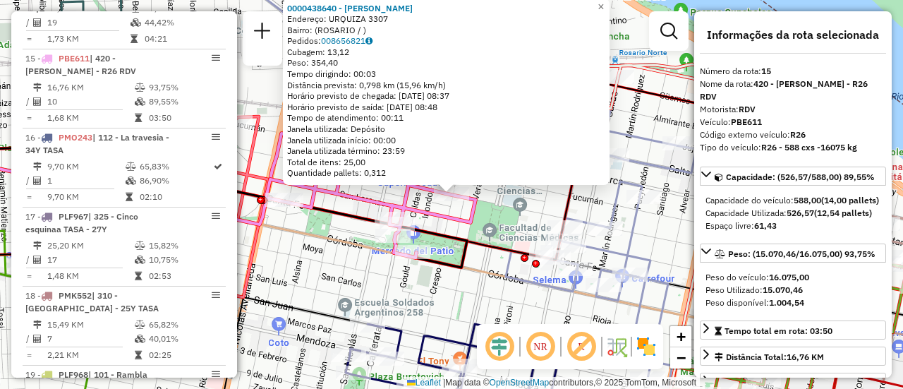
scroll to position [71, 0]
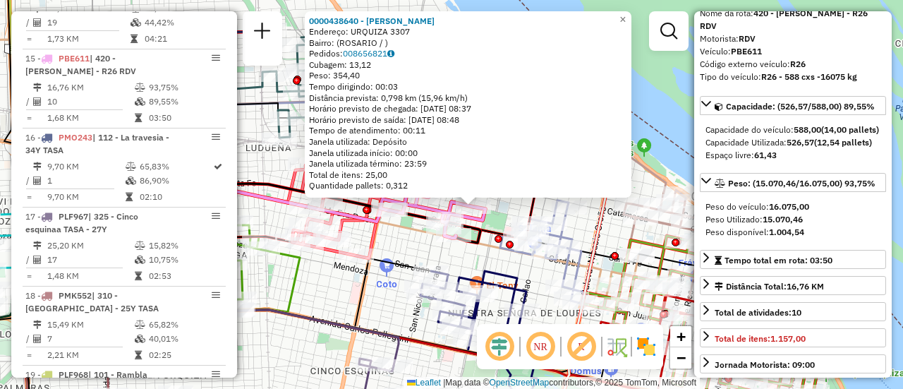
click at [504, 209] on div "0000438640 - [PERSON_NAME] Endereço: URQUIZA 3307 Bairro: ([GEOGRAPHIC_DATA] / …" at bounding box center [451, 194] width 903 height 389
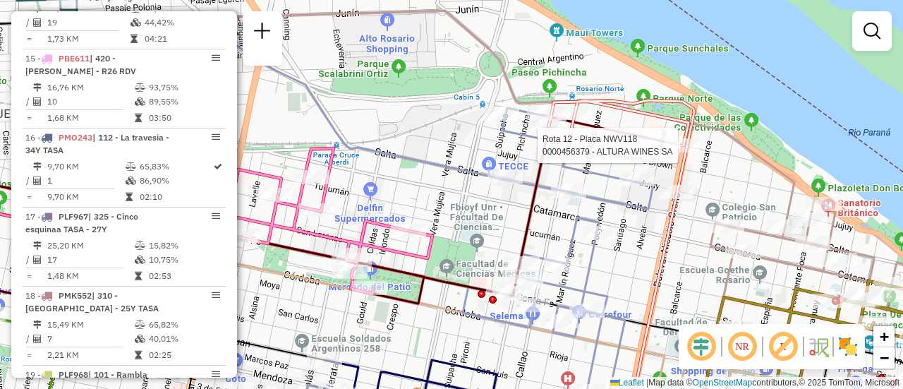
select select "**********"
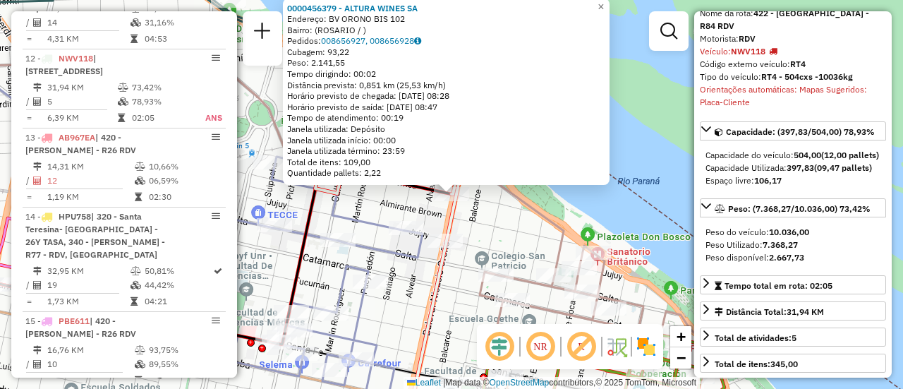
click at [509, 235] on div "0000456379 - ALTURA WINES SA Endereço: BV ORONO BIS 102 Bairro: ([GEOGRAPHIC_DA…" at bounding box center [451, 194] width 903 height 389
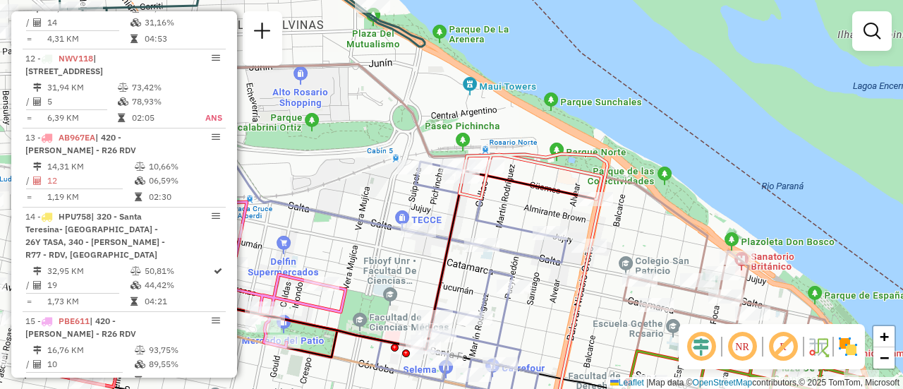
drag, startPoint x: 365, startPoint y: 197, endPoint x: 641, endPoint y: 195, distance: 276.6
click at [618, 197] on div "Janela de atendimento Grade de atendimento Capacidade Transportadoras Veículos …" at bounding box center [451, 194] width 903 height 389
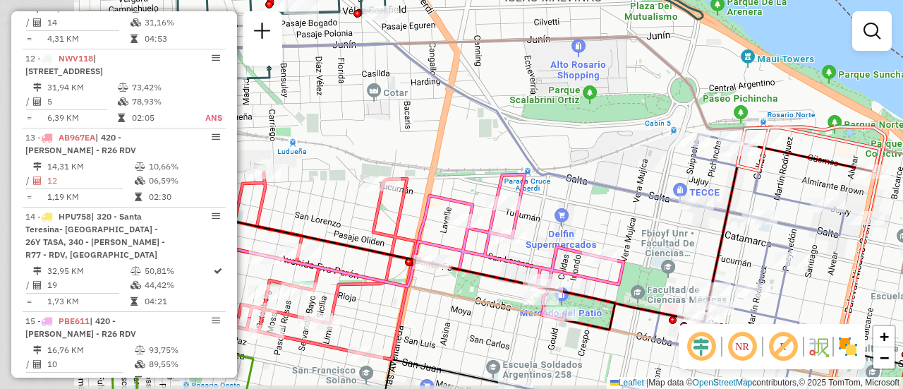
drag, startPoint x: 397, startPoint y: 202, endPoint x: 590, endPoint y: 174, distance: 194.7
click at [582, 177] on icon at bounding box center [389, 125] width 612 height 162
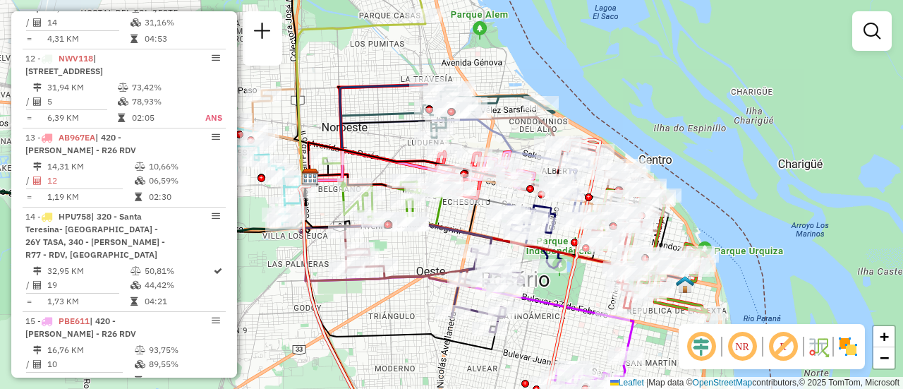
drag, startPoint x: 868, startPoint y: 28, endPoint x: 869, endPoint y: 38, distance: 10.6
click at [868, 28] on em at bounding box center [872, 31] width 17 height 17
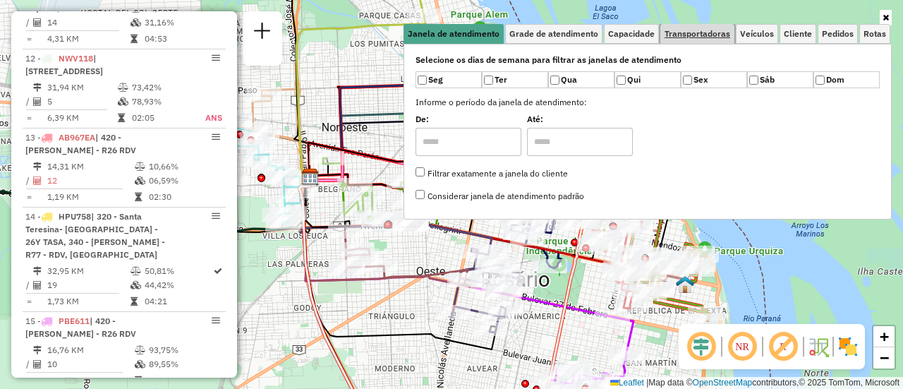
click at [709, 36] on span "Transportadoras" at bounding box center [698, 34] width 66 height 8
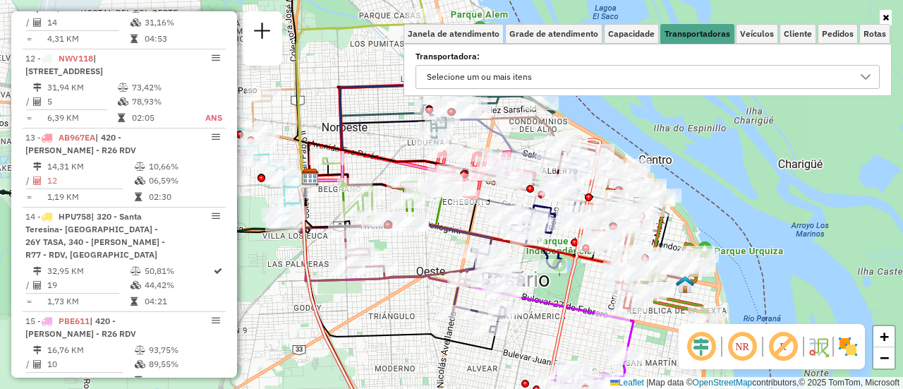
click at [865, 76] on icon at bounding box center [865, 76] width 11 height 11
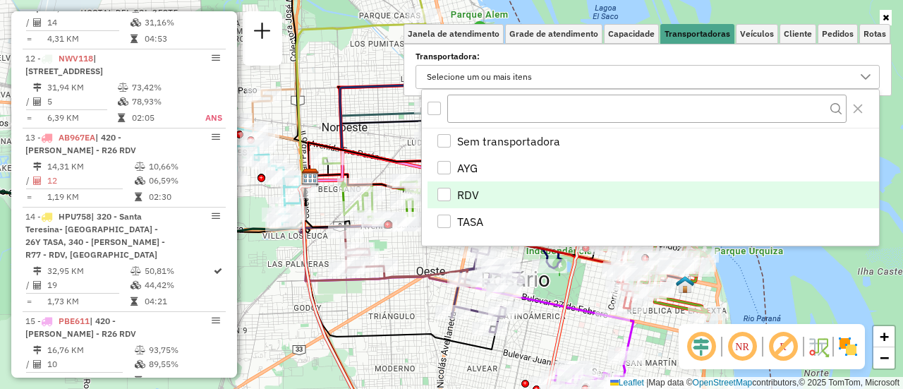
click at [448, 193] on div "RDV" at bounding box center [443, 194] width 13 height 13
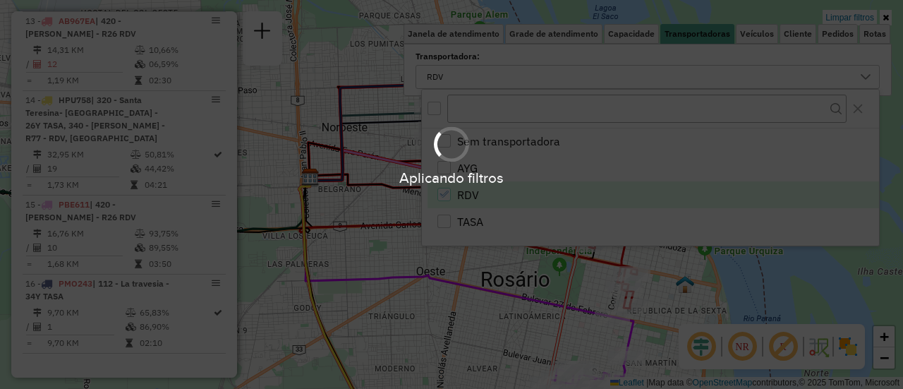
scroll to position [898, 0]
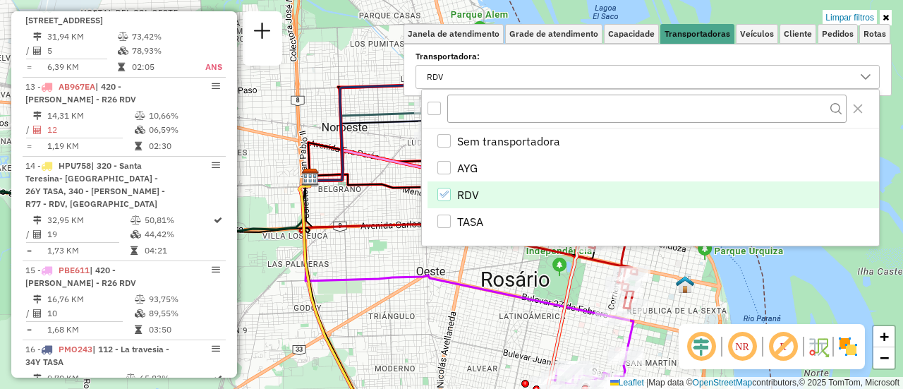
click at [428, 275] on icon at bounding box center [456, 247] width 314 height 140
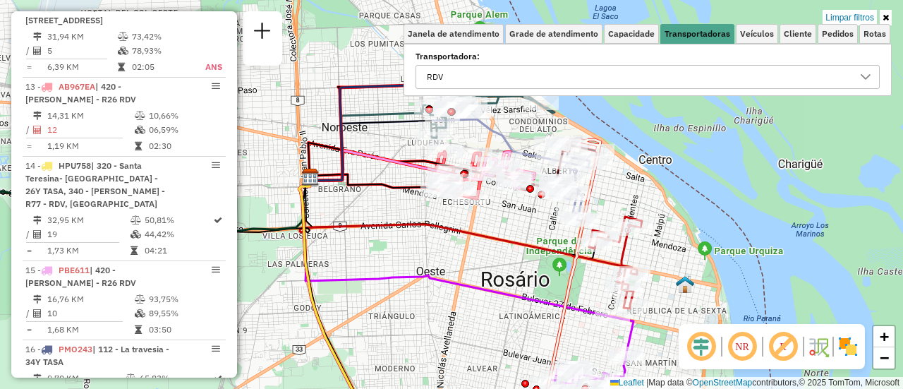
select select "**********"
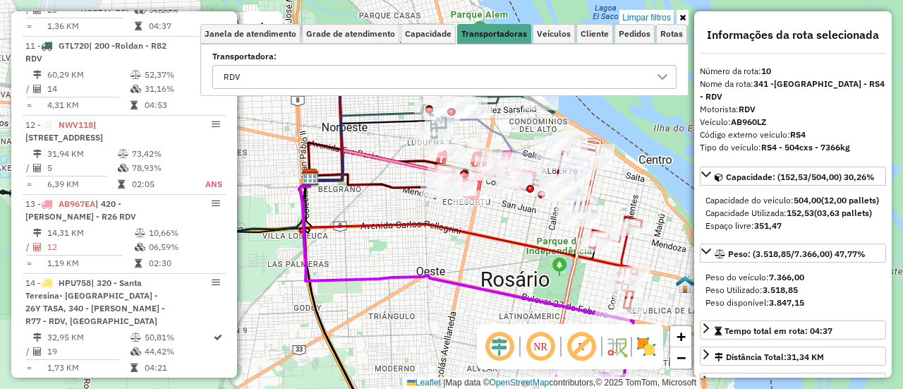
scroll to position [739, 0]
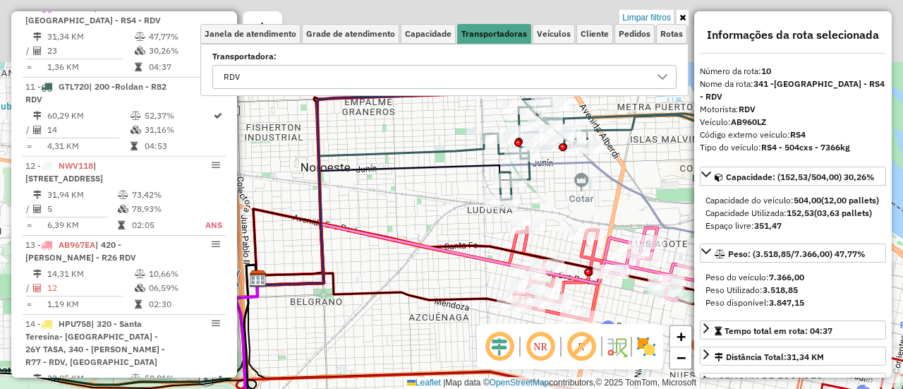
drag, startPoint x: 315, startPoint y: 146, endPoint x: 445, endPoint y: 301, distance: 201.4
click at [426, 301] on div "Limpar filtros Janela de atendimento Grade de atendimento Capacidade Transporta…" at bounding box center [451, 194] width 903 height 389
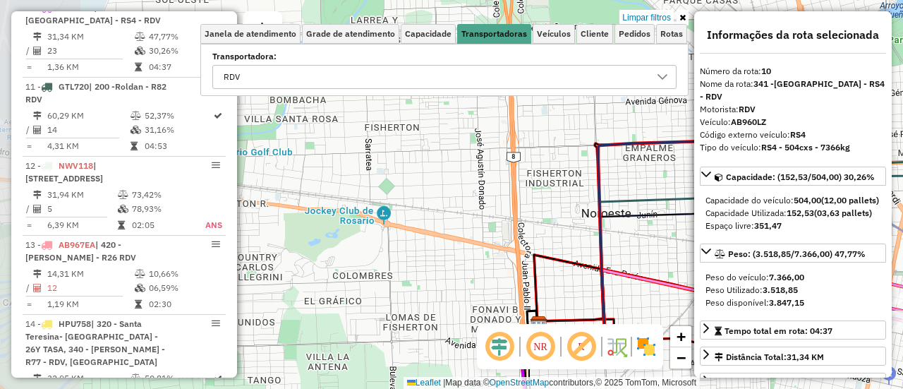
drag, startPoint x: 418, startPoint y: 198, endPoint x: 467, endPoint y: 210, distance: 50.1
click at [680, 211] on icon at bounding box center [663, 268] width 253 height 114
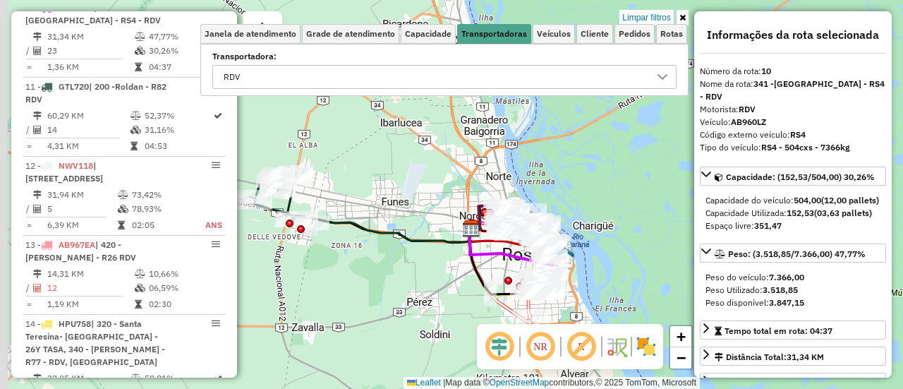
drag, startPoint x: 332, startPoint y: 193, endPoint x: 451, endPoint y: 174, distance: 120.9
click at [451, 174] on div "Limpar filtros Janela de atendimento Grade de atendimento Capacidade Transporta…" at bounding box center [451, 194] width 903 height 389
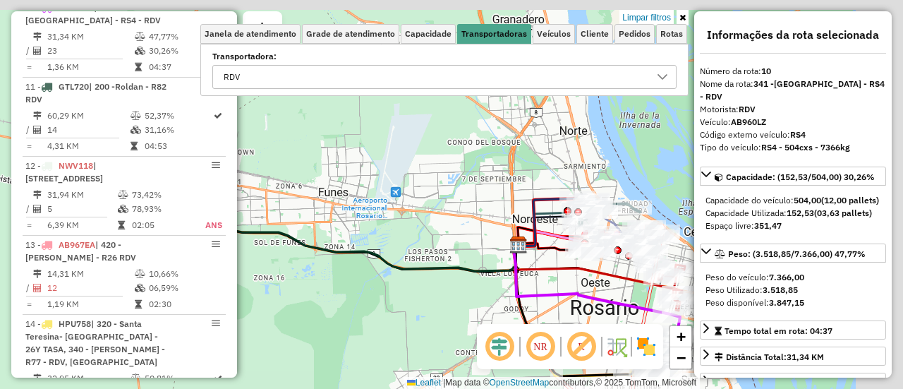
drag, startPoint x: 529, startPoint y: 198, endPoint x: 418, endPoint y: 228, distance: 115.4
click at [418, 228] on div "Limpar filtros Janela de atendimento Grade de atendimento Capacidade Transporta…" at bounding box center [451, 194] width 903 height 389
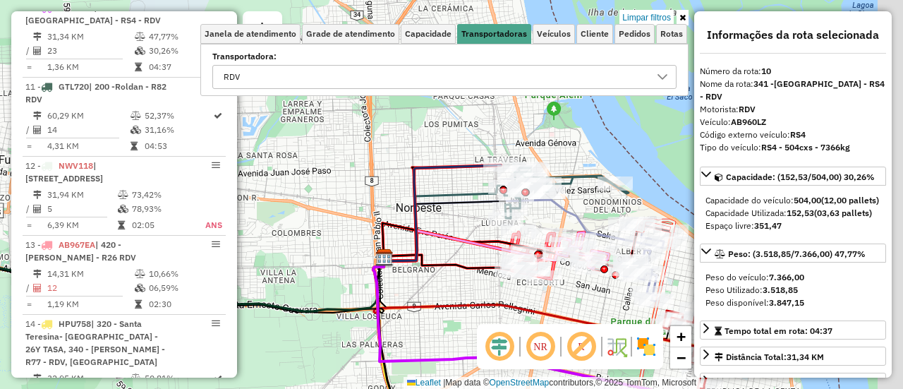
drag, startPoint x: 579, startPoint y: 168, endPoint x: 350, endPoint y: 138, distance: 231.2
click at [350, 138] on div "Limpar filtros Janela de atendimento Grade de atendimento Capacidade Transporta…" at bounding box center [451, 194] width 903 height 389
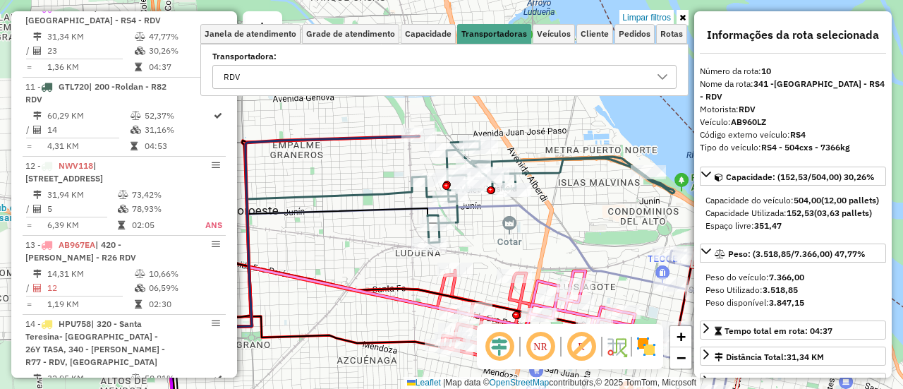
drag, startPoint x: 309, startPoint y: 192, endPoint x: 676, endPoint y: 289, distance: 379.6
click at [672, 290] on div "Limpar filtros Janela de atendimento Grade de atendimento Capacidade Transporta…" at bounding box center [451, 194] width 903 height 389
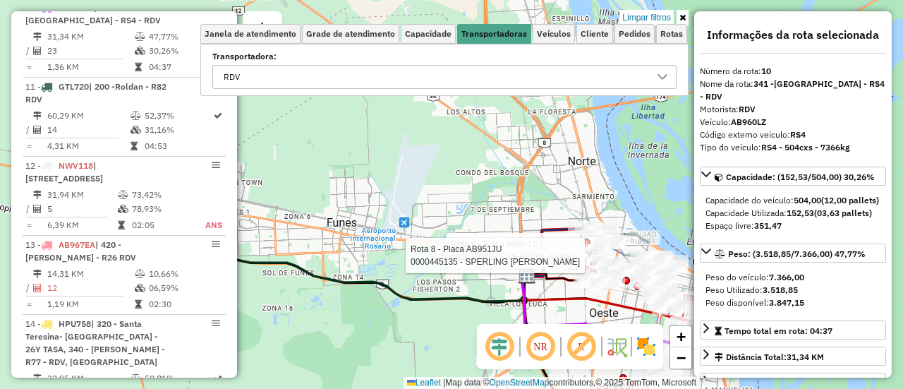
drag, startPoint x: 282, startPoint y: 186, endPoint x: 538, endPoint y: 225, distance: 259.1
click at [527, 225] on div "Rota 8 - Placa AB951JU 0000390487 - SISTO MONICA SU Rota 8 - Placa AB951JU 0000…" at bounding box center [451, 194] width 903 height 389
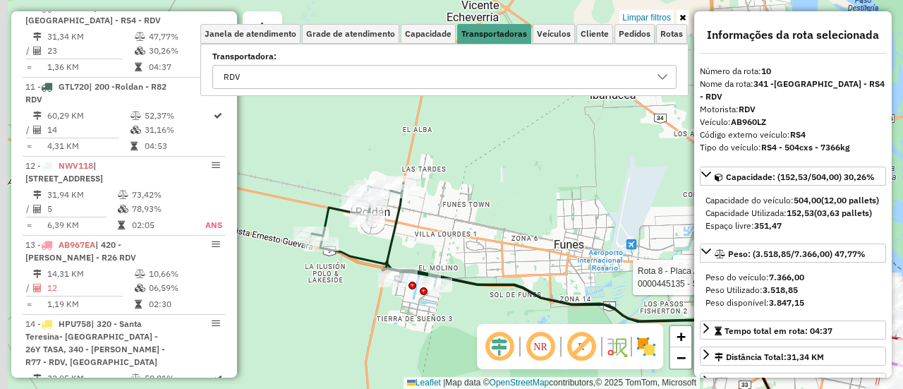
drag, startPoint x: 412, startPoint y: 216, endPoint x: 467, endPoint y: 221, distance: 55.3
click at [466, 221] on div "Rota 8 - Placa AB951JU 0000390487 - SISTO MONICA SU Rota 8 - Placa AB951JU 0000…" at bounding box center [451, 194] width 903 height 389
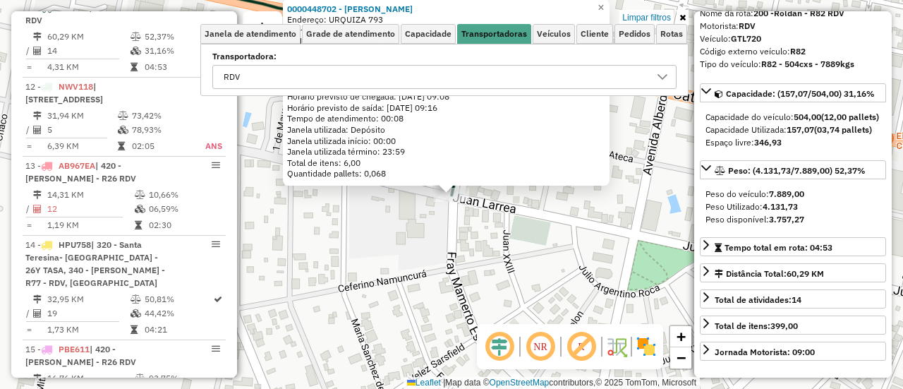
scroll to position [141, 0]
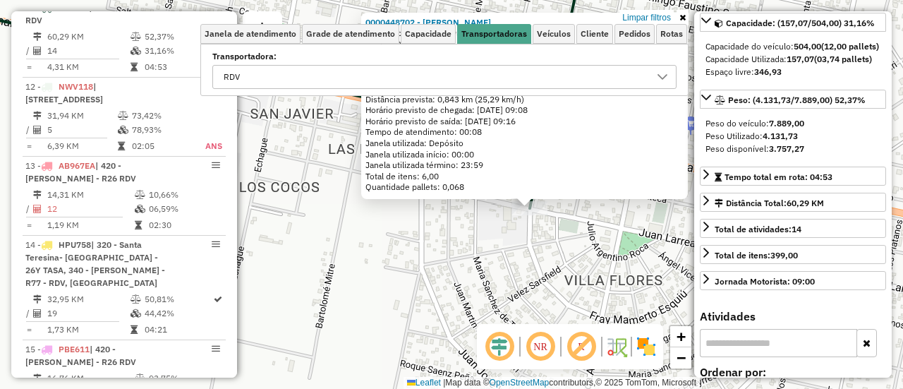
click at [518, 246] on div "0000448702 - HATAR SERGIO RUBEN Endereço: URQUIZA 793 Bairro: (ROLDAN / ) Pedid…" at bounding box center [451, 194] width 903 height 389
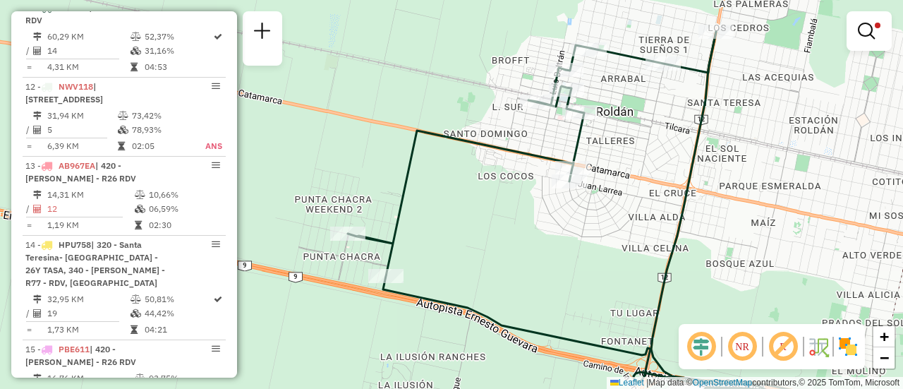
drag, startPoint x: 638, startPoint y: 92, endPoint x: 603, endPoint y: 183, distance: 97.4
click at [603, 183] on div "Limpar filtros Janela de atendimento Grade de atendimento Capacidade Transporta…" at bounding box center [451, 194] width 903 height 389
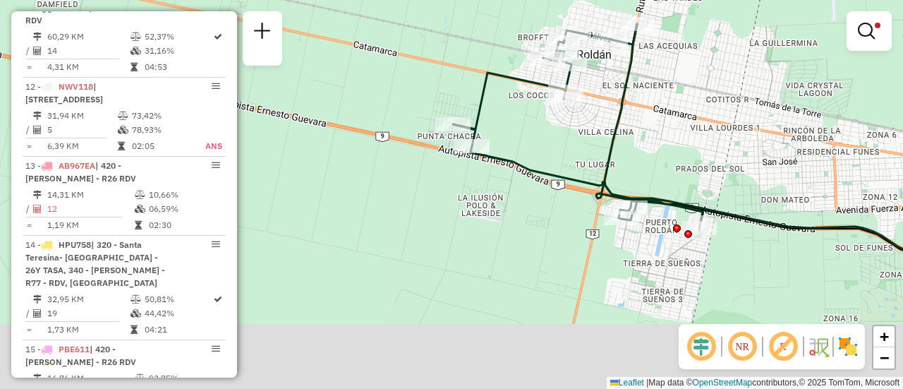
drag, startPoint x: 694, startPoint y: 221, endPoint x: 656, endPoint y: 131, distance: 97.1
click at [660, 135] on div "Limpar filtros Janela de atendimento Grade de atendimento Capacidade Transporta…" at bounding box center [451, 194] width 903 height 389
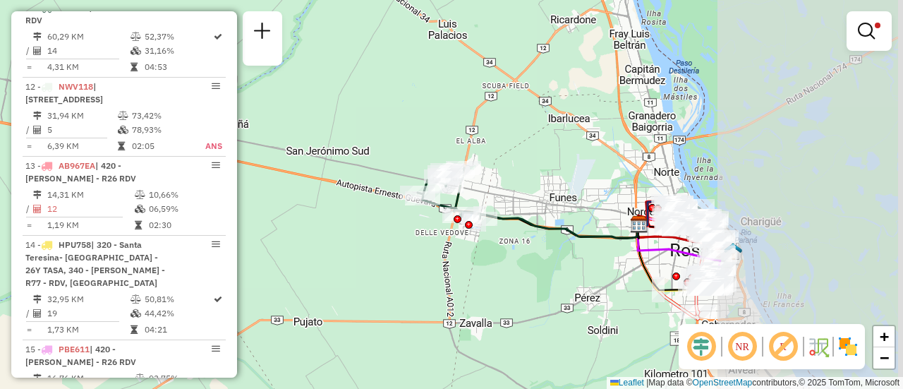
drag, startPoint x: 769, startPoint y: 110, endPoint x: 555, endPoint y: 196, distance: 230.5
click at [552, 199] on div "Limpar filtros Janela de atendimento Grade de atendimento Capacidade Transporta…" at bounding box center [451, 194] width 903 height 389
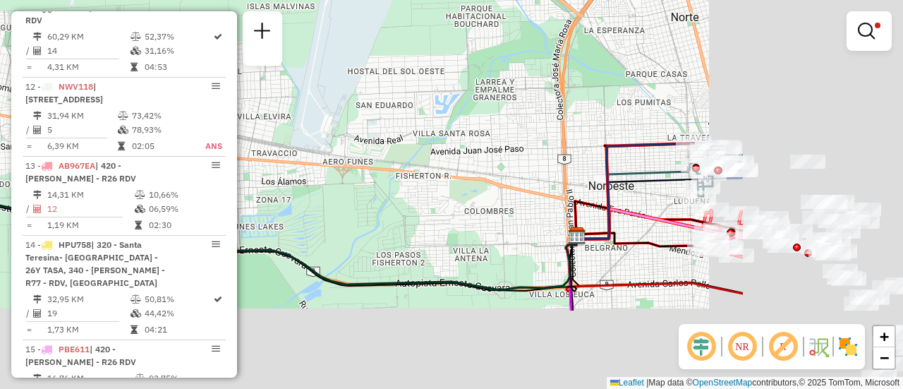
drag, startPoint x: 782, startPoint y: 219, endPoint x: 357, endPoint y: 93, distance: 443.1
click at [358, 83] on div "Limpar filtros Janela de atendimento Grade de atendimento Capacidade Transporta…" at bounding box center [451, 194] width 903 height 389
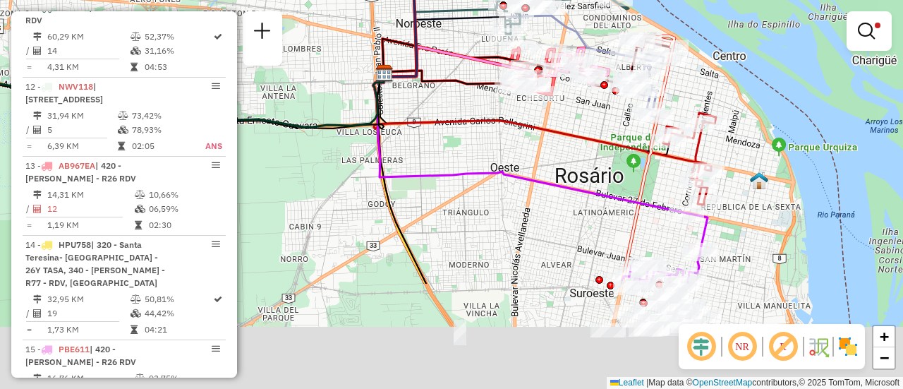
drag, startPoint x: 749, startPoint y: 229, endPoint x: 750, endPoint y: 109, distance: 120.0
click at [750, 109] on div "Limpar filtros Janela de atendimento Grade de atendimento Capacidade Transporta…" at bounding box center [451, 194] width 903 height 389
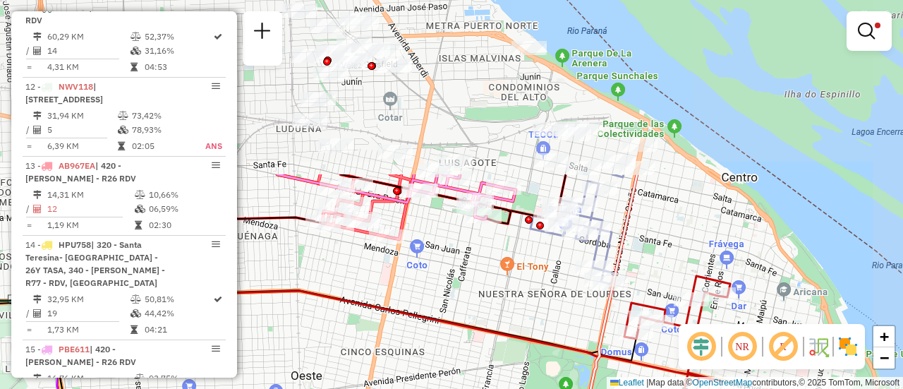
drag, startPoint x: 596, startPoint y: 52, endPoint x: 514, endPoint y: 265, distance: 228.0
click at [514, 265] on div "Limpar filtros Janela de atendimento Grade de atendimento Capacidade Transporta…" at bounding box center [451, 194] width 903 height 389
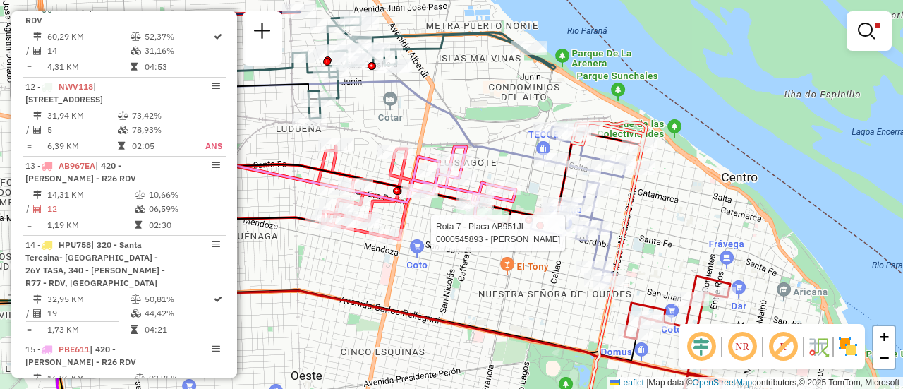
select select "**********"
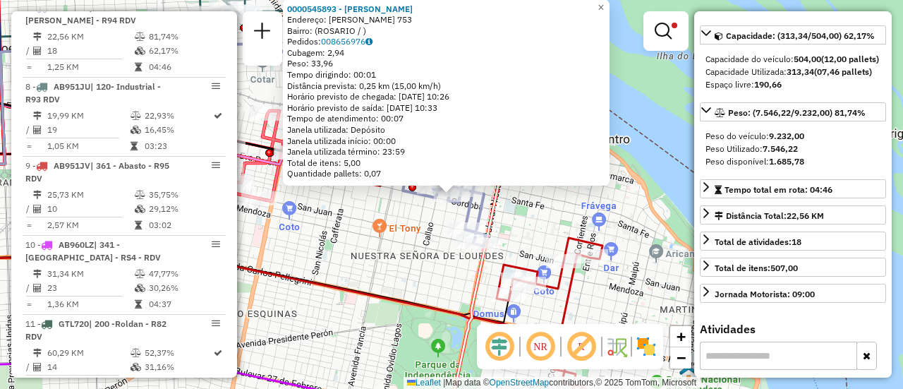
click at [430, 247] on div "0000545893 - Manzo Sergio Ruben Endereço: MARTIN RODRIGUEZ 753 Bairro: (ROSARIO…" at bounding box center [451, 194] width 903 height 389
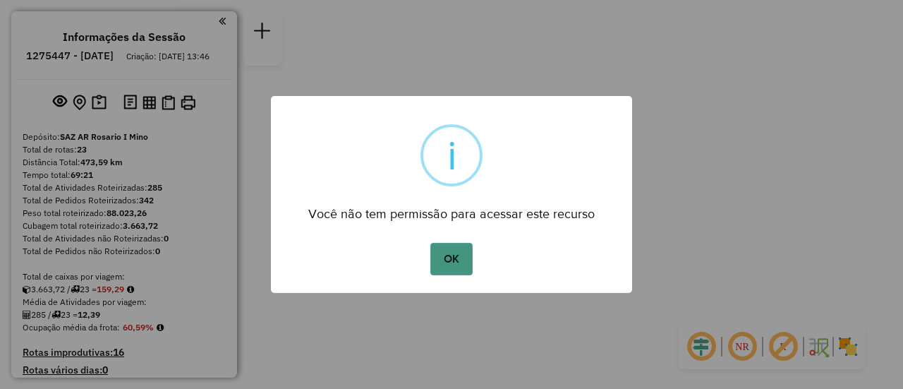
click at [461, 265] on button "OK" at bounding box center [451, 259] width 42 height 32
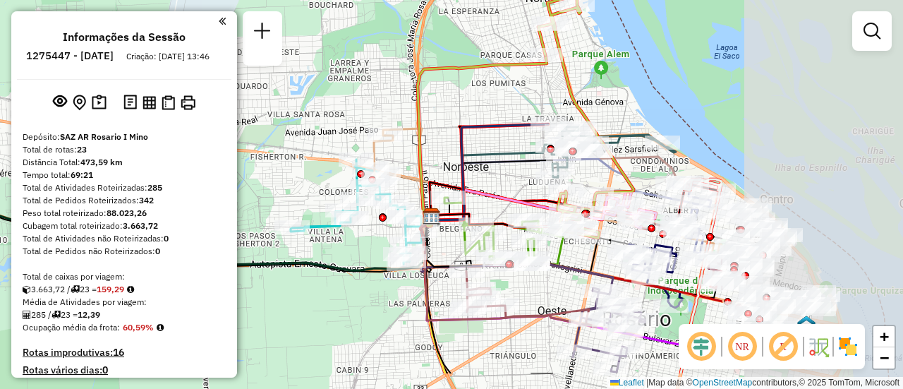
drag, startPoint x: 721, startPoint y: 152, endPoint x: 452, endPoint y: 99, distance: 274.0
click at [446, 97] on div "Janela de atendimento Grade de atendimento Capacidade Transportadoras Veículos …" at bounding box center [451, 194] width 903 height 389
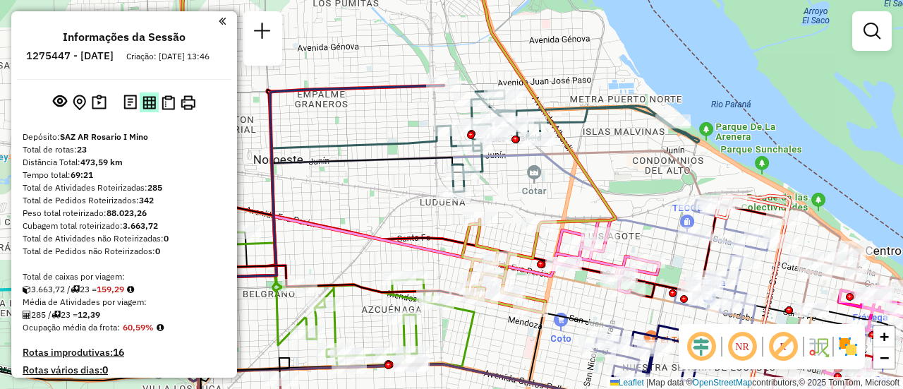
click at [145, 109] on img at bounding box center [149, 102] width 13 height 13
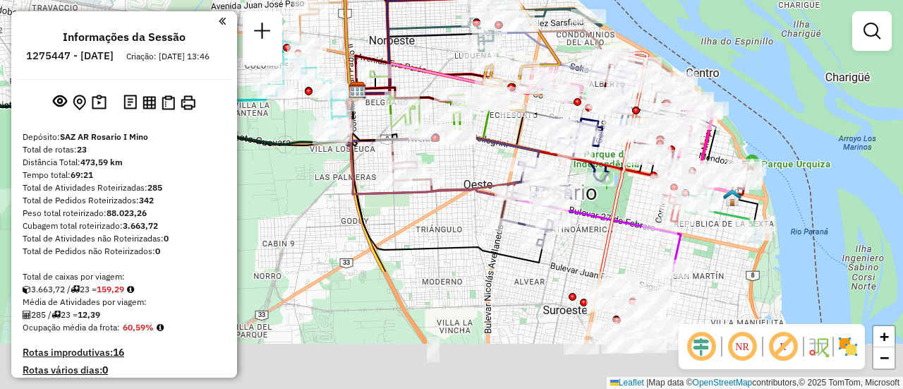
click at [542, 90] on icon at bounding box center [509, 146] width 327 height 113
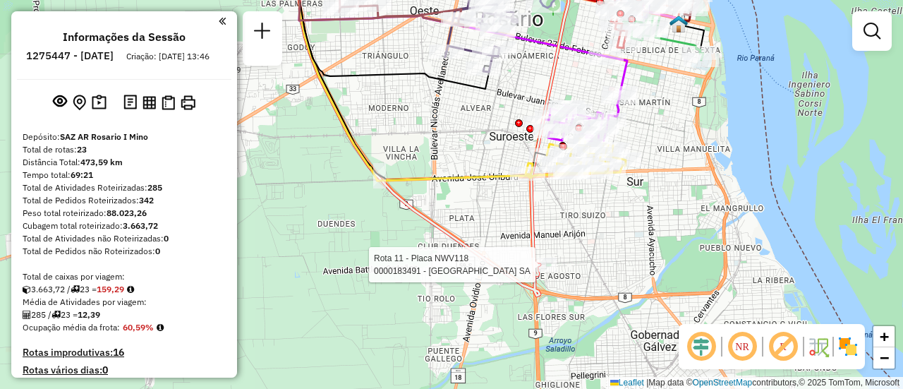
select select "**********"
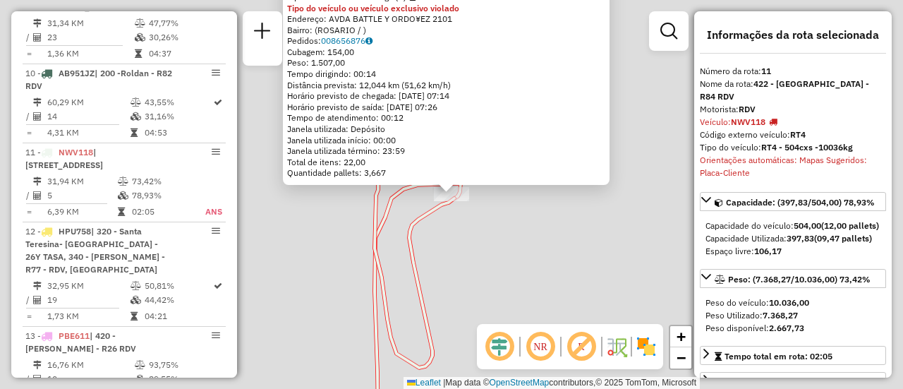
scroll to position [1318, 0]
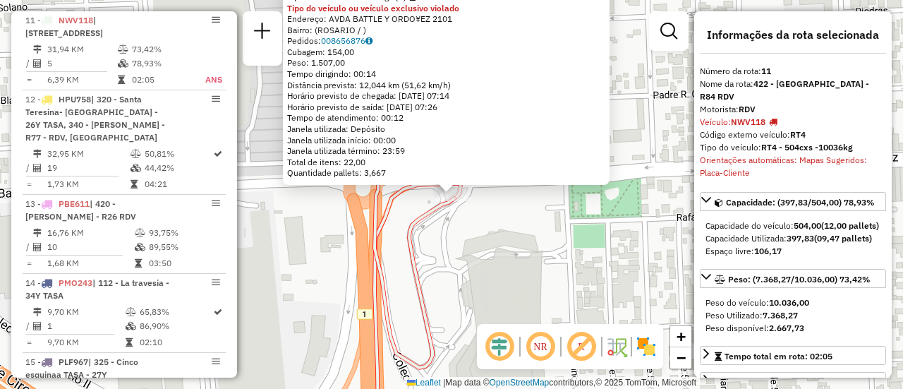
click at [493, 262] on div "0000183491 - [GEOGRAPHIC_DATA] SA Tipo de cliente: 6 - Recarga (R) Tipo do veíc…" at bounding box center [451, 194] width 903 height 389
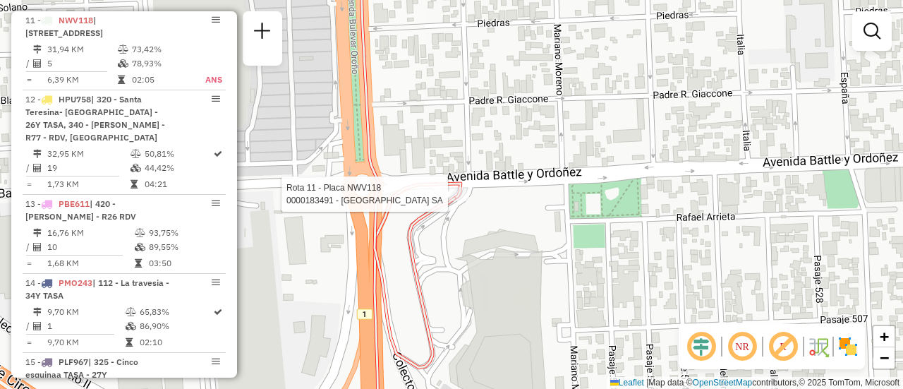
select select "**********"
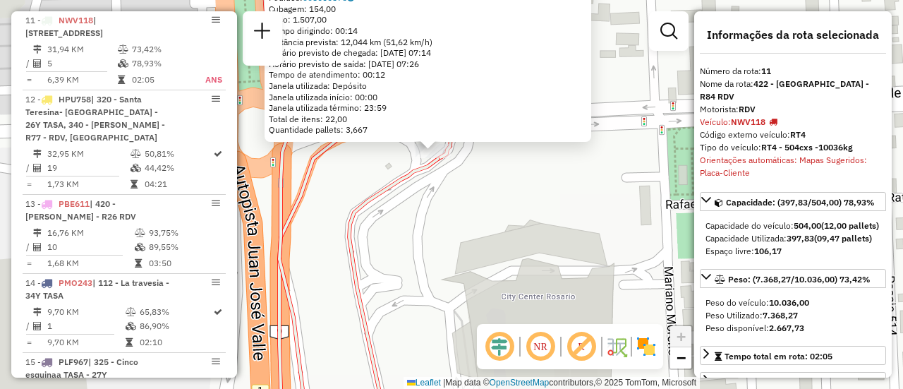
click at [476, 207] on div "0000183491 - CASINO DE ROSARIO SA Tipo de cliente: 6 - Recarga (R) Tipo do veíc…" at bounding box center [451, 194] width 903 height 389
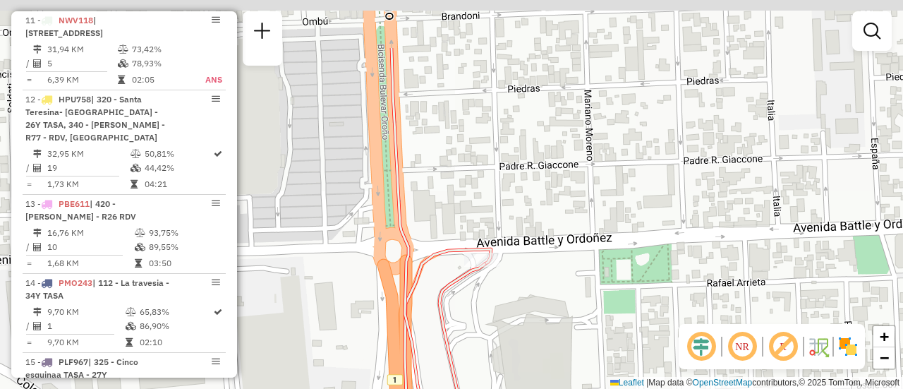
drag, startPoint x: 495, startPoint y: 121, endPoint x: 510, endPoint y: 207, distance: 88.2
click at [510, 207] on div "Janela de atendimento Grade de atendimento Capacidade Transportadoras Veículos …" at bounding box center [451, 194] width 903 height 389
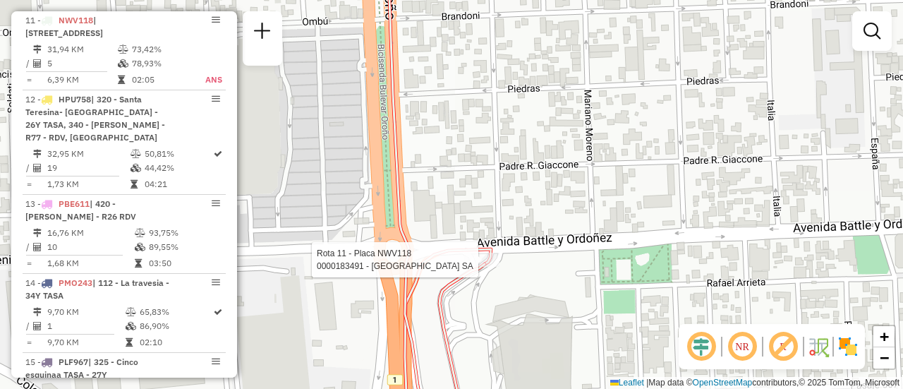
select select "**********"
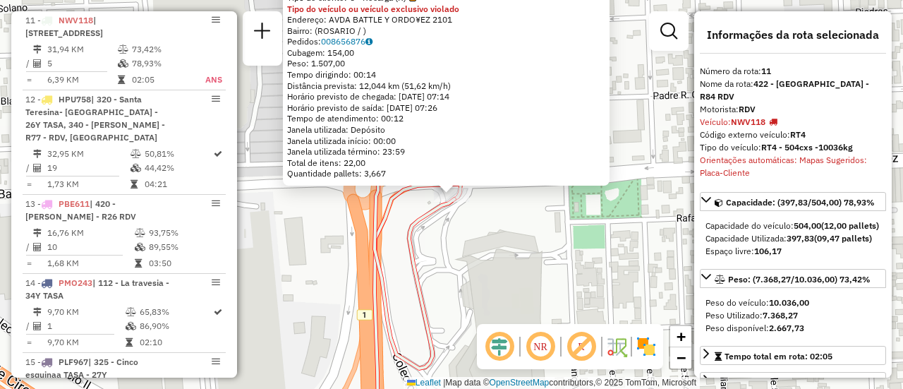
click at [522, 224] on div "0000183491 - CASINO DE ROSARIO SA Tipo de cliente: 6 - Recarga (R) Tipo do veíc…" at bounding box center [451, 194] width 903 height 389
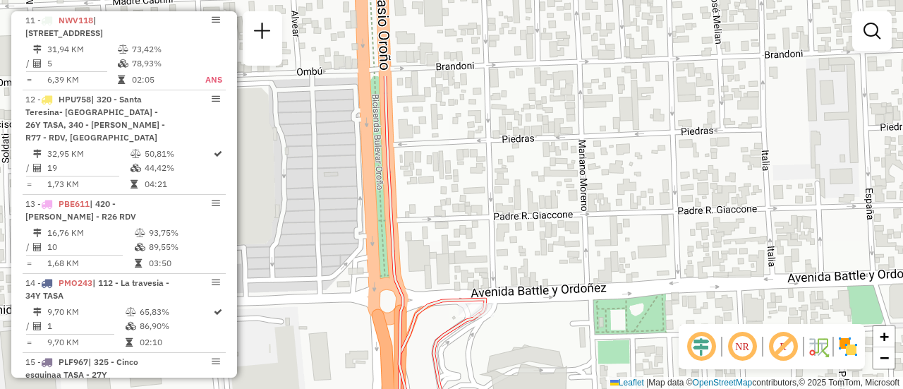
drag, startPoint x: 527, startPoint y: 130, endPoint x: 552, endPoint y: 245, distance: 117.6
click at [552, 245] on div "Janela de atendimento Grade de atendimento Capacidade Transportadoras Veículos …" at bounding box center [451, 194] width 903 height 389
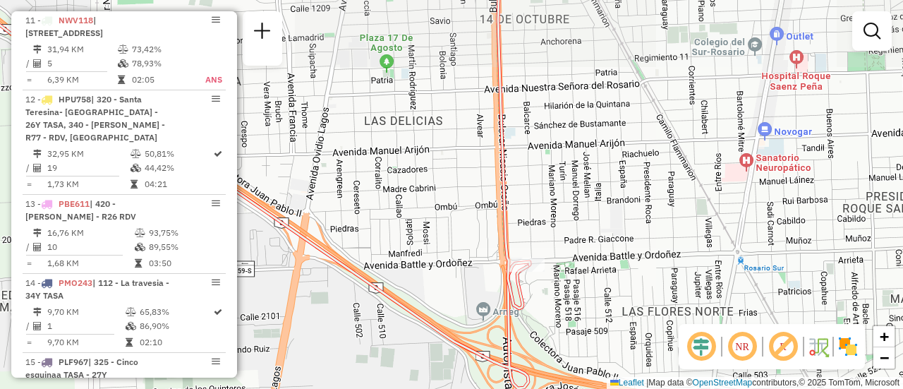
drag, startPoint x: 557, startPoint y: 140, endPoint x: 569, endPoint y: 308, distance: 169.1
click at [567, 328] on div "Janela de atendimento Grade de atendimento Capacidade Transportadoras Veículos …" at bounding box center [451, 194] width 903 height 389
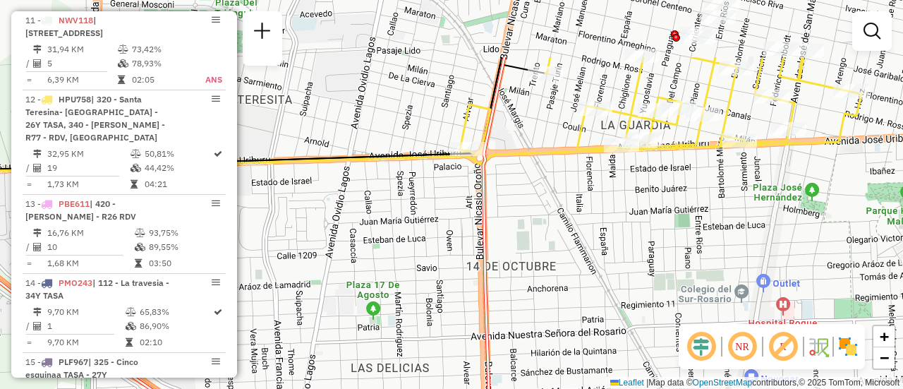
drag, startPoint x: 564, startPoint y: 141, endPoint x: 524, endPoint y: 321, distance: 184.4
click at [496, 364] on div "Janela de atendimento Grade de atendimento Capacidade Transportadoras Veículos …" at bounding box center [451, 194] width 903 height 389
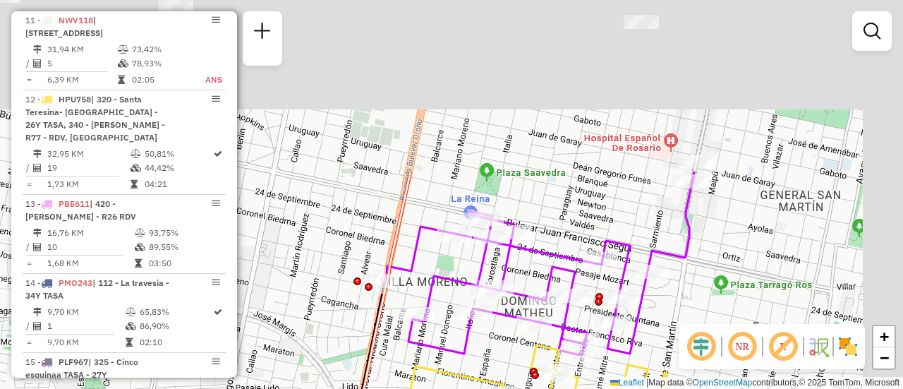
drag, startPoint x: 610, startPoint y: 157, endPoint x: 560, endPoint y: 246, distance: 102.7
click at [511, 388] on html "Aguarde... Pop-up bloqueado! Seu navegador bloqueou automáticamente a abertura …" at bounding box center [451, 194] width 903 height 389
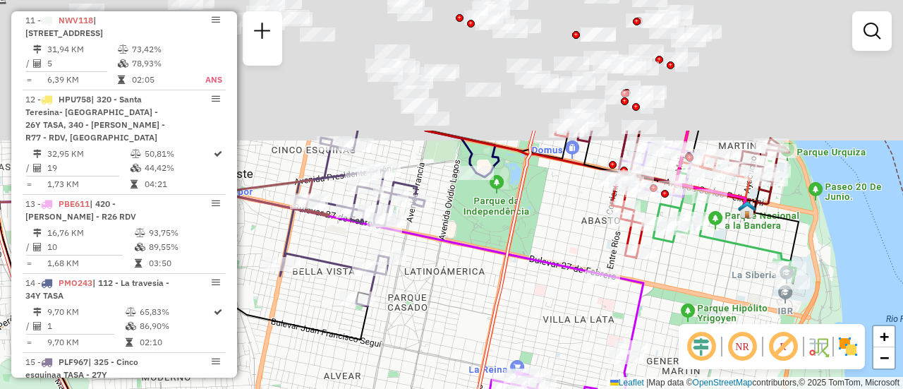
drag, startPoint x: 566, startPoint y: 134, endPoint x: 578, endPoint y: 354, distance: 220.5
click at [577, 274] on icon at bounding box center [294, 203] width 617 height 144
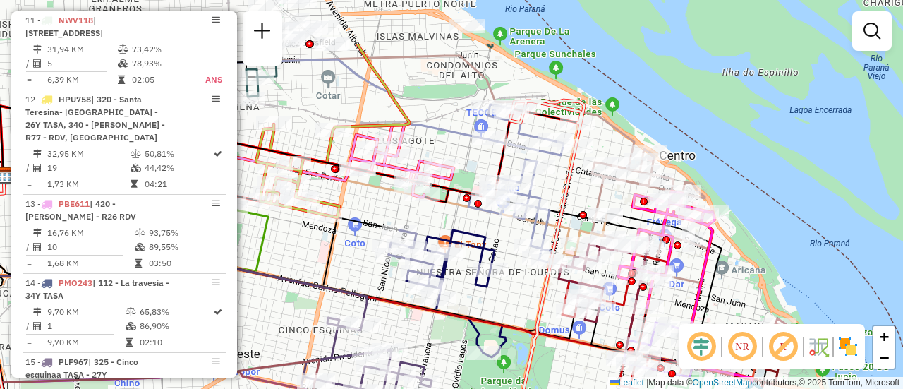
drag, startPoint x: 574, startPoint y: 123, endPoint x: 572, endPoint y: 205, distance: 81.9
click at [572, 205] on icon at bounding box center [541, 305] width 85 height 411
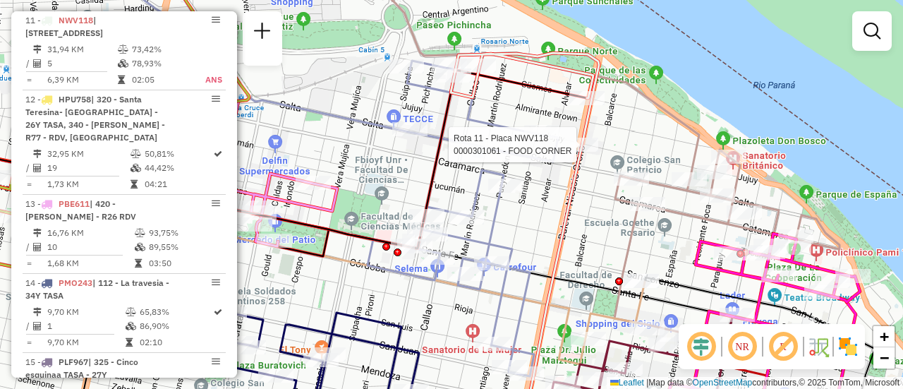
select select "**********"
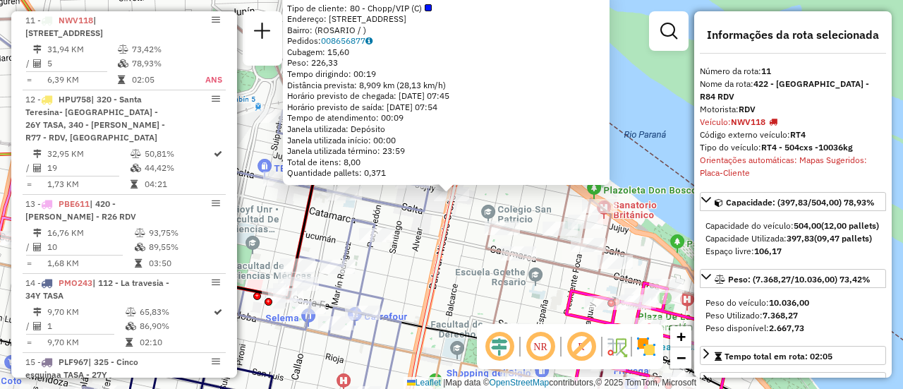
click at [458, 234] on div "0000301061 - FOOD CORNER Tipo de cliente: 80 - Chopp/VIP (C) Endereço: BLVD ORO…" at bounding box center [451, 194] width 903 height 389
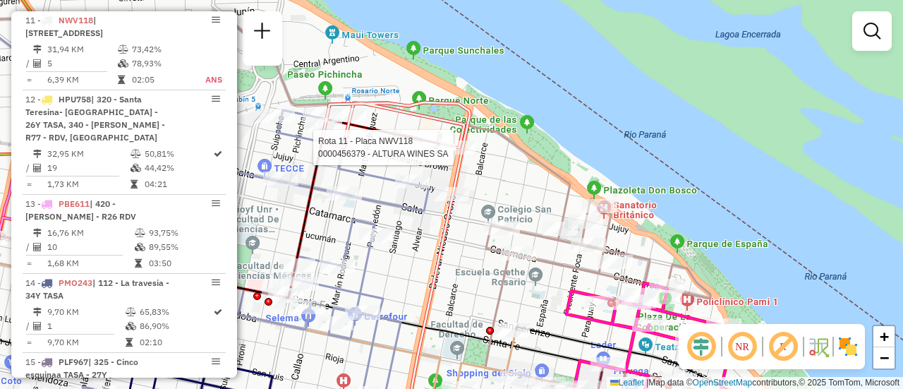
select select "**********"
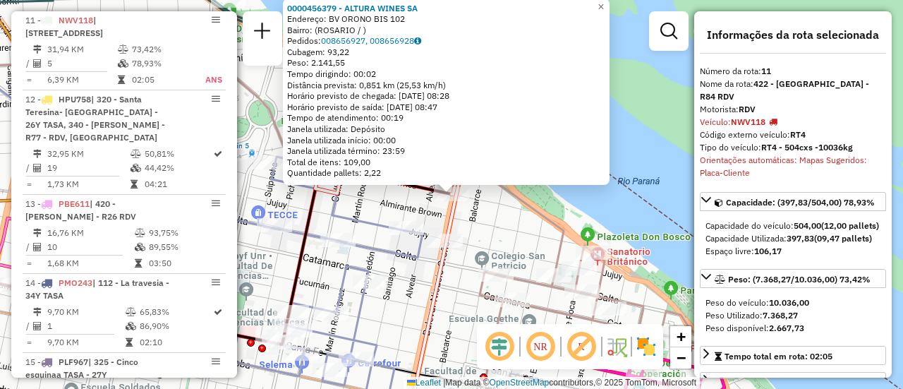
click at [485, 221] on div "0000456379 - ALTURA WINES SA Endereço: BV ORONO BIS 102 Bairro: (ROSARIO / ) Pe…" at bounding box center [451, 194] width 903 height 389
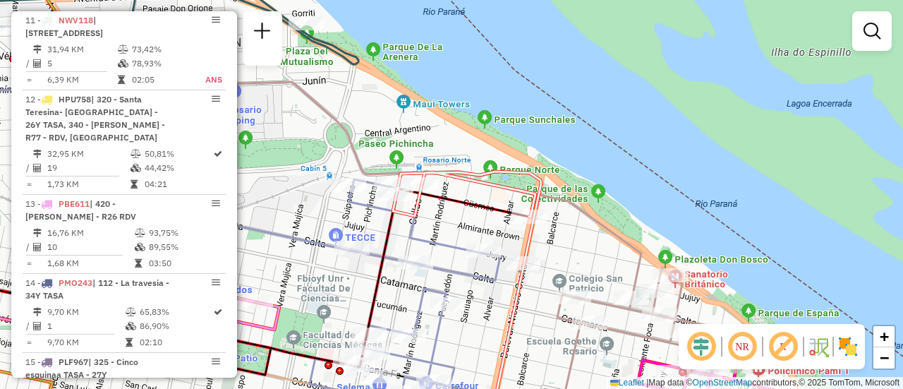
drag, startPoint x: 386, startPoint y: 191, endPoint x: 467, endPoint y: 214, distance: 84.2
click at [464, 214] on div "Janela de atendimento Grade de atendimento Capacidade Transportadoras Veículos …" at bounding box center [451, 194] width 903 height 389
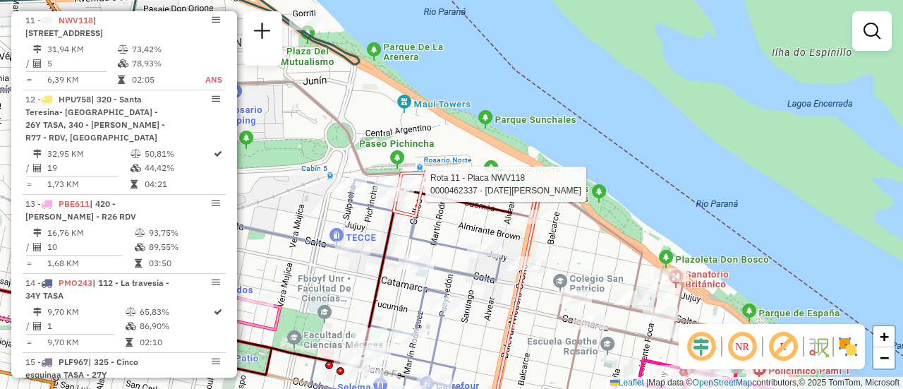
select select "**********"
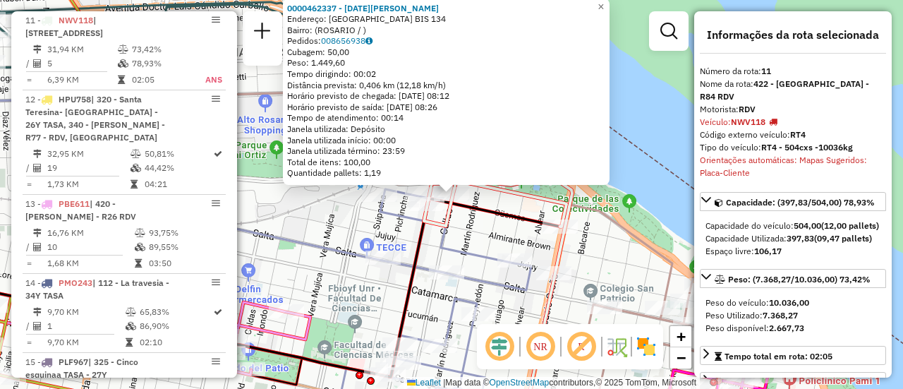
click at [464, 233] on div "0000462337 - Natale Gustavo Ernesto Endereço: CALLAO BIS 134 Bairro: (ROSARIO /…" at bounding box center [451, 194] width 903 height 389
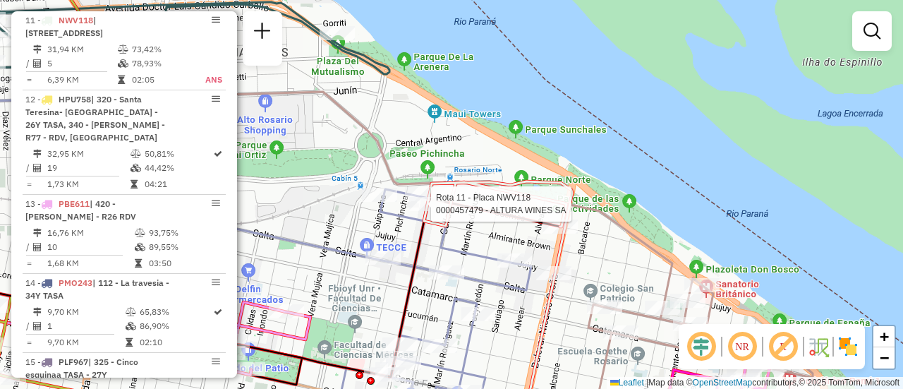
select select "**********"
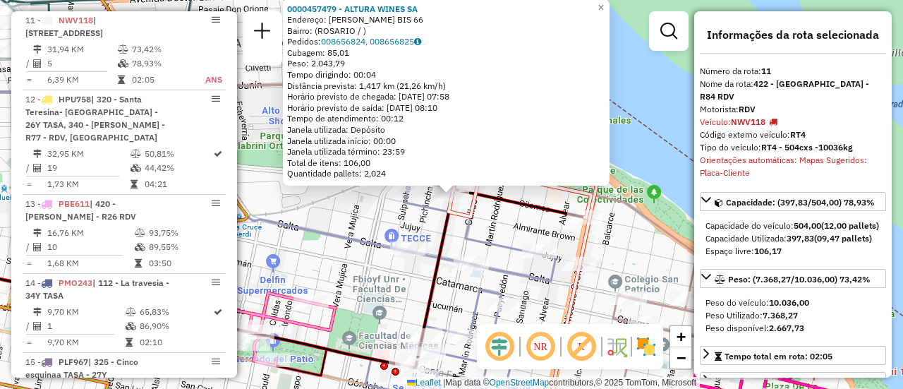
click at [515, 224] on div "0000457479 - ALTURA WINES SA Endereço: OVIDIO LAGOS BIS 66 Bairro: (ROSARIO / )…" at bounding box center [451, 194] width 903 height 389
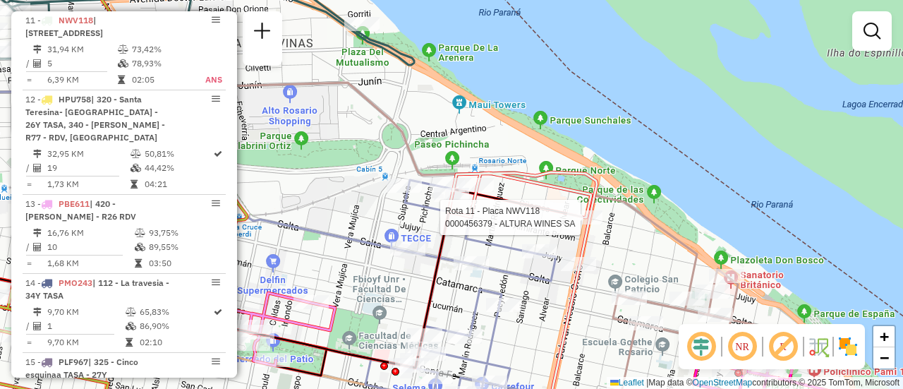
select select "**********"
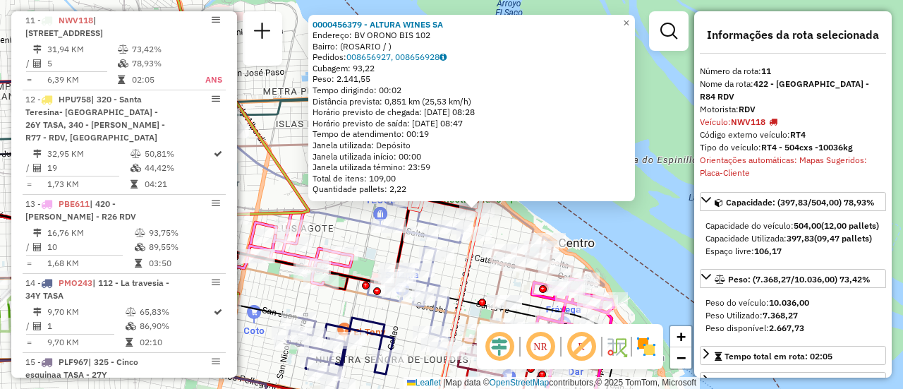
click at [351, 236] on div "0000456379 - ALTURA WINES SA Endereço: BV ORONO BIS 102 Bairro: (ROSARIO / ) Pe…" at bounding box center [451, 194] width 903 height 389
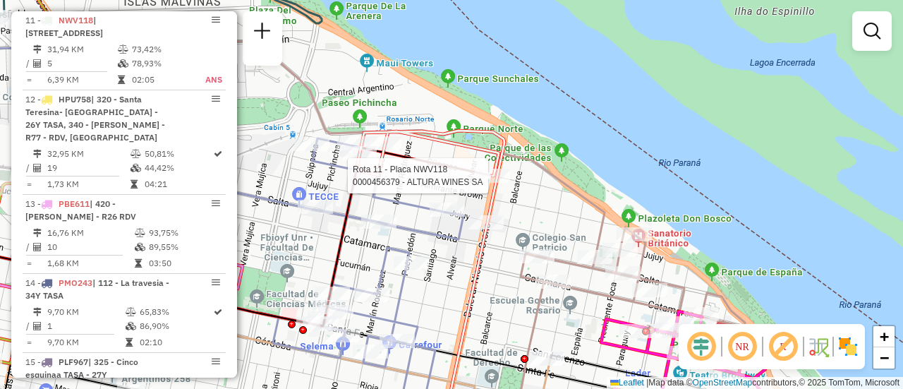
select select "**********"
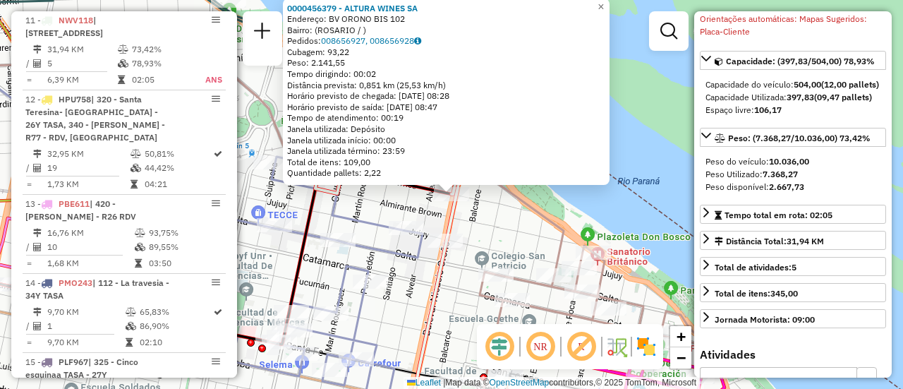
scroll to position [0, 0]
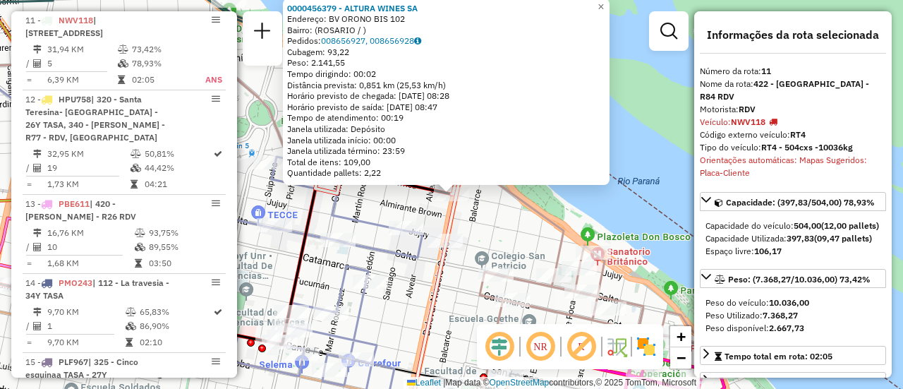
click at [497, 227] on div "0000456379 - ALTURA WINES SA Endereço: BV ORONO BIS 102 Bairro: (ROSARIO / ) Pe…" at bounding box center [451, 194] width 903 height 389
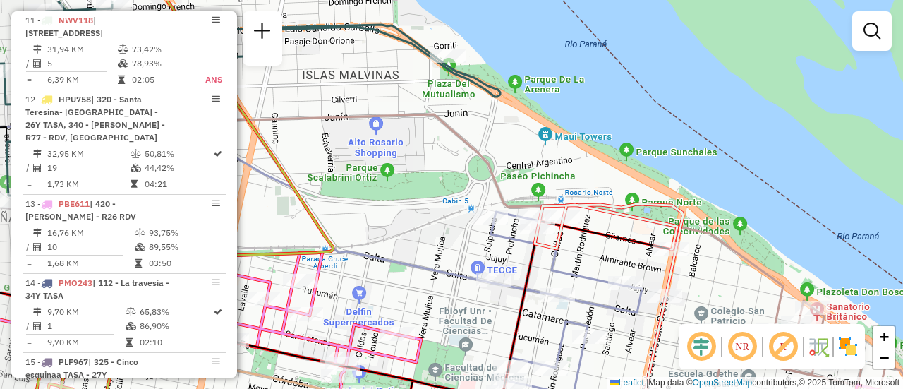
drag, startPoint x: 332, startPoint y: 190, endPoint x: 404, endPoint y: 230, distance: 81.8
click at [404, 230] on div "Janela de atendimento Grade de atendimento Capacidade Transportadoras Veículos …" at bounding box center [451, 194] width 903 height 389
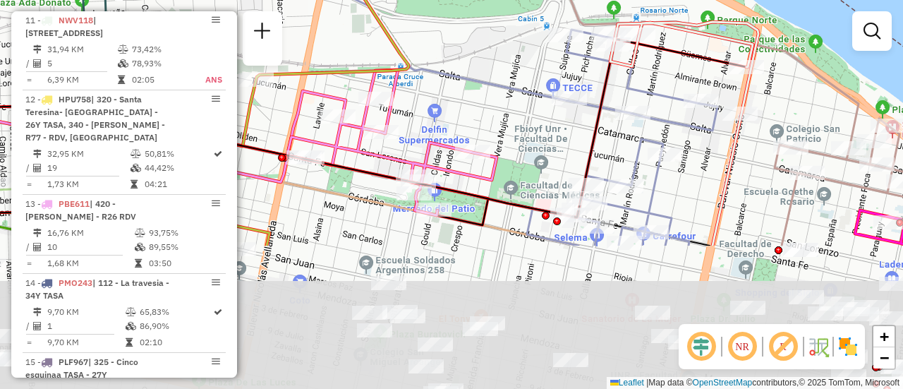
drag, startPoint x: 397, startPoint y: 269, endPoint x: 474, endPoint y: 79, distance: 205.1
click at [472, 85] on icon at bounding box center [277, 20] width 584 height 162
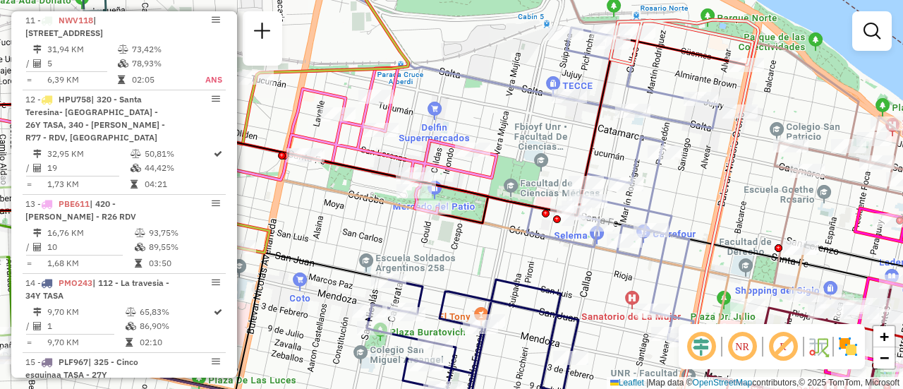
click at [495, 257] on div "Janela de atendimento Grade de atendimento Capacidade Transportadoras Veículos …" at bounding box center [451, 194] width 903 height 389
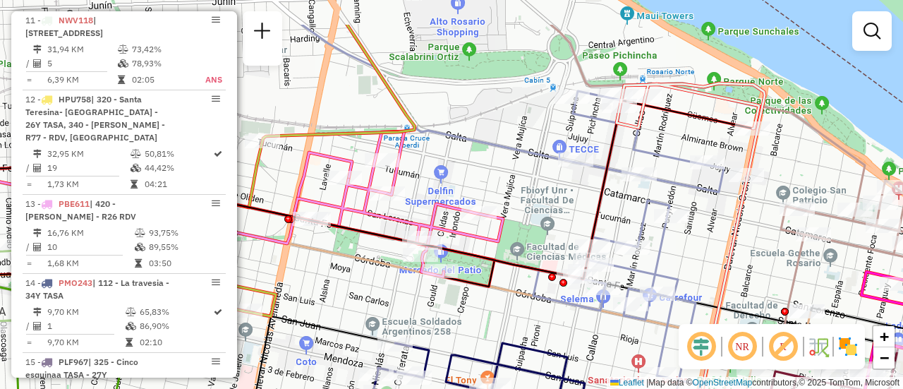
drag, startPoint x: 496, startPoint y: 154, endPoint x: 519, endPoint y: 226, distance: 75.6
click at [508, 226] on div "Janela de atendimento Grade de atendimento Capacidade Transportadoras Veículos …" at bounding box center [451, 194] width 903 height 389
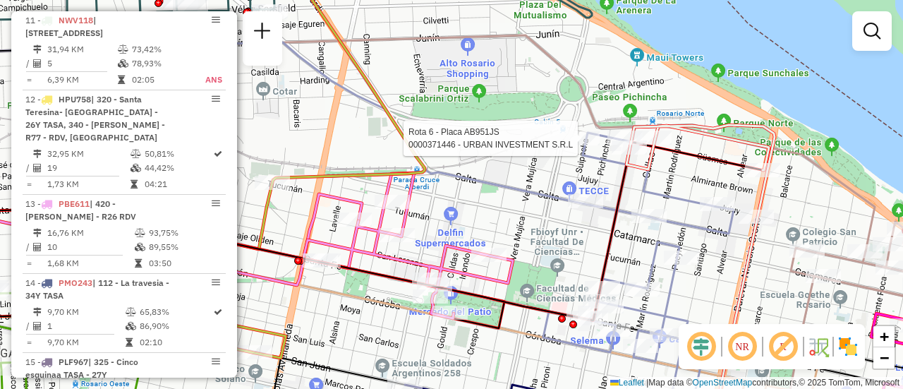
select select "**********"
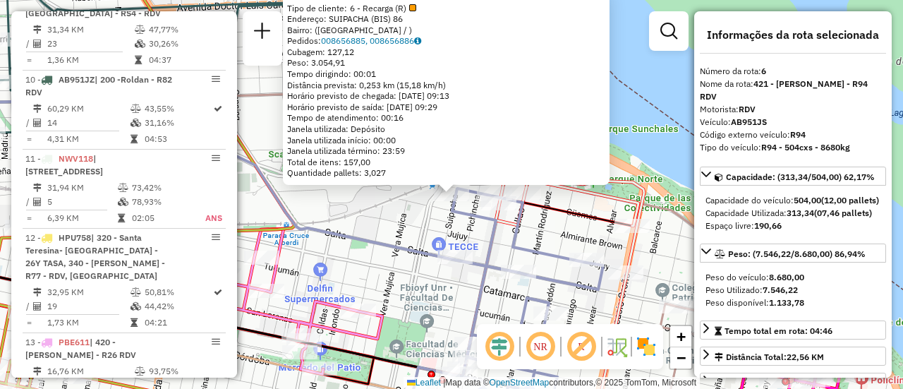
scroll to position [923, 0]
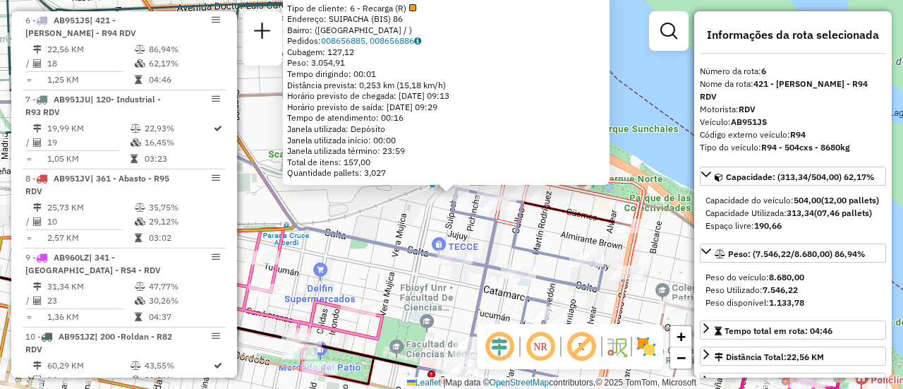
click at [401, 222] on div "0000371446 - URBAN INVESTMENT S.R.L Tipo de cliente: 6 - Recarga (R) Endereço: …" at bounding box center [451, 194] width 903 height 389
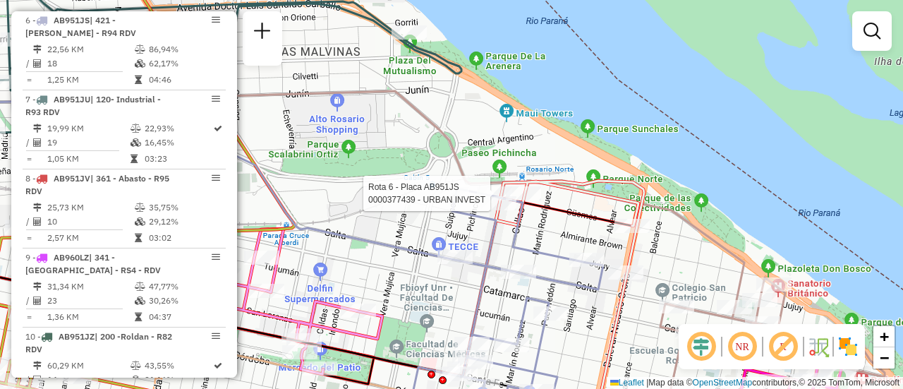
select select "**********"
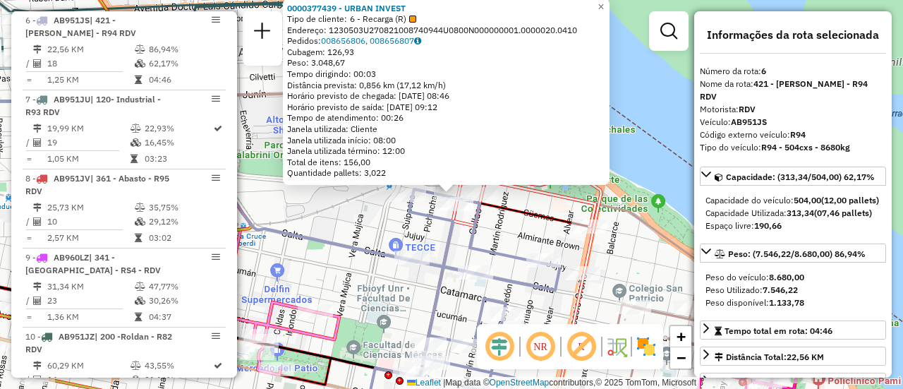
click at [372, 229] on div "0000377439 - URBAN INVEST Tipo de cliente: 6 - Recarga (R) Endereço: 1230503U27…" at bounding box center [451, 194] width 903 height 389
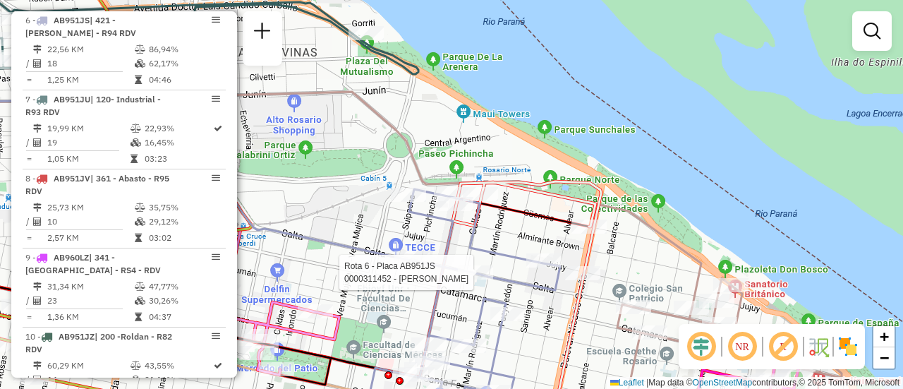
select select "**********"
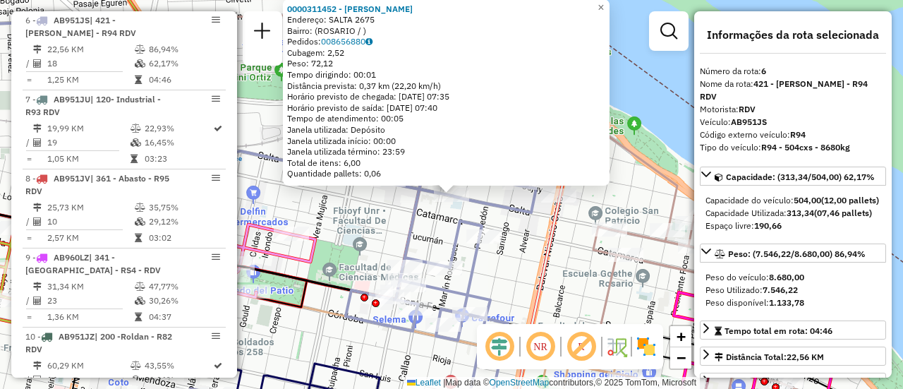
click at [509, 260] on div "0000311452 - WENG XUEJUAN Endereço: SALTA 2675 Bairro: (ROSARIO / ) Pedidos: 00…" at bounding box center [451, 194] width 903 height 389
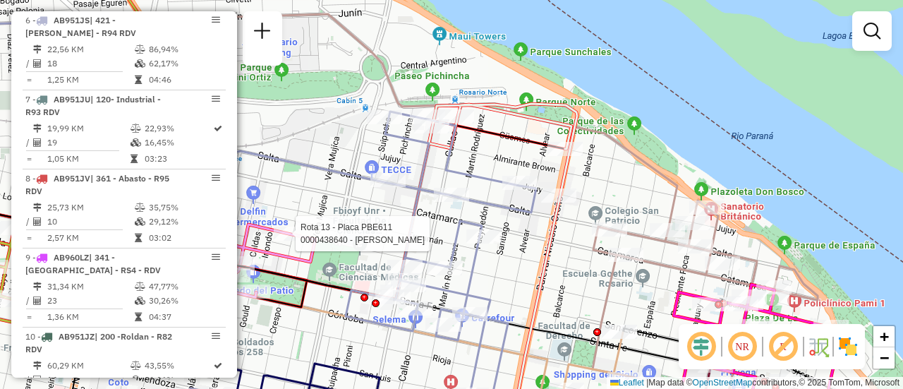
select select "**********"
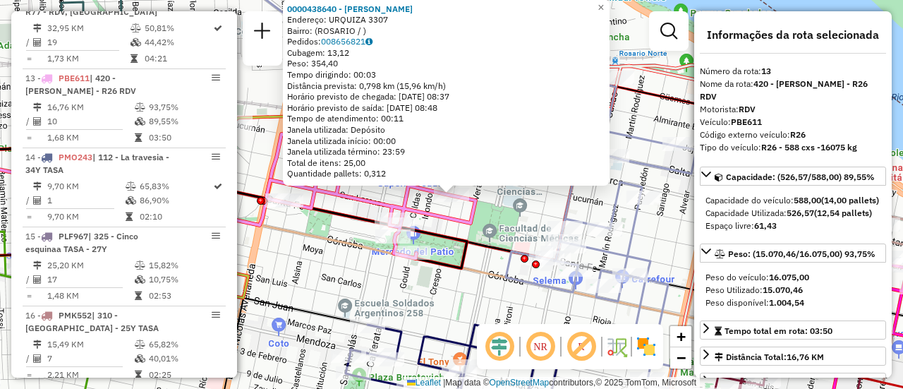
scroll to position [1501, 0]
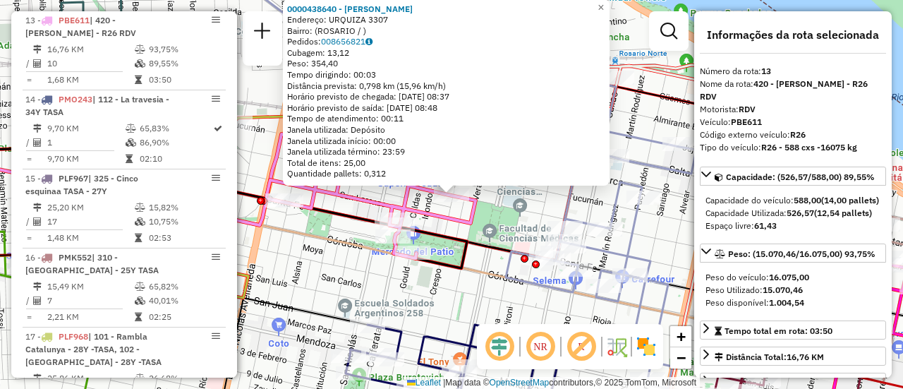
click at [472, 297] on div "0000438640 - WANG LINGPING Endereço: URQUIZA 3307 Bairro: (ROSARIO / ) Pedidos:…" at bounding box center [451, 194] width 903 height 389
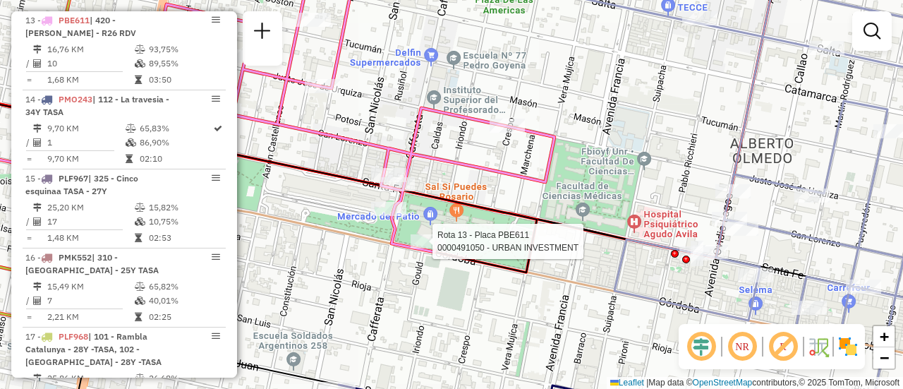
select select "**********"
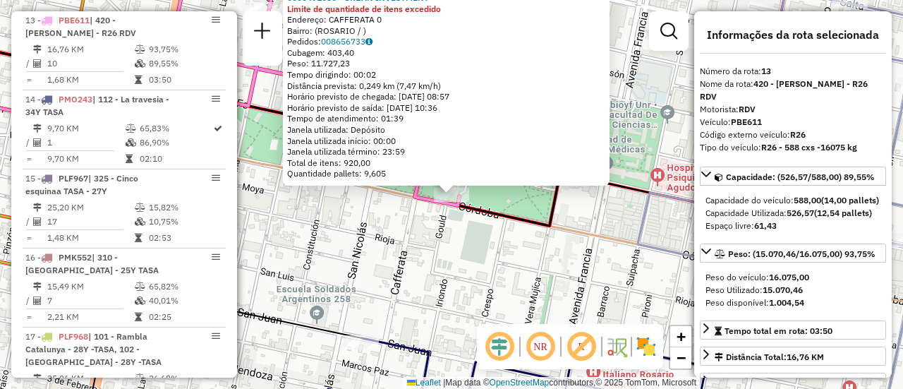
scroll to position [141, 0]
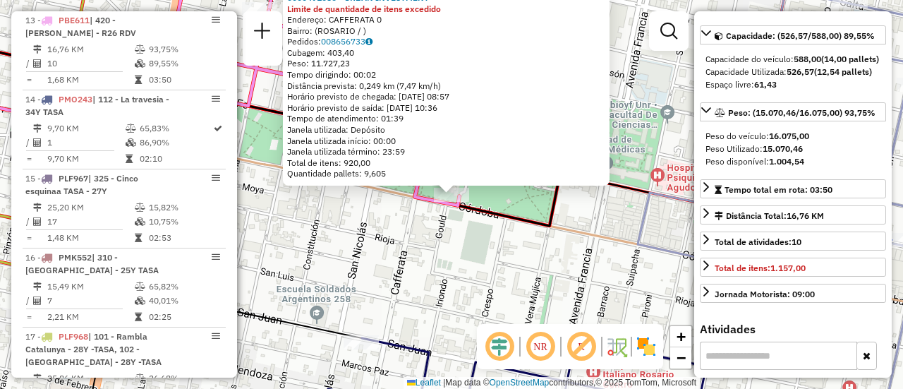
click at [501, 269] on div "0000491050 - URBAN INVESTMENT Limite de quantidade de itens excedido Endereço: …" at bounding box center [451, 194] width 903 height 389
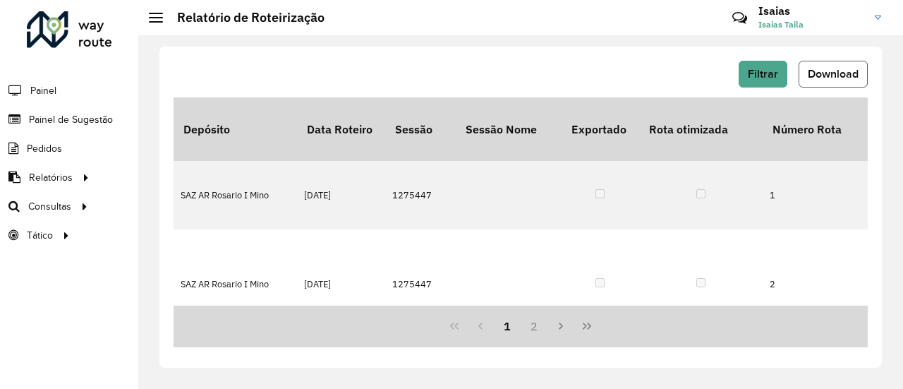
click at [826, 75] on span "Download" at bounding box center [833, 74] width 51 height 12
